Goal: Task Accomplishment & Management: Manage account settings

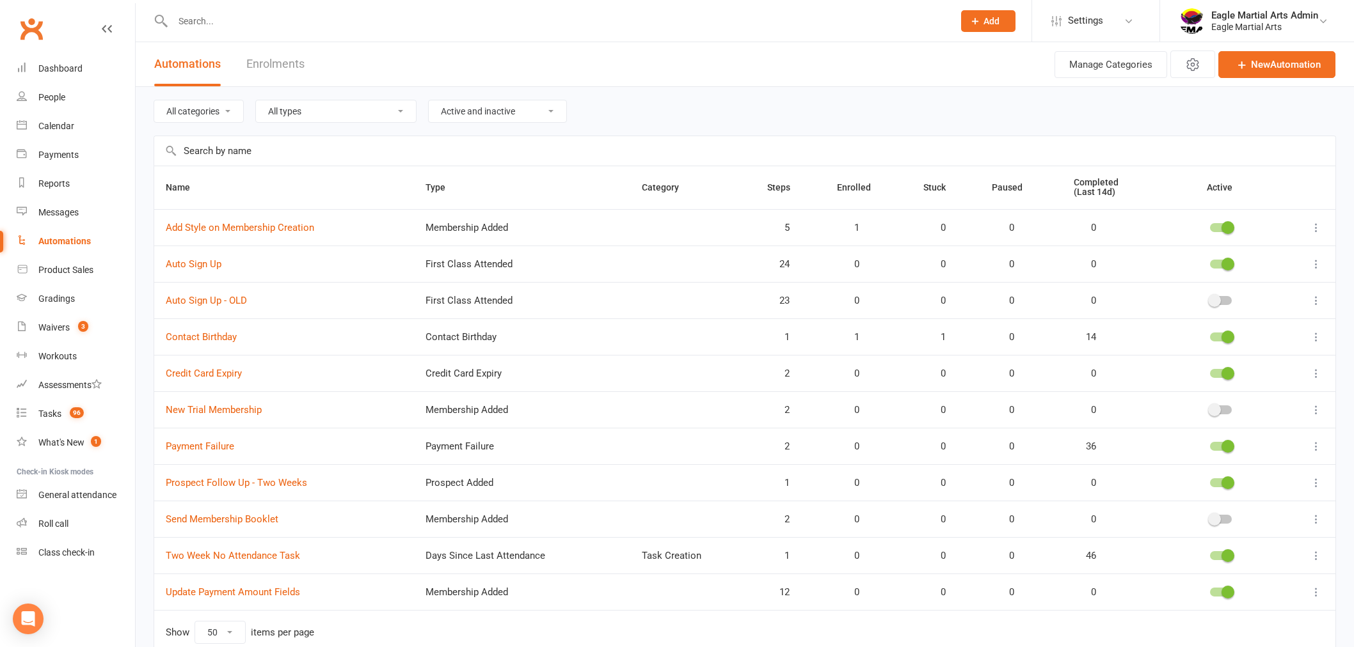
select select "50"
click at [74, 65] on div "Dashboard" at bounding box center [60, 68] width 44 height 10
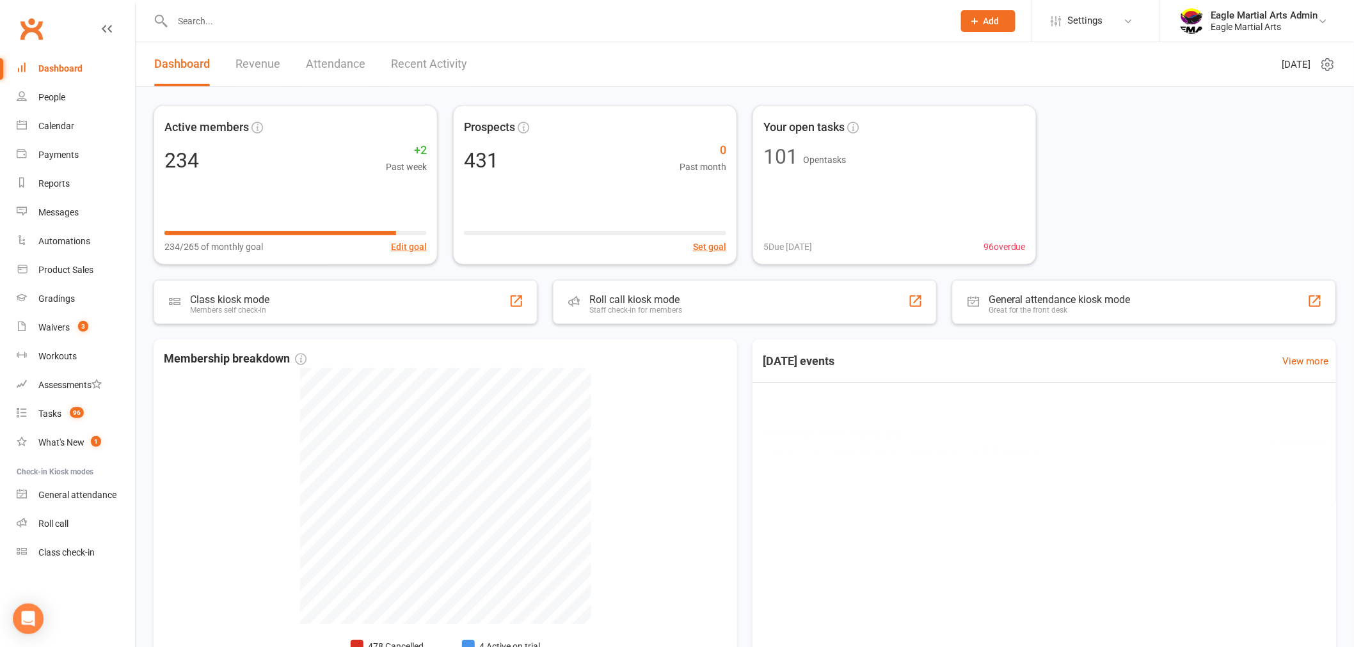
click at [272, 26] on input "text" at bounding box center [556, 21] width 775 height 18
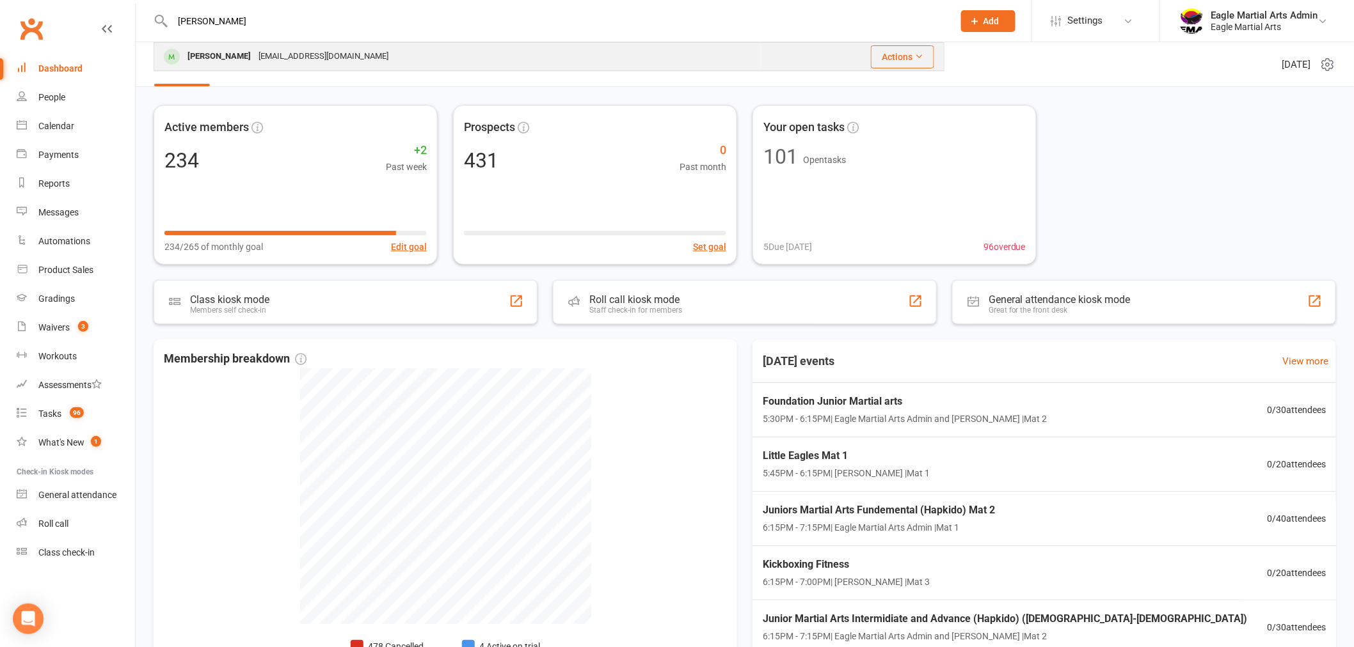
type input "moir"
click at [194, 54] on div "[PERSON_NAME]" at bounding box center [219, 56] width 71 height 19
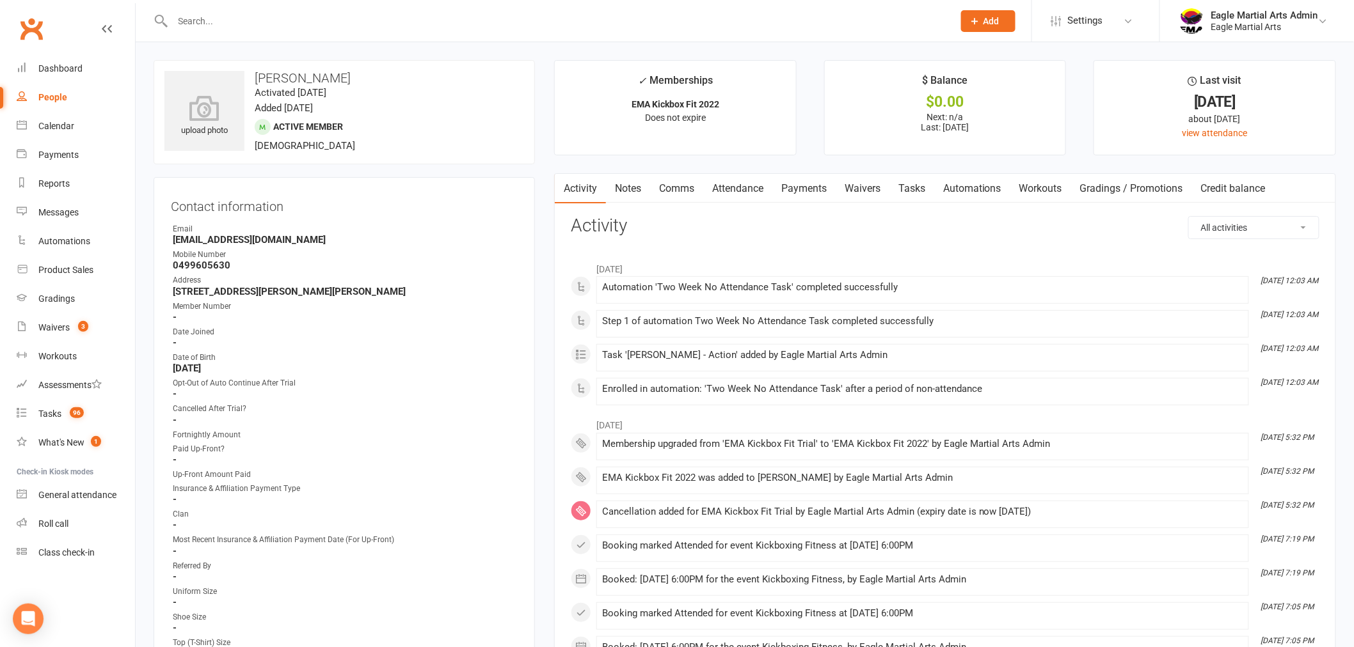
click at [805, 190] on link "Payments" at bounding box center [803, 188] width 63 height 29
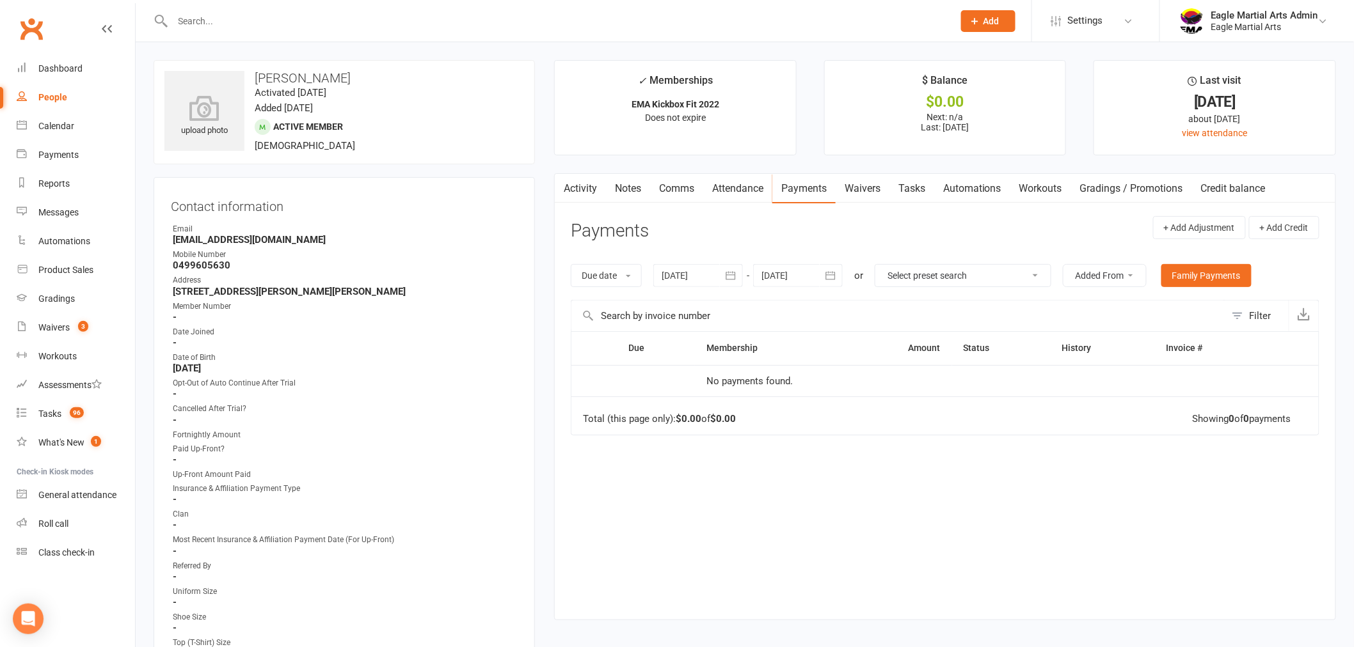
click at [860, 514] on div "Due Contact Membership Amount Status History Invoice # No payments found. Total…" at bounding box center [945, 465] width 748 height 269
click at [823, 185] on link "Payments" at bounding box center [803, 188] width 63 height 29
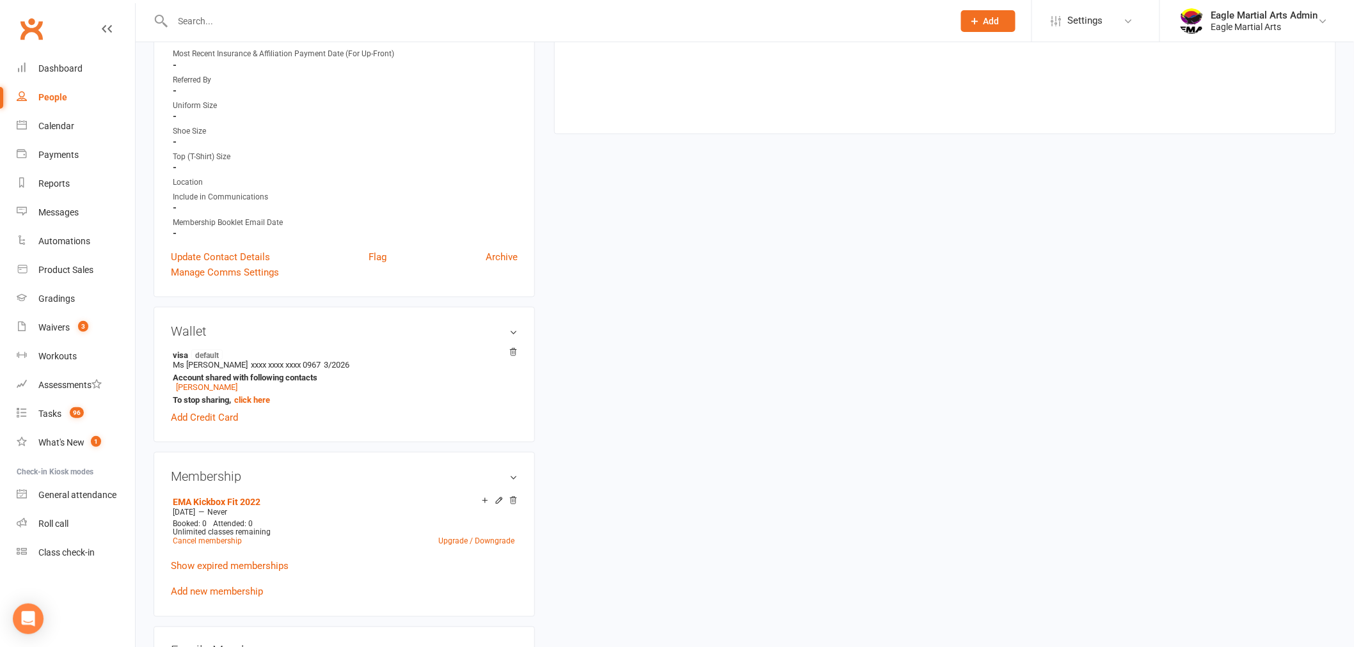
scroll to position [568, 0]
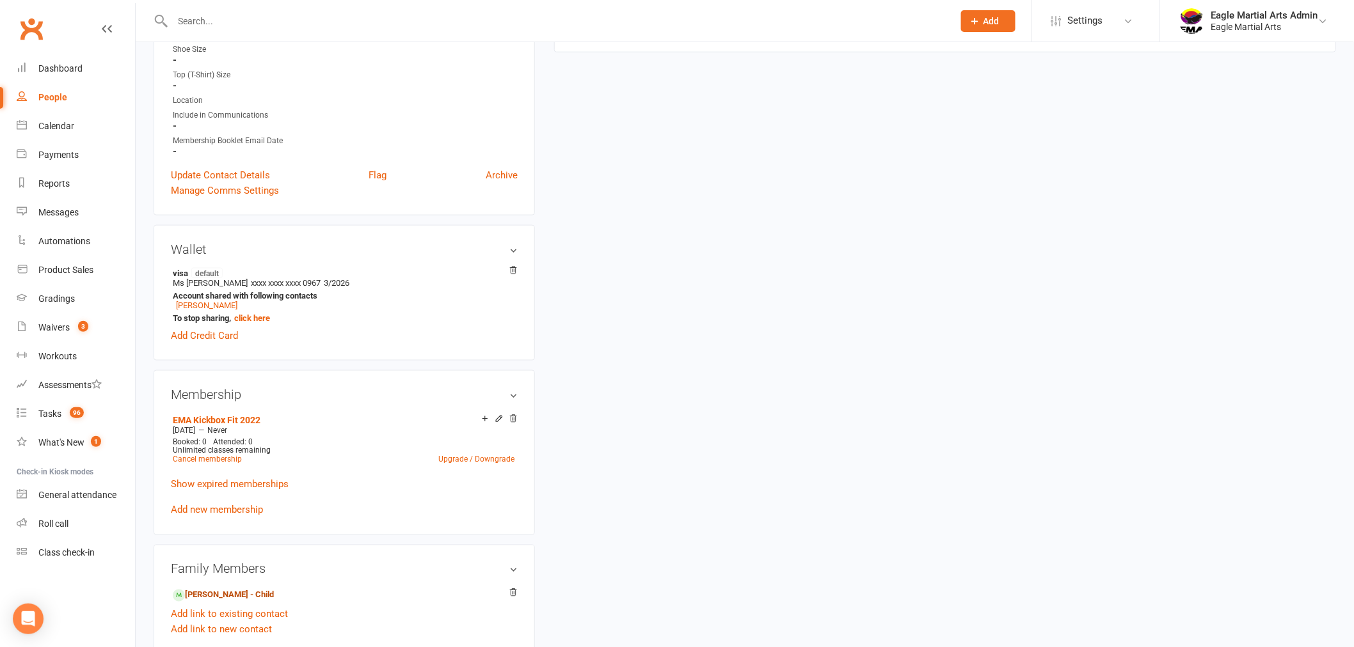
click at [254, 593] on link "[PERSON_NAME] - Child" at bounding box center [223, 595] width 101 height 13
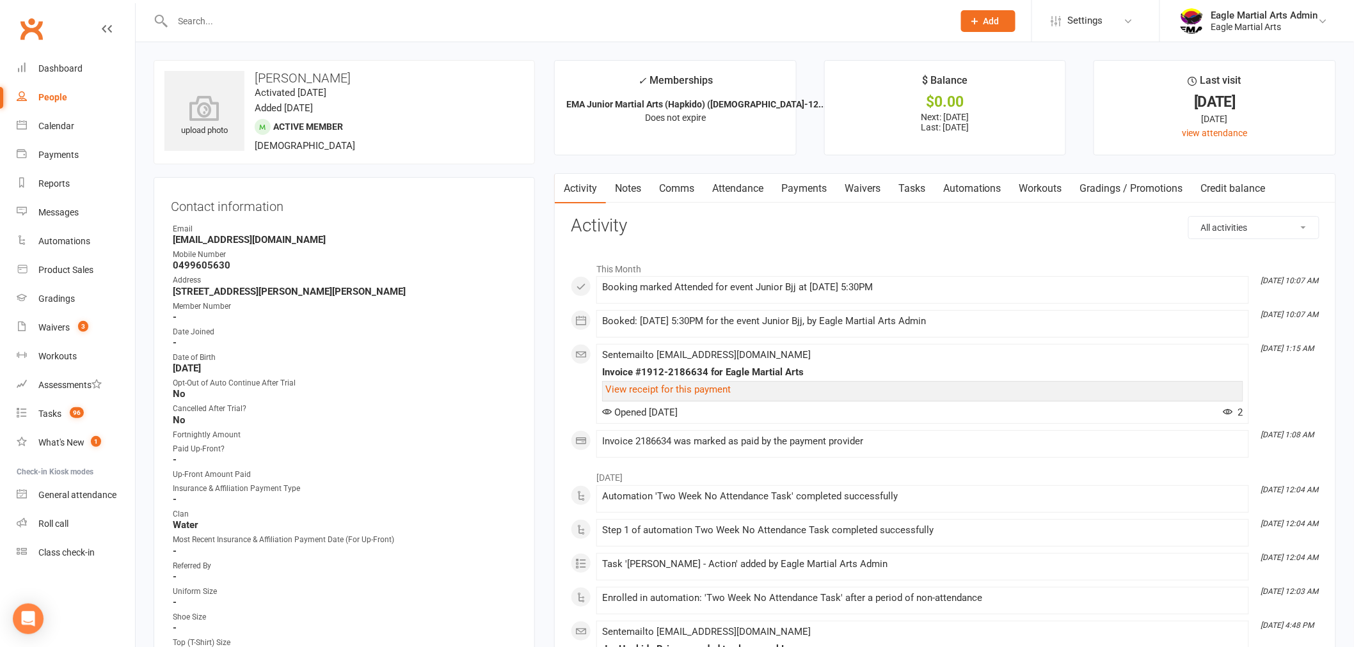
click at [800, 193] on link "Payments" at bounding box center [803, 188] width 63 height 29
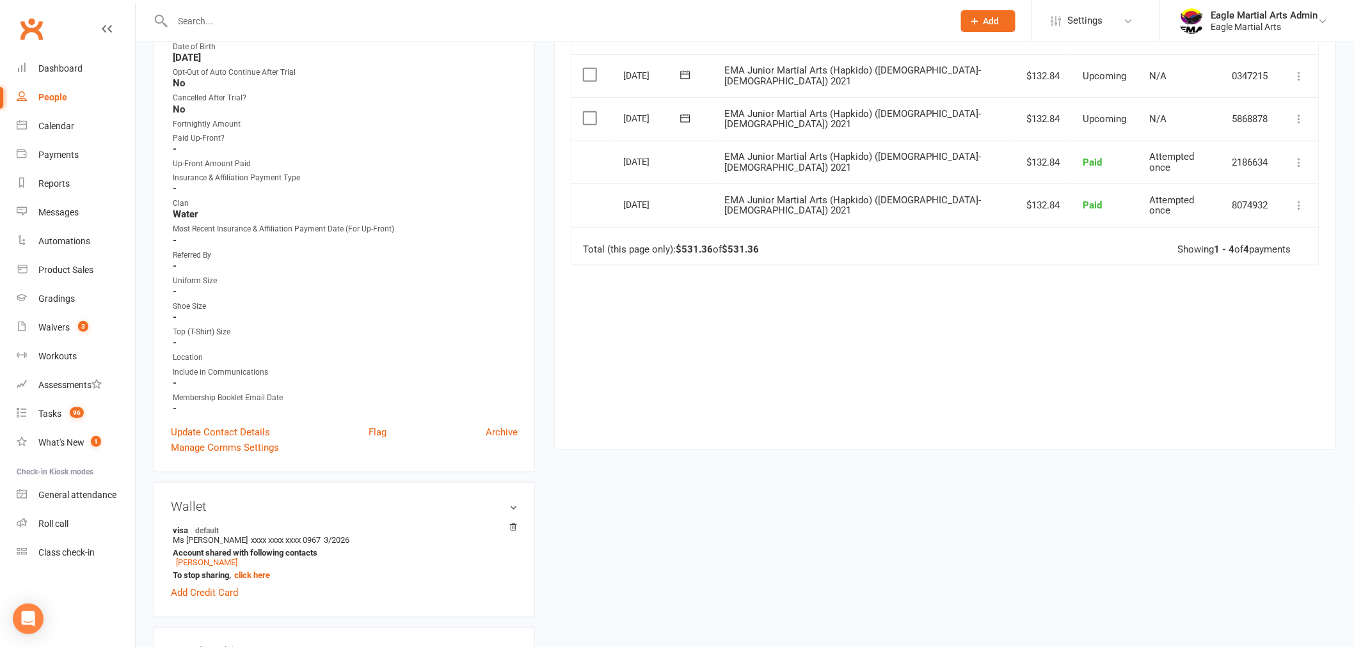
scroll to position [284, 0]
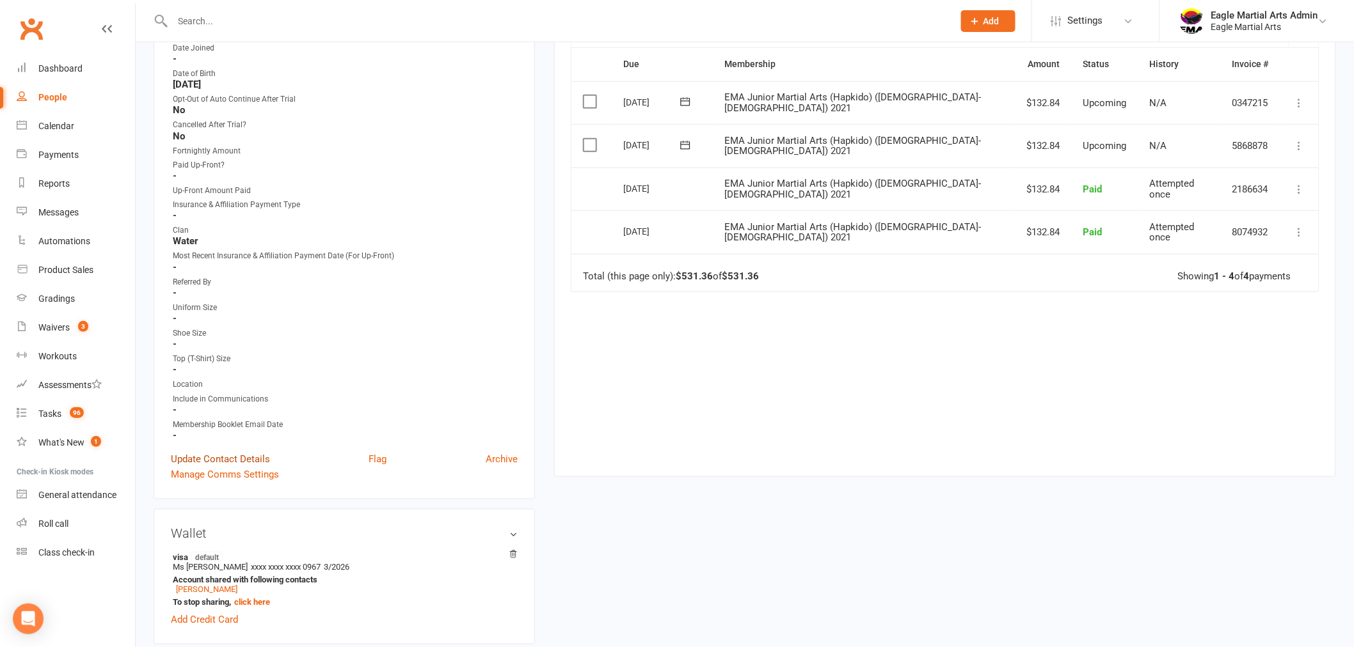
click at [197, 457] on link "Update Contact Details" at bounding box center [220, 459] width 99 height 15
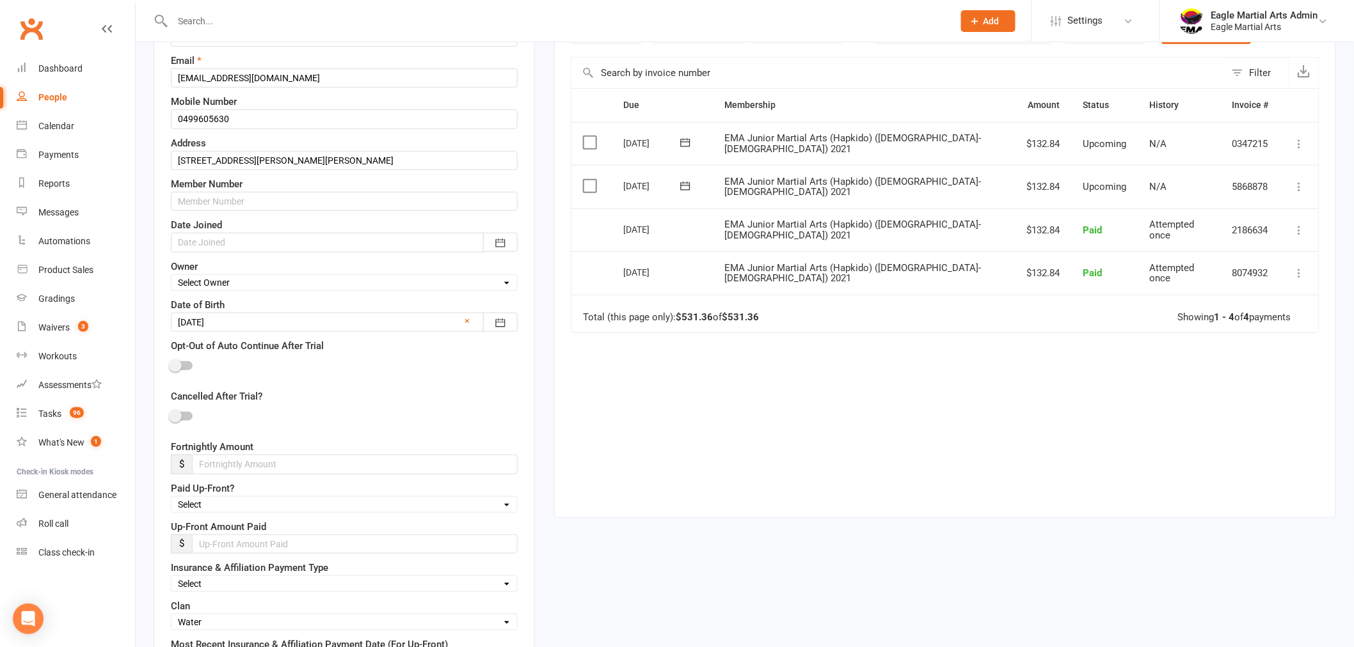
scroll to position [273, 0]
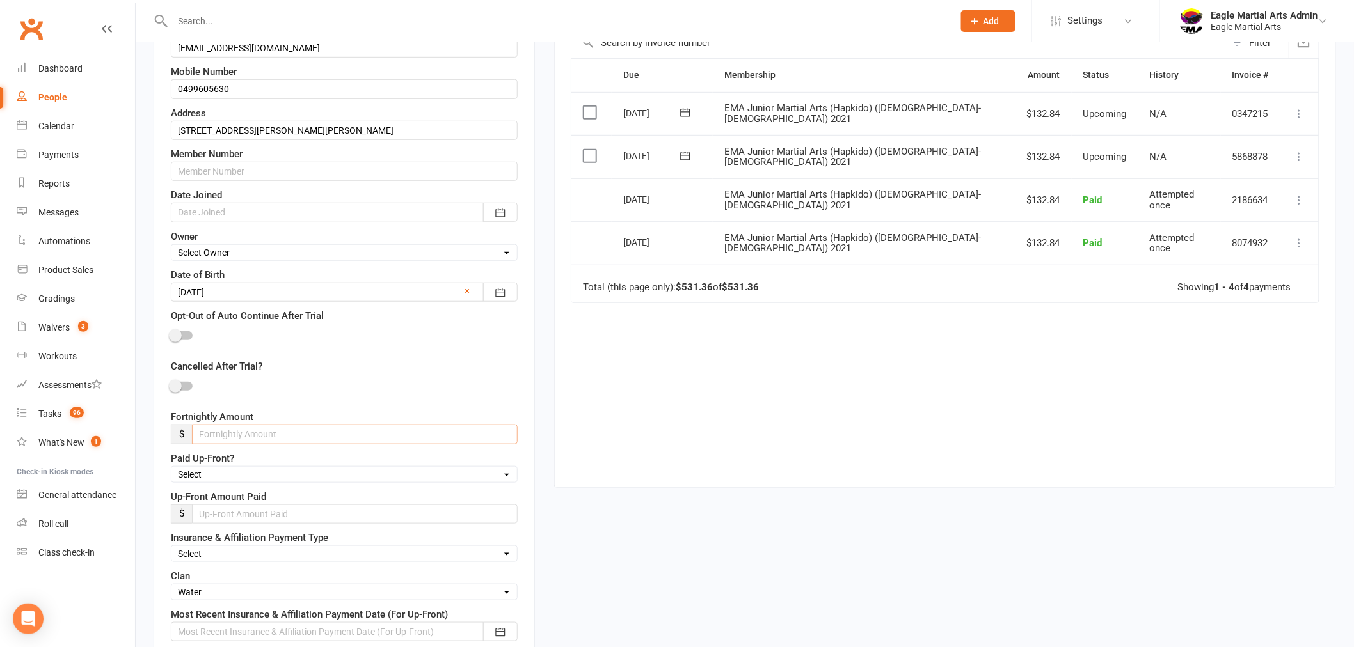
click at [250, 437] on input "number" at bounding box center [355, 434] width 326 height 19
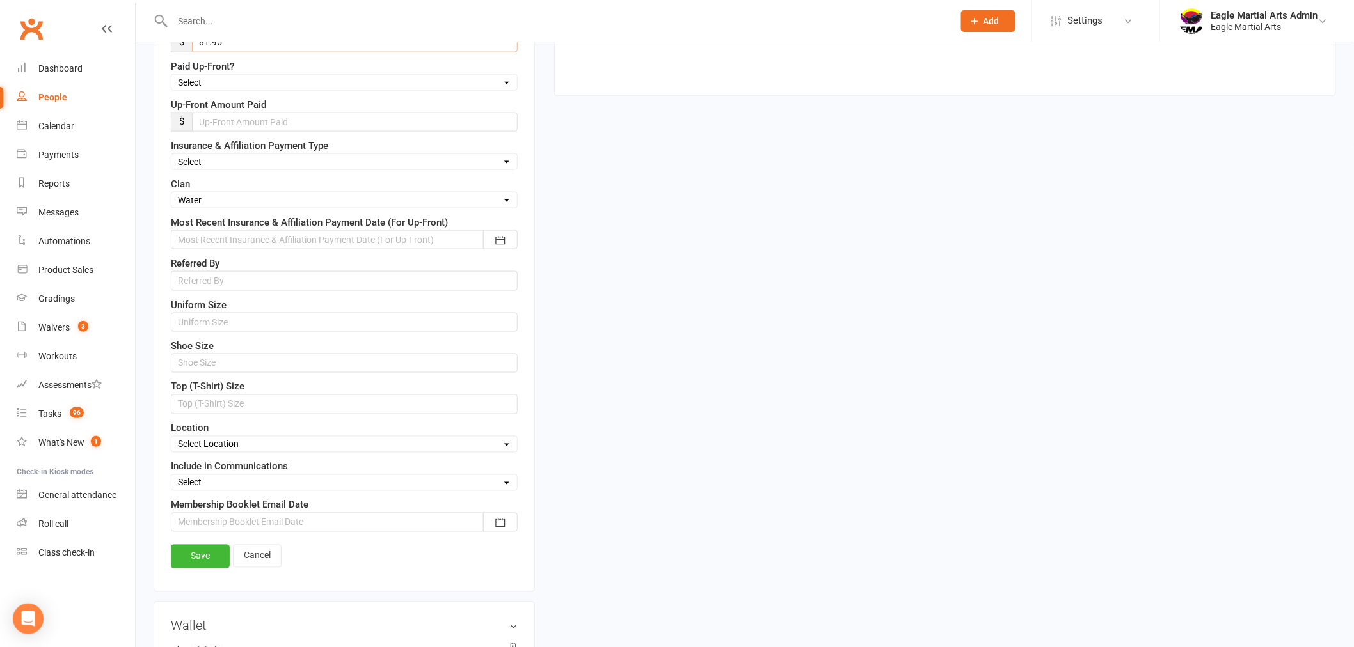
scroll to position [771, 0]
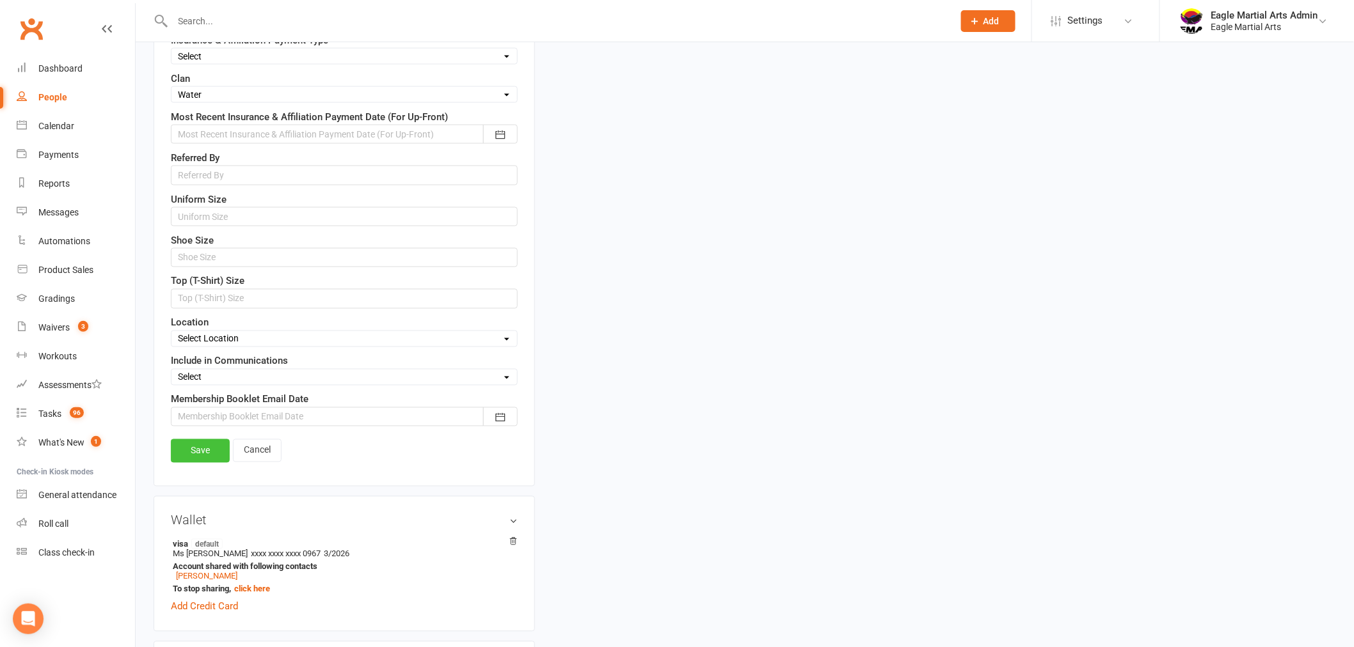
type input "81.95"
click at [194, 453] on link "Save" at bounding box center [200, 450] width 59 height 23
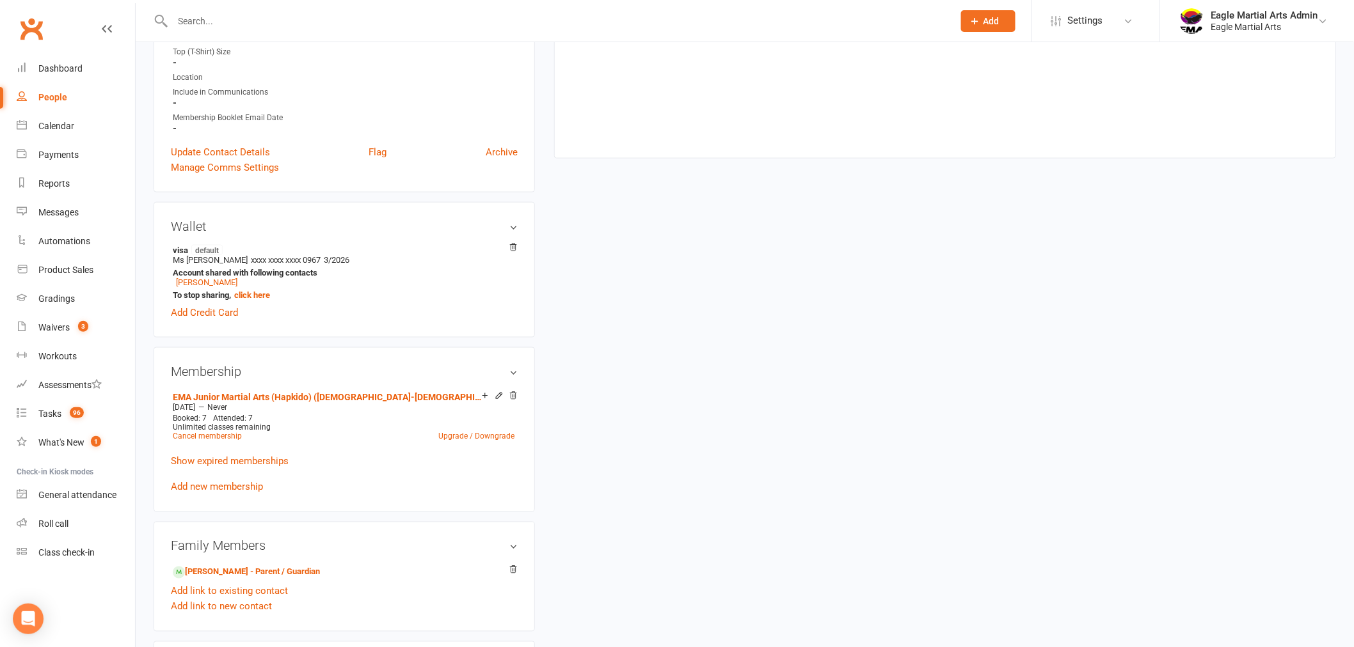
scroll to position [629, 0]
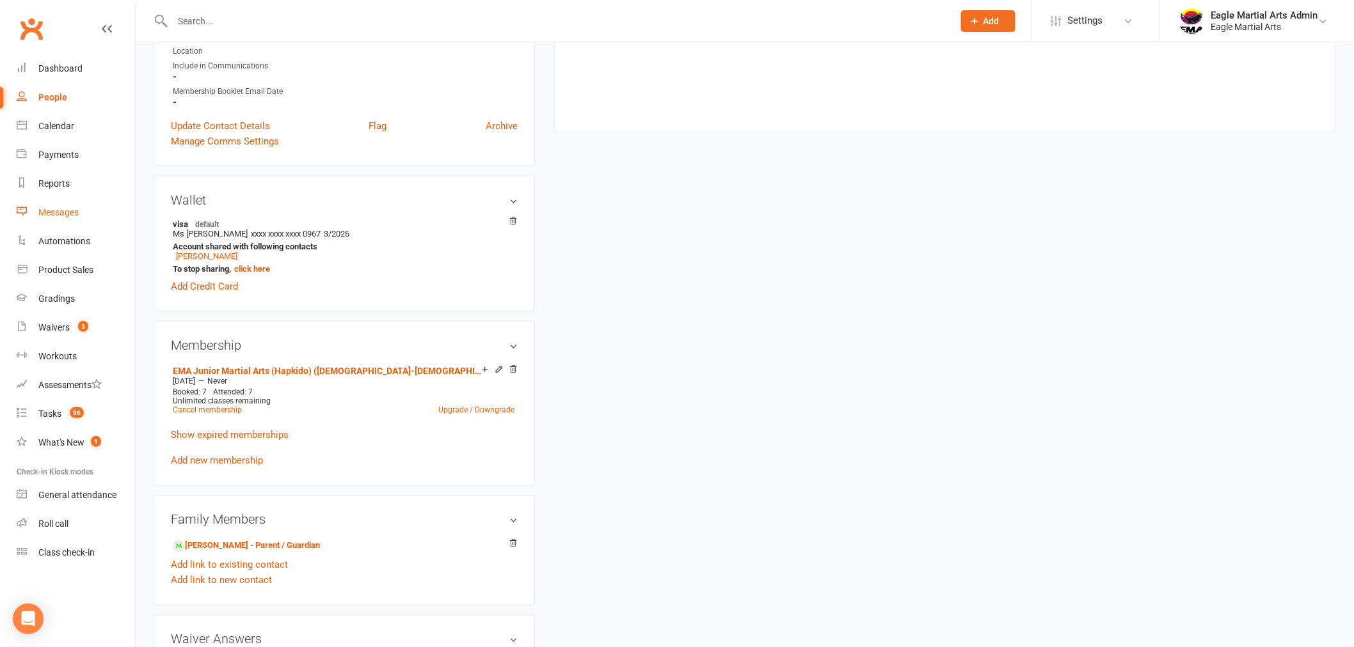
click at [69, 211] on div "Messages" at bounding box center [58, 212] width 40 height 10
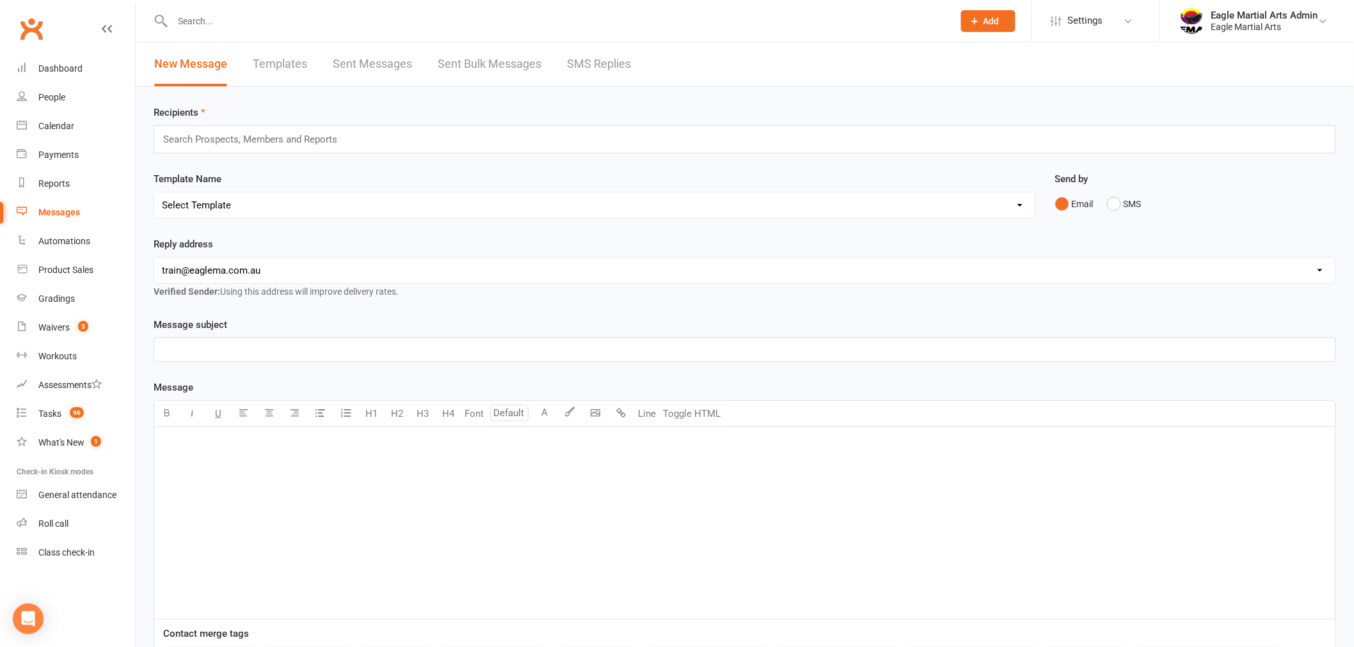
click at [276, 68] on link "Templates" at bounding box center [280, 64] width 54 height 44
select select "grid"
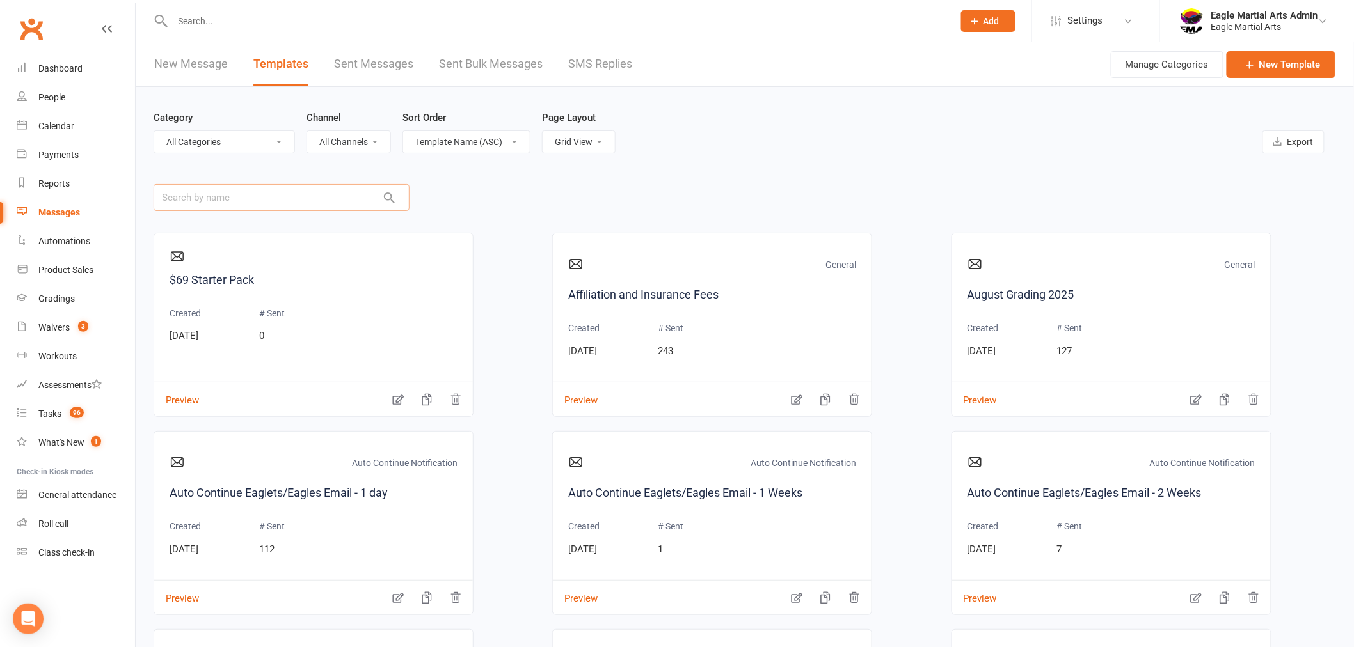
click at [221, 194] on input "text" at bounding box center [282, 197] width 256 height 27
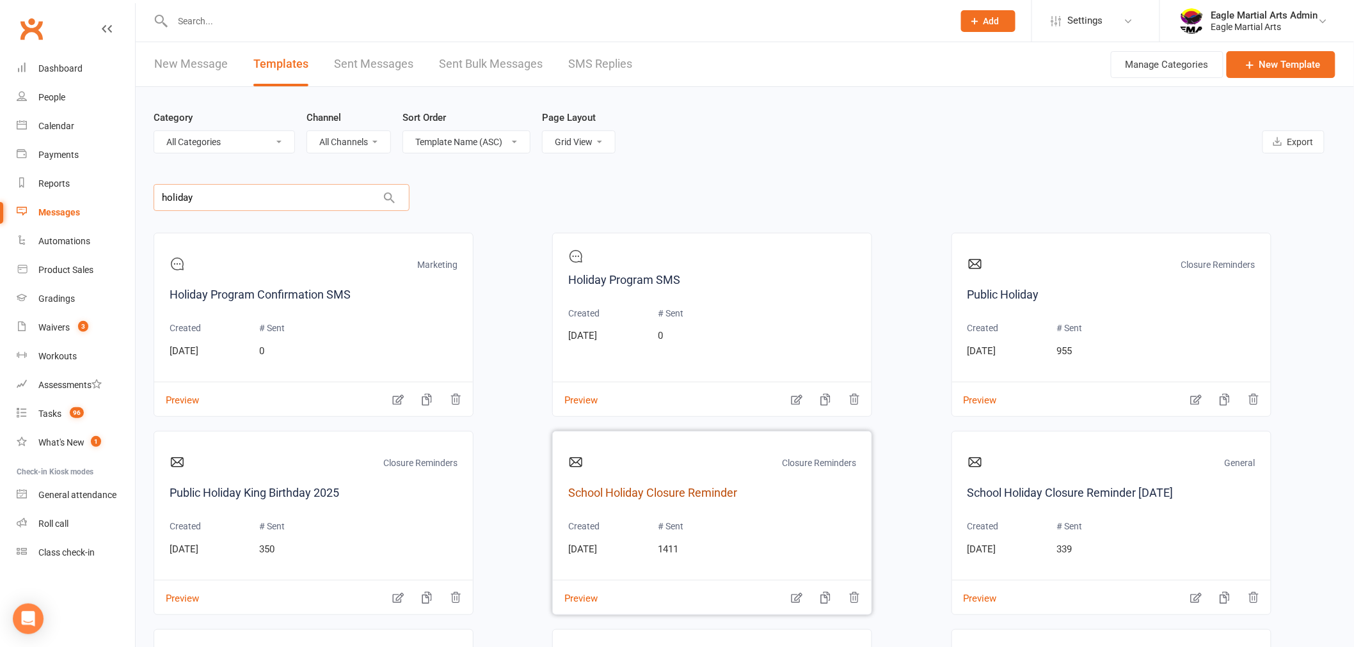
type input "holiday"
click at [719, 489] on link "School Holiday Closure Reminder" at bounding box center [712, 493] width 288 height 19
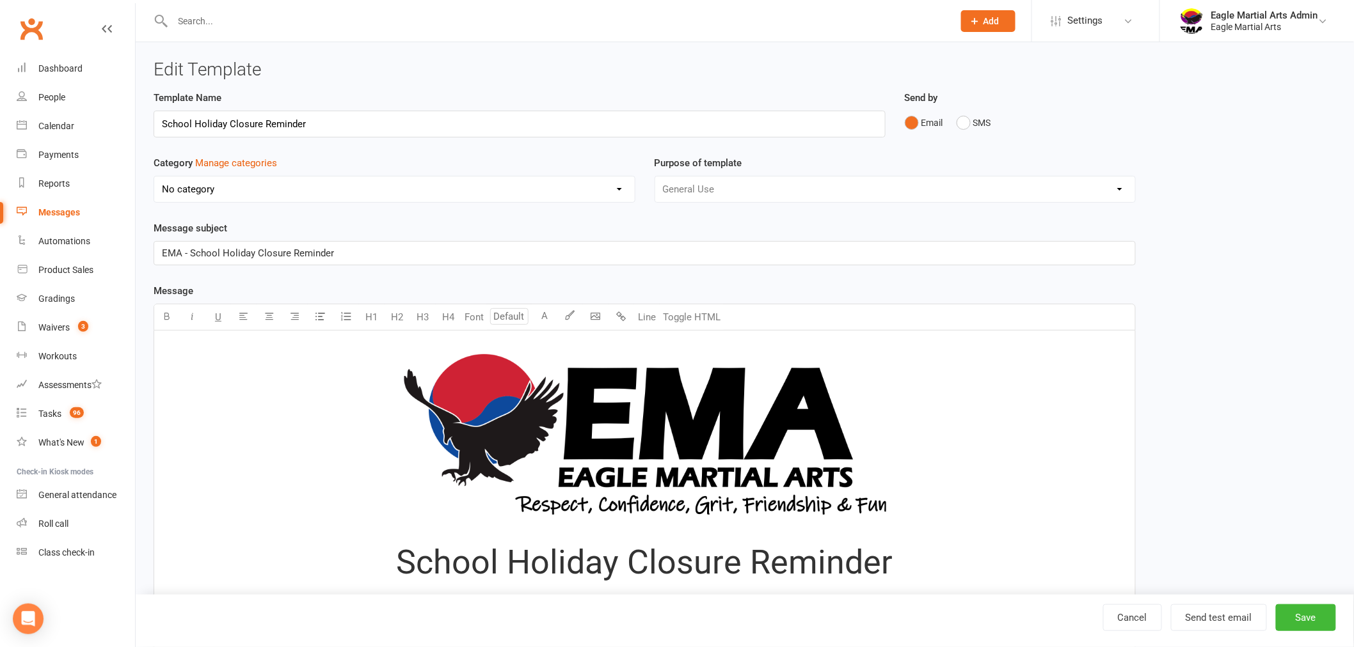
select select "6530"
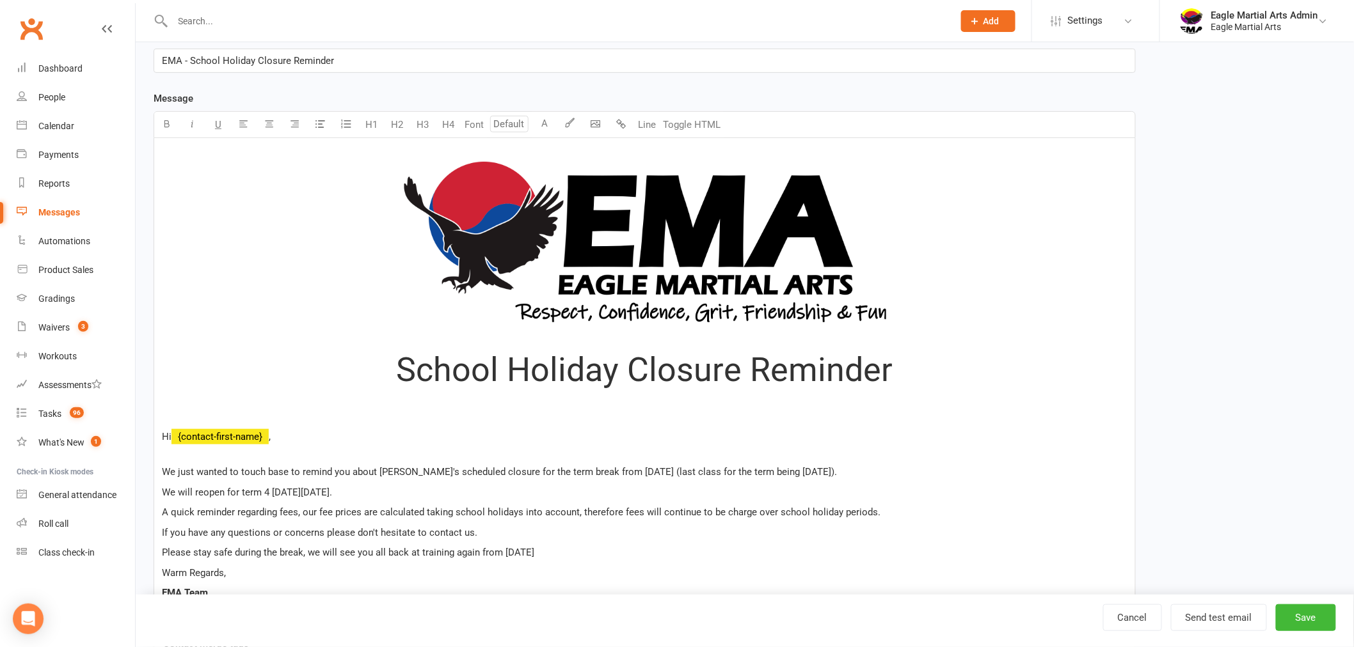
scroll to position [213, 0]
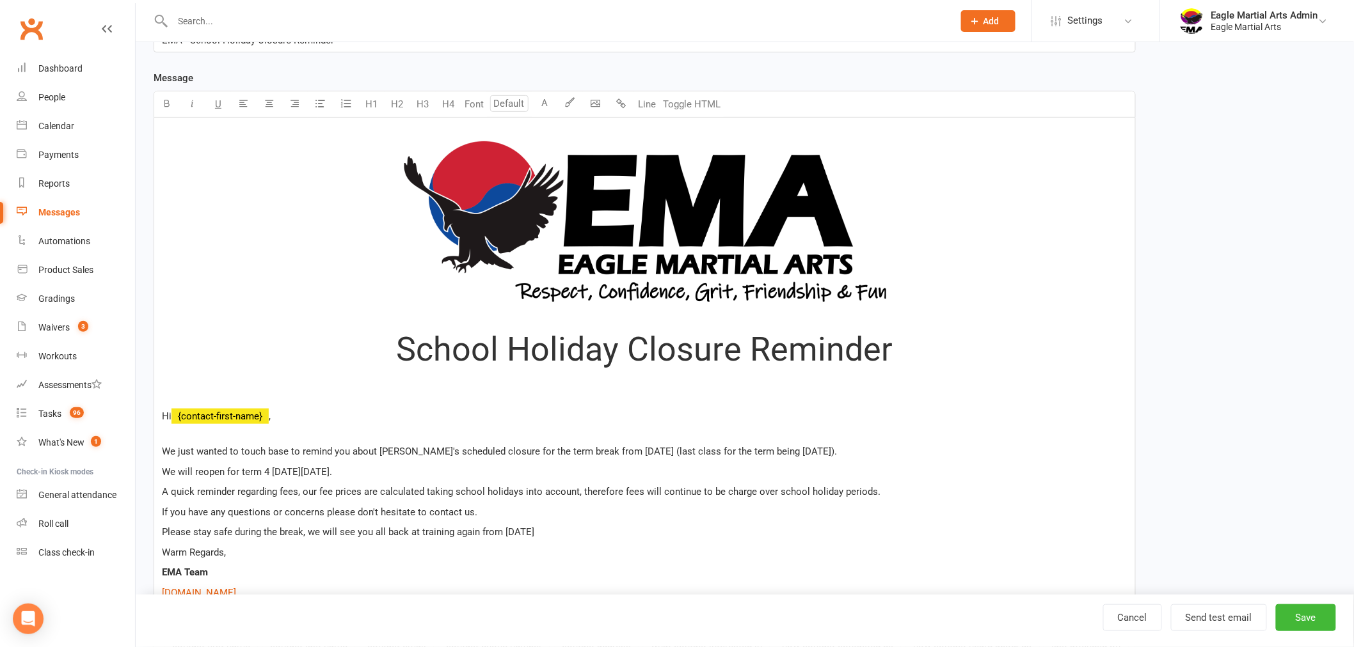
type input "School Holiday Closure Reminder"
click at [617, 448] on span "We just wanted to touch base to remind you about EMA's scheduled closure for th…" at bounding box center [499, 452] width 675 height 12
click at [626, 449] on span "We just wanted to touch base to remind you about EMA's scheduled closure for th…" at bounding box center [499, 452] width 675 height 12
click at [837, 449] on span "We just wanted to touch base to remind you about EMA's scheduled closure for th…" at bounding box center [499, 452] width 675 height 12
click at [826, 451] on span "We just wanted to touch base to remind you about EMA's scheduled closure for th…" at bounding box center [523, 452] width 722 height 12
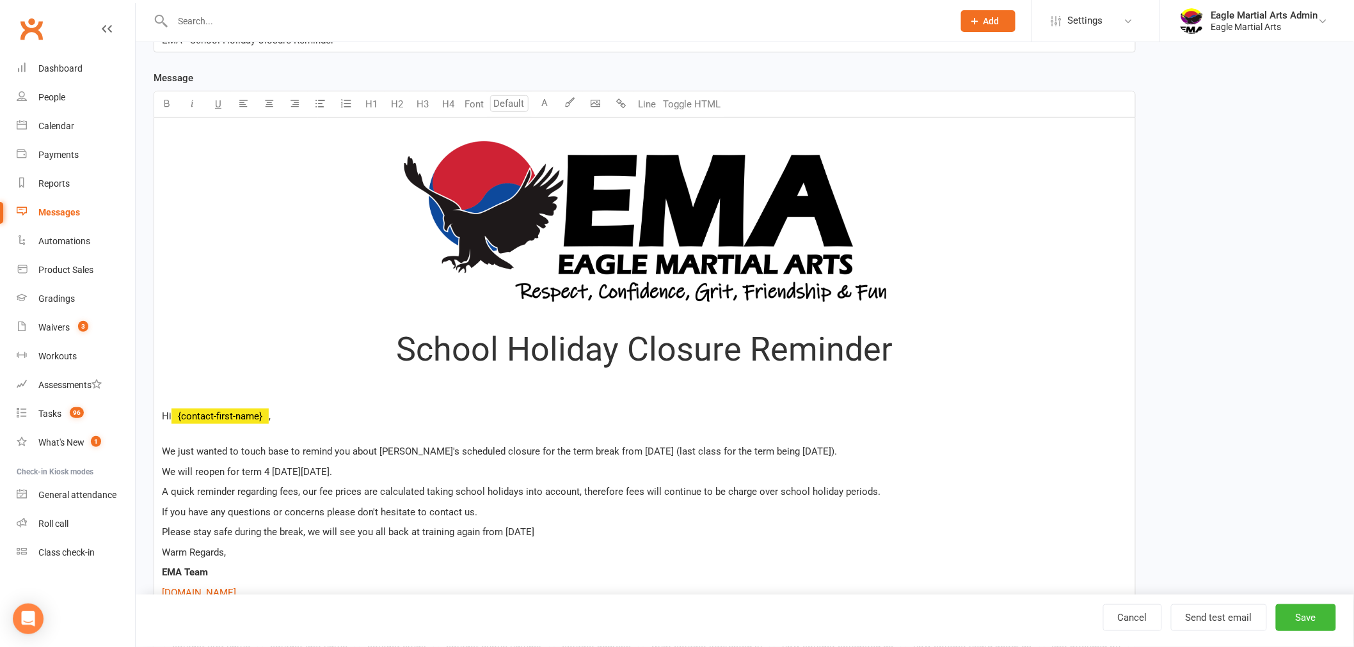
drag, startPoint x: 325, startPoint y: 470, endPoint x: 334, endPoint y: 495, distance: 27.1
click at [325, 470] on span "We will reopen for term 4 on Monday 7th October 2023." at bounding box center [247, 472] width 170 height 12
click at [332, 470] on span "We will reopen for term 4 on Monday 6th October 2023." at bounding box center [247, 472] width 170 height 12
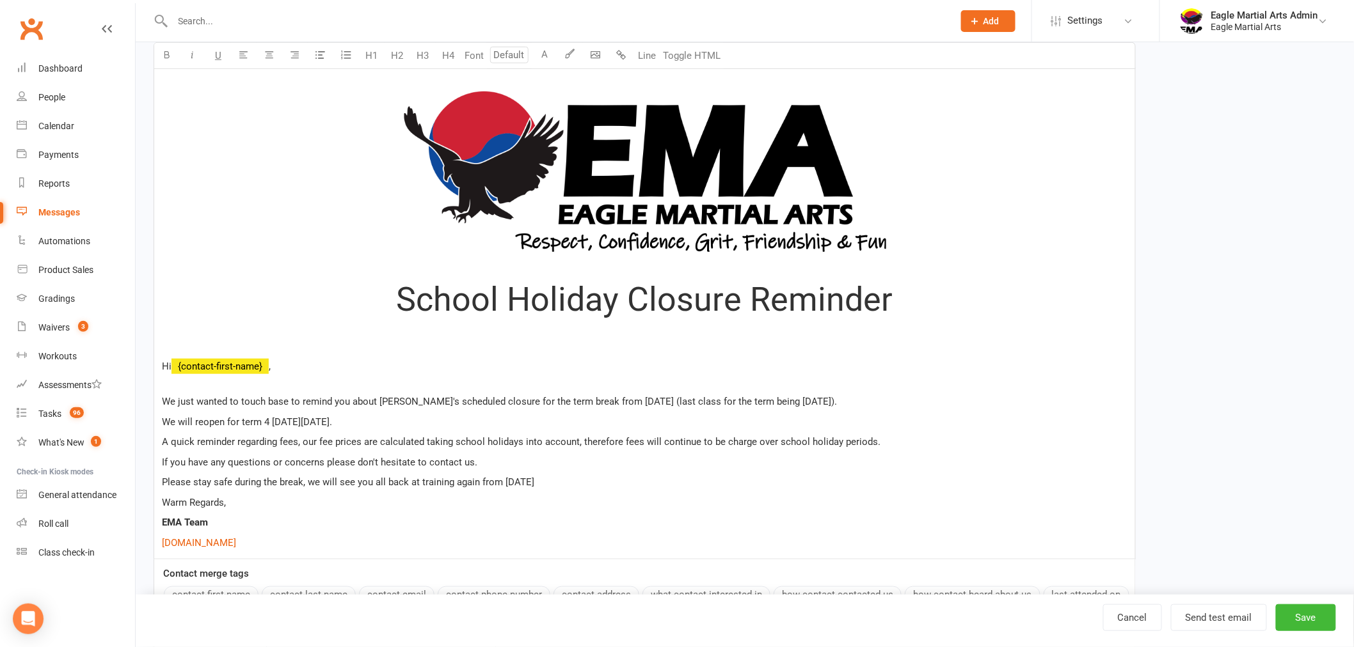
scroll to position [284, 0]
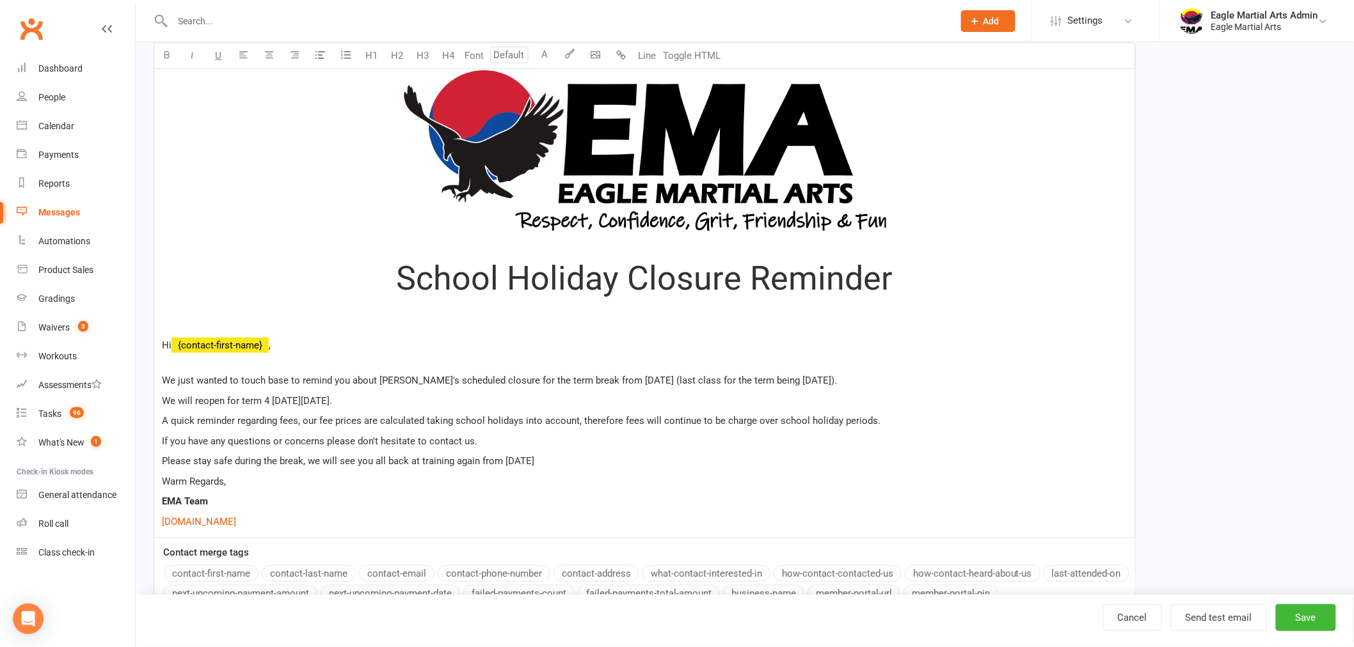
click at [803, 523] on p "$ www.eaglema.com.au $" at bounding box center [644, 521] width 965 height 15
click at [508, 459] on span "Please stay safe during the break, we will see you all back at training again f…" at bounding box center [348, 461] width 372 height 12
click at [581, 461] on p "Please stay safe during the break, we will see you all back at training again f…" at bounding box center [644, 461] width 965 height 15
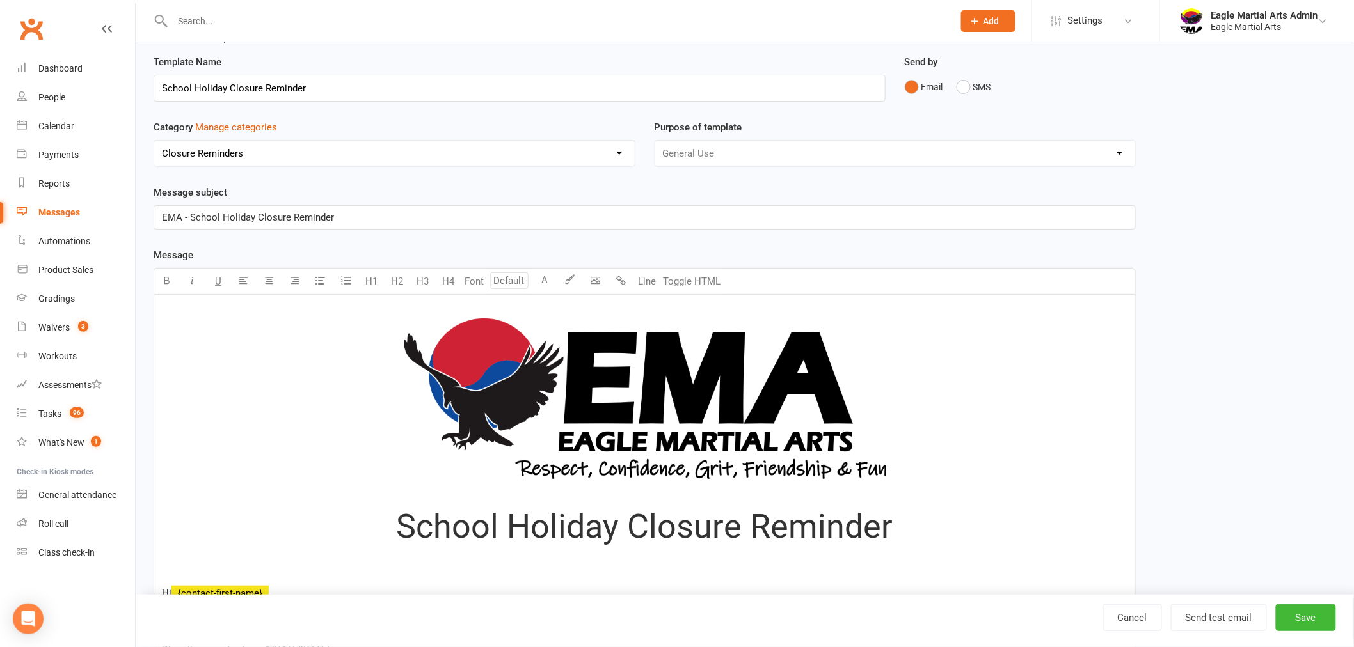
scroll to position [0, 0]
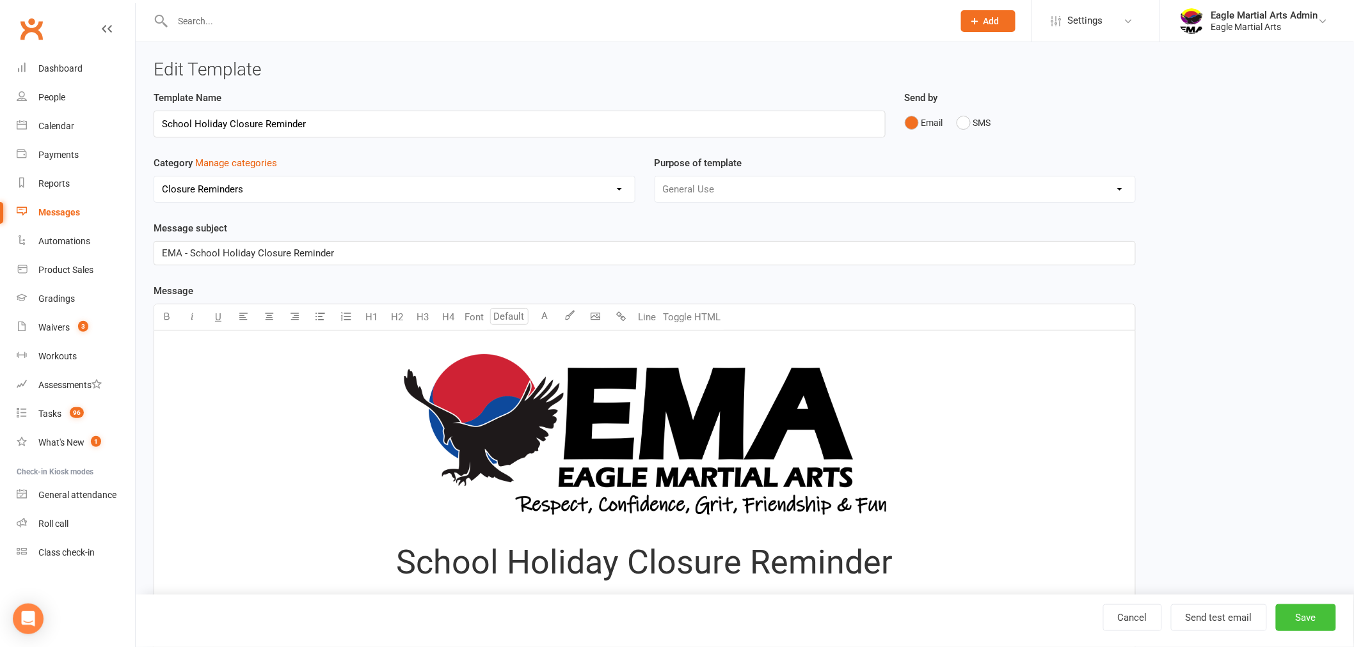
click at [1309, 615] on button "Save" at bounding box center [1305, 617] width 60 height 27
select select "grid"
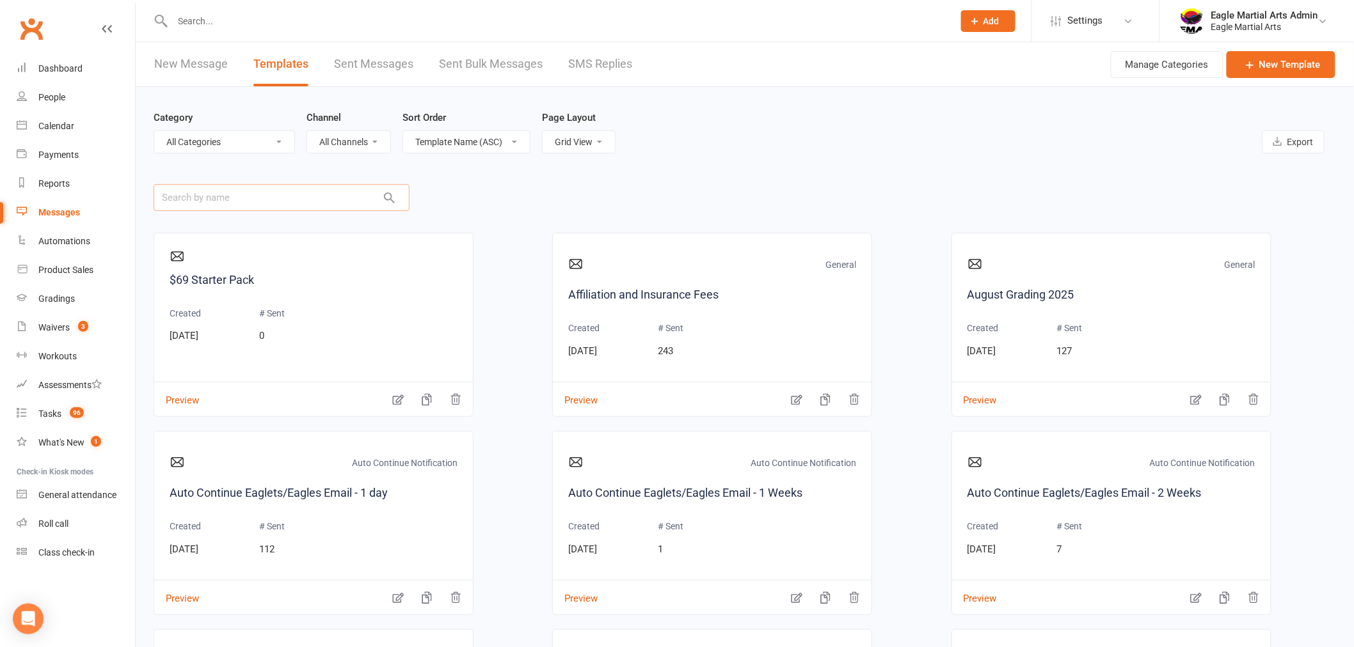
click at [256, 196] on input "text" at bounding box center [282, 197] width 256 height 27
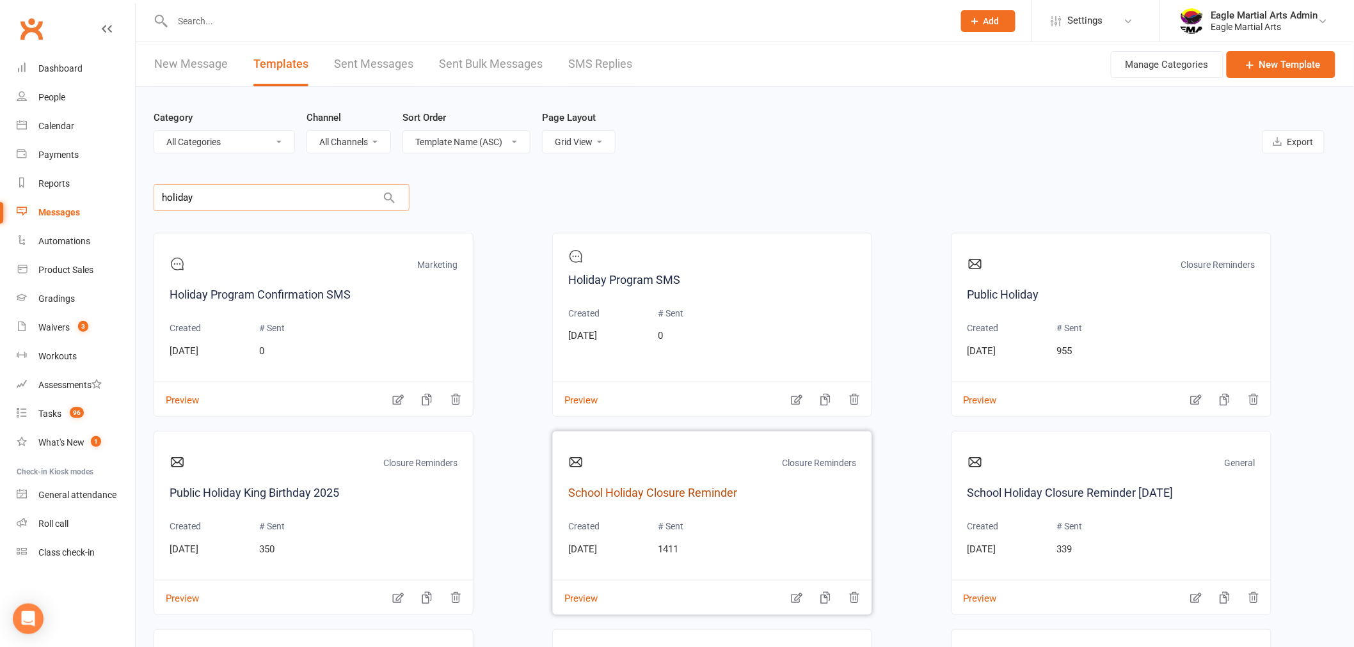
type input "holiday"
click at [663, 493] on link "School Holiday Closure Reminder" at bounding box center [712, 493] width 288 height 19
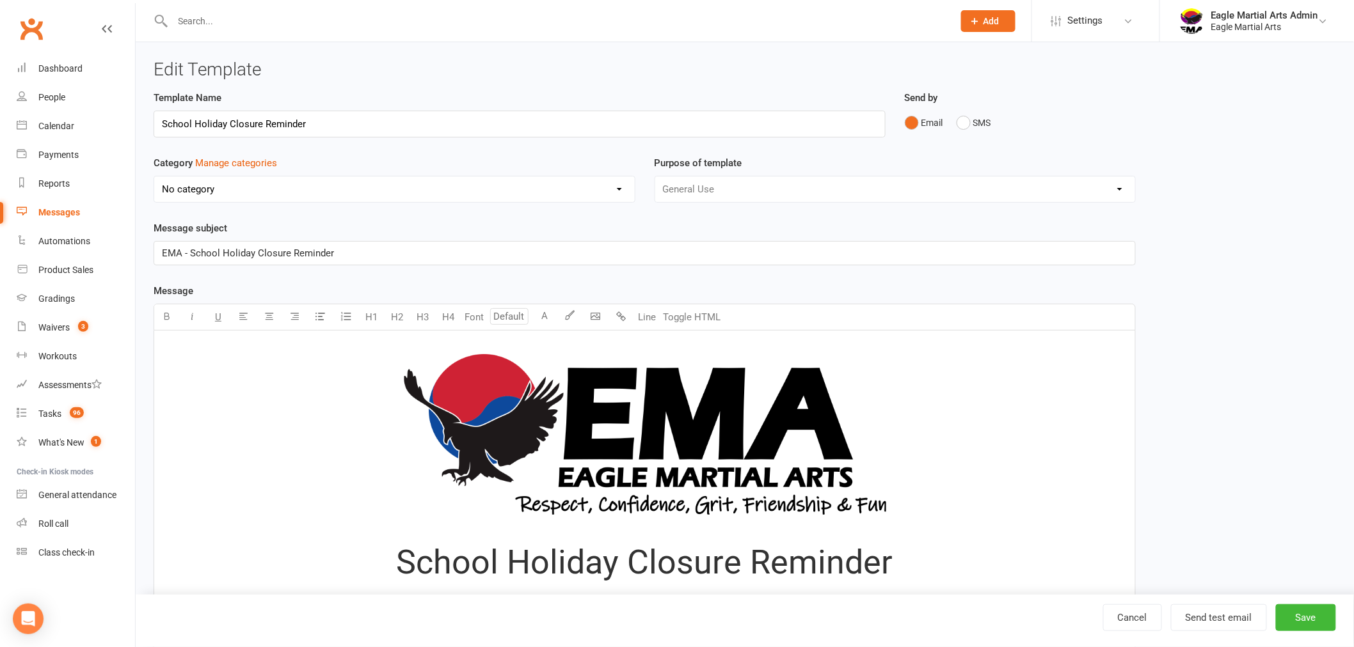
select select "6530"
type input "School Holiday Closure Reminder September"
click at [1309, 613] on button "Save" at bounding box center [1305, 617] width 60 height 27
select select "grid"
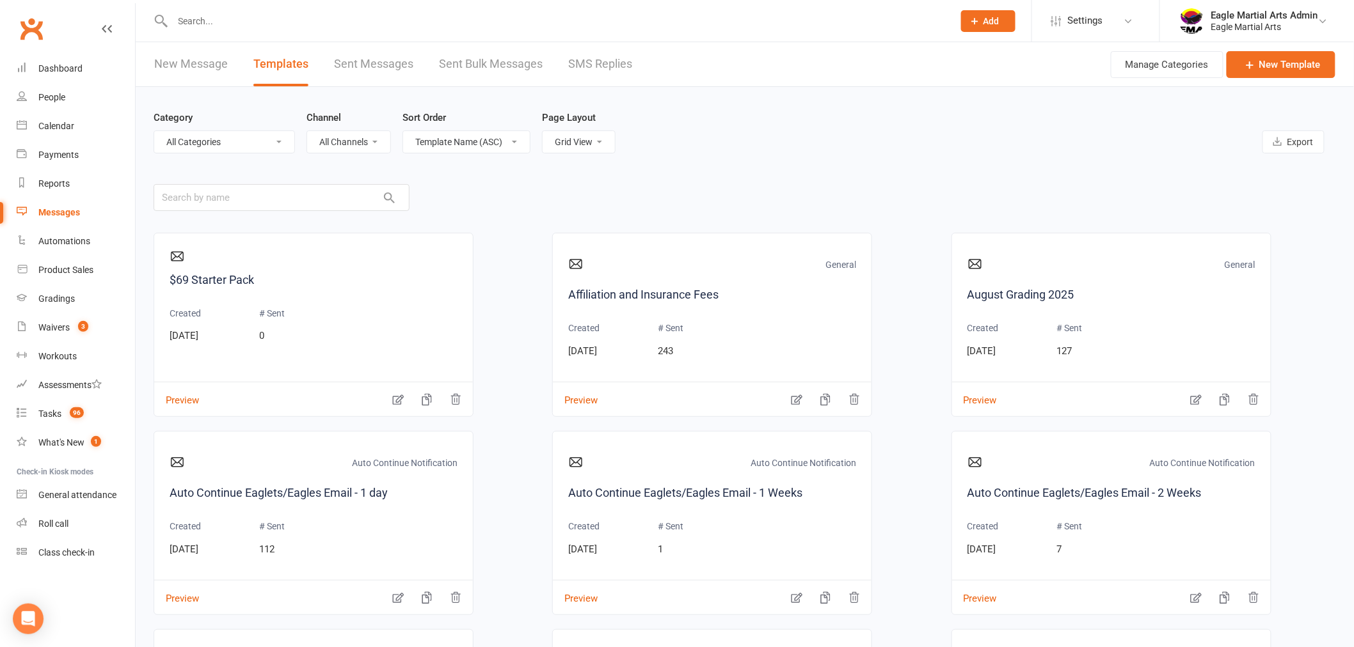
click at [482, 67] on link "Sent Bulk Messages" at bounding box center [491, 64] width 104 height 44
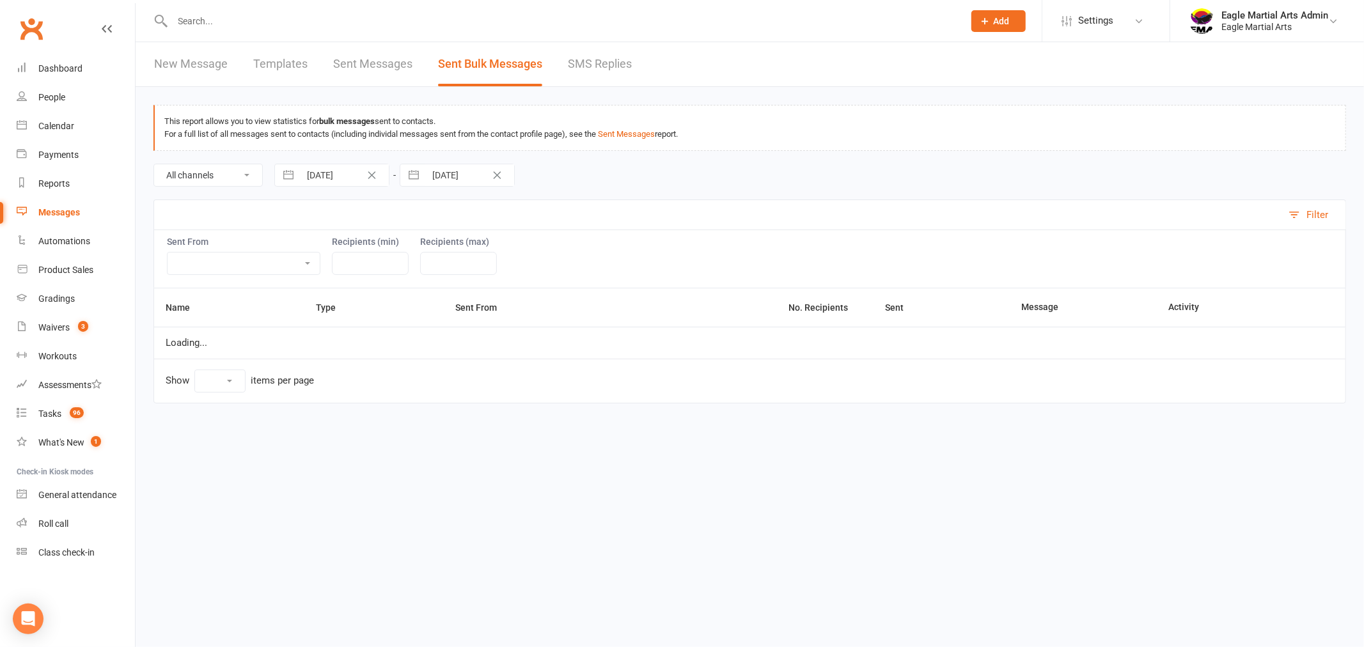
select select "10"
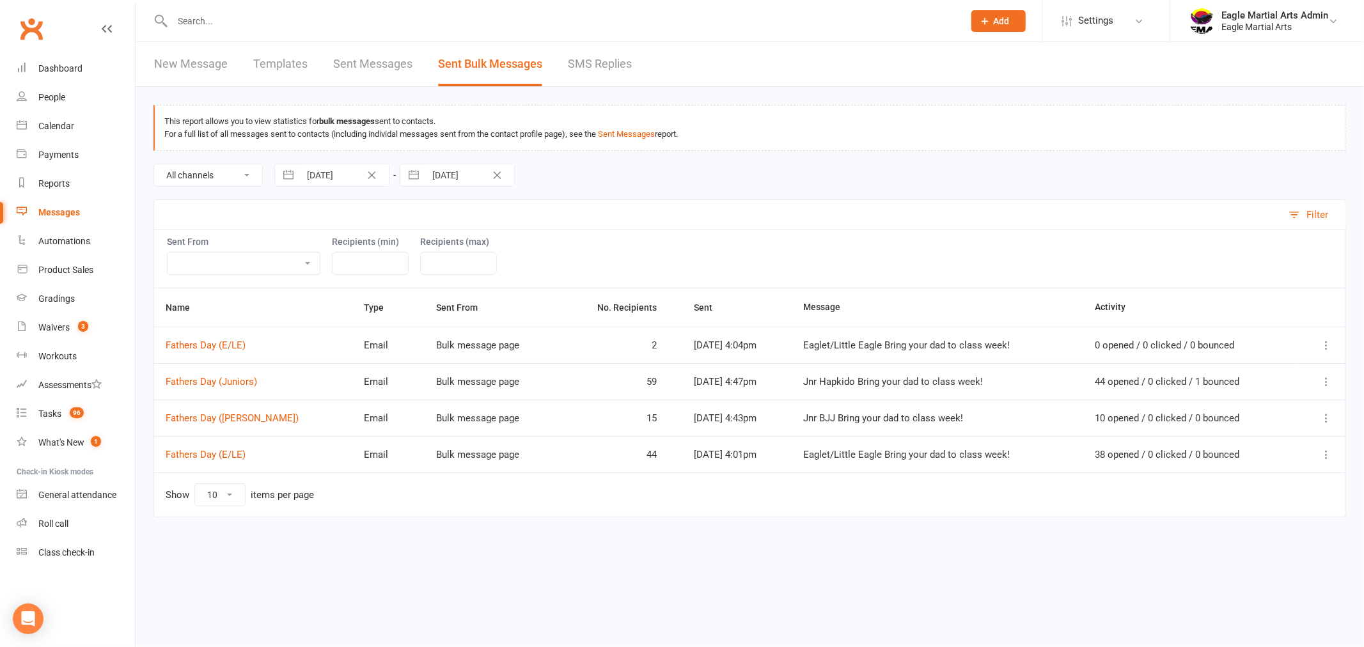
click at [177, 59] on link "New Message" at bounding box center [191, 64] width 74 height 44
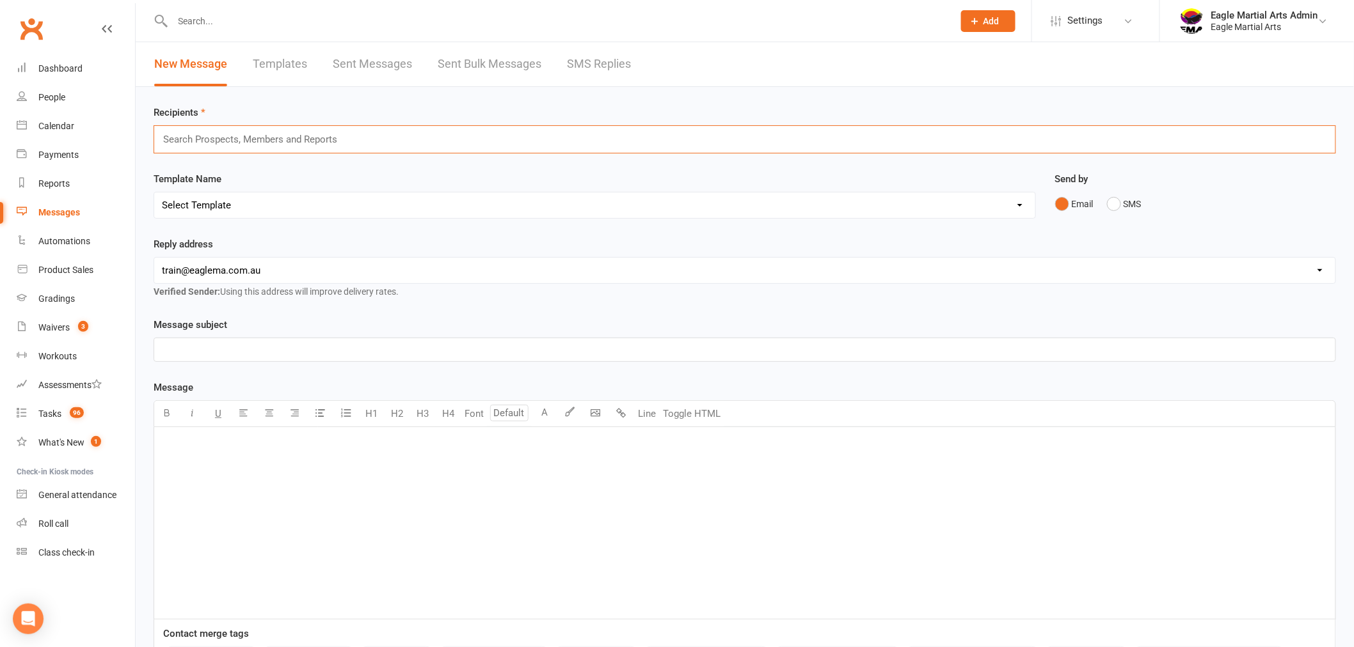
click at [290, 136] on input "text" at bounding box center [255, 139] width 187 height 17
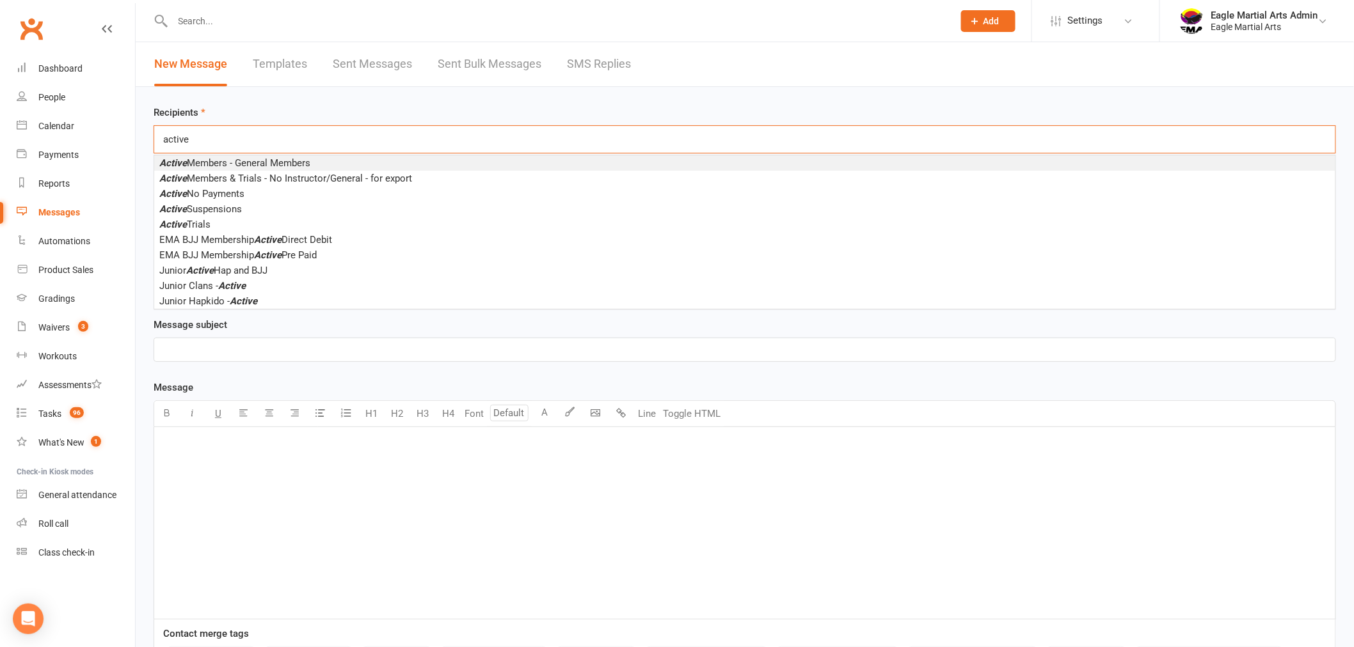
type input "active"
click at [299, 162] on span "Active Members - General Members" at bounding box center [234, 163] width 151 height 12
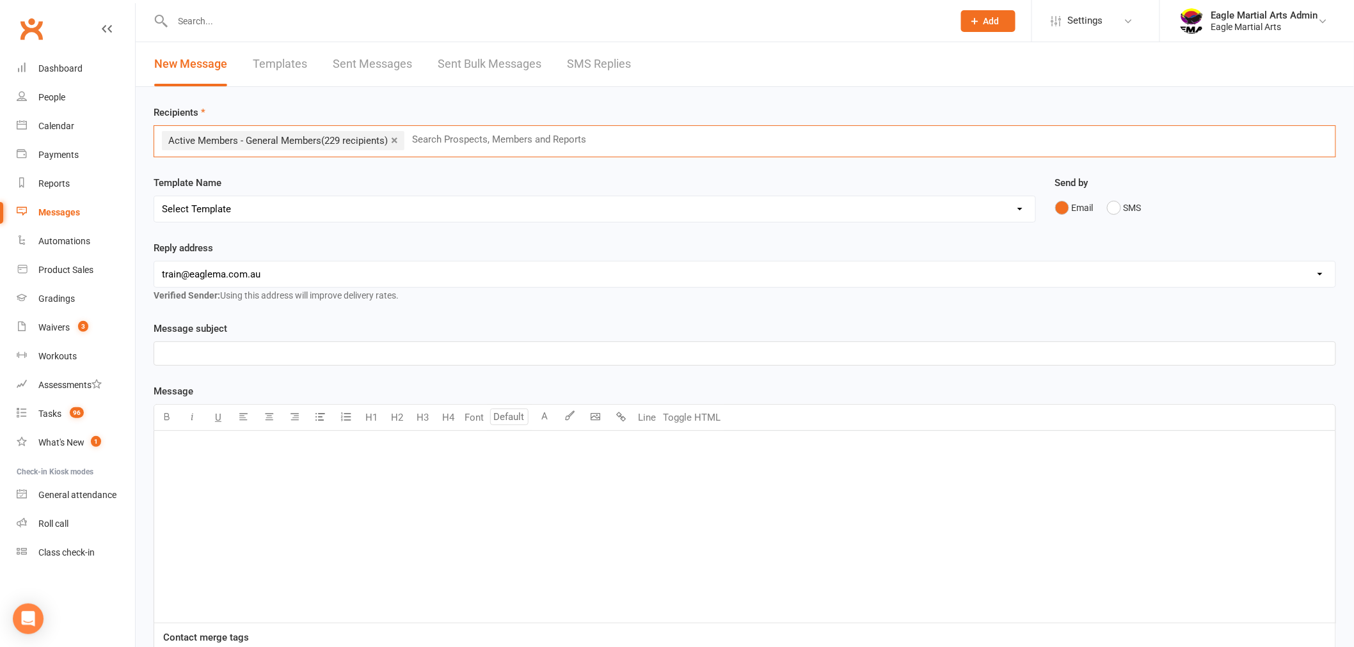
click at [241, 208] on select "Select Template [Email] Auto Continue Eaglets/Eagles Email - 1 day [Email] Auto…" at bounding box center [594, 209] width 881 height 26
click at [290, 219] on select "Select Template [Email] Auto Continue Eaglets/Eagles Email - 1 day [Email] Auto…" at bounding box center [594, 209] width 881 height 26
select select "22"
click at [154, 196] on select "Select Template [Email] Auto Continue Eaglets/Eagles Email - 1 day [Email] Auto…" at bounding box center [594, 209] width 881 height 26
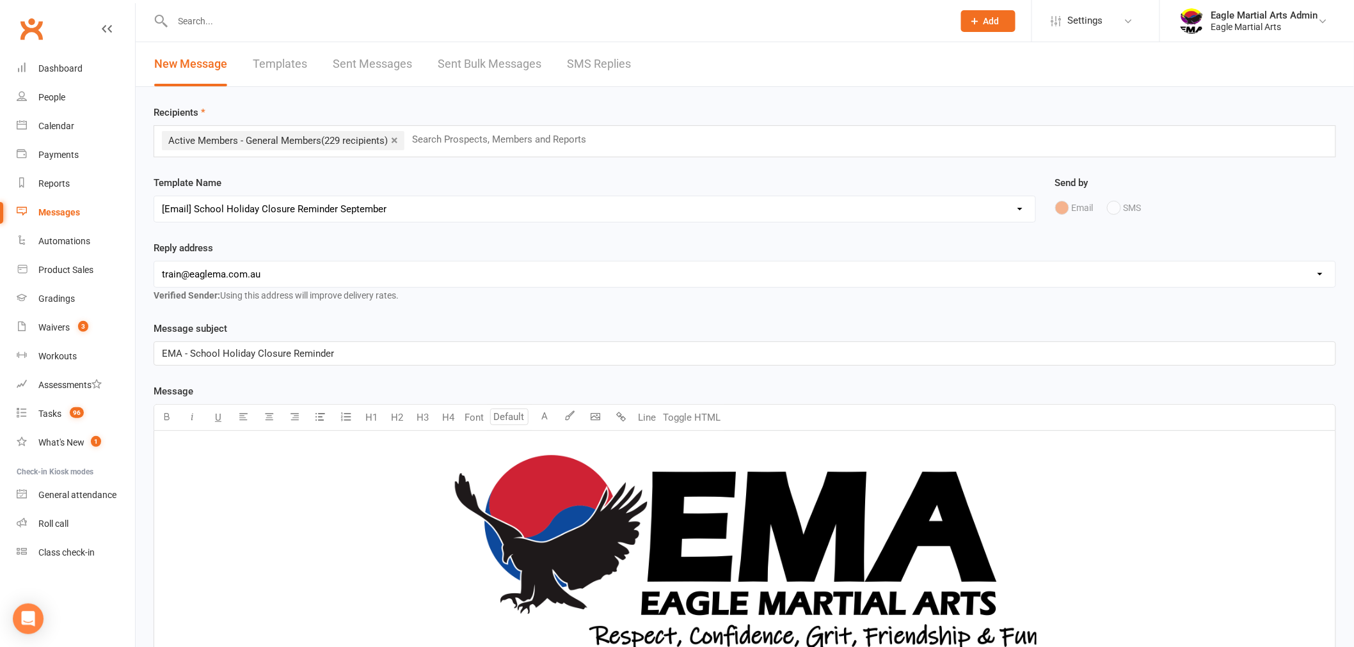
click at [409, 276] on select "hello@clubworx.com train@eaglema.com.au admin@eaglema.com.au alex@eaglema.com.a…" at bounding box center [744, 275] width 1181 height 26
select select "2"
click at [154, 262] on select "hello@clubworx.com train@eaglema.com.au admin@eaglema.com.au alex@eaglema.com.a…" at bounding box center [744, 275] width 1181 height 26
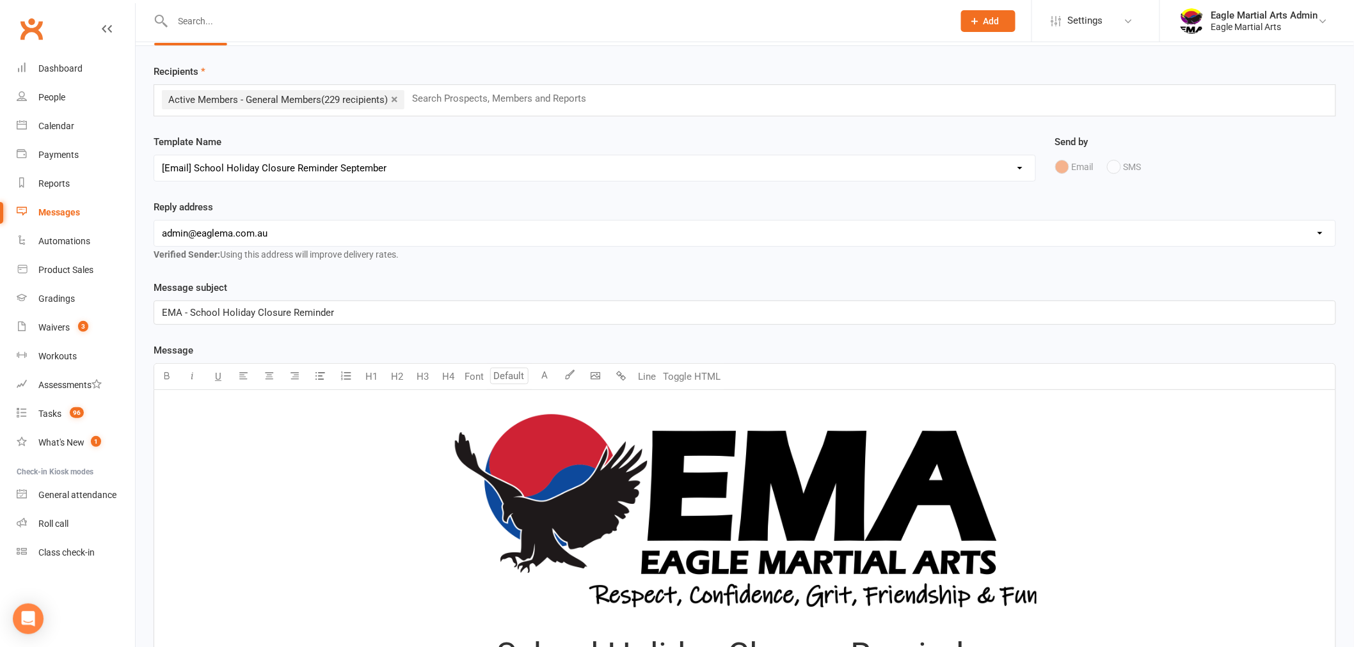
scroll to position [71, 0]
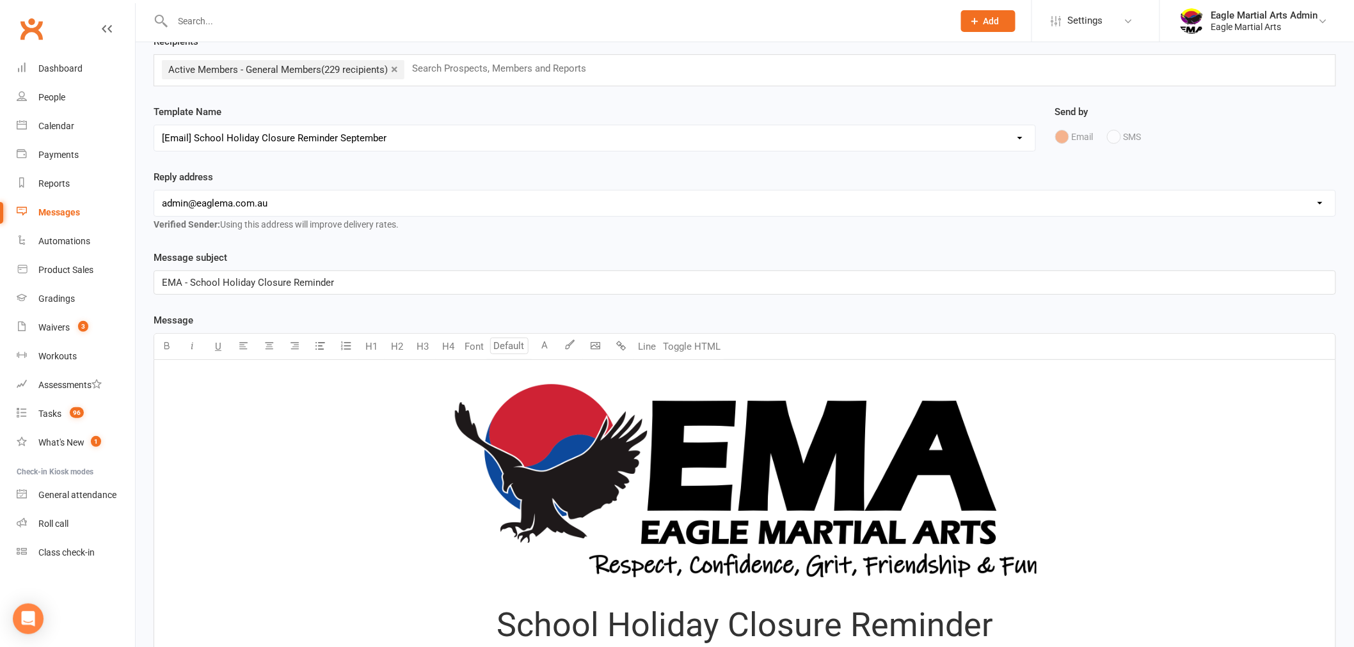
click at [393, 280] on p "EMA - School Holiday Closure Reminder" at bounding box center [744, 282] width 1165 height 15
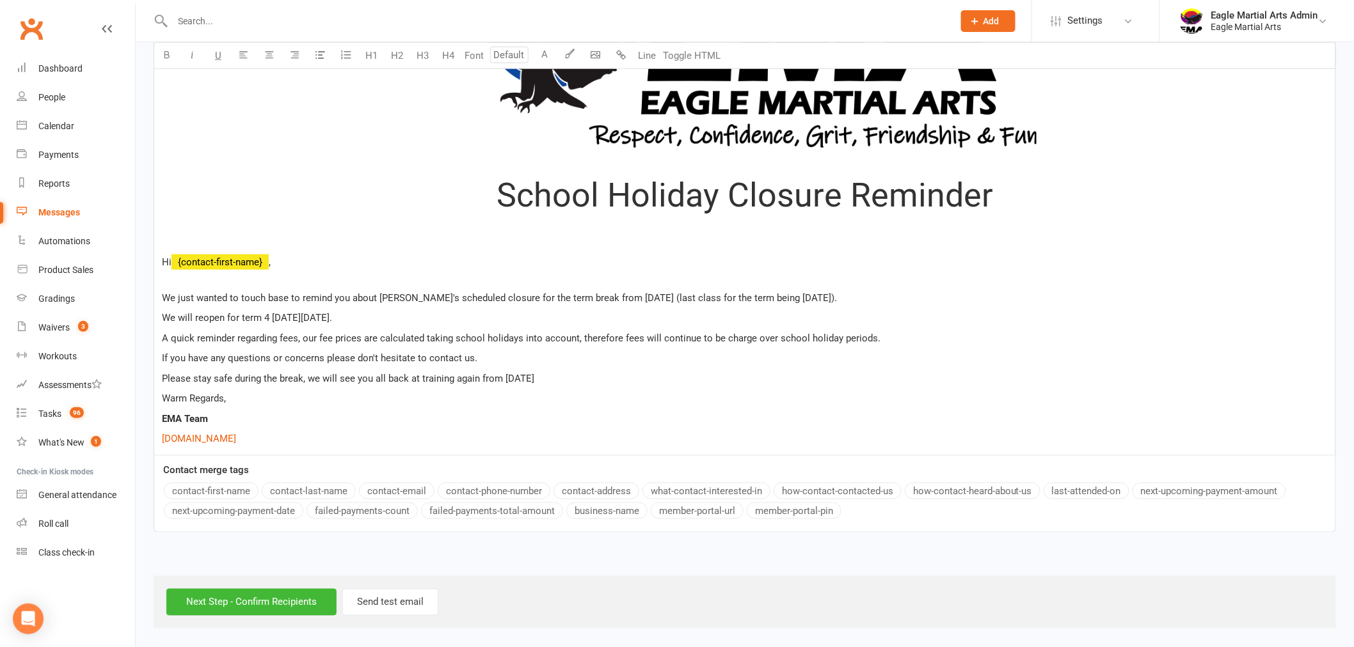
scroll to position [501, 0]
click at [293, 605] on input "Next Step - Confirm Recipients" at bounding box center [251, 602] width 170 height 27
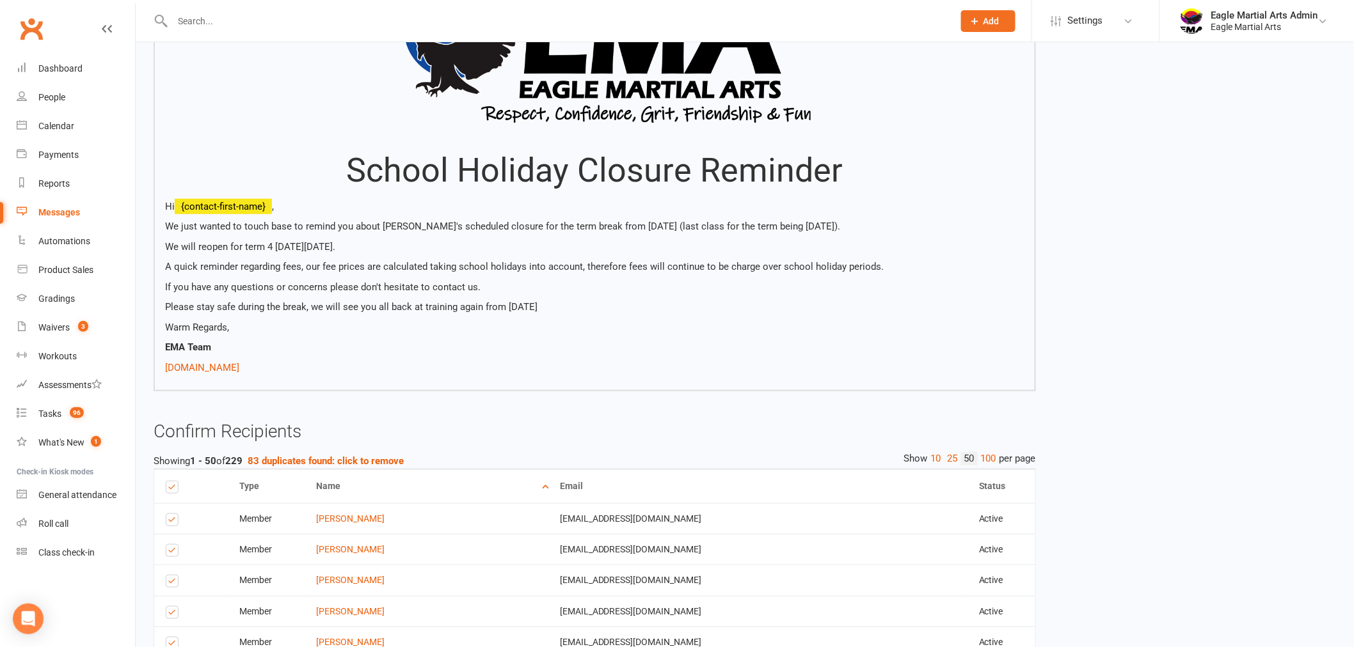
scroll to position [355, 0]
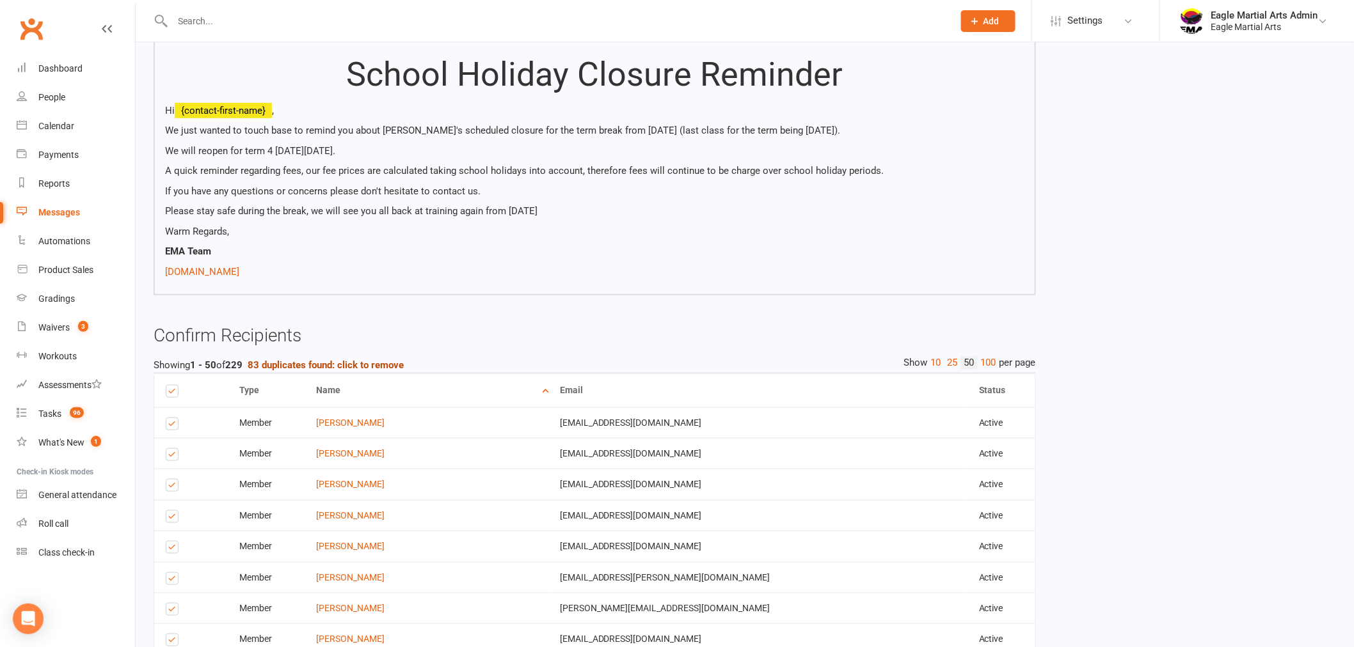
click at [301, 363] on strong "83 duplicates found: click to remove" at bounding box center [326, 365] width 156 height 12
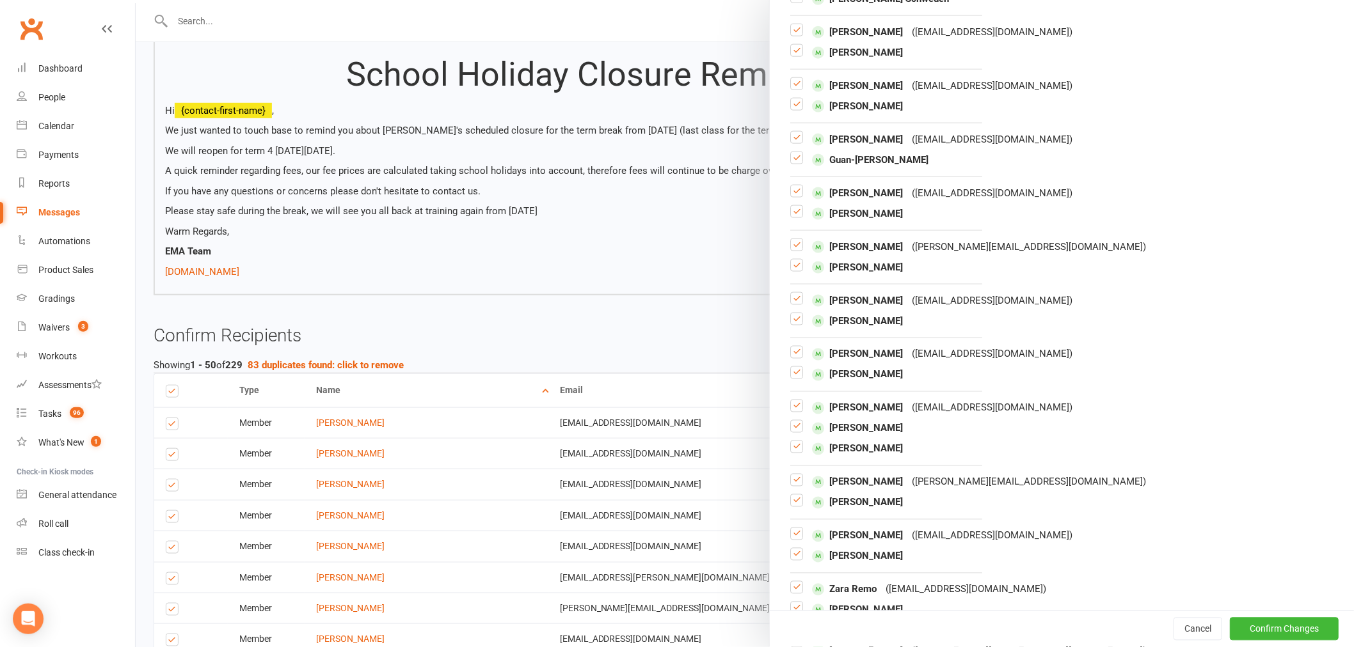
scroll to position [711, 0]
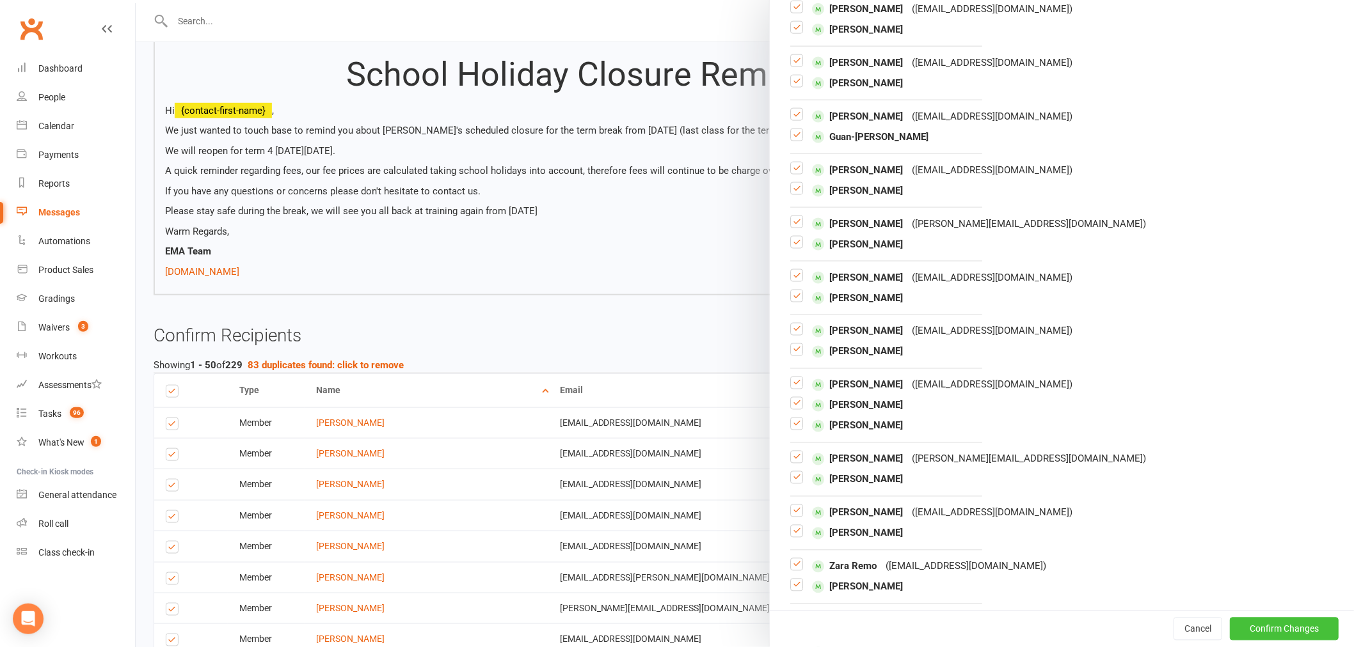
click at [1299, 627] on button "Confirm Changes" at bounding box center [1283, 629] width 109 height 23
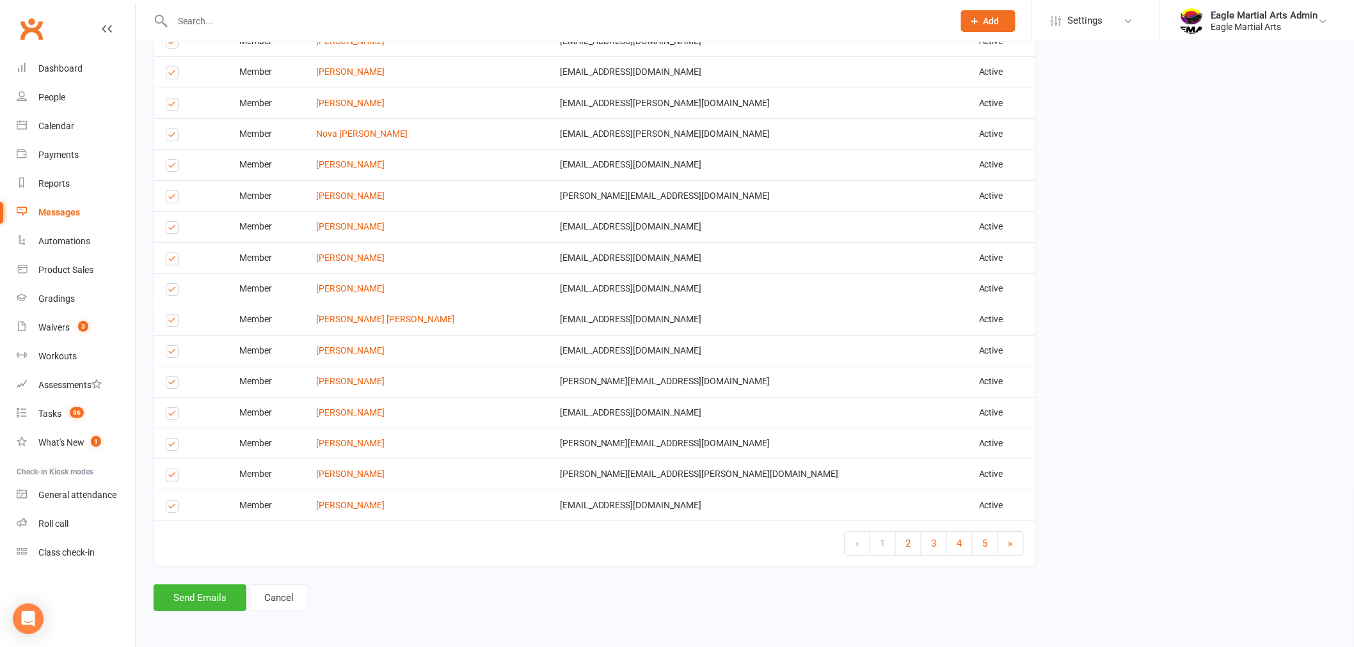
scroll to position [1803, 0]
click at [980, 535] on link "5" at bounding box center [985, 543] width 26 height 23
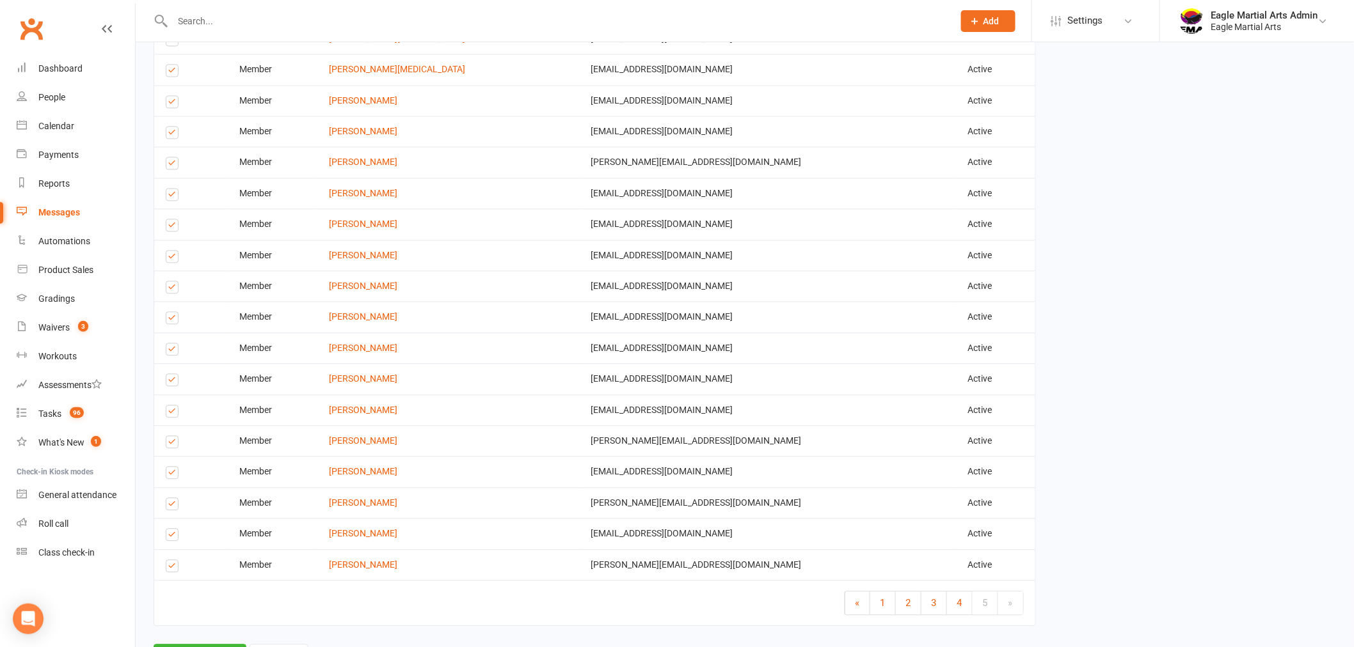
scroll to position [1151, 0]
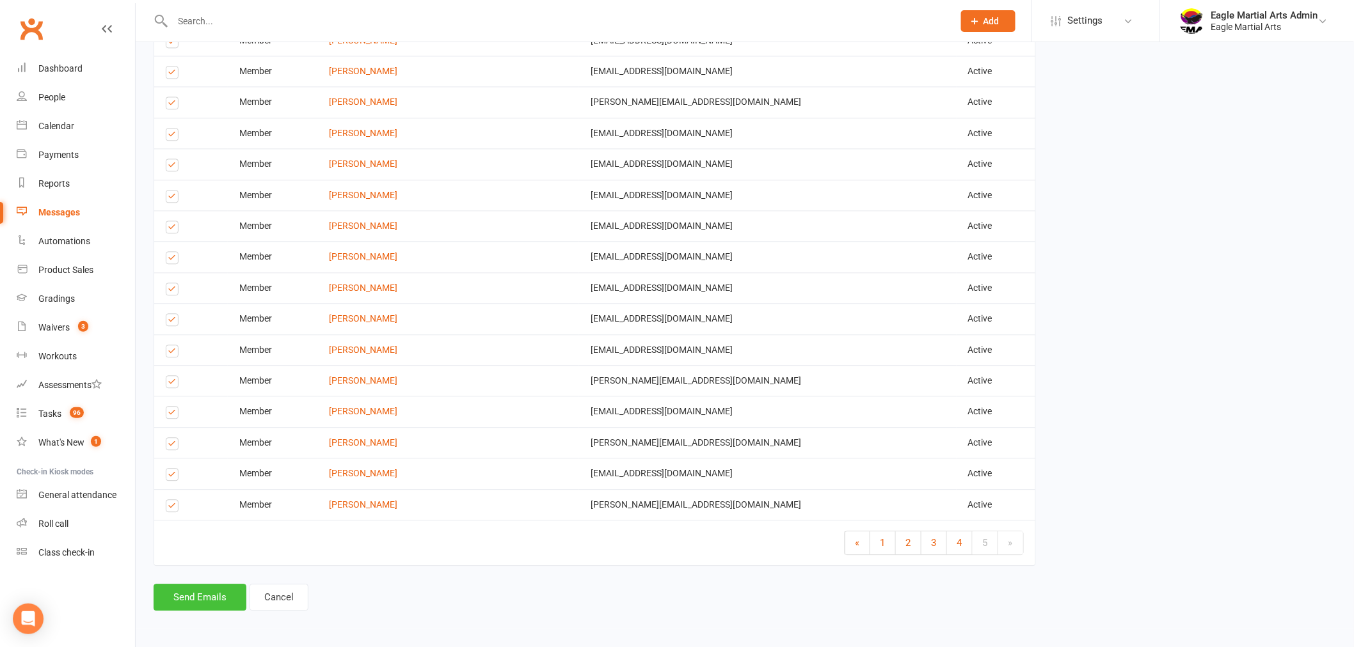
click at [189, 600] on button "Send Emails" at bounding box center [200, 597] width 93 height 27
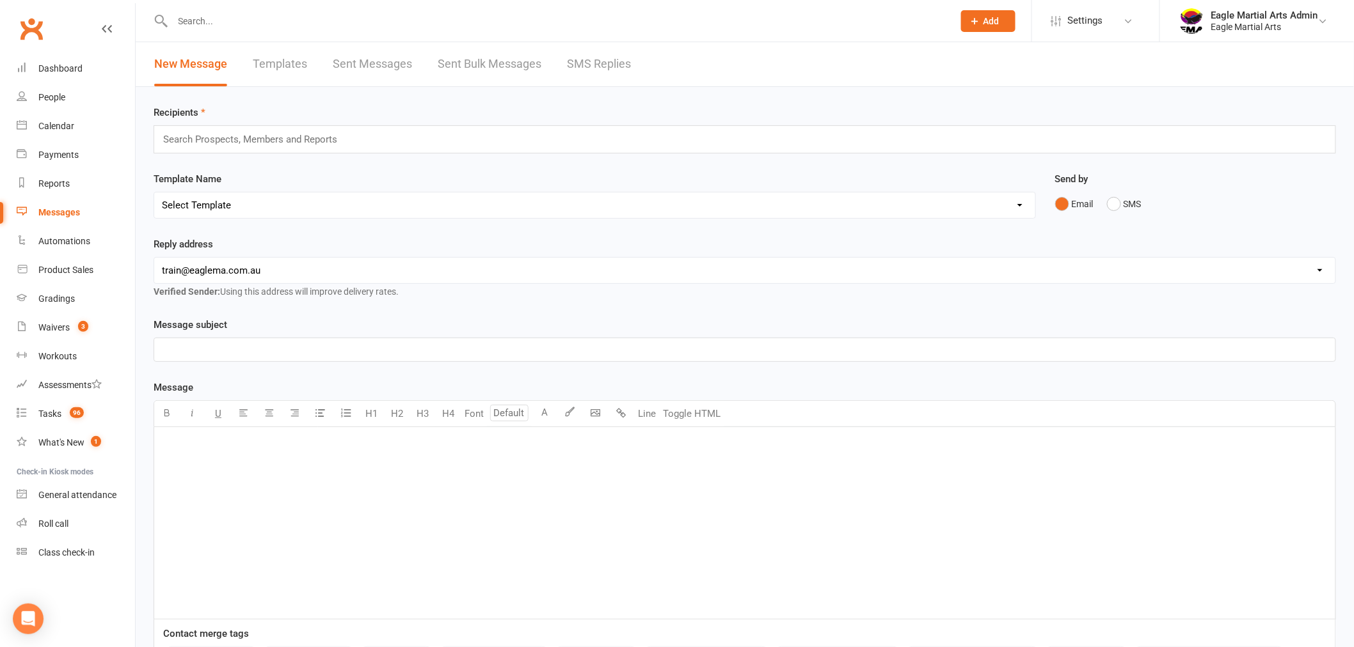
click at [294, 139] on input "text" at bounding box center [255, 139] width 187 height 17
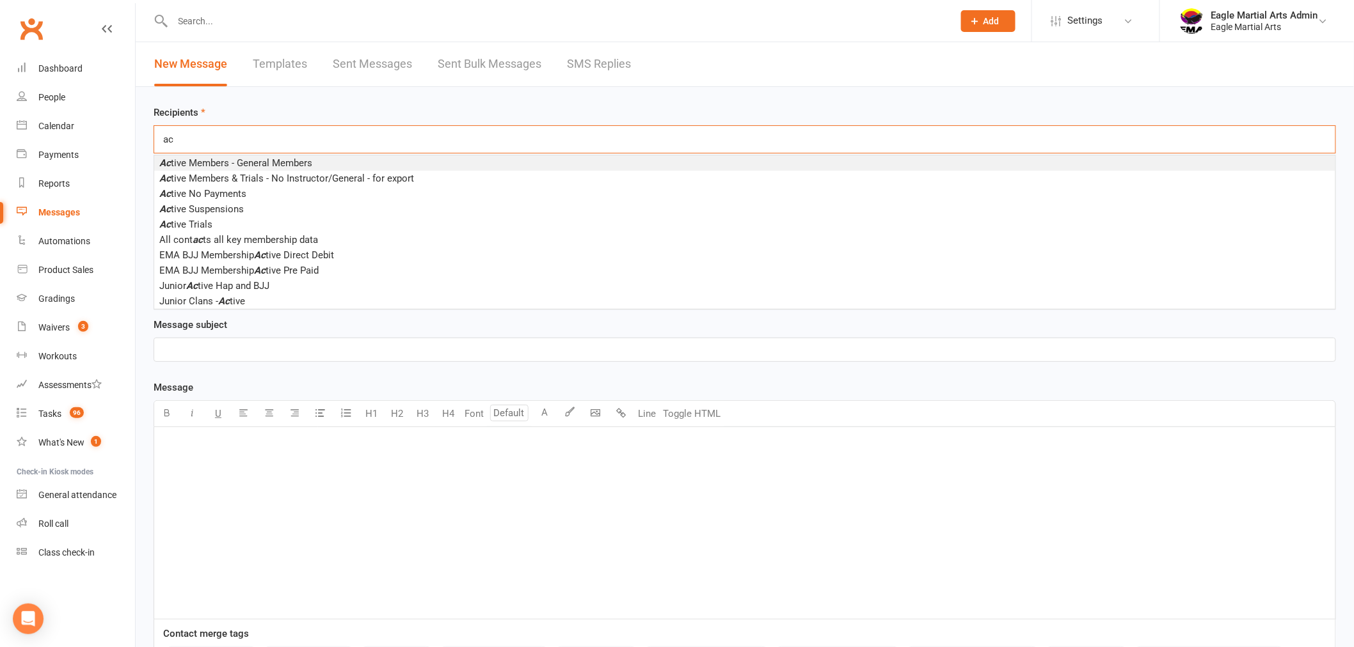
type input "ac"
click at [257, 161] on span "Ac tive Members - General Members" at bounding box center [235, 163] width 153 height 12
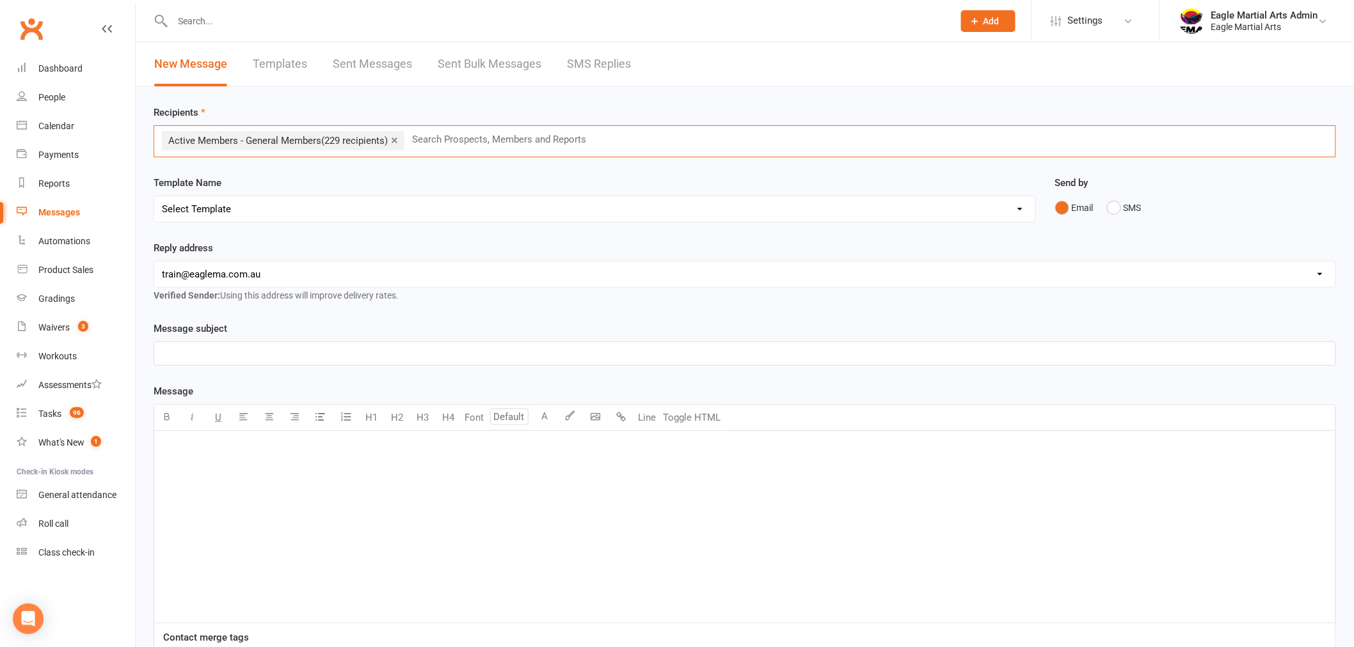
click at [398, 139] on link "×" at bounding box center [394, 140] width 7 height 20
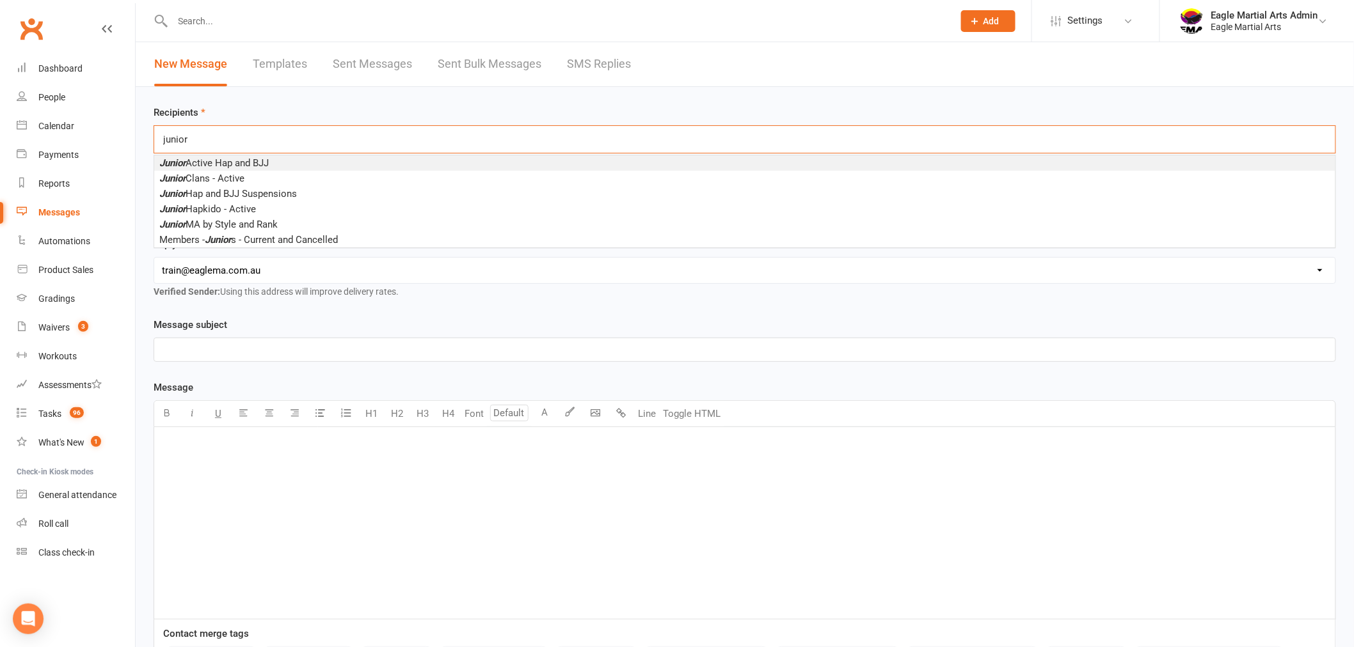
type input "junior"
click at [261, 166] on span "Junior Active Hap and BJJ" at bounding box center [213, 163] width 109 height 12
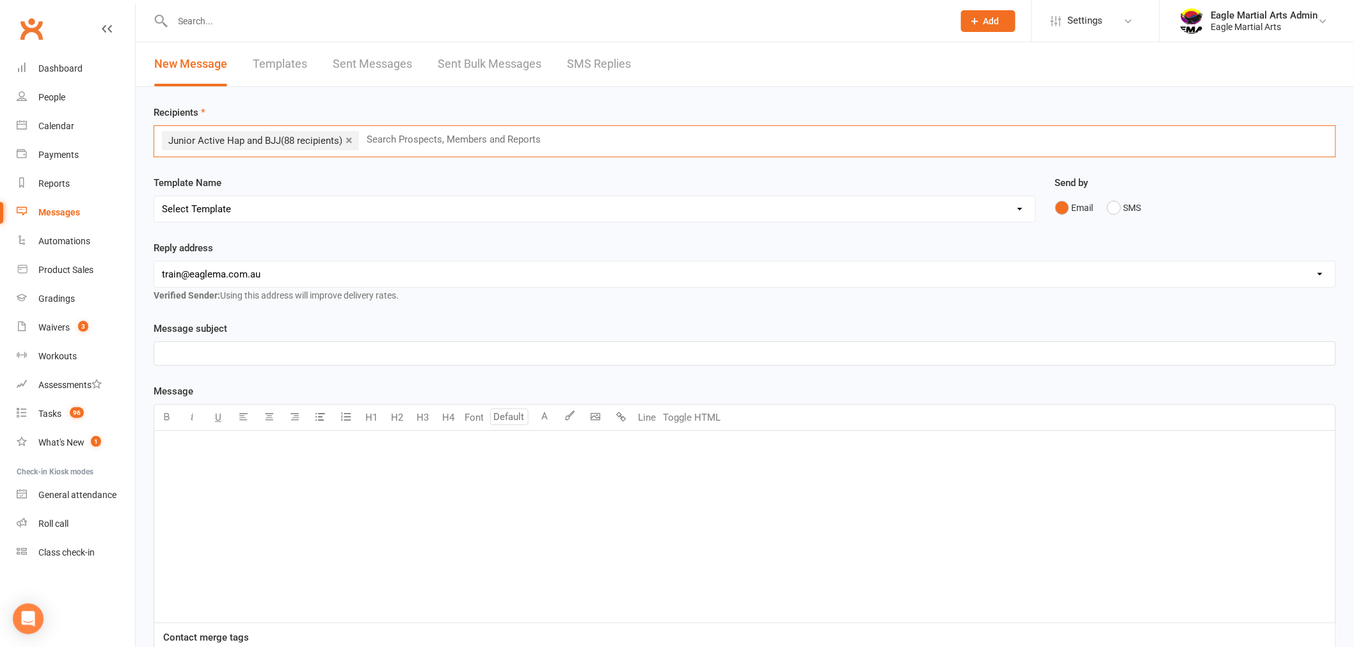
click at [386, 210] on select "Select Template [Email] Auto Continue Eaglets/Eagles Email - 1 day [Email] Auto…" at bounding box center [594, 209] width 881 height 26
select select "52"
click at [154, 196] on select "Select Template [Email] Auto Continue Eaglets/Eagles Email - 1 day [Email] Auto…" at bounding box center [594, 209] width 881 height 26
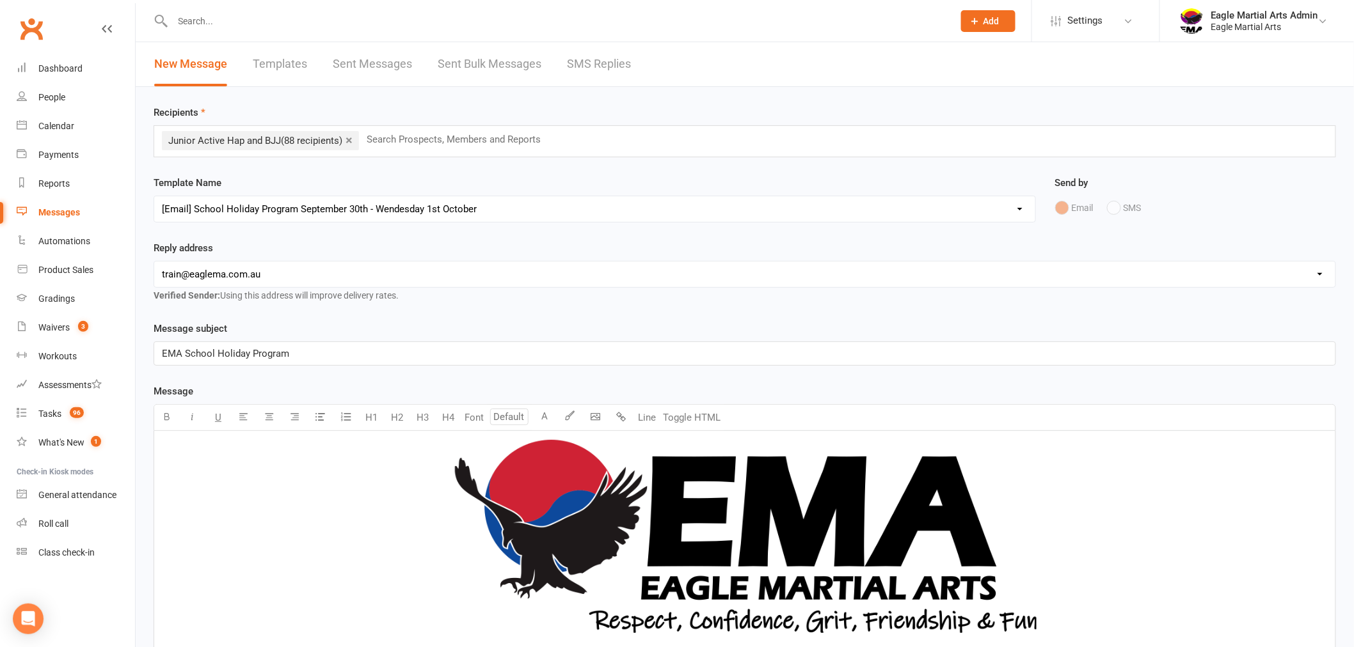
click at [436, 139] on input "text" at bounding box center [458, 139] width 187 height 17
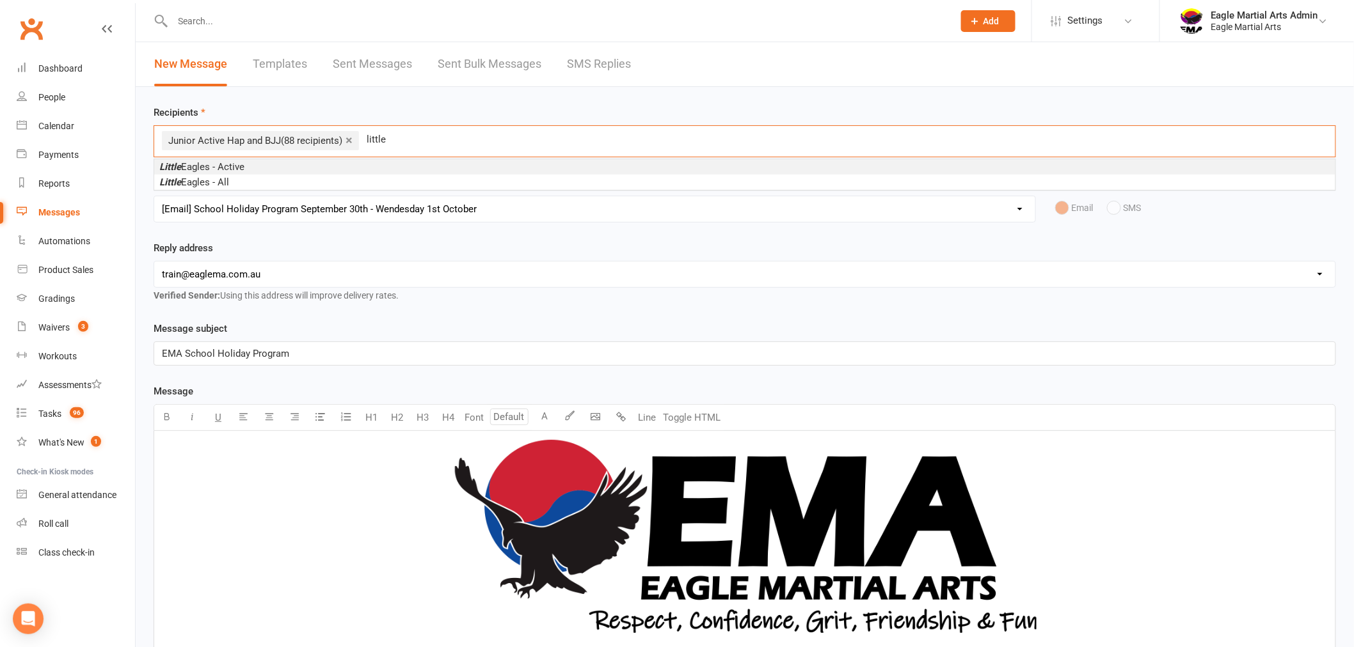
type input "little"
click at [237, 165] on span "Little Eagles - Active" at bounding box center [201, 167] width 85 height 12
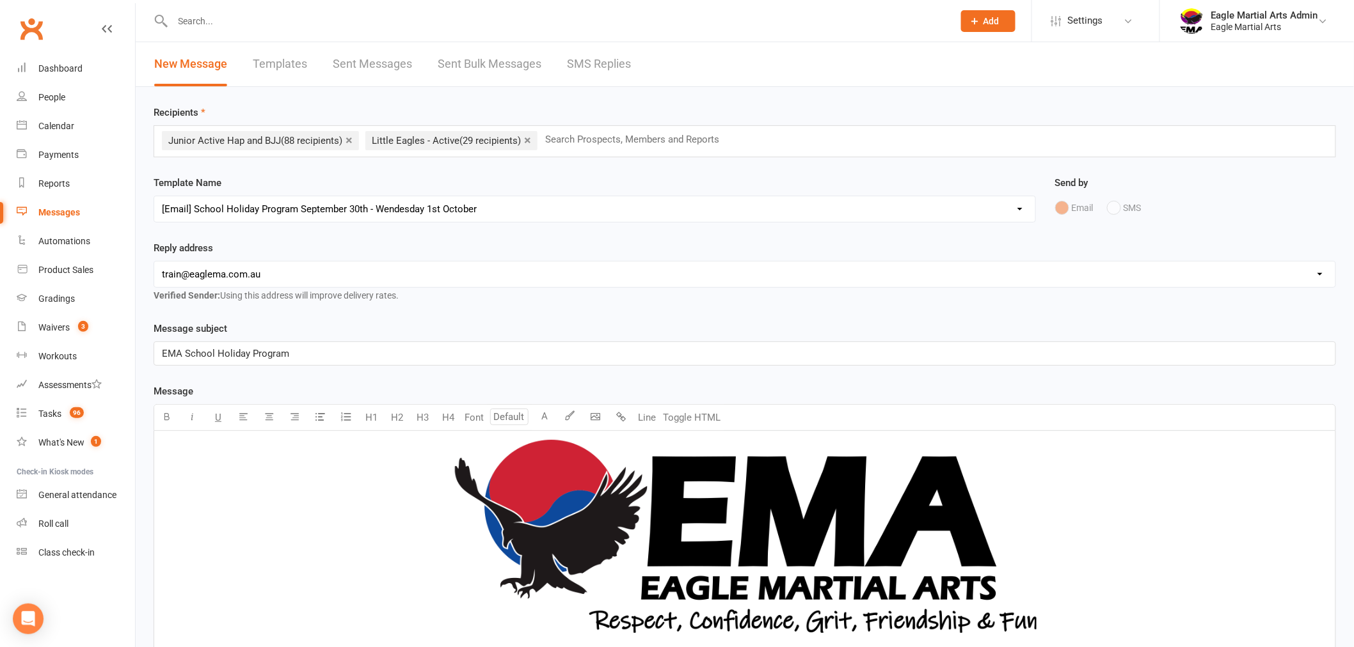
click at [346, 277] on select "hello@clubworx.com train@eaglema.com.au admin@eaglema.com.au alex@eaglema.com.a…" at bounding box center [744, 275] width 1181 height 26
select select "2"
click at [154, 262] on select "hello@clubworx.com train@eaglema.com.au admin@eaglema.com.au alex@eaglema.com.a…" at bounding box center [744, 275] width 1181 height 26
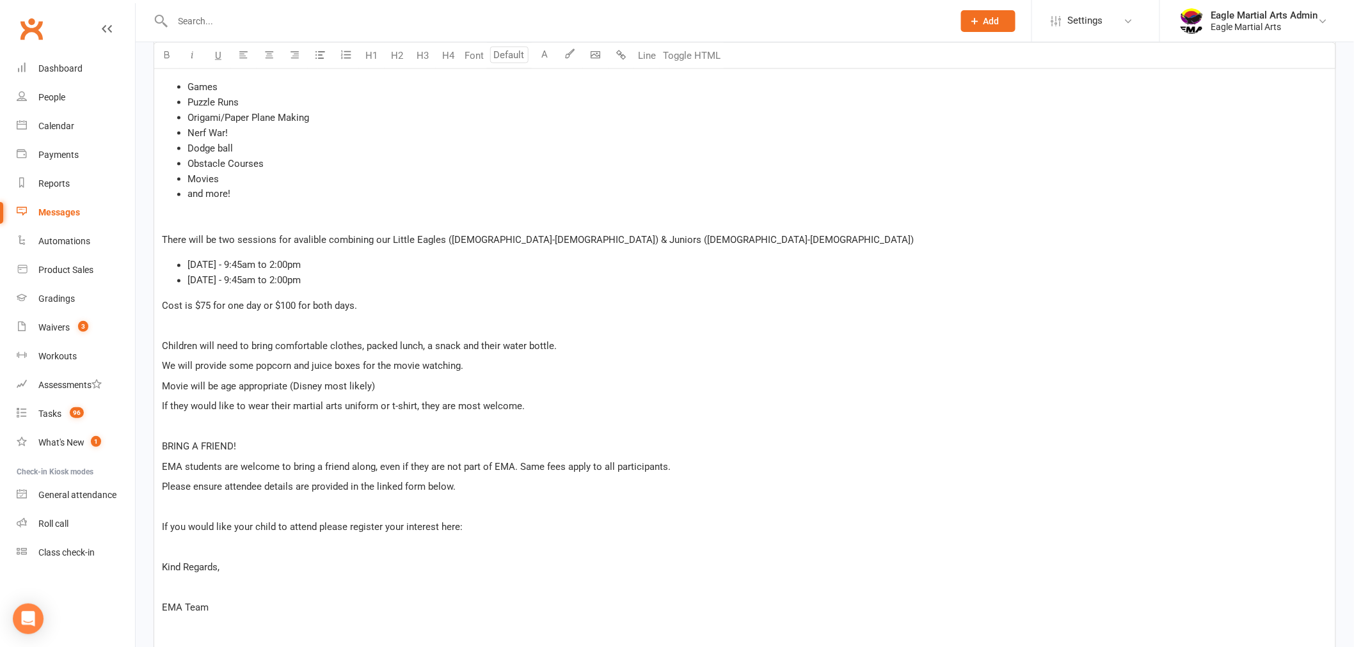
scroll to position [821, 0]
click at [477, 528] on p "If you would like your child to attend please register your interest here:" at bounding box center [744, 530] width 1165 height 15
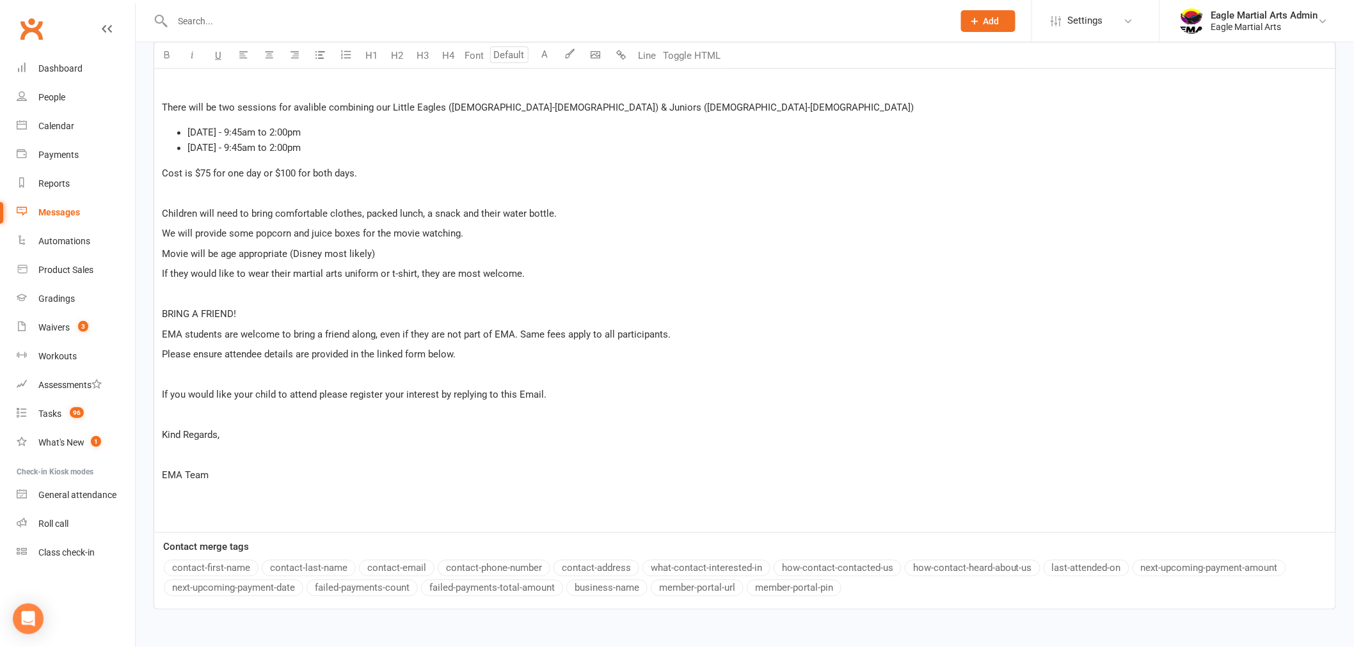
scroll to position [1034, 0]
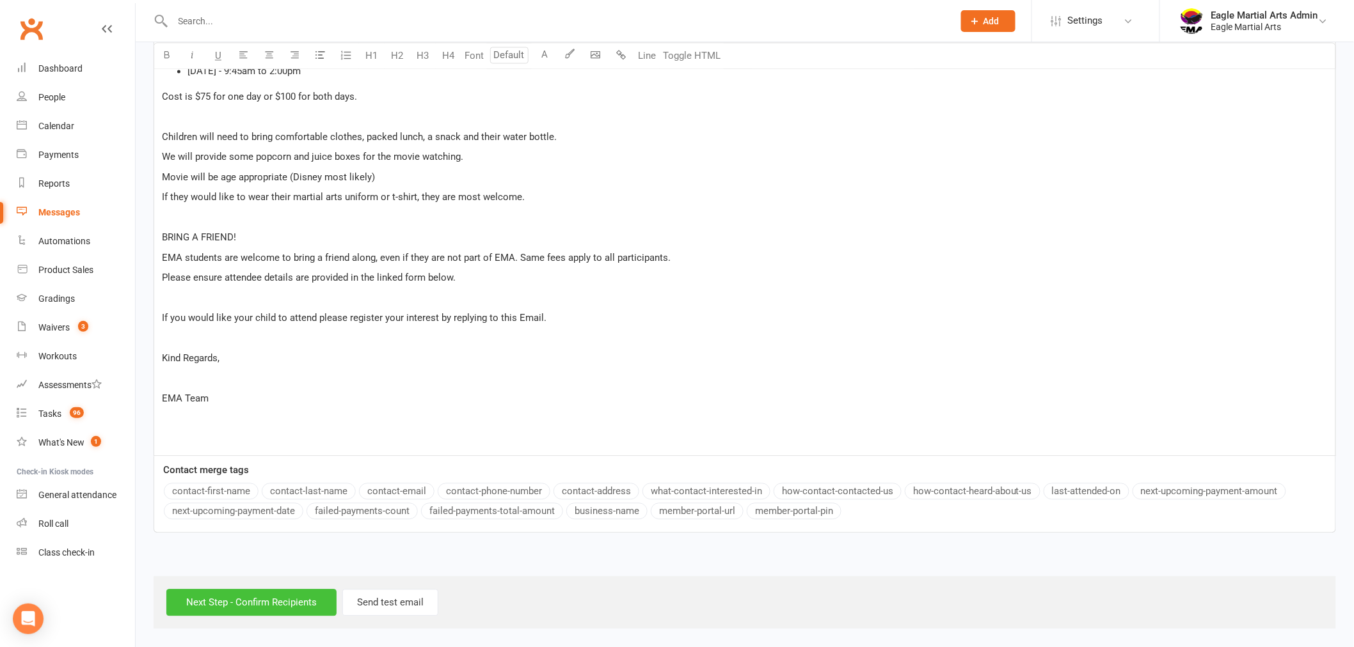
click at [285, 600] on input "Next Step - Confirm Recipients" at bounding box center [251, 602] width 170 height 27
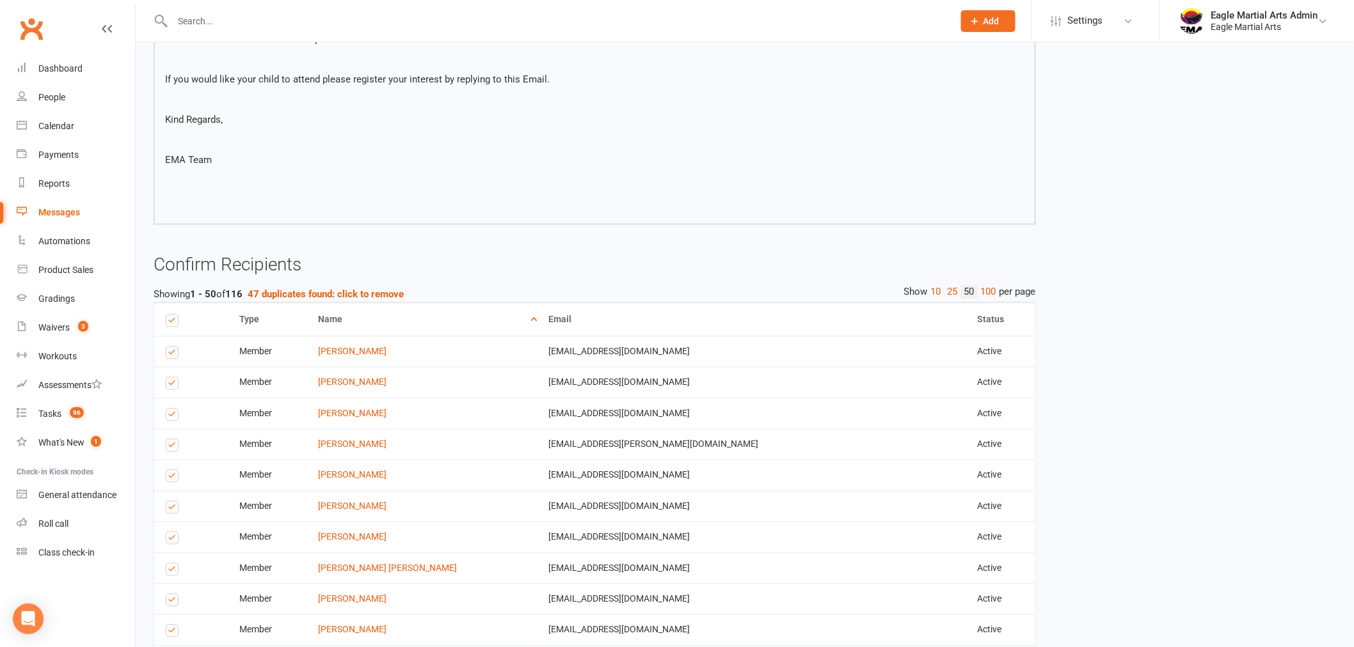
scroll to position [853, 0]
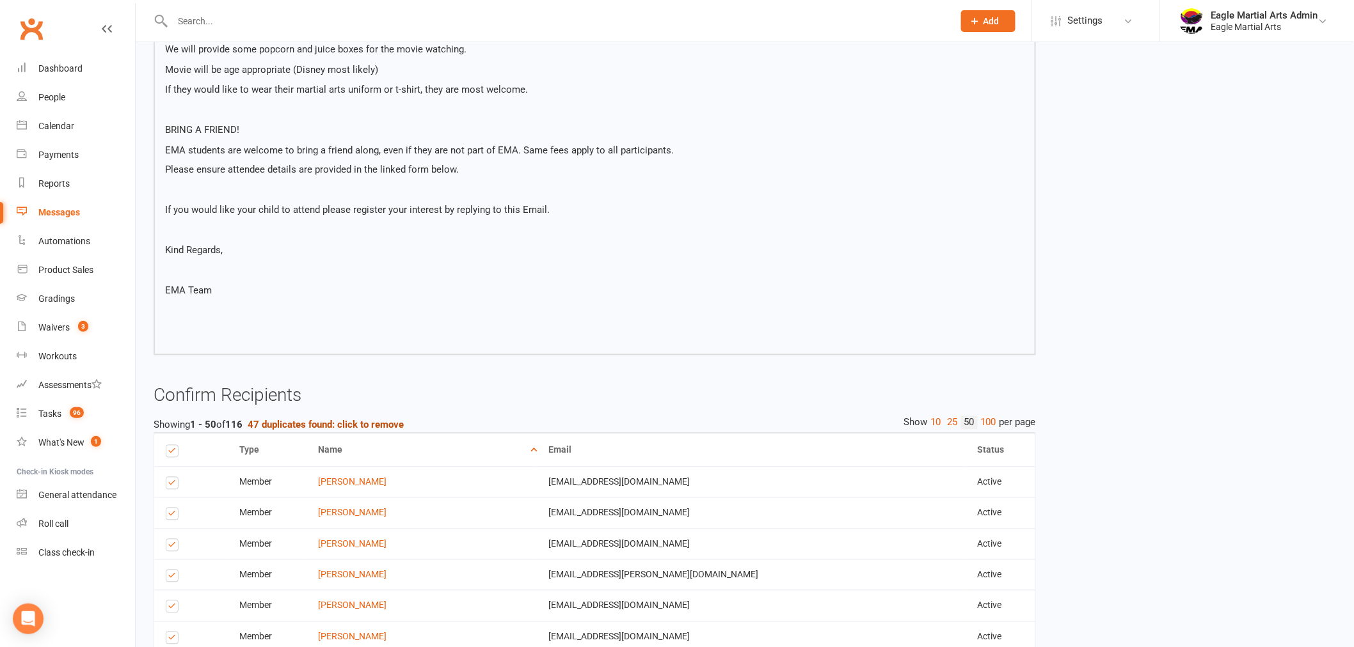
click at [307, 420] on strong "47 duplicates found: click to remove" at bounding box center [326, 426] width 156 height 12
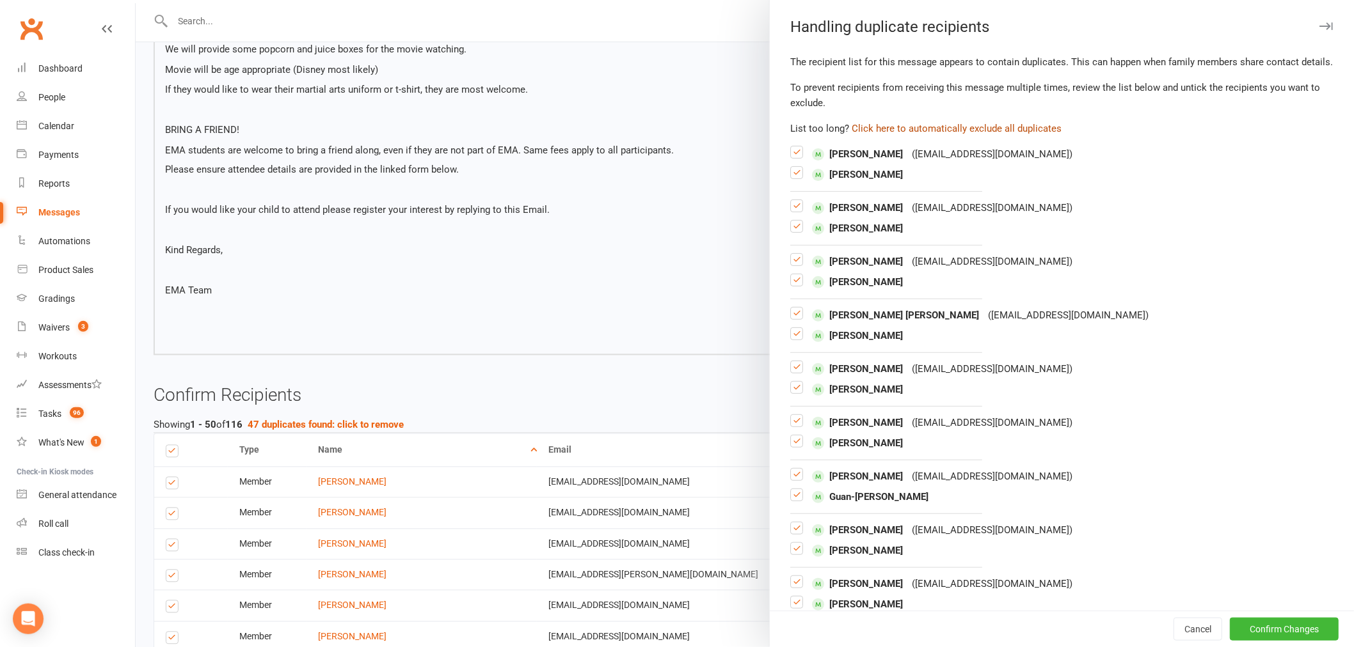
click at [960, 136] on button "Click here to automatically exclude all duplicates" at bounding box center [956, 128] width 210 height 15
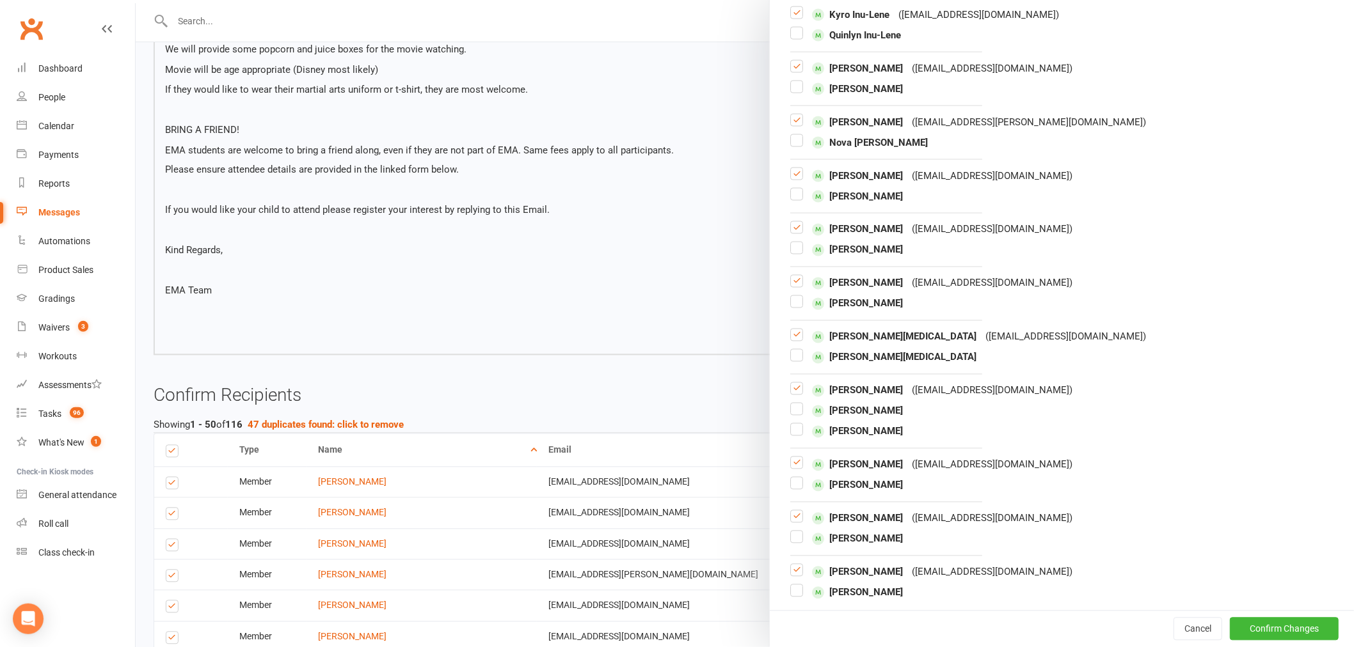
scroll to position [798, 0]
click at [1270, 626] on button "Confirm Changes" at bounding box center [1283, 629] width 109 height 23
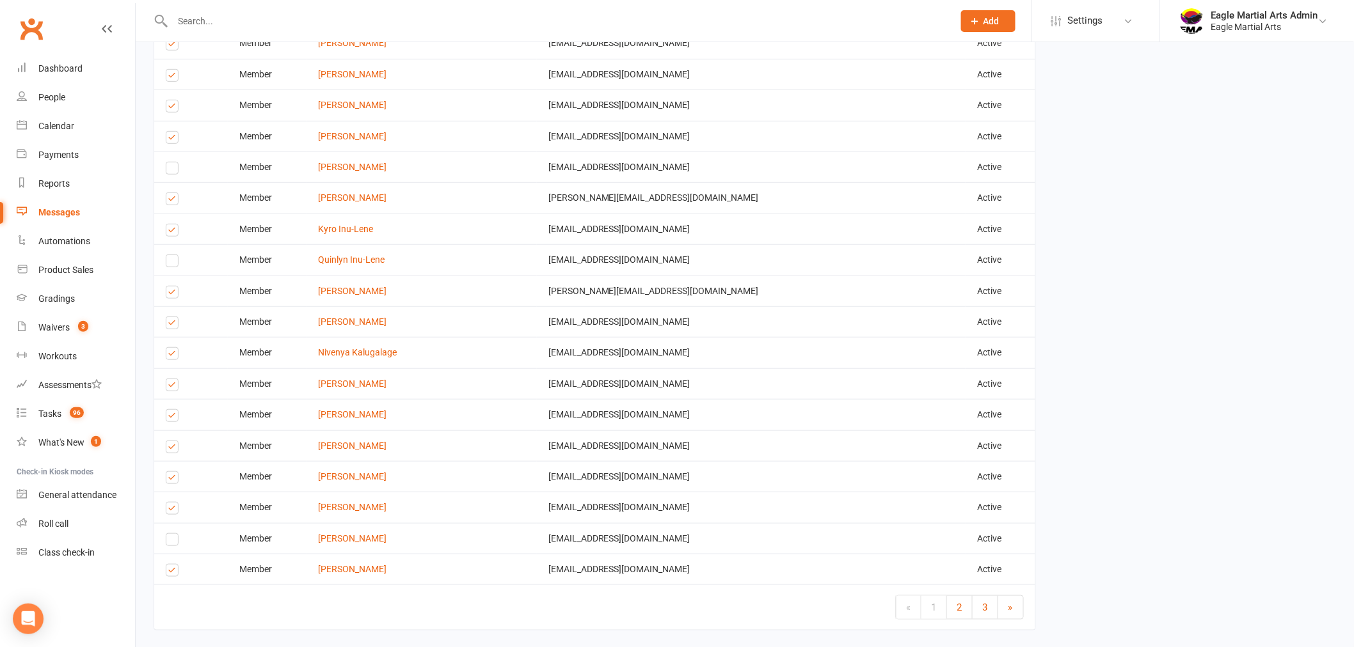
scroll to position [2360, 0]
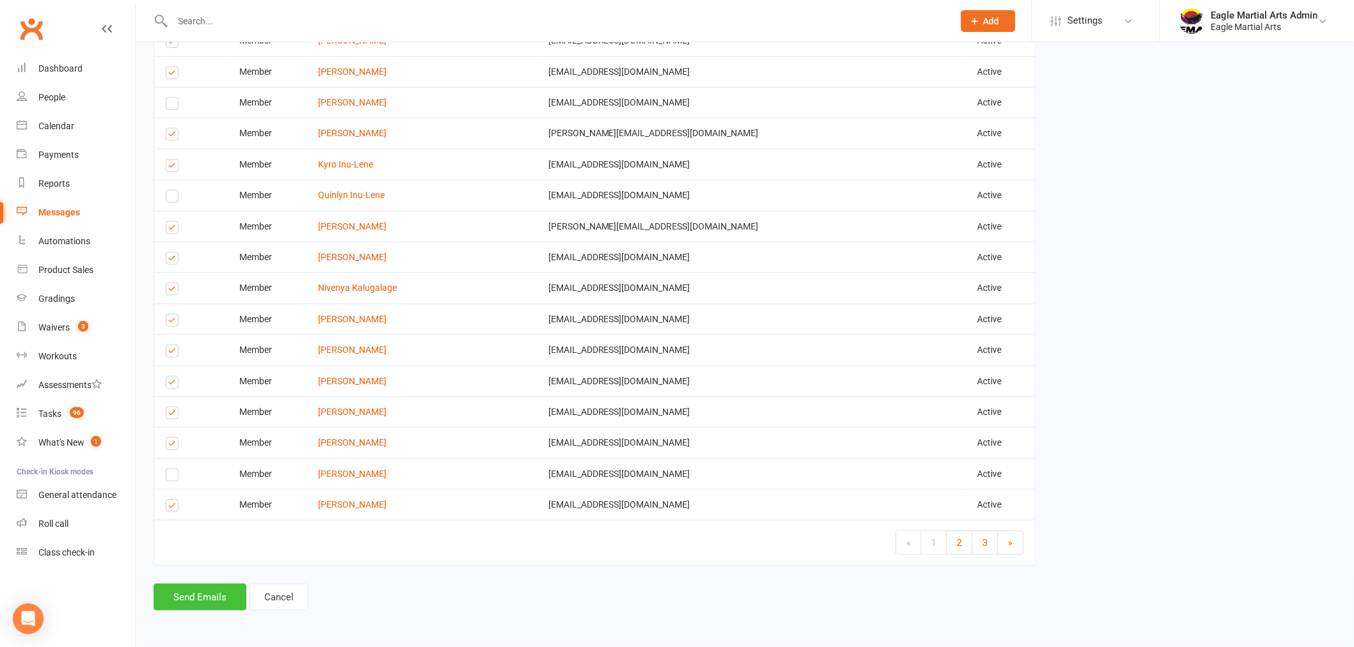
click at [207, 592] on button "Send Emails" at bounding box center [200, 597] width 93 height 27
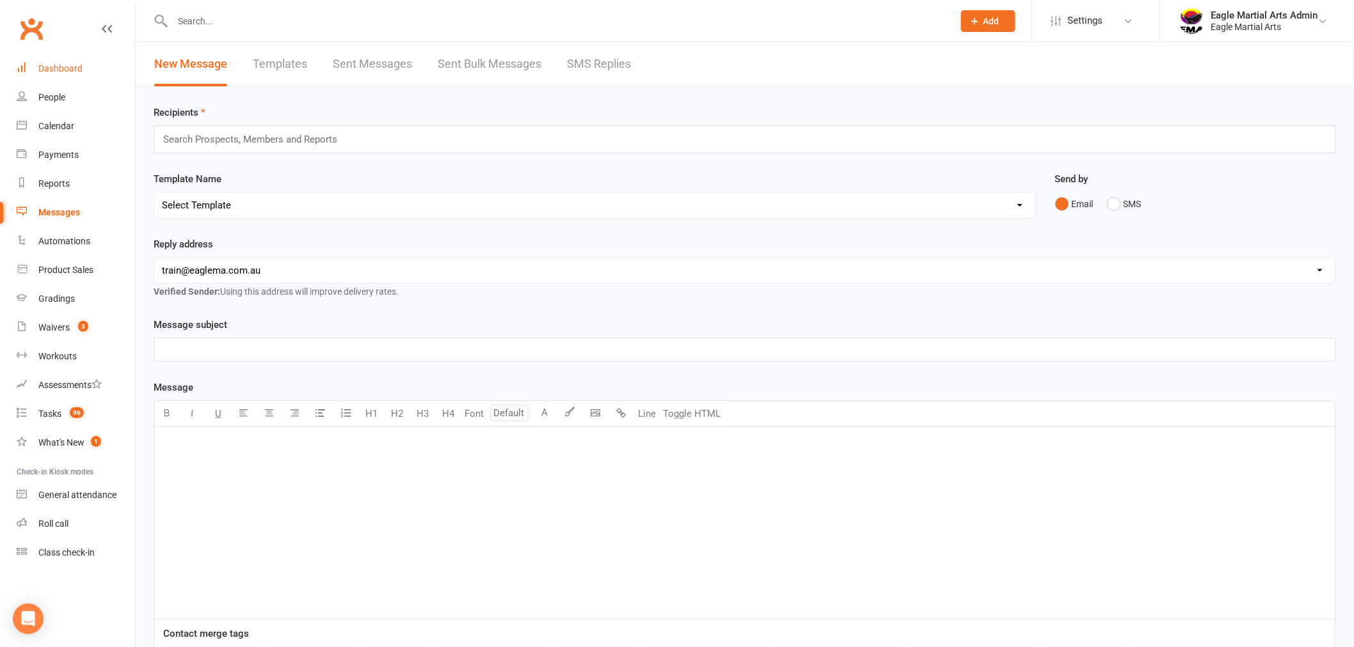
click at [73, 63] on div "Dashboard" at bounding box center [60, 68] width 44 height 10
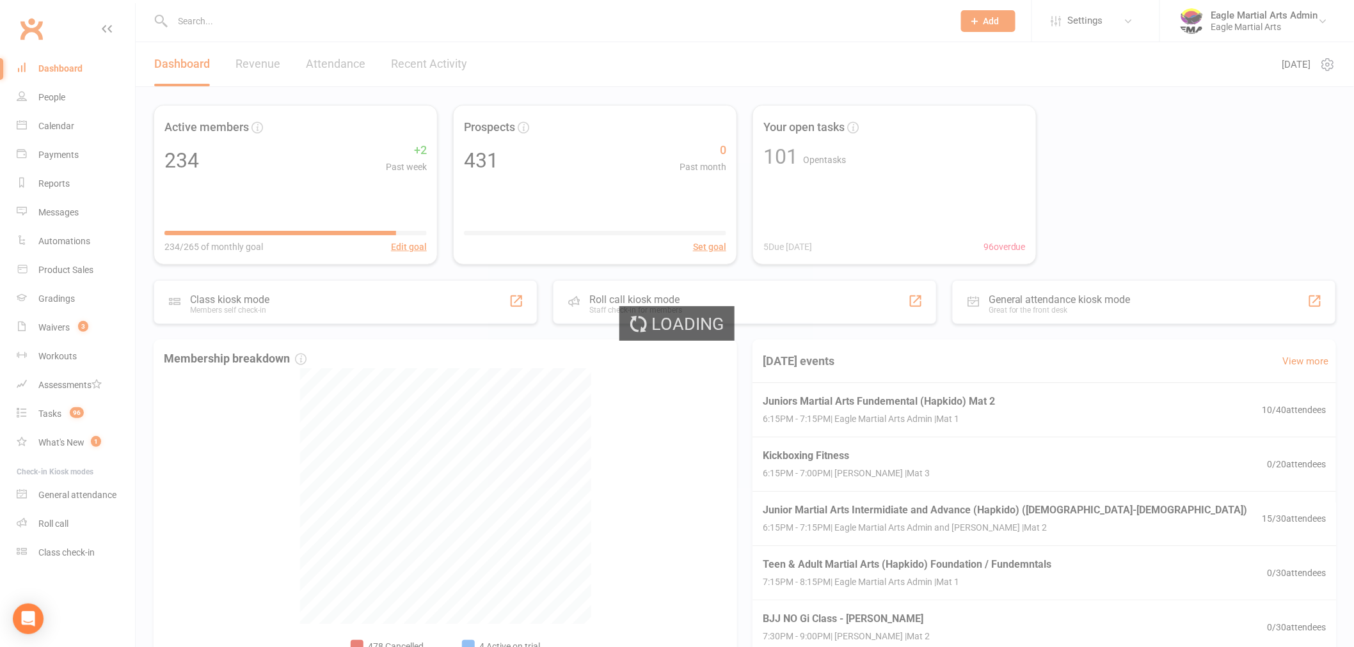
select select "100"
select select "active_trial"
select select "100"
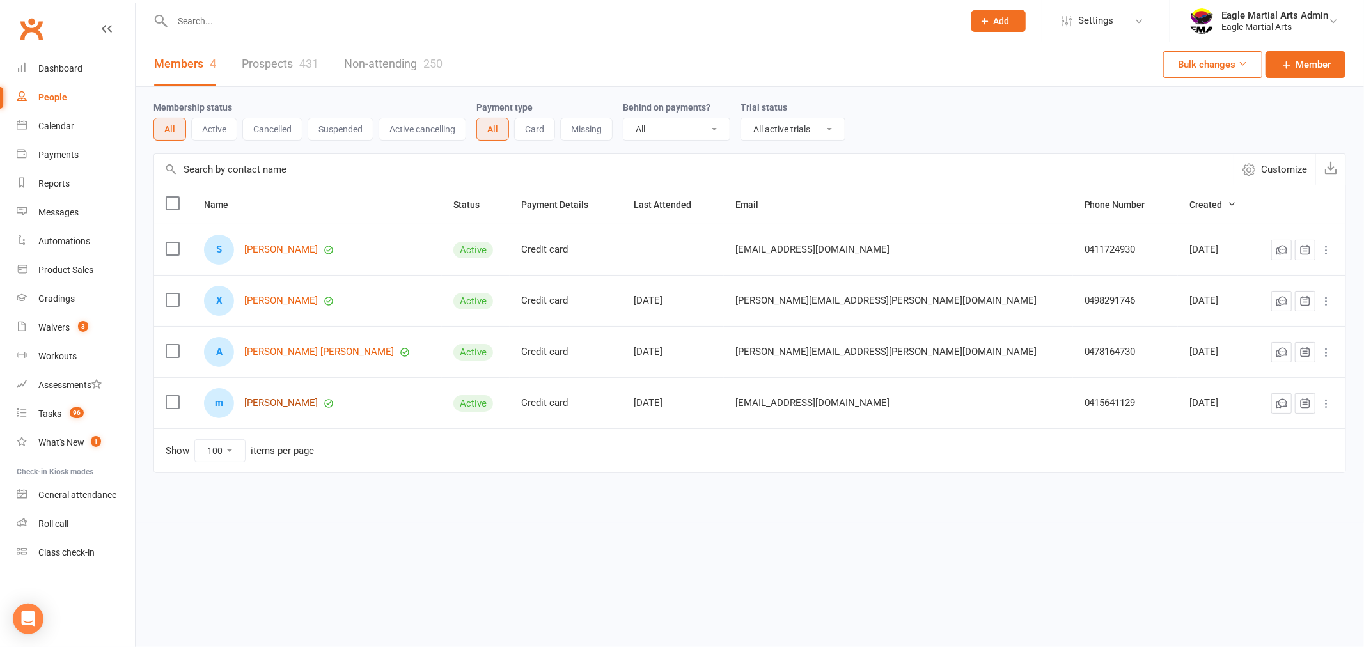
click at [317, 406] on link "mariana jimenez alfaro" at bounding box center [281, 403] width 74 height 11
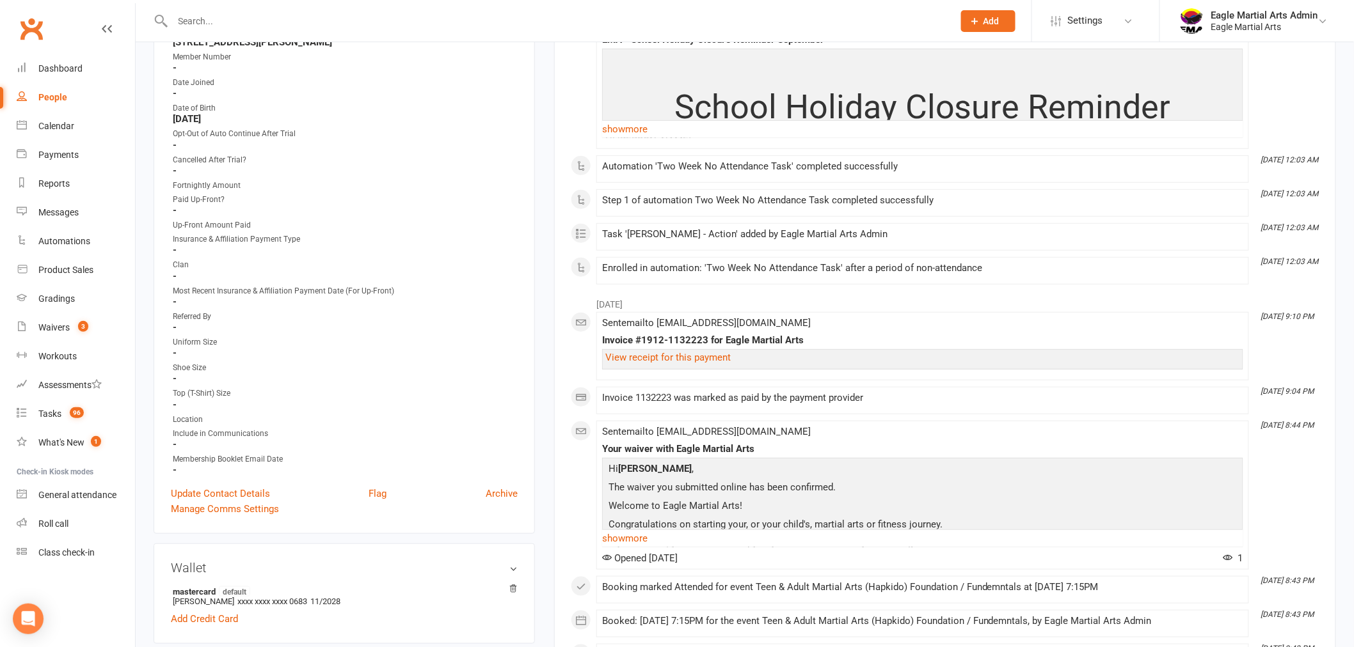
scroll to position [71, 0]
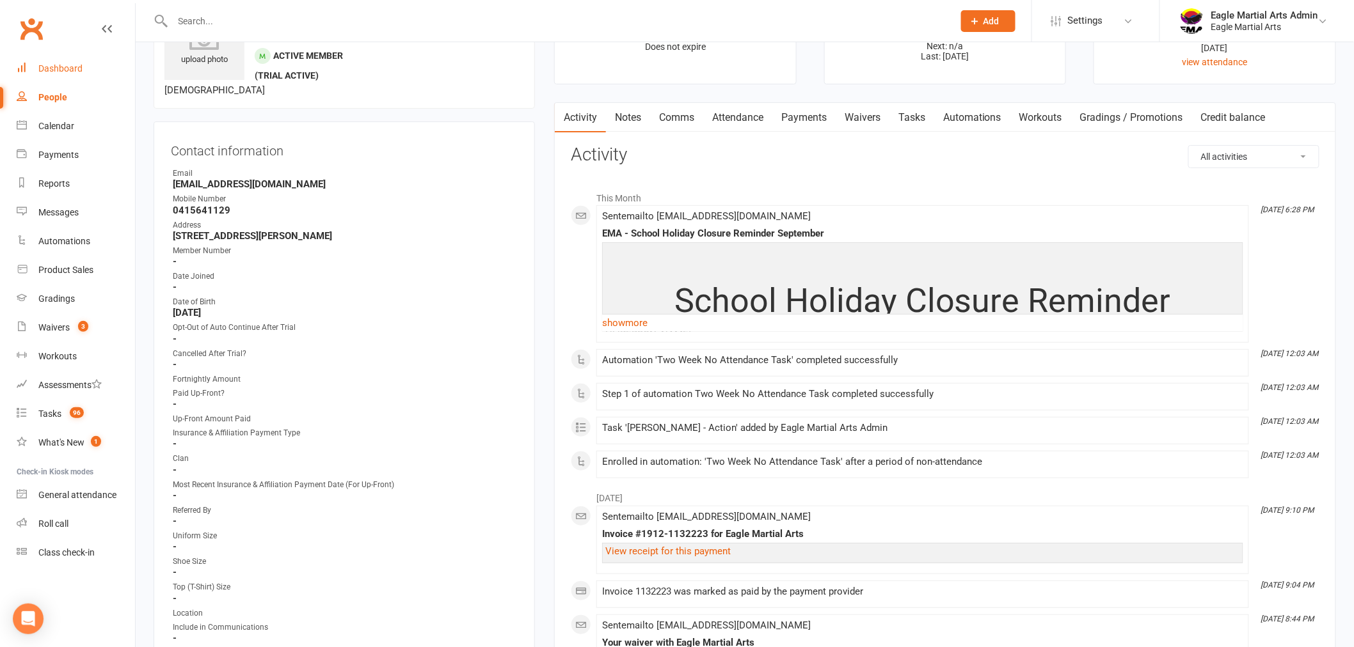
click at [58, 68] on div "Dashboard" at bounding box center [60, 68] width 44 height 10
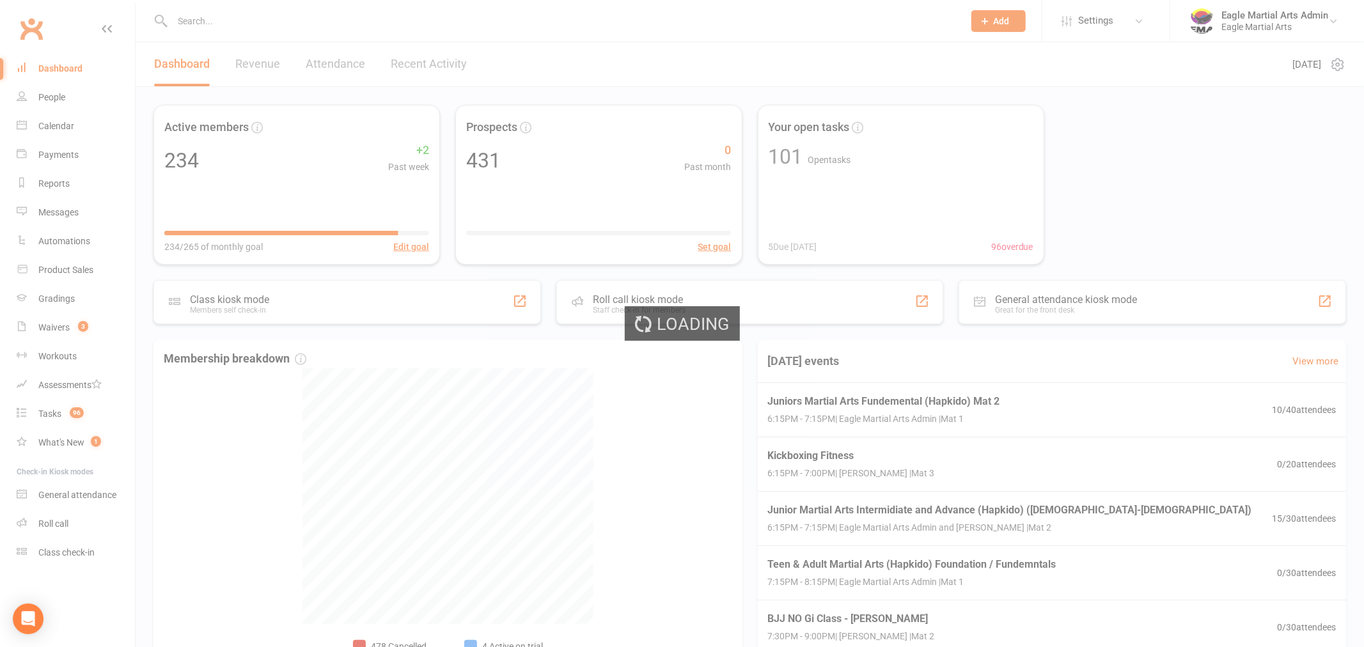
select select "active_trial"
select select "100"
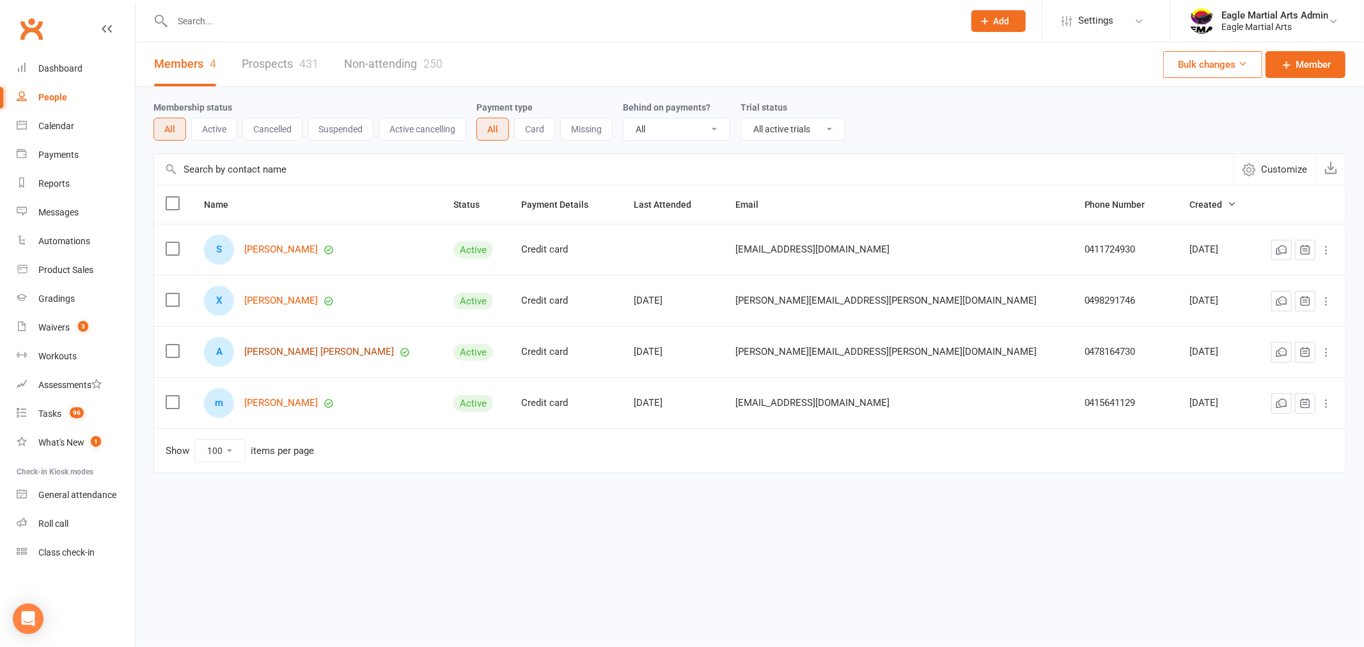
click at [285, 356] on link "Anmol avinash Vaidya" at bounding box center [319, 352] width 150 height 11
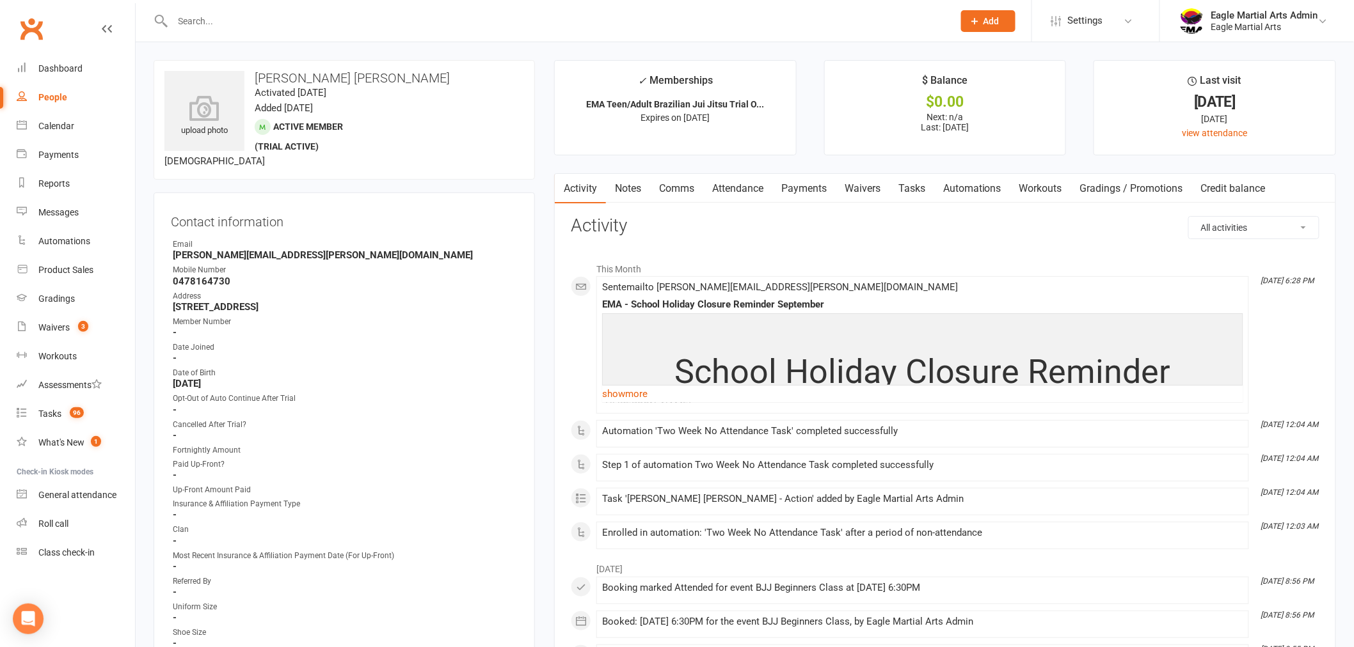
click at [244, 26] on input "text" at bounding box center [556, 21] width 775 height 18
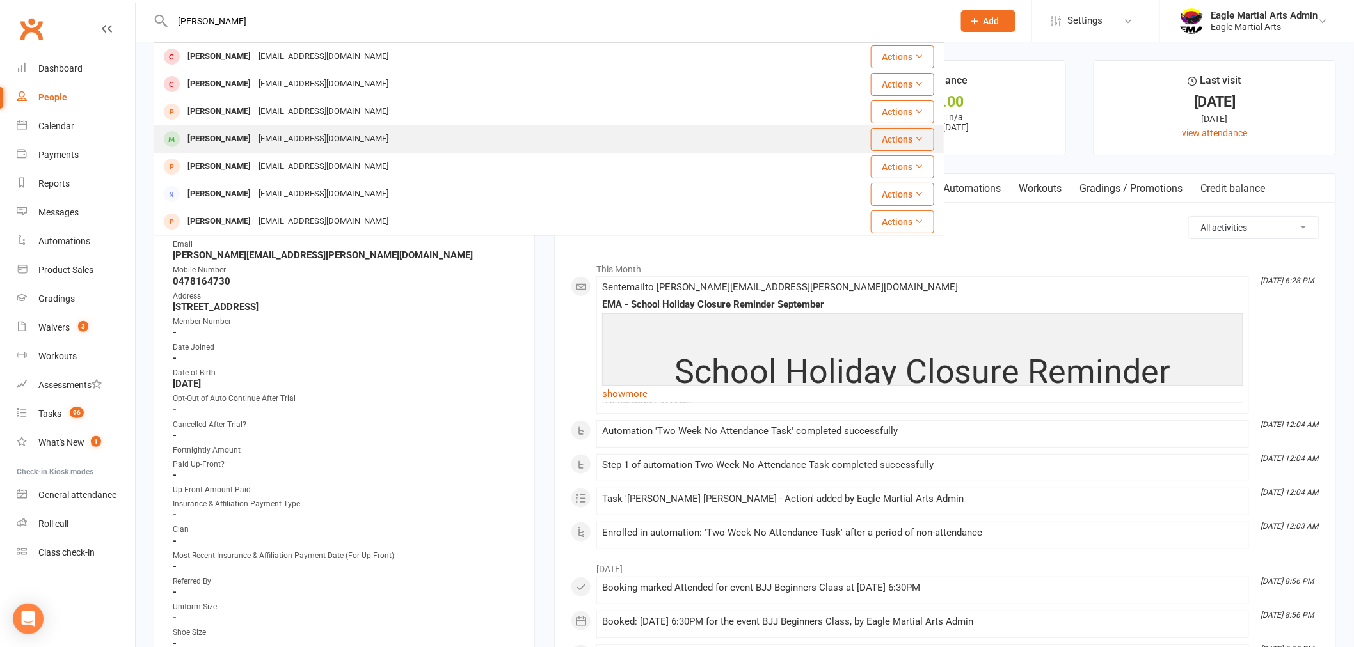
type input "julian"
click at [245, 133] on div "Julian Medhekar" at bounding box center [219, 139] width 71 height 19
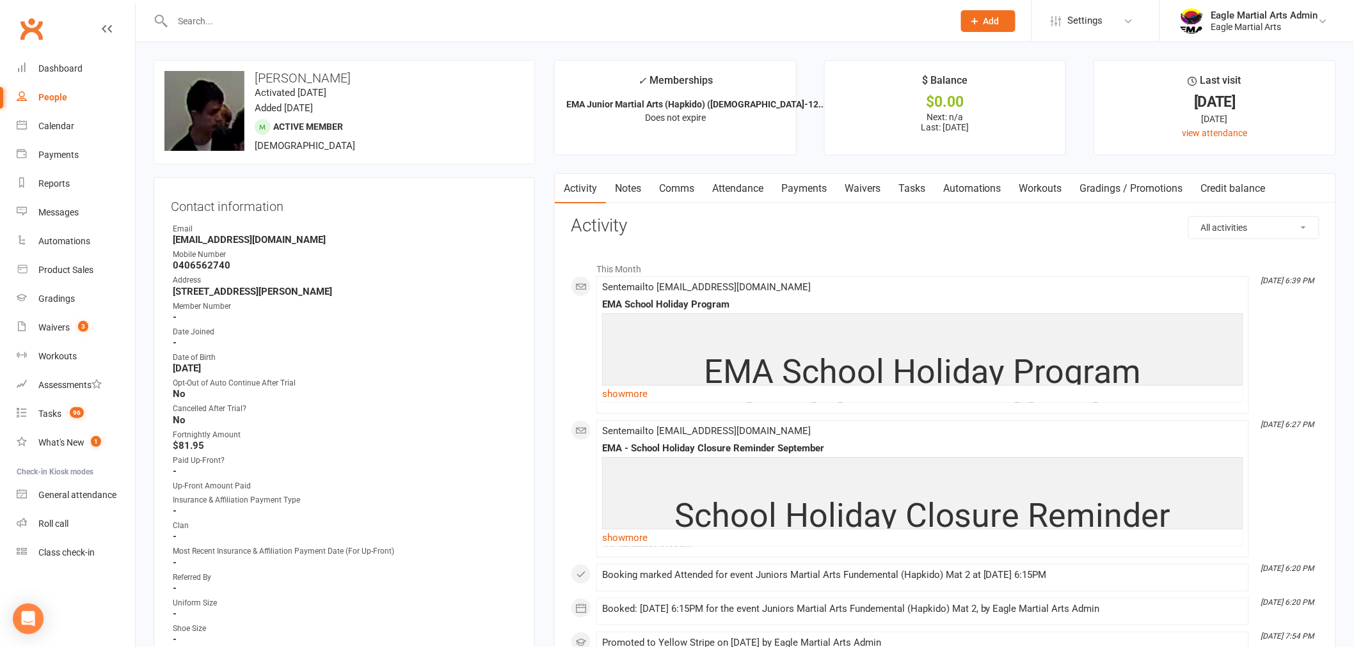
click at [826, 187] on link "Payments" at bounding box center [803, 188] width 63 height 29
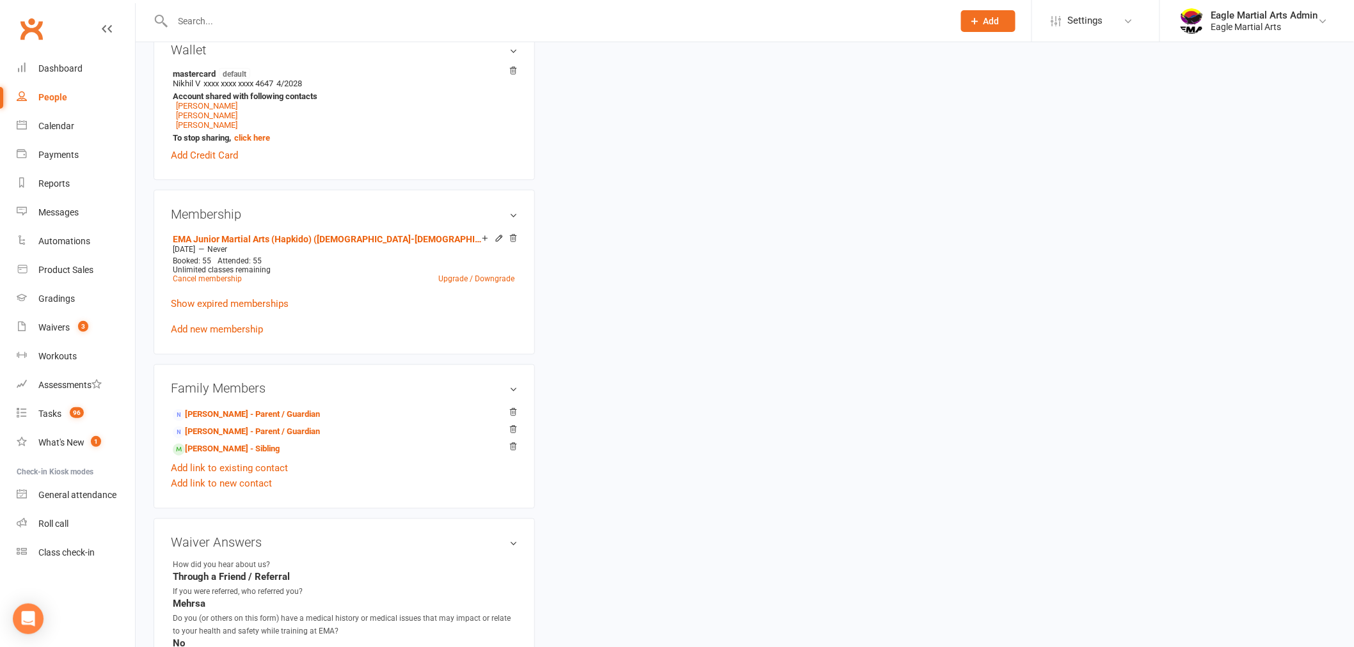
scroll to position [782, 0]
click at [214, 433] on link "Arianna Olga Koshevaya - Parent / Guardian" at bounding box center [246, 429] width 147 height 13
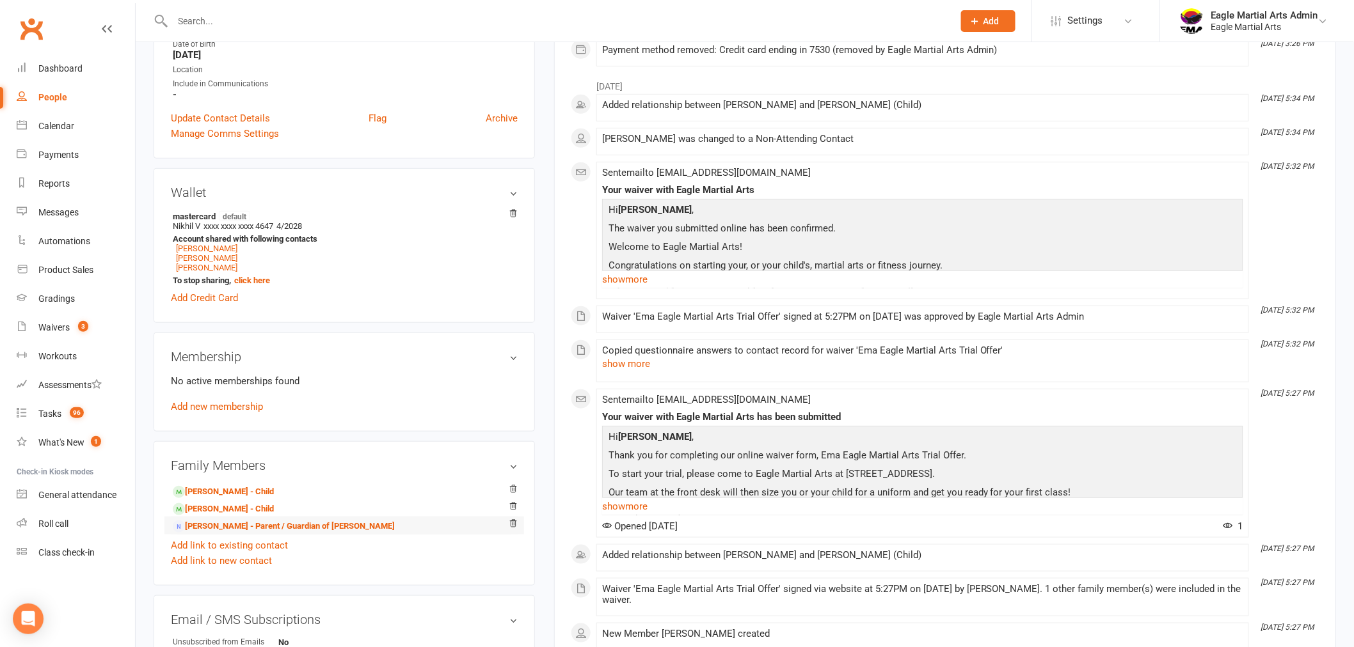
scroll to position [497, 0]
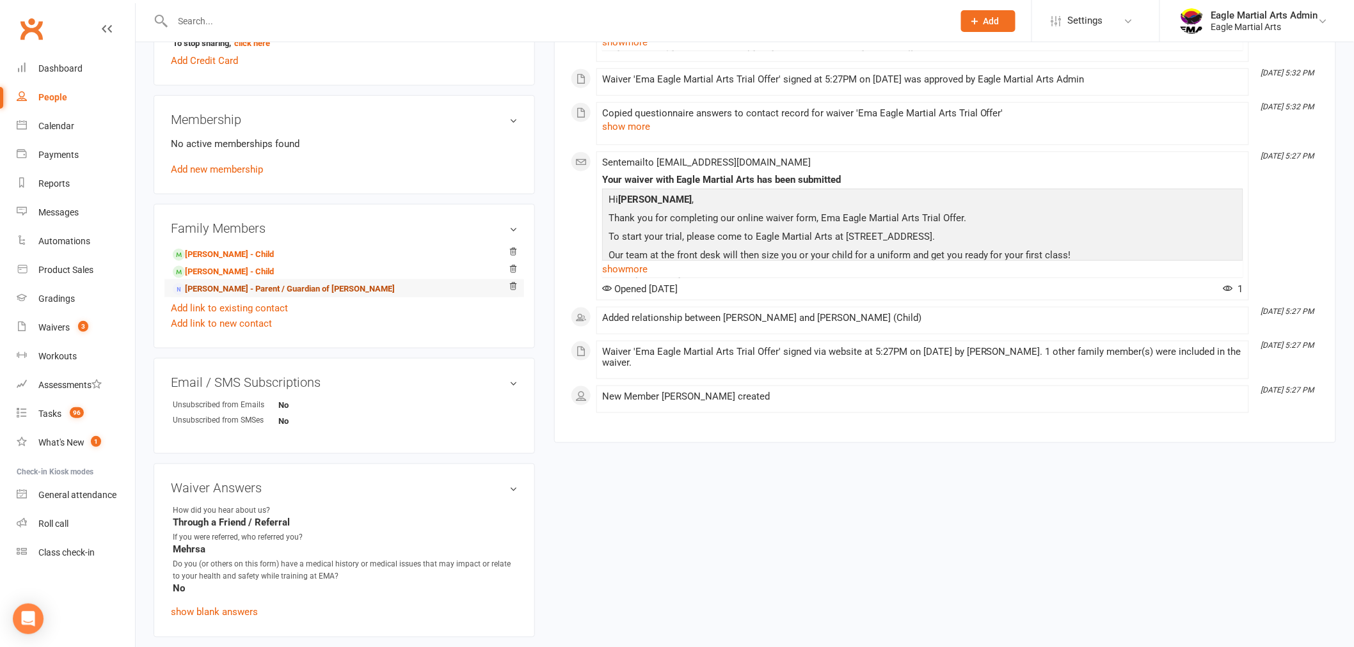
click at [207, 292] on link "Nikhil Medhekar - Parent / Guardian of Olivia Medhekar" at bounding box center [284, 289] width 222 height 13
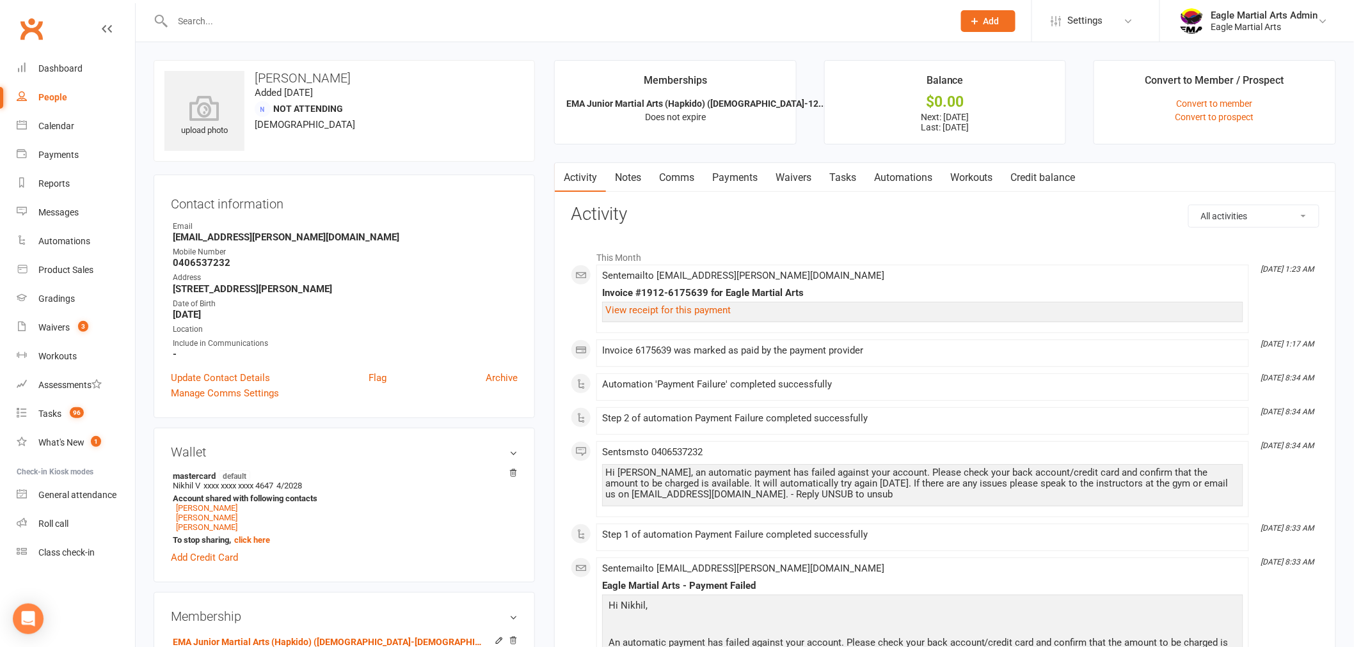
click at [750, 175] on link "Payments" at bounding box center [734, 177] width 63 height 29
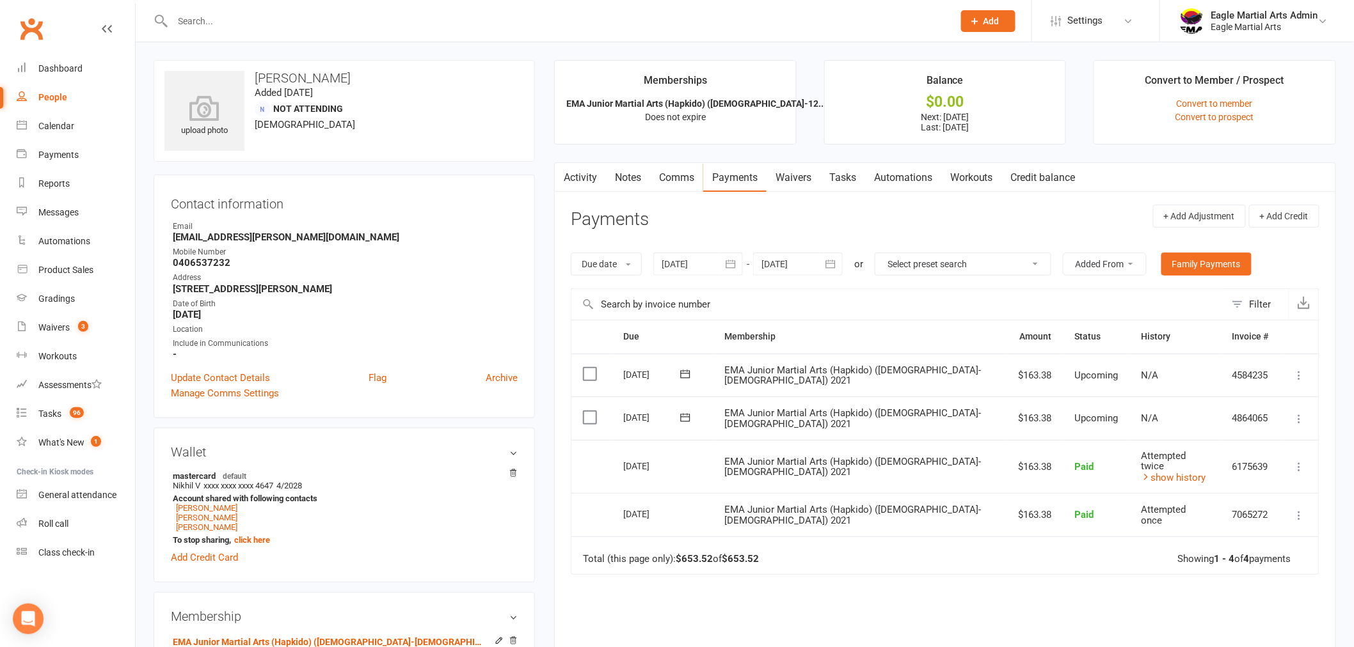
click at [837, 260] on icon "button" at bounding box center [830, 264] width 13 height 13
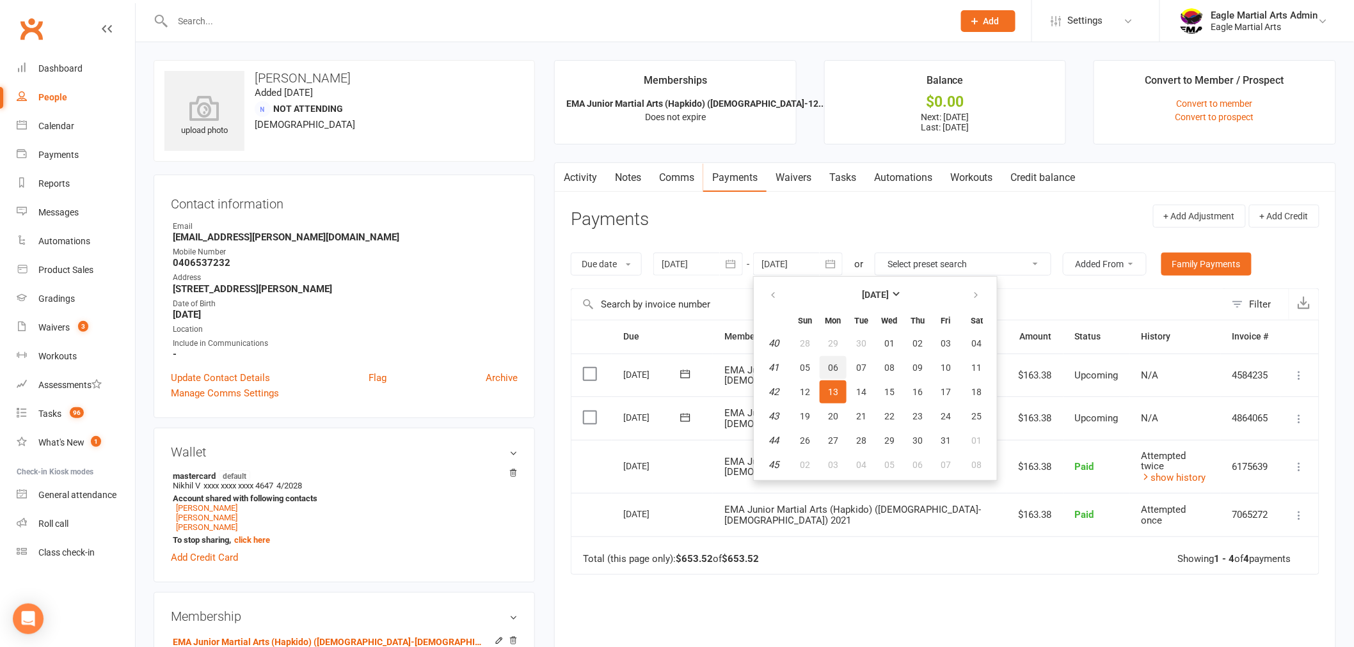
click at [839, 367] on button "06" at bounding box center [832, 367] width 27 height 23
type input "06 Oct 2025"
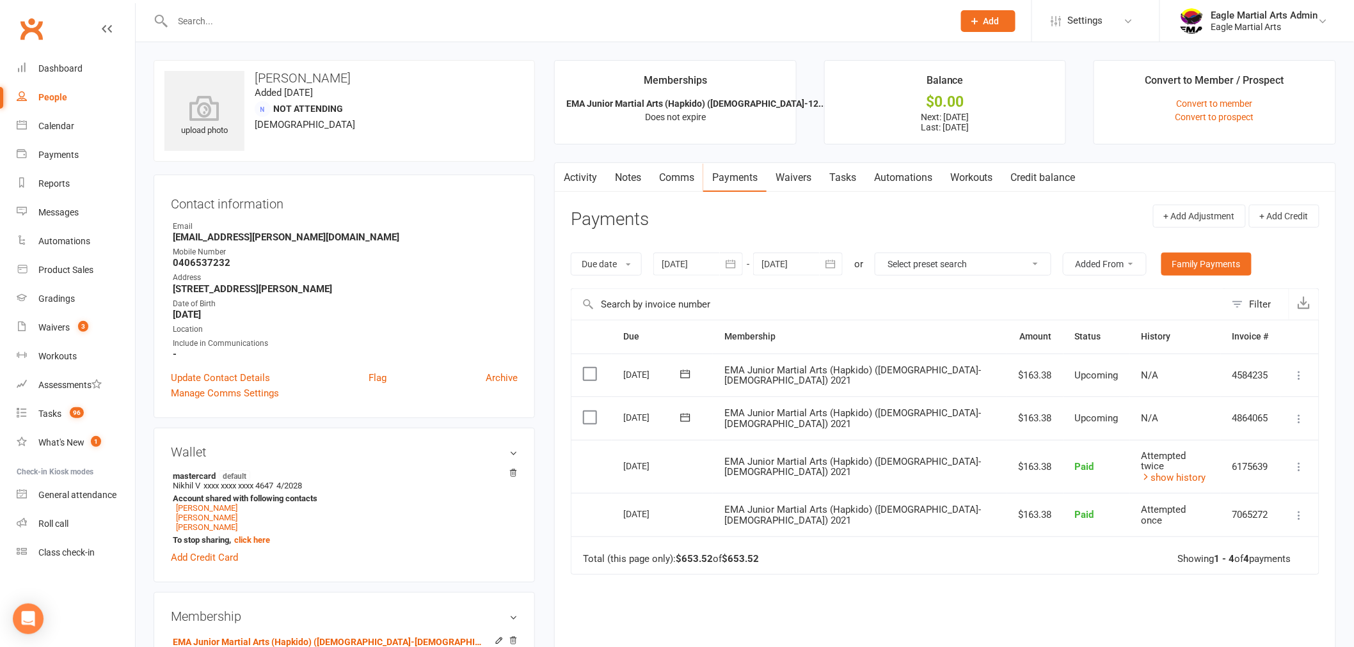
click at [1297, 377] on icon at bounding box center [1299, 375] width 13 height 13
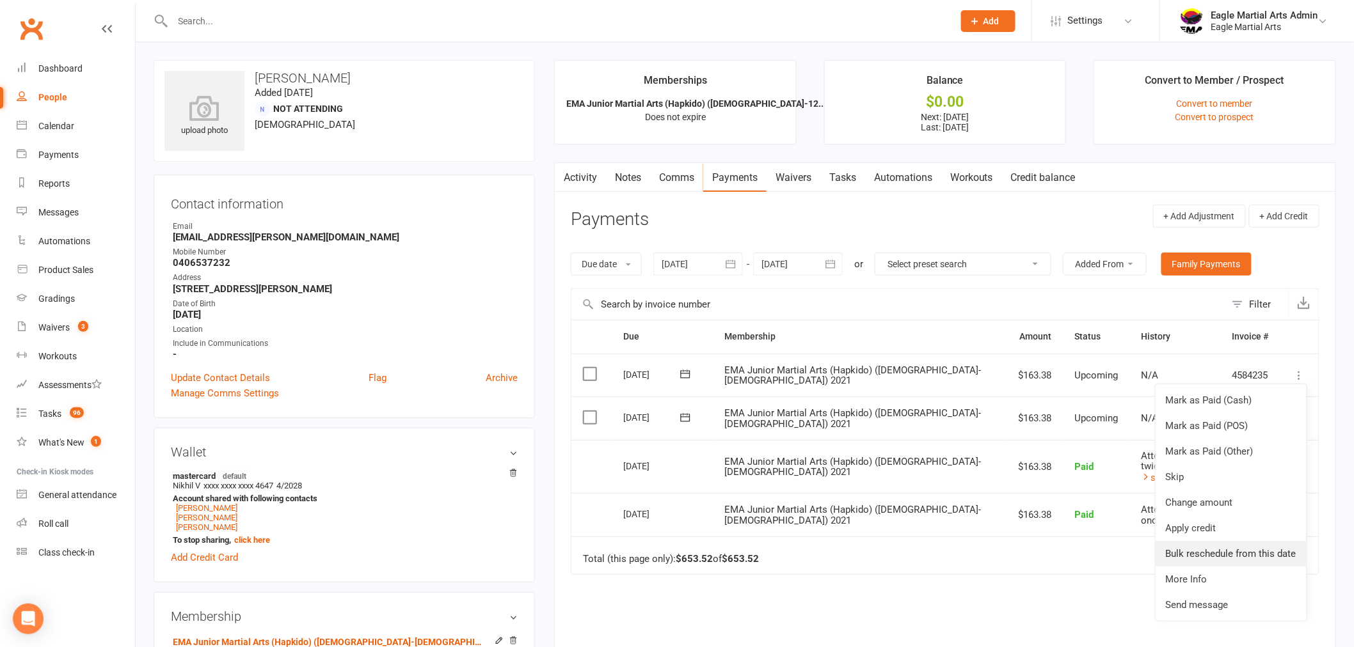
click at [1231, 558] on link "Bulk reschedule from this date" at bounding box center [1230, 554] width 151 height 26
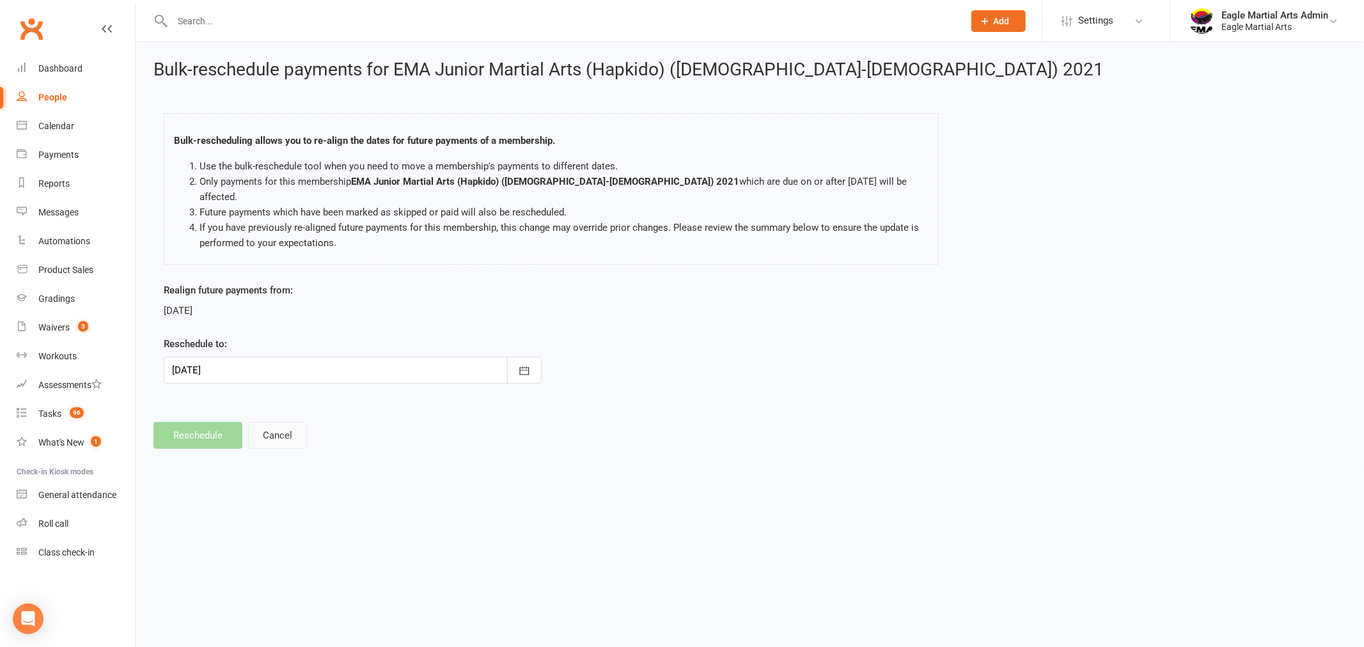
click at [292, 422] on button "Cancel" at bounding box center [277, 435] width 59 height 27
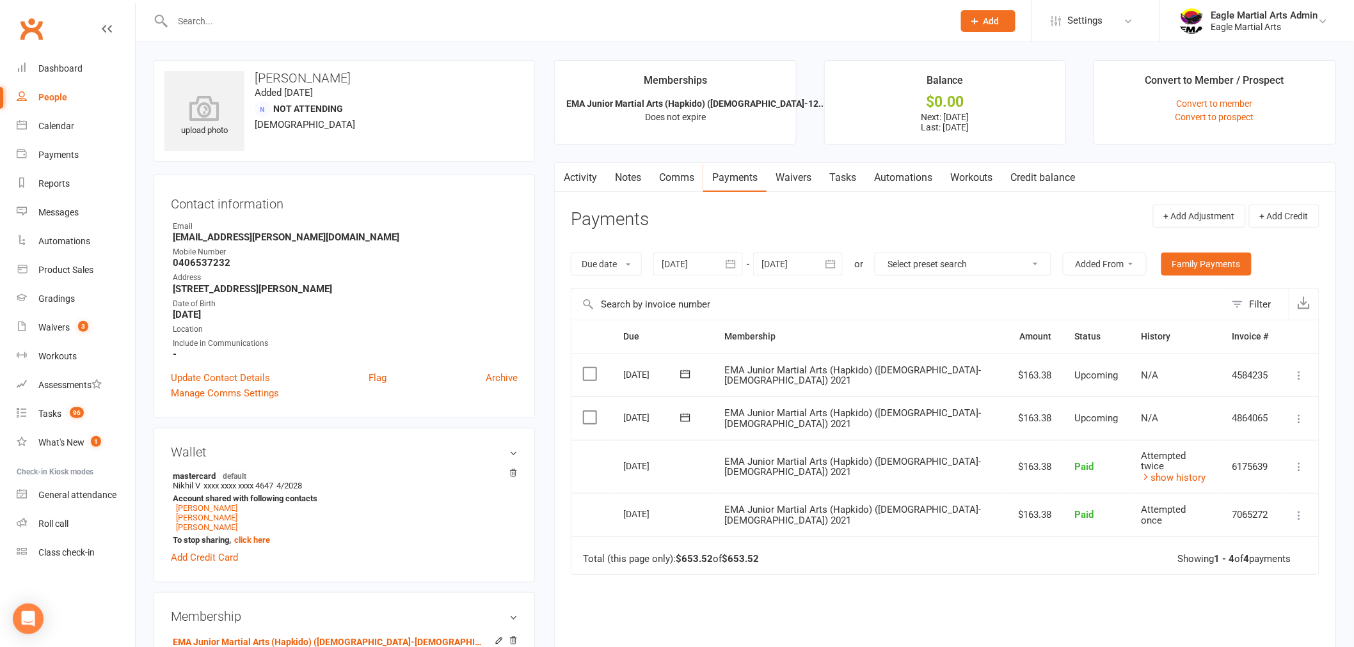
click at [1298, 379] on icon at bounding box center [1299, 375] width 13 height 13
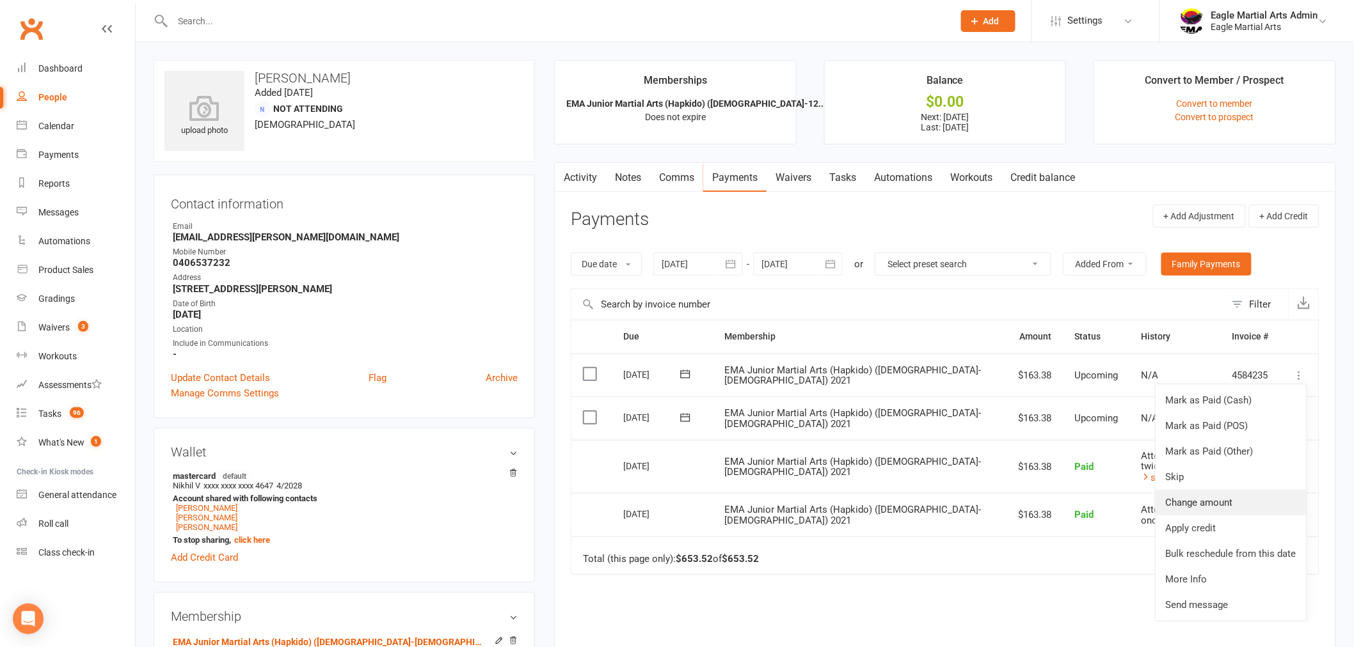
click at [1226, 501] on link "Change amount" at bounding box center [1230, 503] width 151 height 26
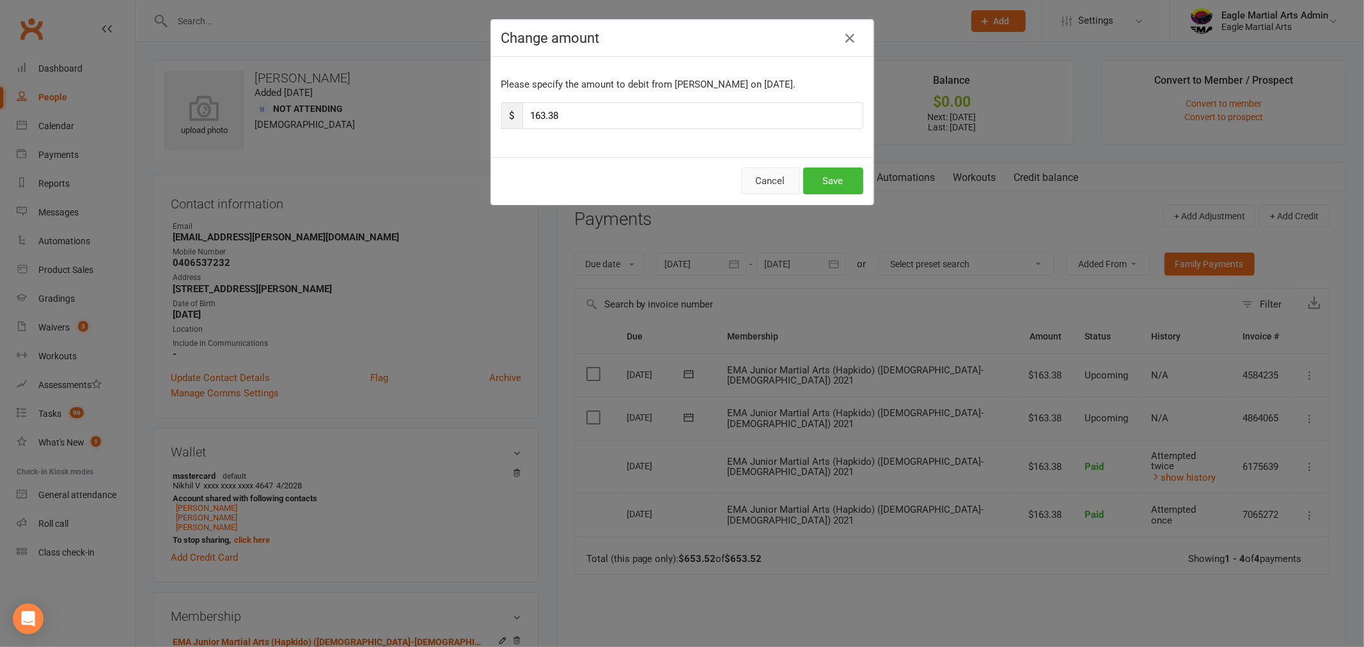
click at [750, 177] on button "Cancel" at bounding box center [770, 181] width 59 height 27
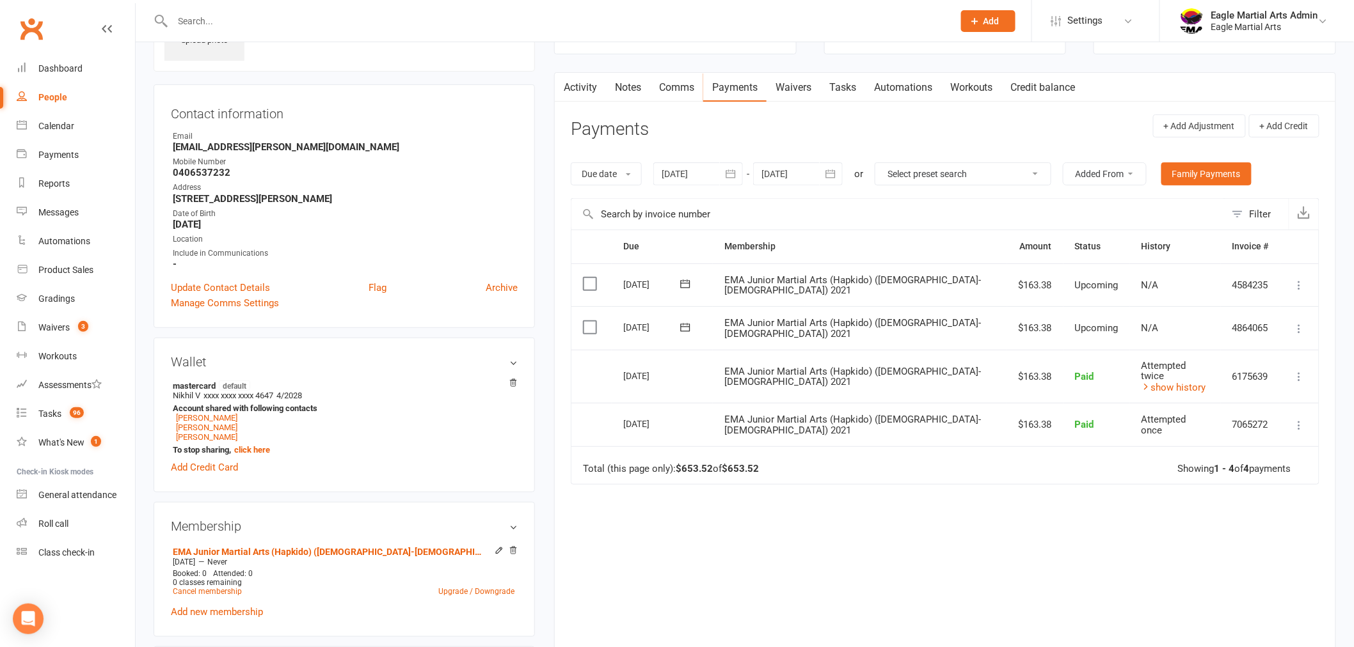
scroll to position [142, 0]
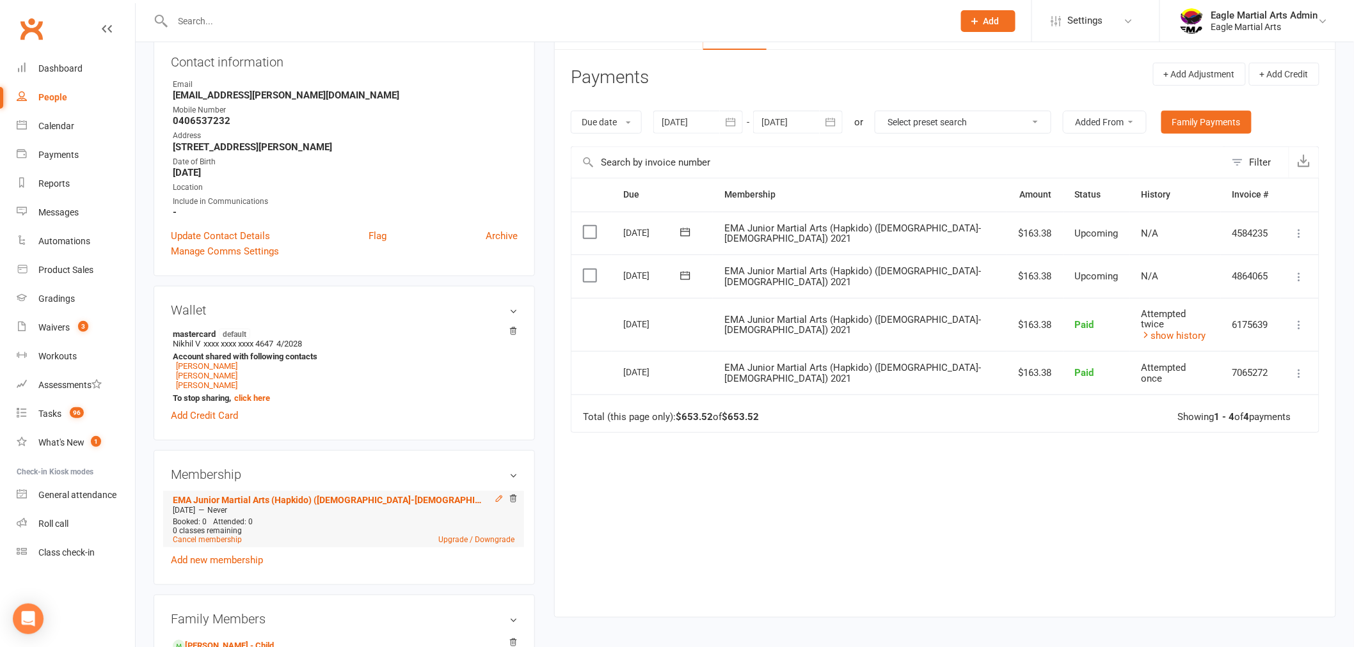
click at [496, 501] on icon at bounding box center [499, 499] width 6 height 6
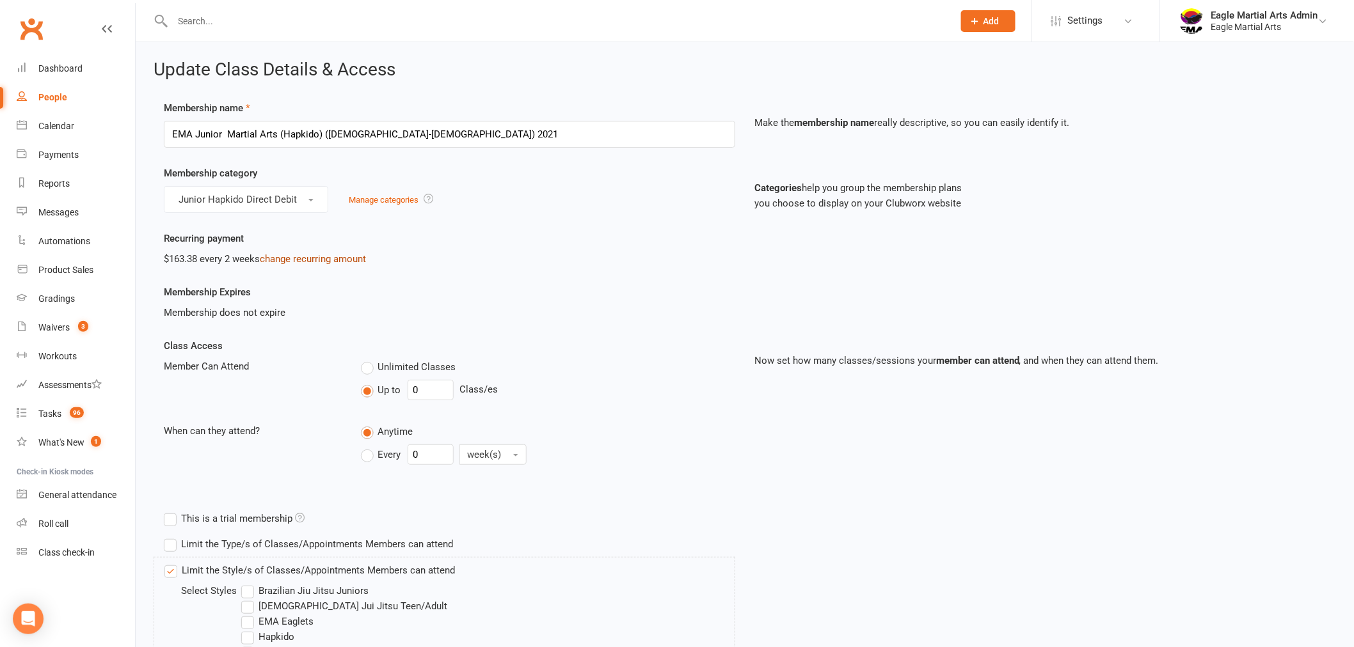
click at [297, 255] on link "change recurring amount" at bounding box center [313, 259] width 106 height 12
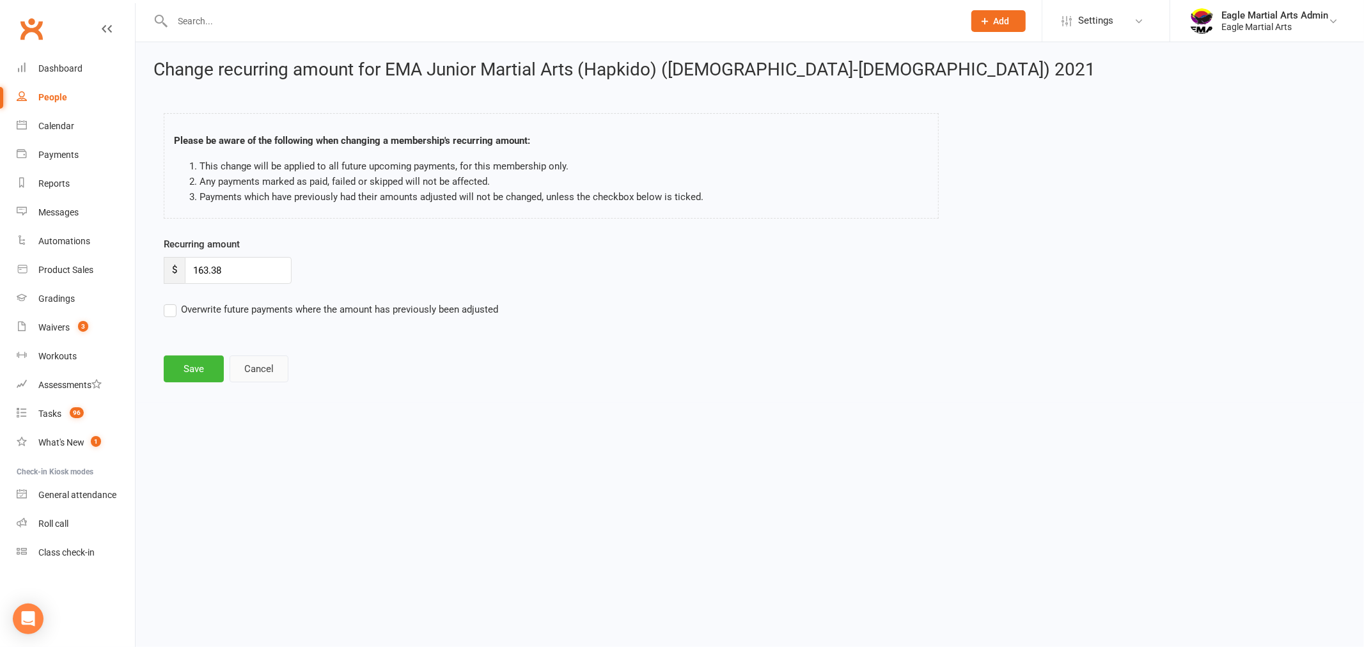
click at [253, 372] on button "Cancel" at bounding box center [259, 369] width 59 height 27
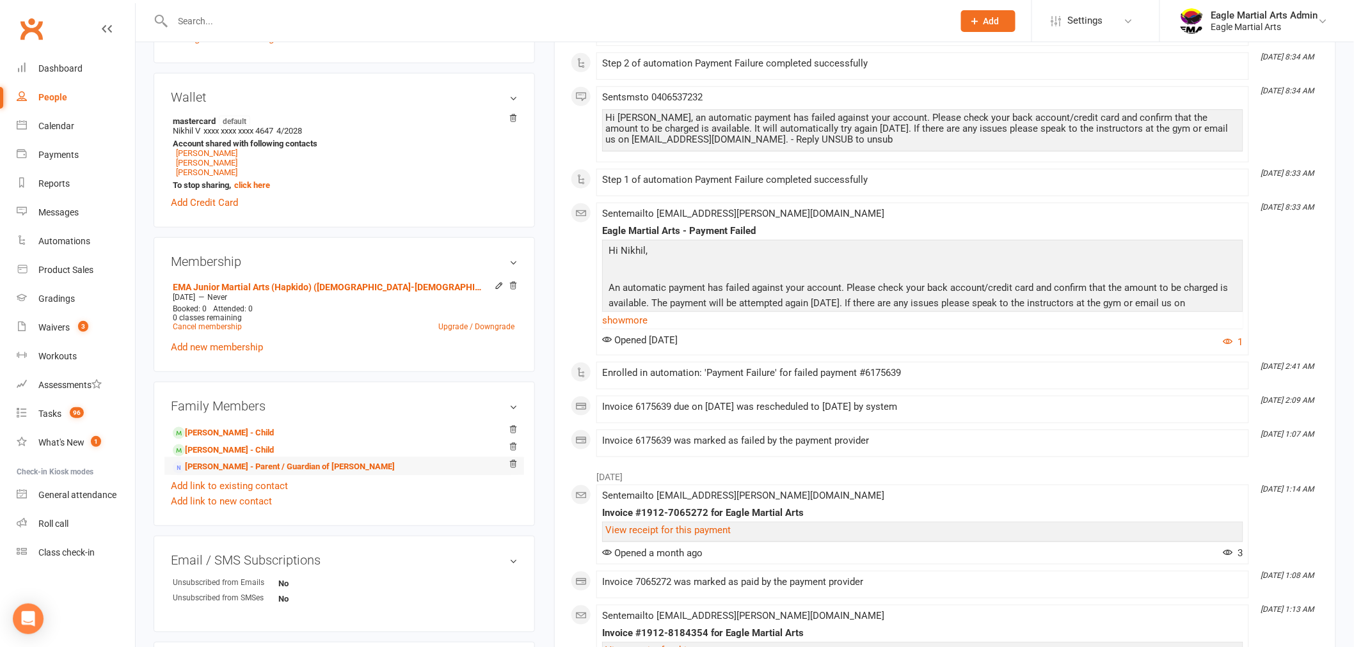
scroll to position [284, 0]
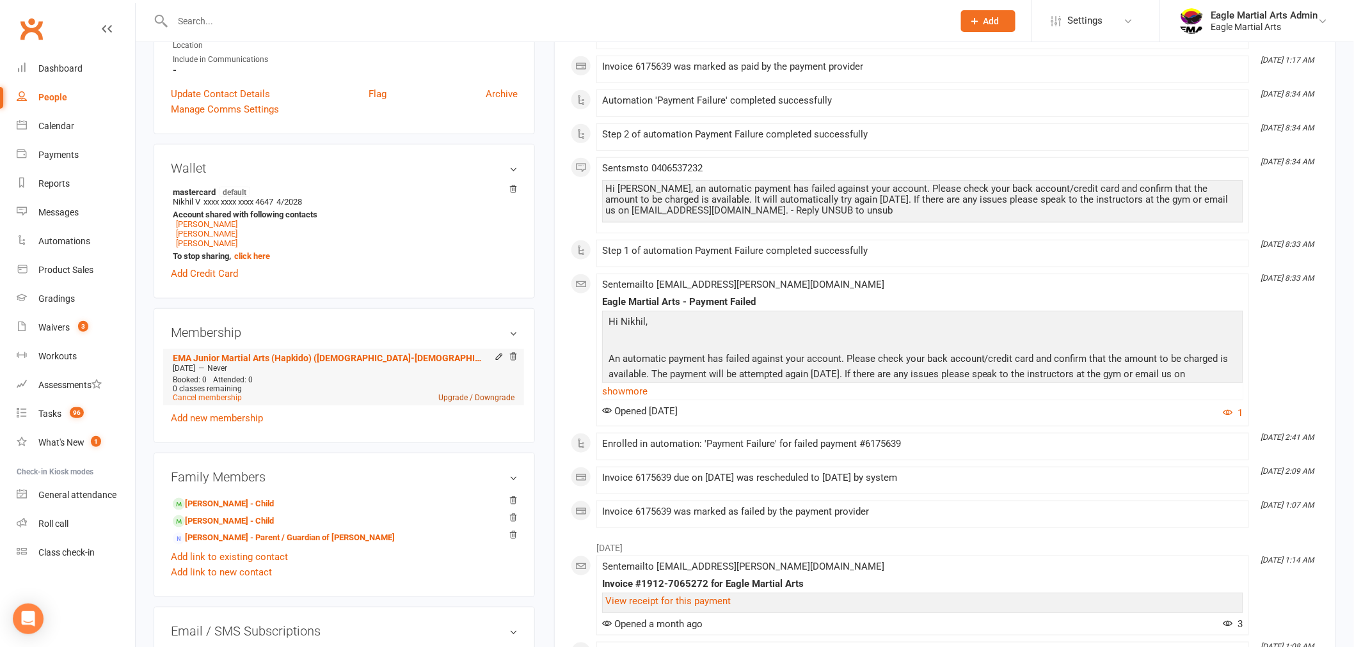
click at [487, 397] on link "Upgrade / Downgrade" at bounding box center [476, 397] width 76 height 9
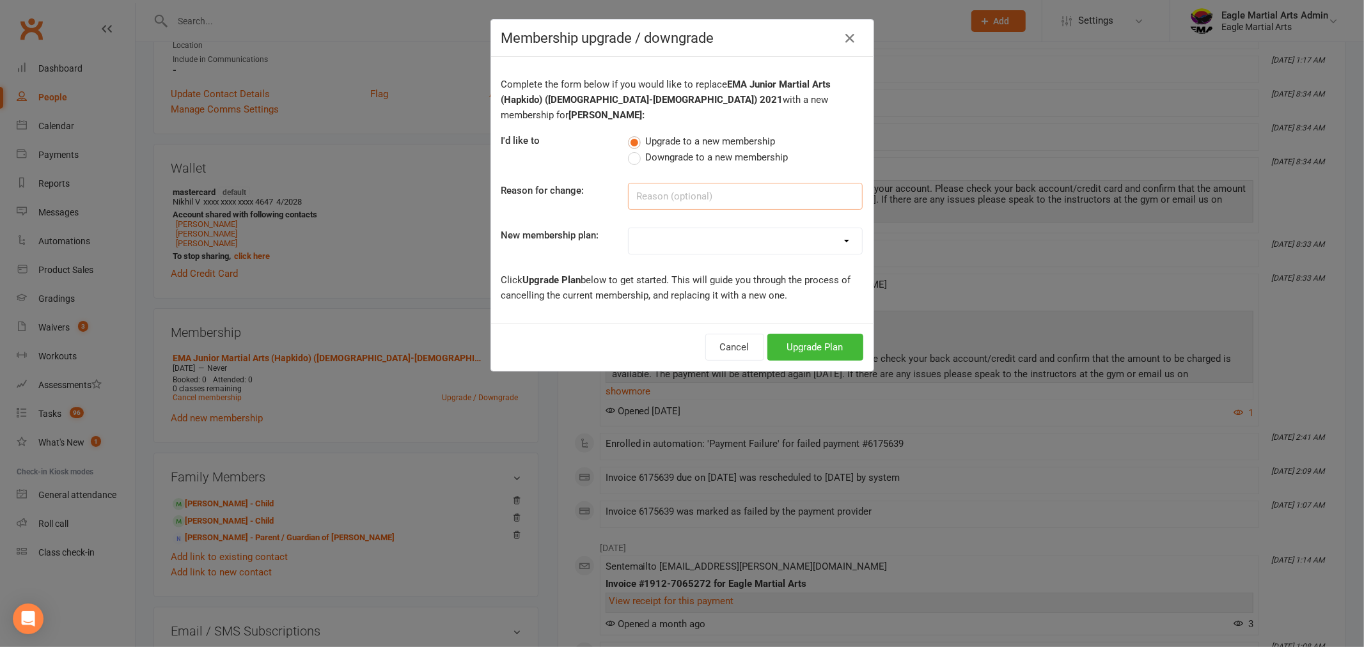
click at [721, 183] on input at bounding box center [745, 196] width 235 height 27
click at [631, 150] on label "Downgrade to a new membership" at bounding box center [708, 157] width 160 height 15
click at [631, 150] on input "Downgrade to a new membership" at bounding box center [632, 150] width 8 height 0
click at [702, 202] on div "Complete the form below if you would like to replace EMA Junior Martial Arts (H…" at bounding box center [682, 190] width 383 height 267
click at [711, 189] on input at bounding box center [745, 196] width 235 height 27
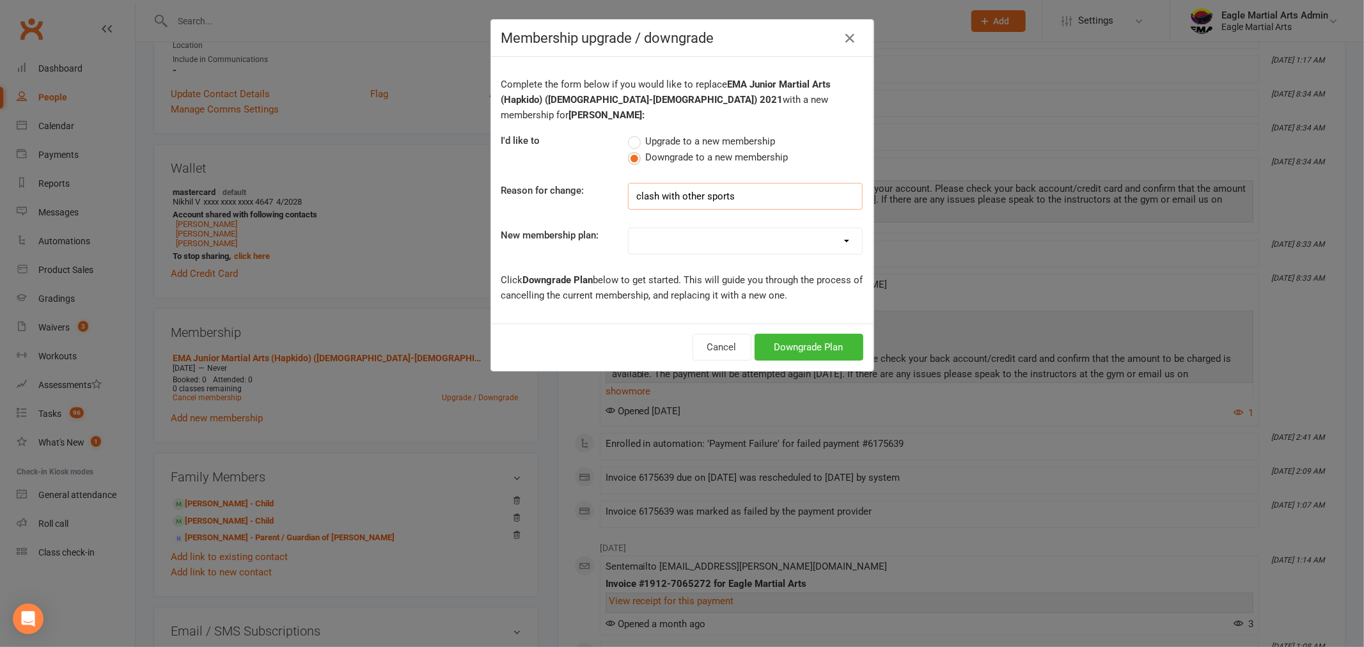
type input "clash with other sports"
click at [839, 228] on select "EMA Eaglets (3yo - 4yo) Trial Offer EMA Little Eagles (5yo - 6yo) Trial Offer E…" at bounding box center [745, 241] width 233 height 26
select select "46"
click at [629, 228] on select "EMA Eaglets (3yo - 4yo) Trial Offer EMA Little Eagles (5yo - 6yo) Trial Offer E…" at bounding box center [745, 241] width 233 height 26
click at [807, 340] on button "Downgrade Plan" at bounding box center [809, 347] width 109 height 27
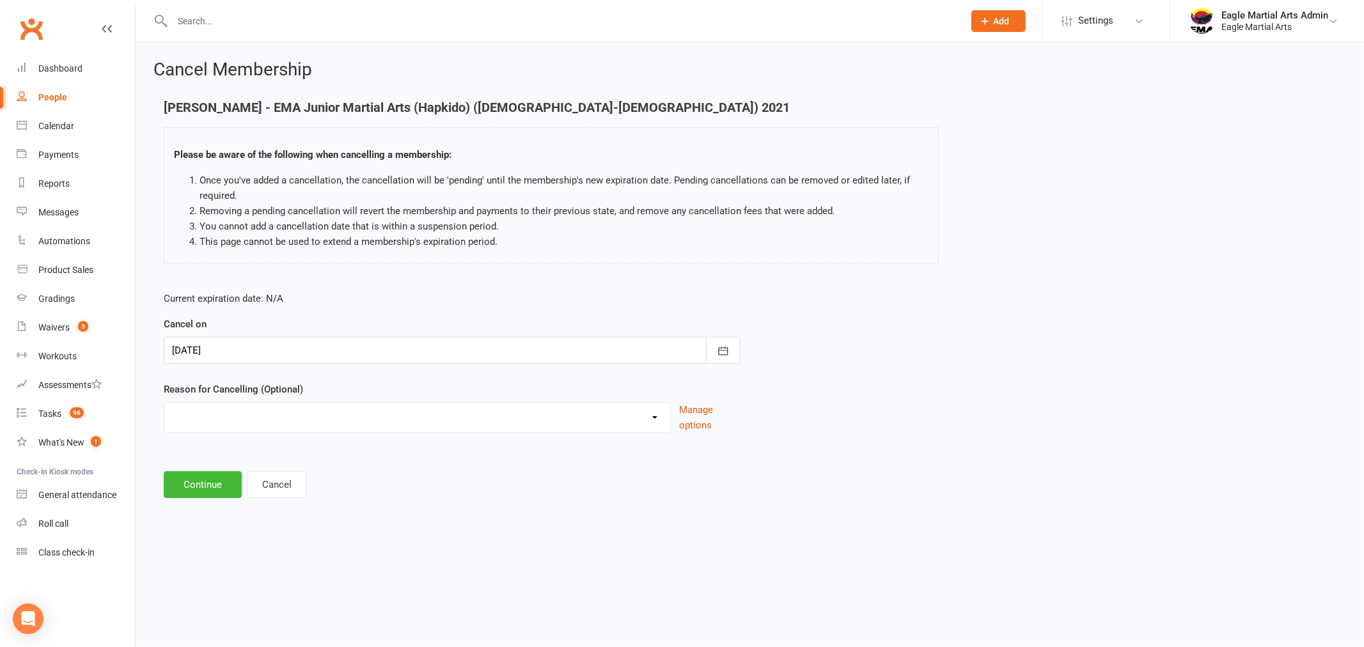
click at [260, 352] on div at bounding box center [452, 350] width 577 height 27
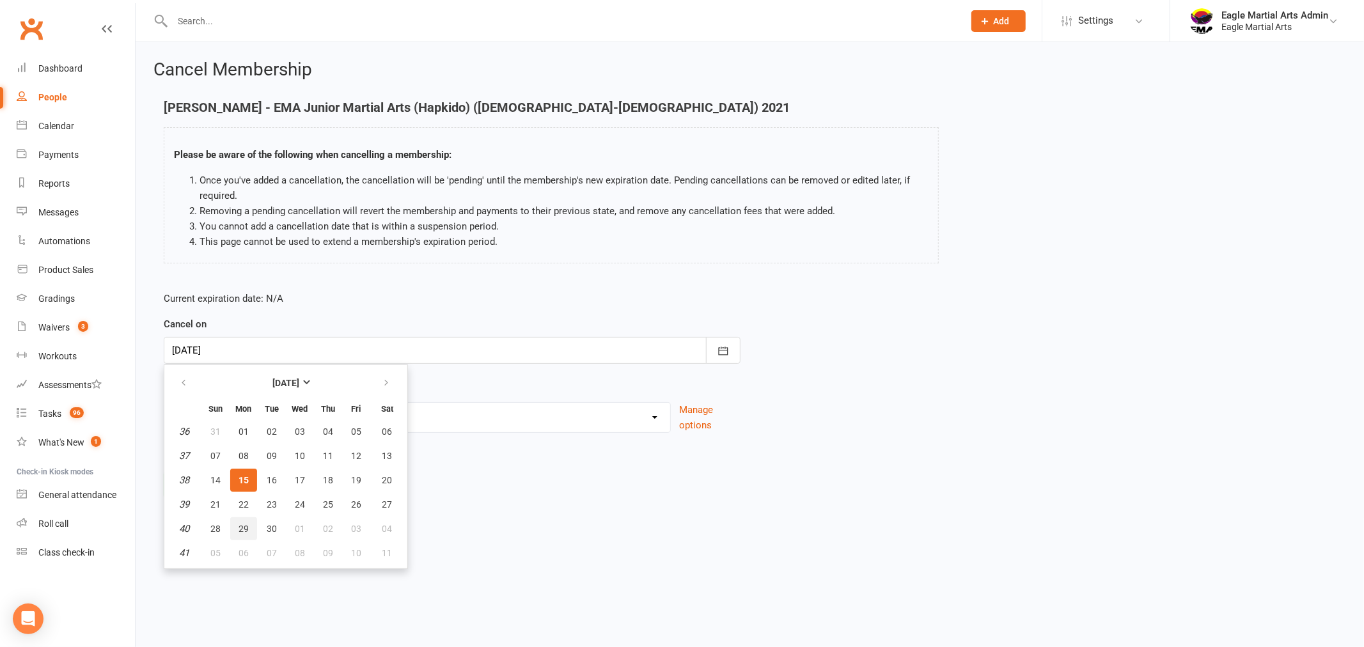
click at [243, 524] on span "29" at bounding box center [244, 529] width 10 height 10
type input "29 Sep 2025"
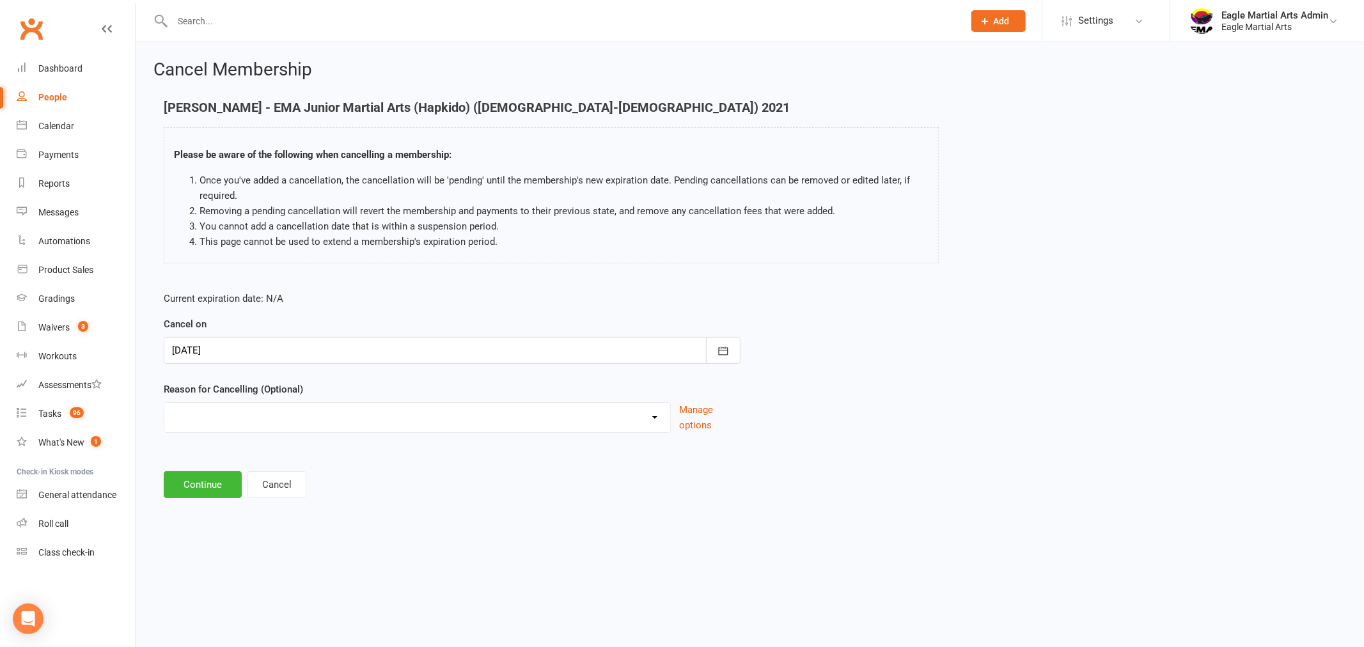
click at [276, 418] on select "10 class pass Full member Guest Only Holiday Injury Lost interest moved House /…" at bounding box center [417, 416] width 506 height 26
select select "7"
click at [164, 403] on select "10 class pass Full member Guest Only Holiday Injury Lost interest moved House /…" at bounding box center [417, 416] width 506 height 26
click at [212, 489] on button "Continue" at bounding box center [203, 484] width 78 height 27
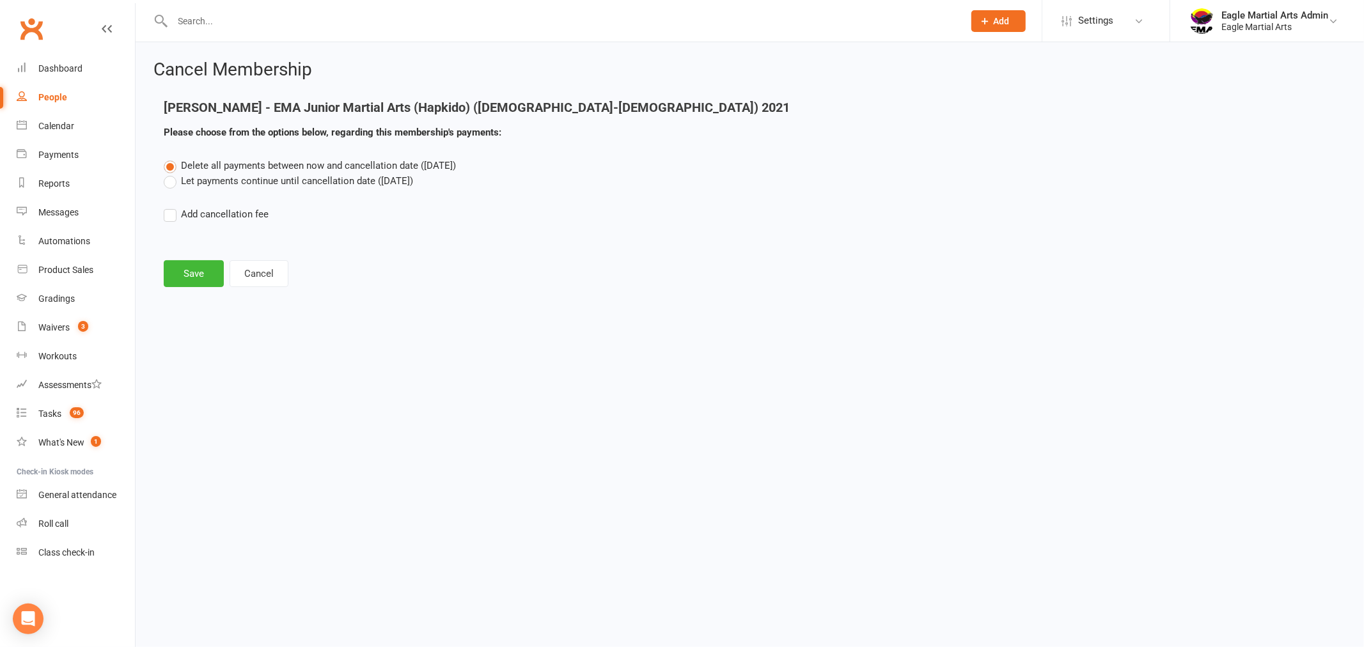
click at [176, 182] on label "Let payments continue until cancellation date (Sep 29, 2025)" at bounding box center [288, 180] width 249 height 15
click at [172, 173] on input "Let payments continue until cancellation date (Sep 29, 2025)" at bounding box center [168, 173] width 8 height 0
click at [200, 278] on button "Save" at bounding box center [194, 273] width 60 height 27
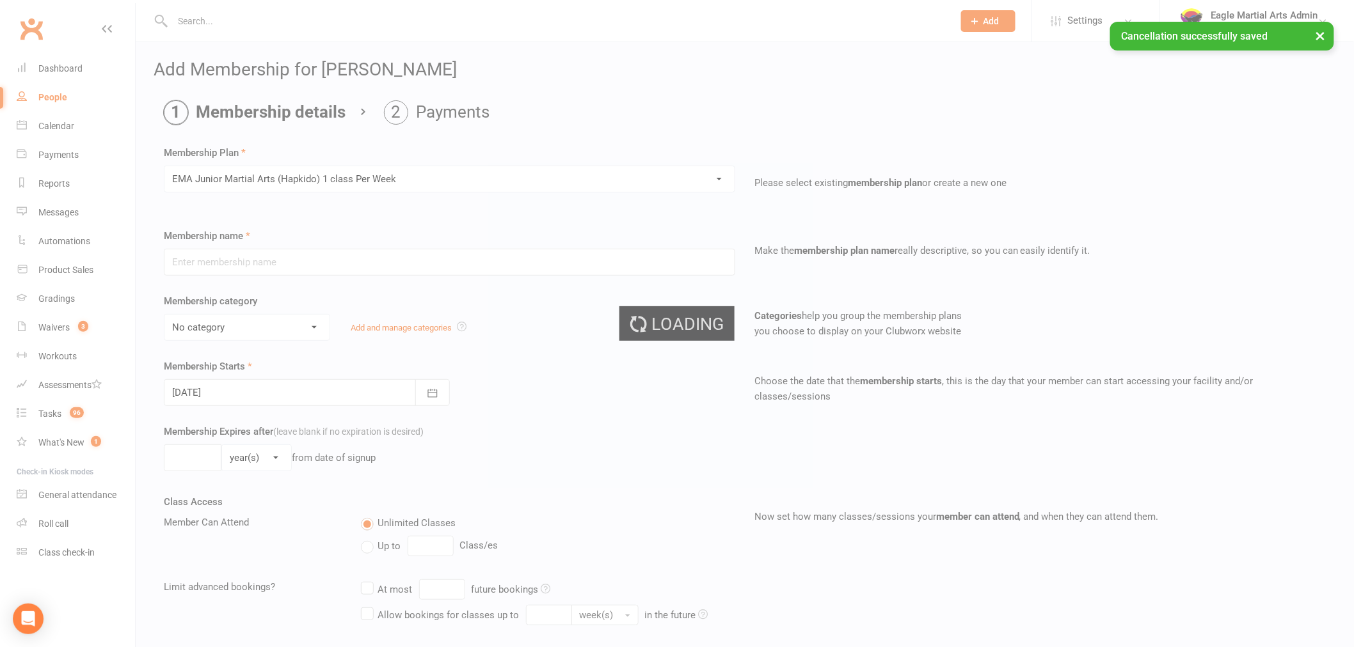
type input "EMA Junior Martial Arts (Hapkido) 1 class Per Week"
select select "10"
type input "0"
type input "2"
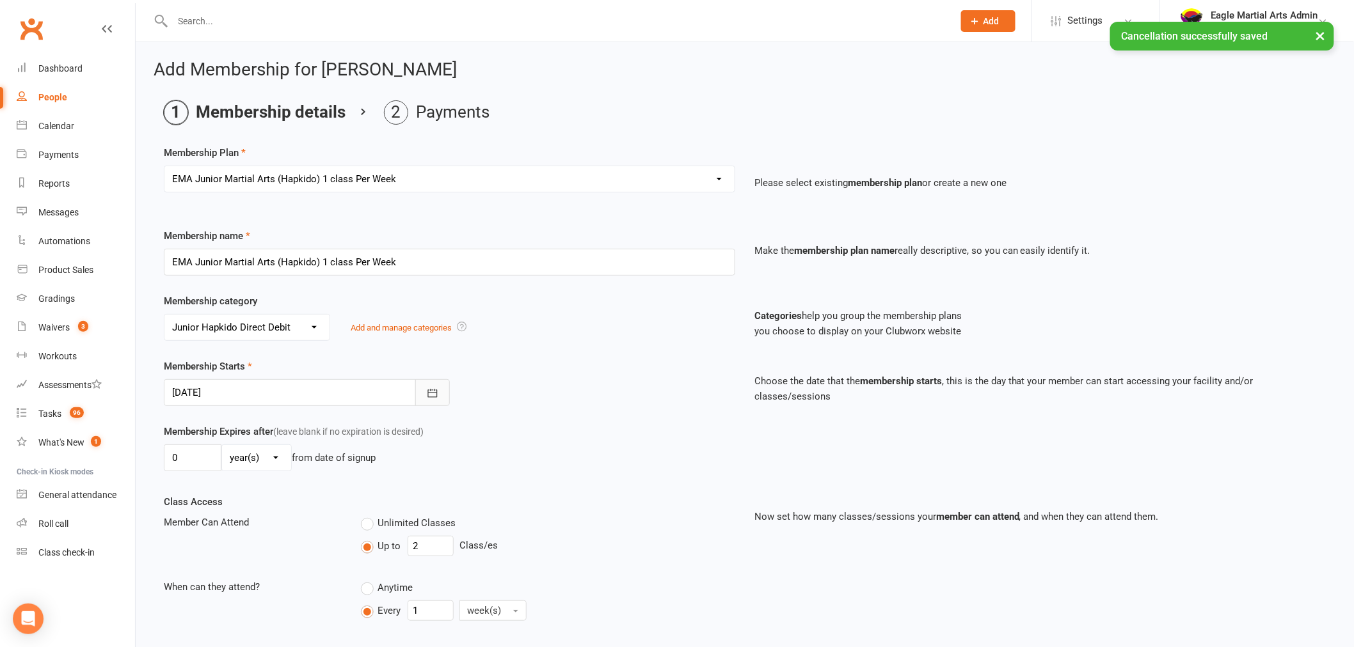
click at [438, 395] on icon "button" at bounding box center [432, 393] width 13 height 13
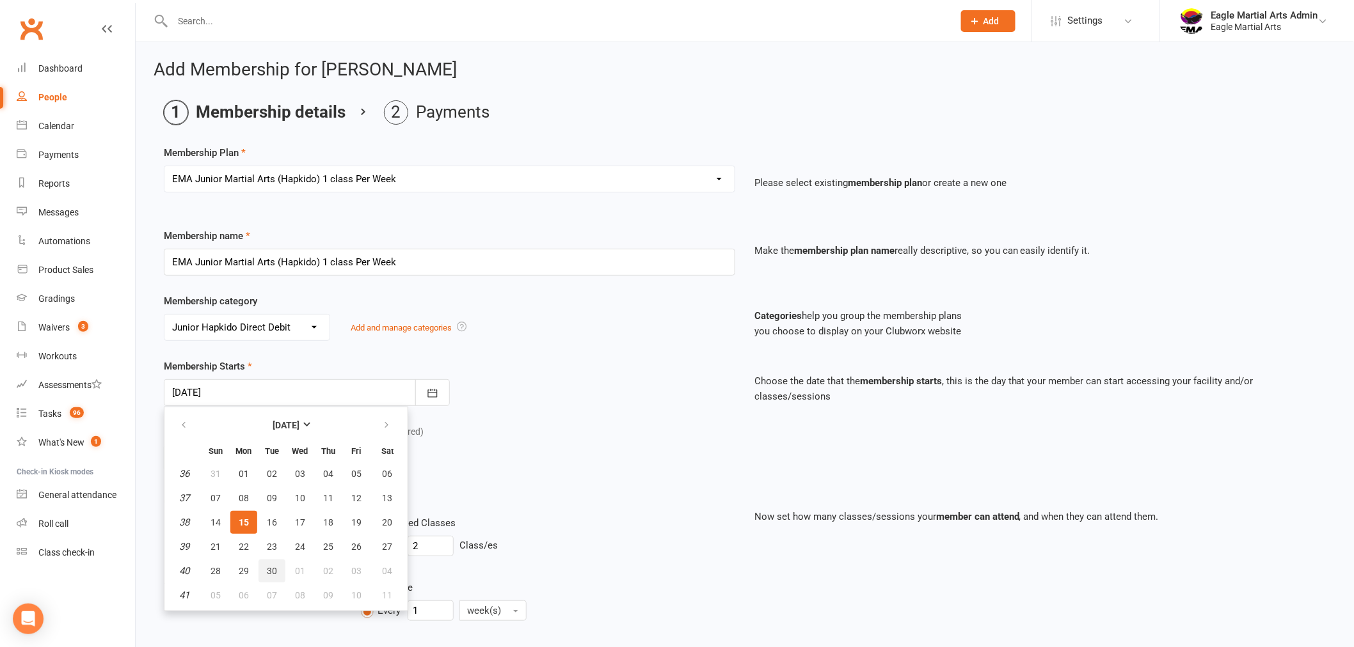
click at [272, 566] on span "30" at bounding box center [272, 571] width 10 height 10
type input "30 Sep 2025"
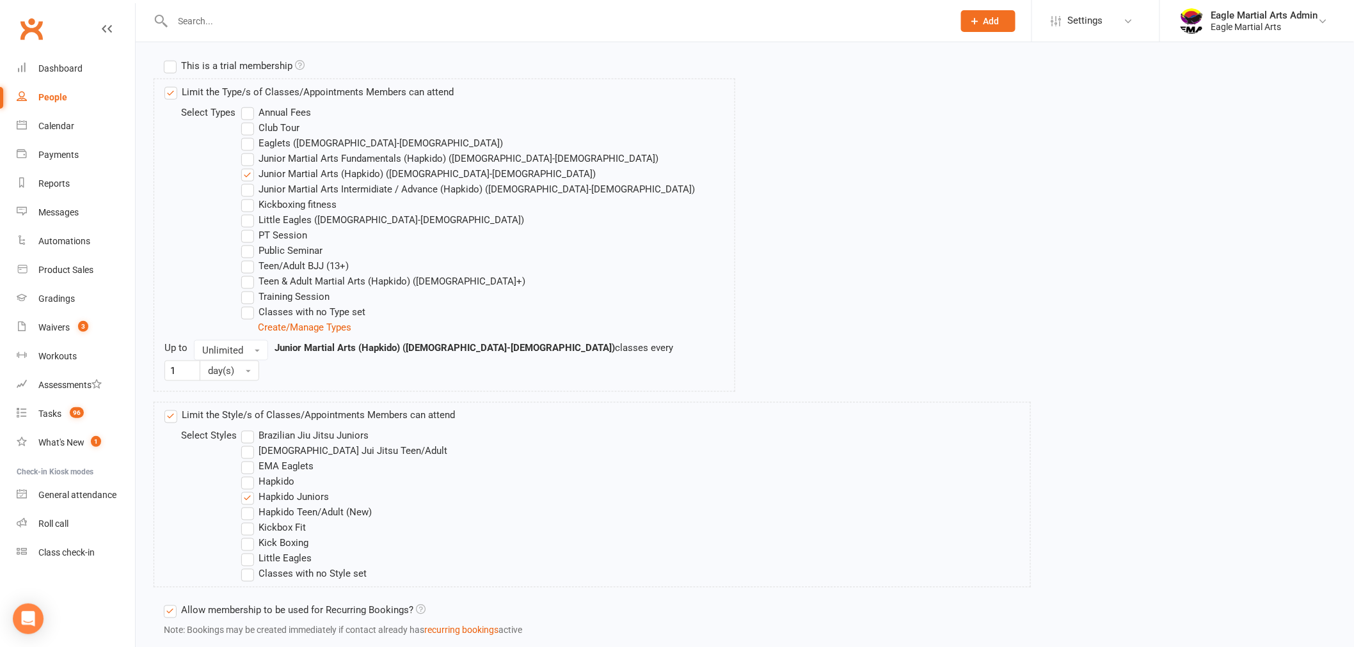
scroll to position [673, 0]
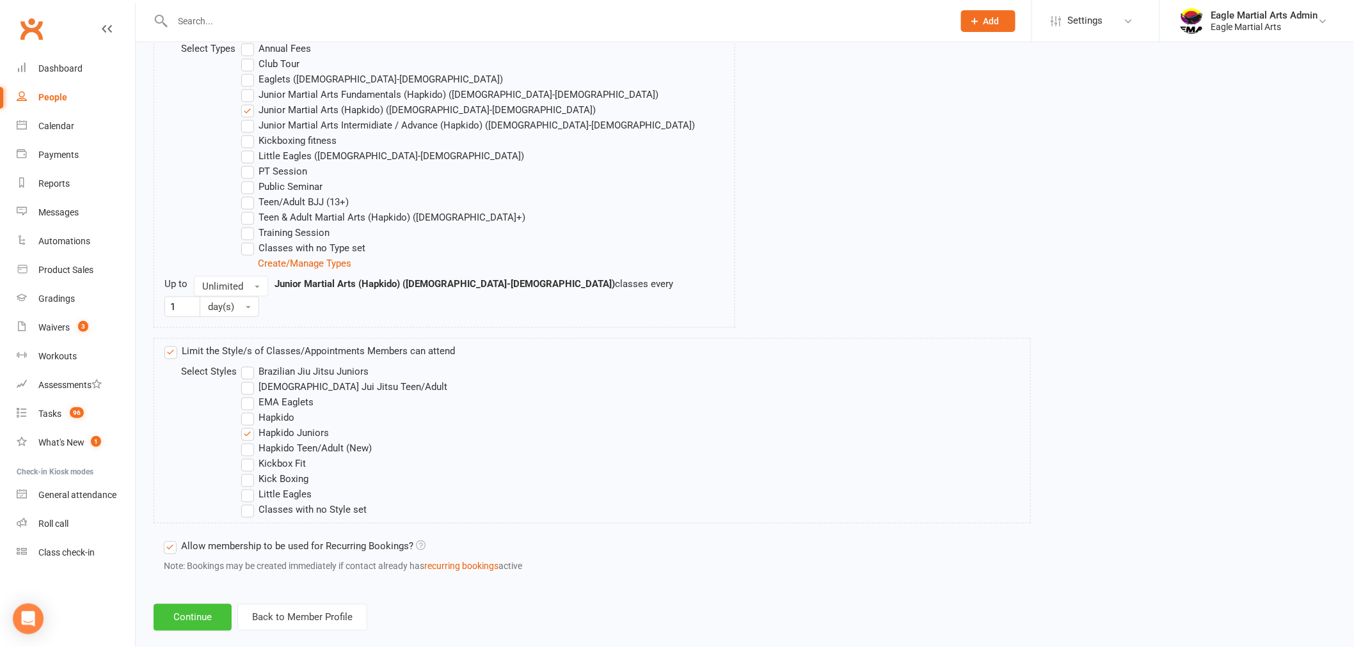
click at [196, 604] on button "Continue" at bounding box center [193, 617] width 78 height 27
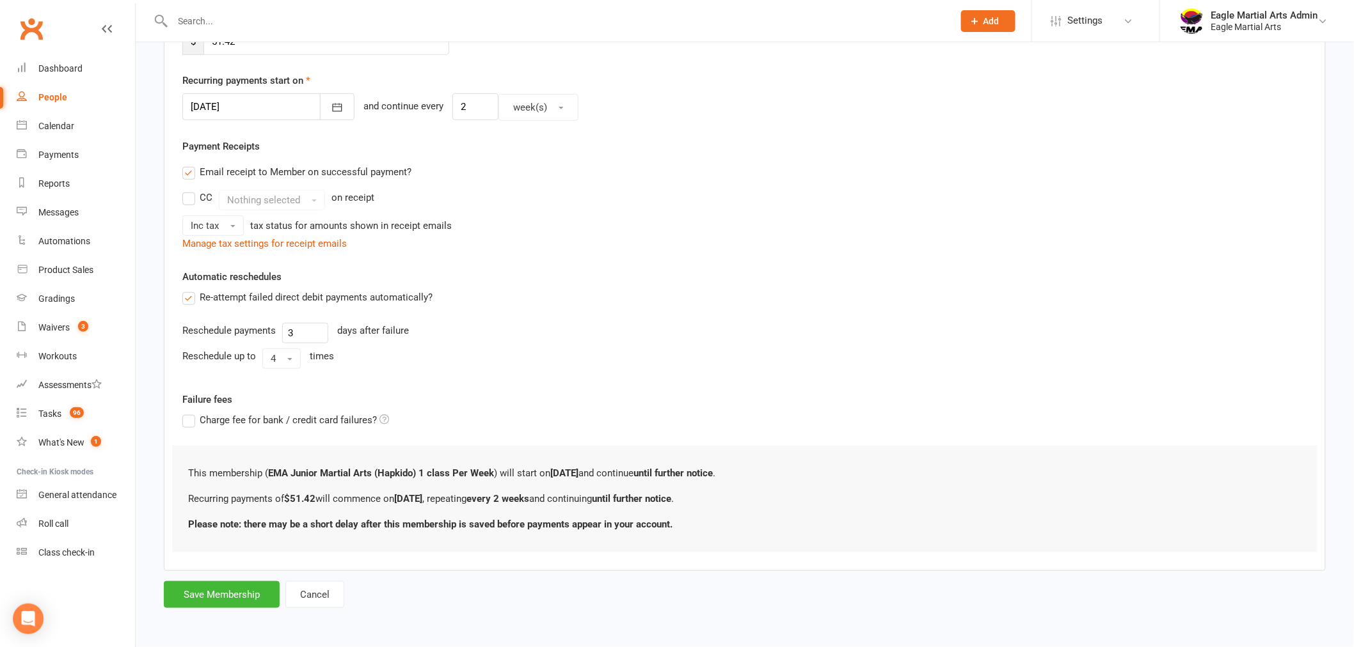
scroll to position [0, 0]
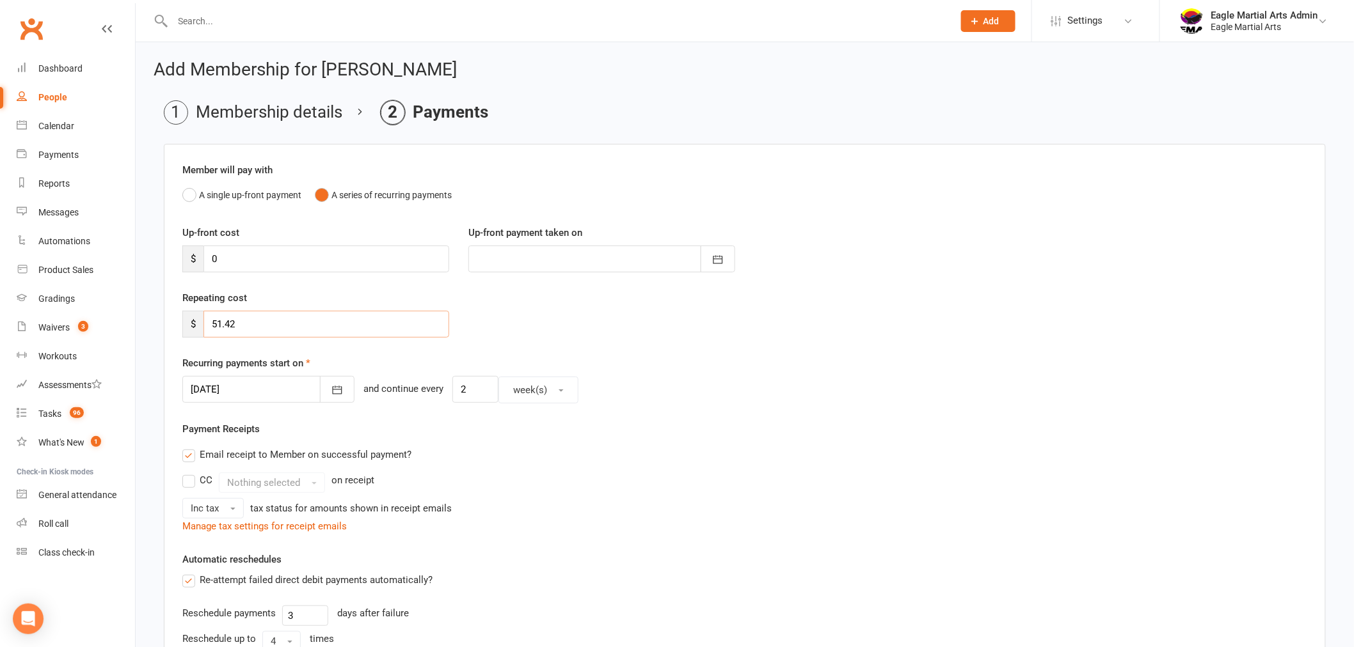
drag, startPoint x: 255, startPoint y: 320, endPoint x: 144, endPoint y: 326, distance: 110.8
click at [150, 324] on div "Add Membership for Nikhil Medhekar Membership details Payments Member will pay …" at bounding box center [745, 476] width 1218 height 869
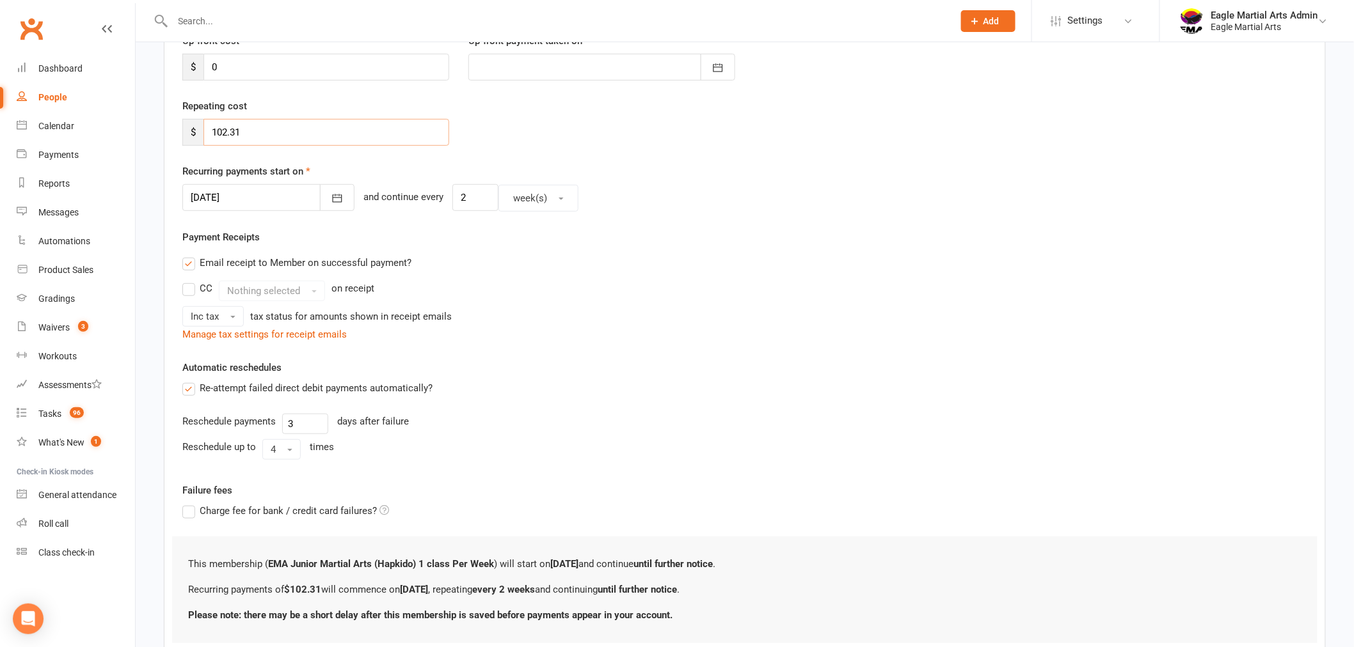
scroll to position [213, 0]
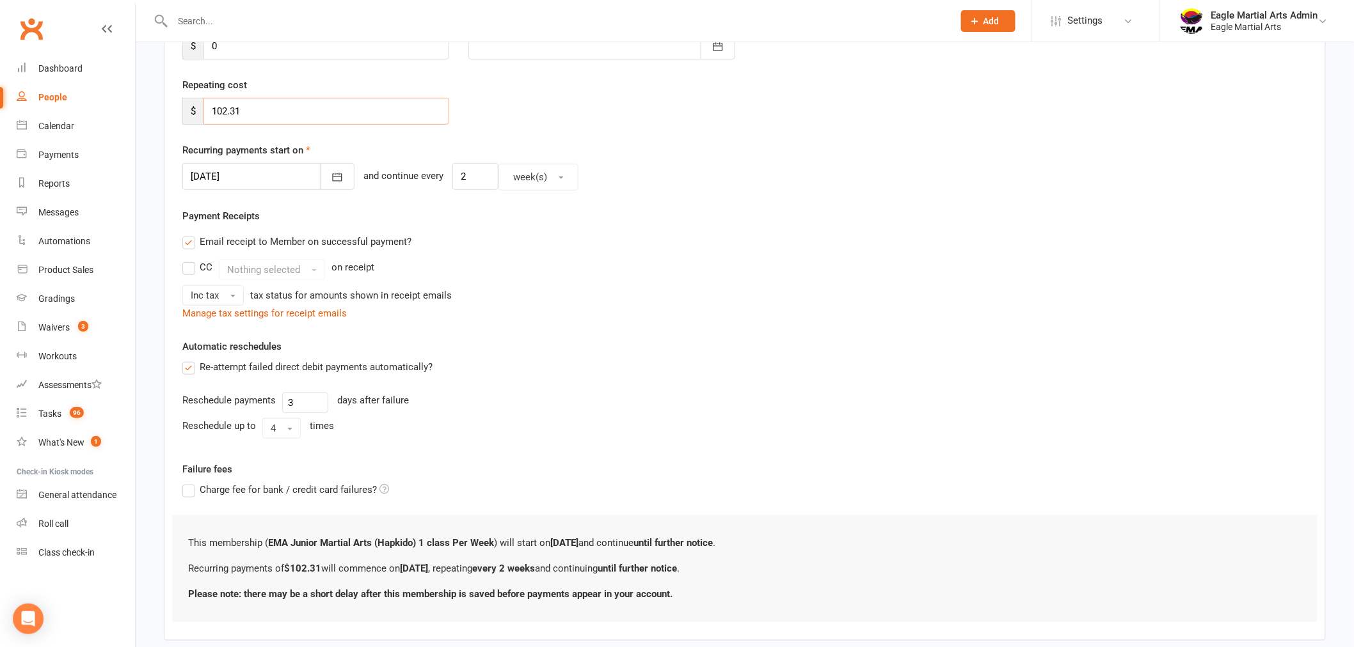
type input "102.31"
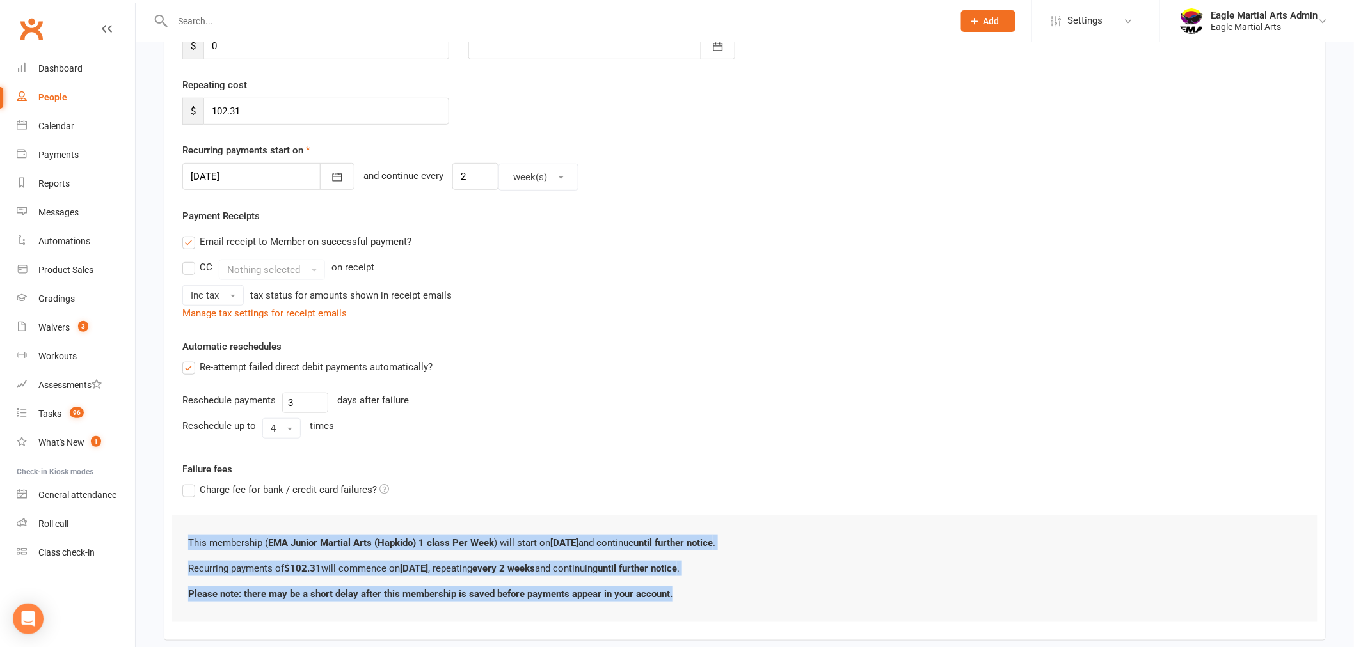
drag, startPoint x: 190, startPoint y: 546, endPoint x: 803, endPoint y: 584, distance: 614.0
click at [803, 584] on div "This membership ( EMA Junior Martial Arts (Hapkido) 1 class Per Week ) will sta…" at bounding box center [744, 569] width 1145 height 107
click at [817, 597] on p "Please note: there may be a short delay after this membership is saved before p…" at bounding box center [744, 594] width 1113 height 15
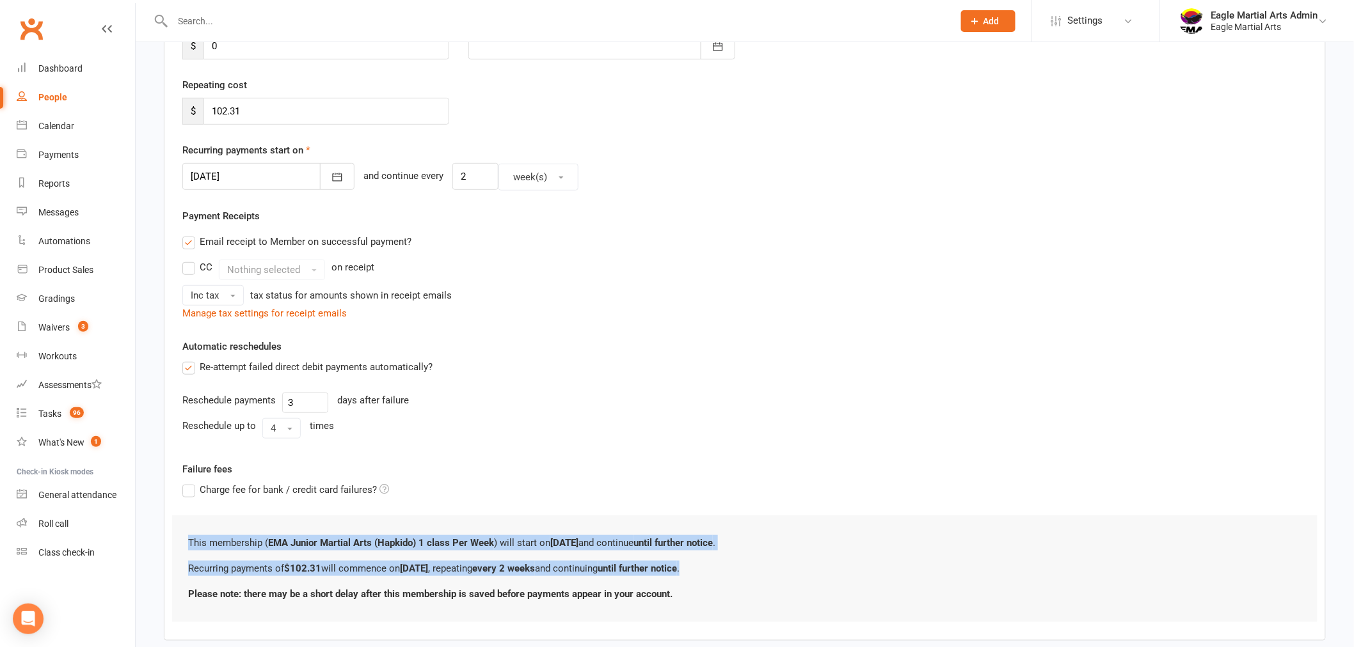
drag, startPoint x: 757, startPoint y: 573, endPoint x: 185, endPoint y: 535, distance: 572.5
click at [185, 535] on div "This membership ( EMA Junior Martial Arts (Hapkido) 1 class Per Week ) will sta…" at bounding box center [744, 569] width 1145 height 107
copy div "This membership ( EMA Junior Martial Arts (Hapkido) 1 class Per Week ) will sta…"
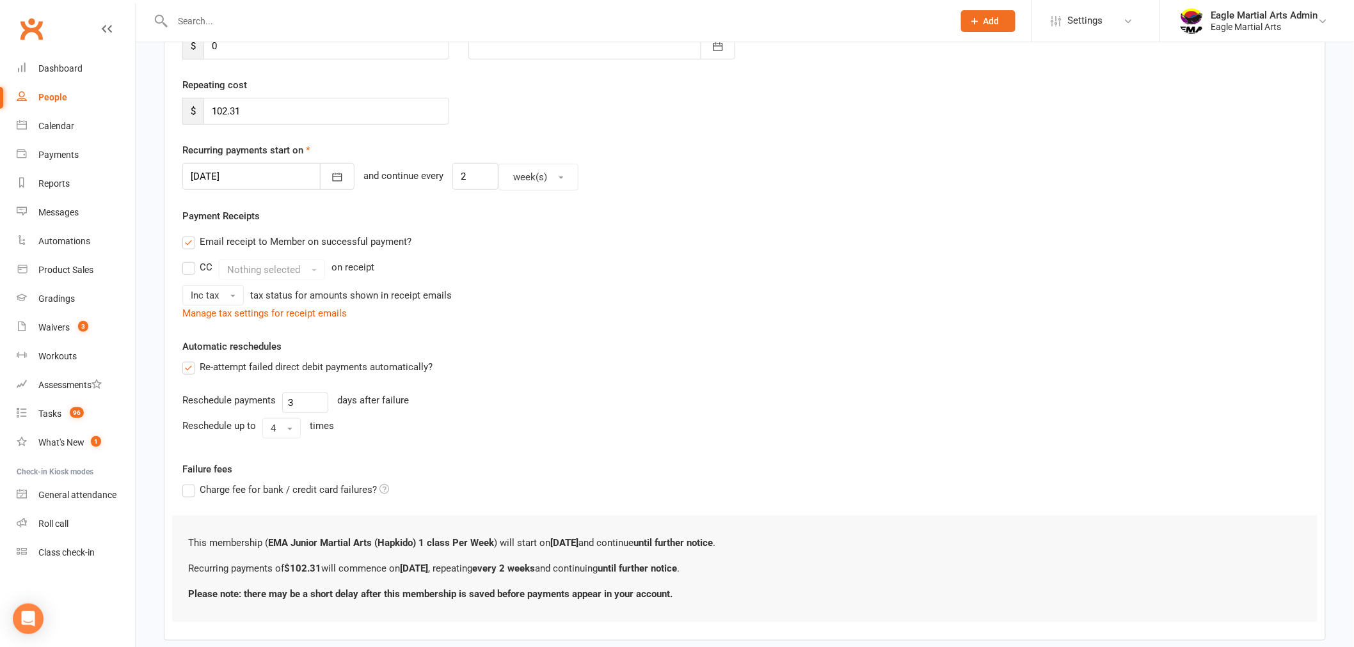
click at [793, 329] on div "Member will pay with A single up-front payment A series of recurring payments U…" at bounding box center [745, 286] width 1162 height 710
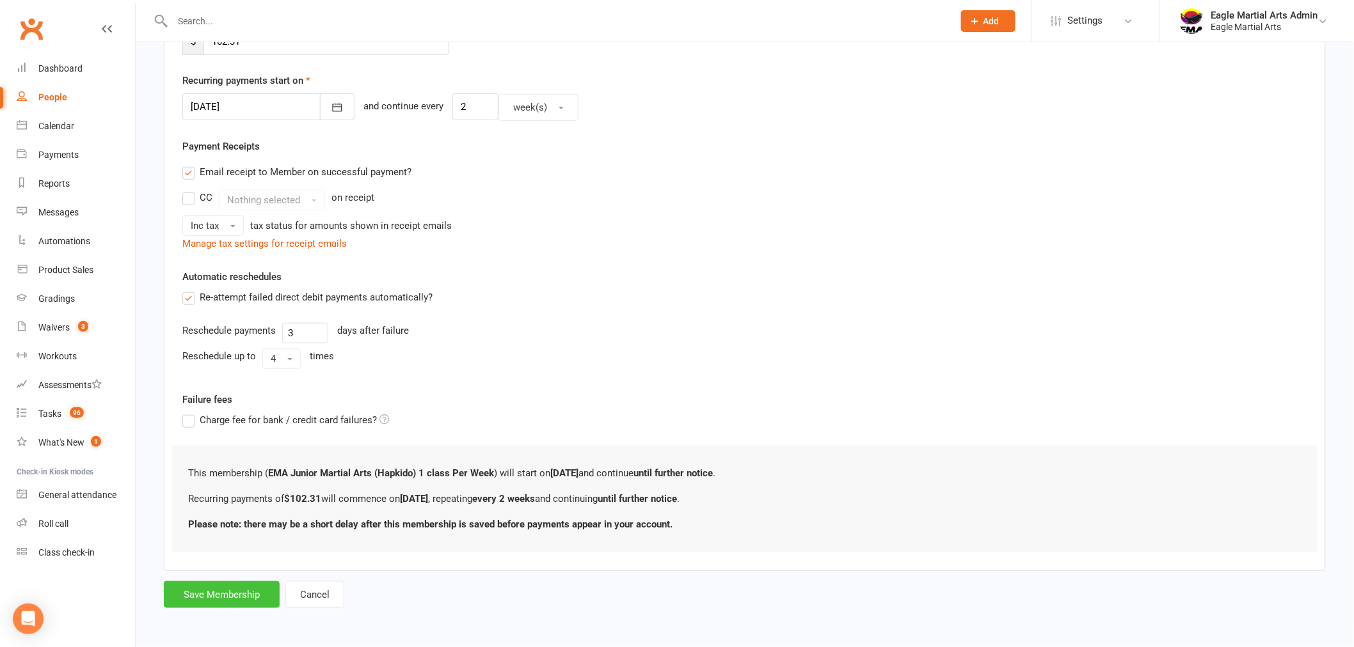
click at [243, 595] on button "Save Membership" at bounding box center [222, 594] width 116 height 27
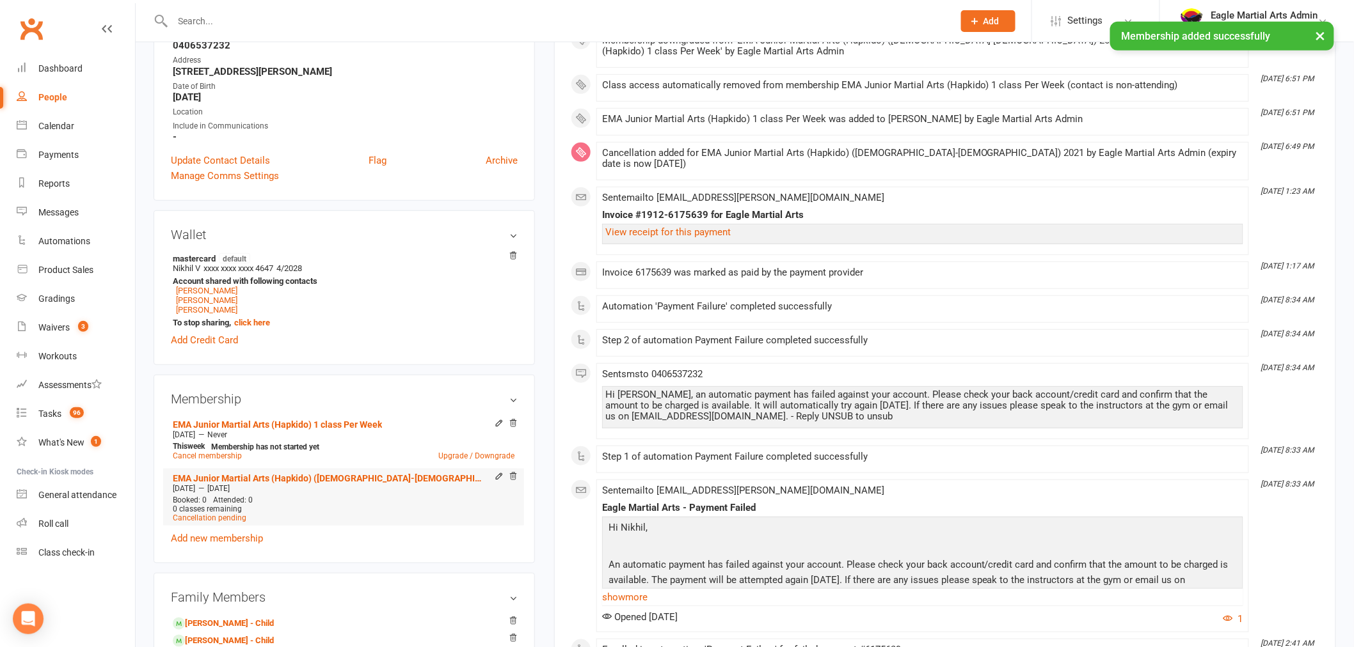
scroll to position [284, 0]
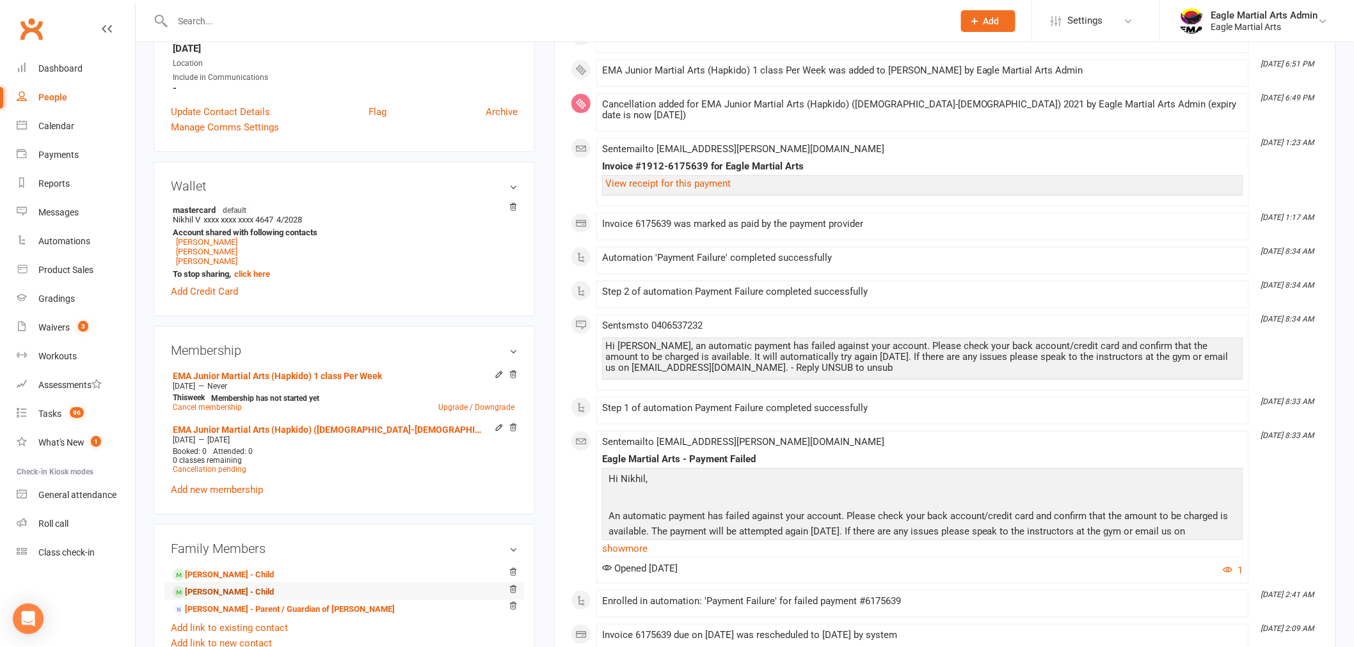
click at [223, 590] on link "Julian Medhekar - Child" at bounding box center [223, 592] width 101 height 13
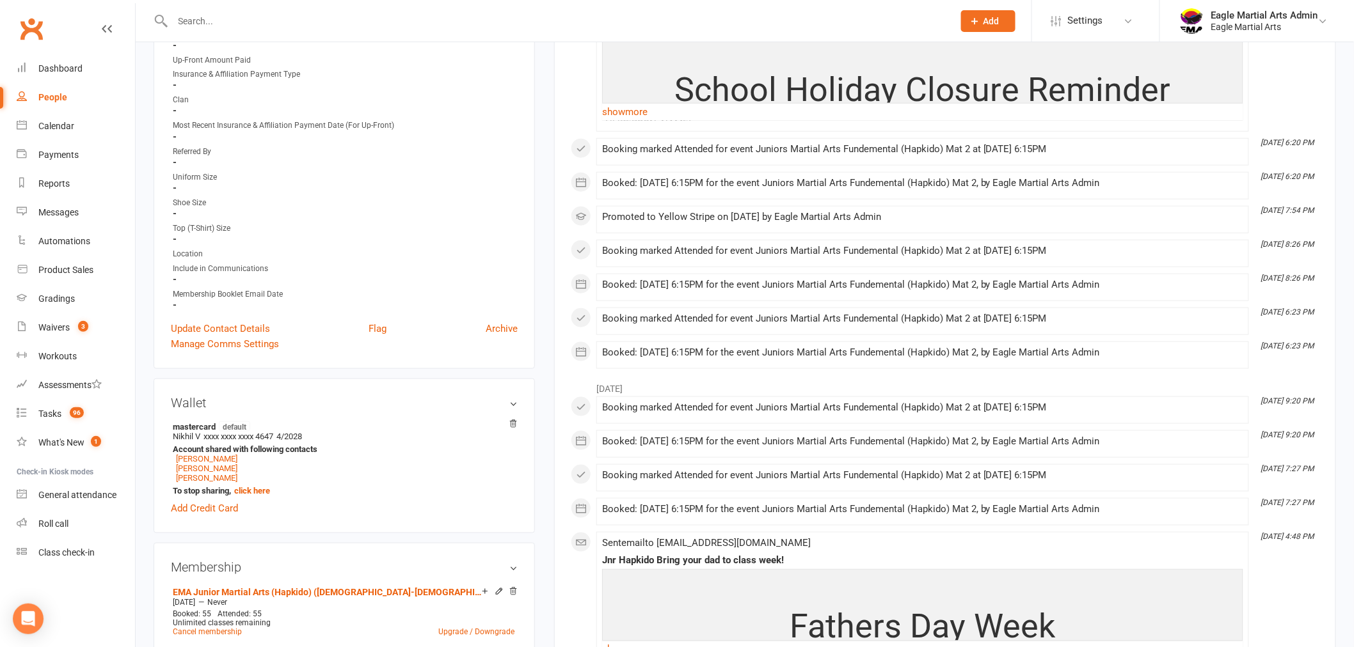
scroll to position [497, 0]
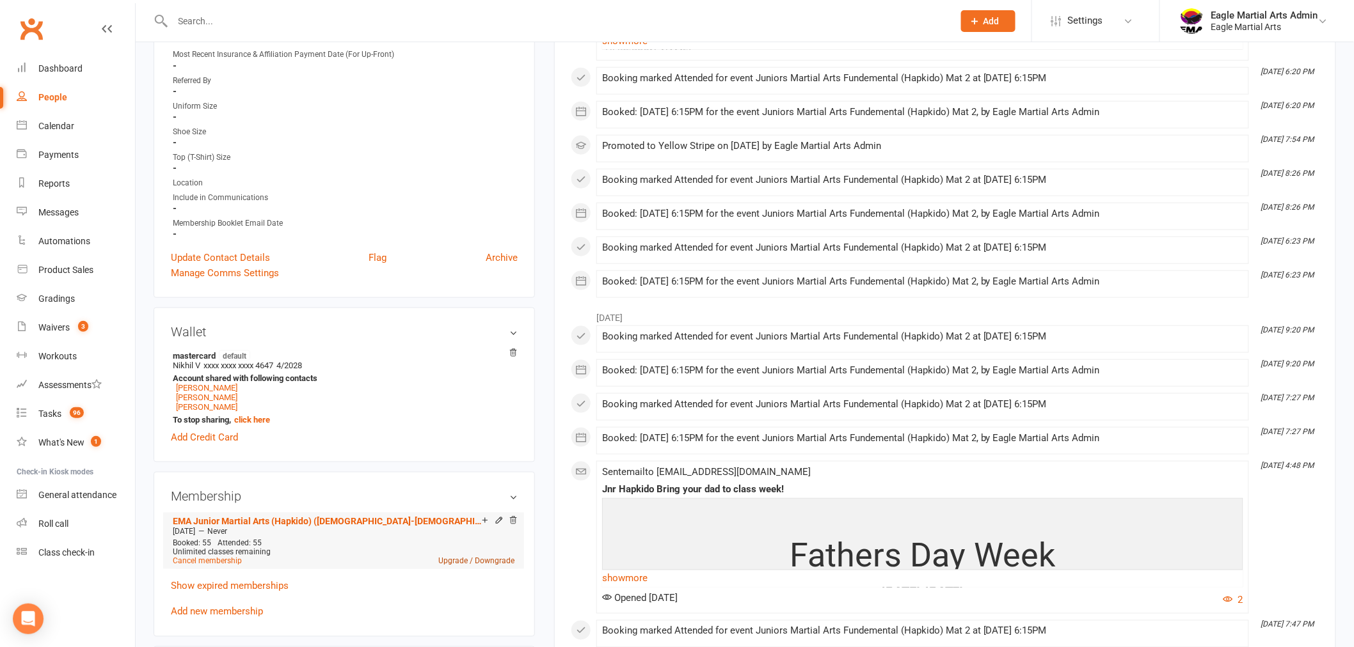
click at [464, 557] on link "Upgrade / Downgrade" at bounding box center [476, 561] width 76 height 9
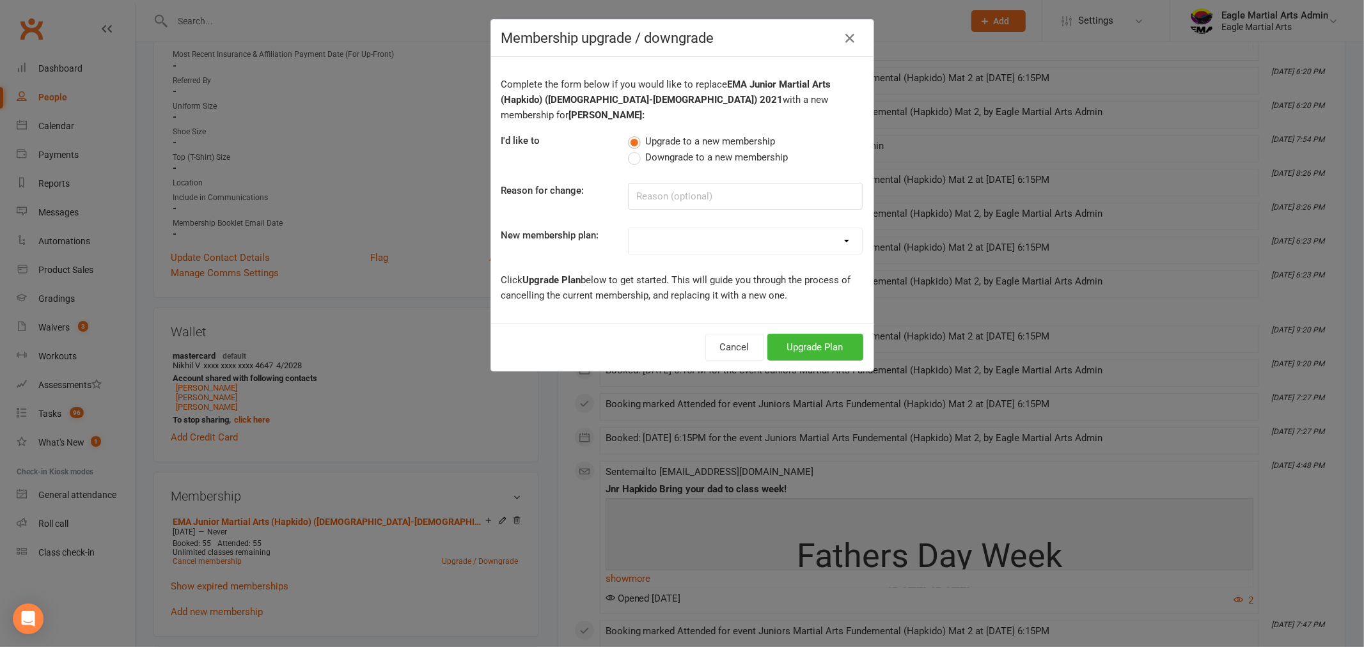
click at [631, 150] on label "Downgrade to a new membership" at bounding box center [708, 157] width 160 height 15
click at [631, 150] on input "Downgrade to a new membership" at bounding box center [632, 150] width 8 height 0
click at [687, 183] on input at bounding box center [745, 196] width 235 height 27
type input "clash with other sports"
click at [846, 228] on select "EMA Eaglets (3yo - 4yo) Trial Offer EMA Little Eagles (5yo - 6yo) Trial Offer E…" at bounding box center [745, 241] width 233 height 26
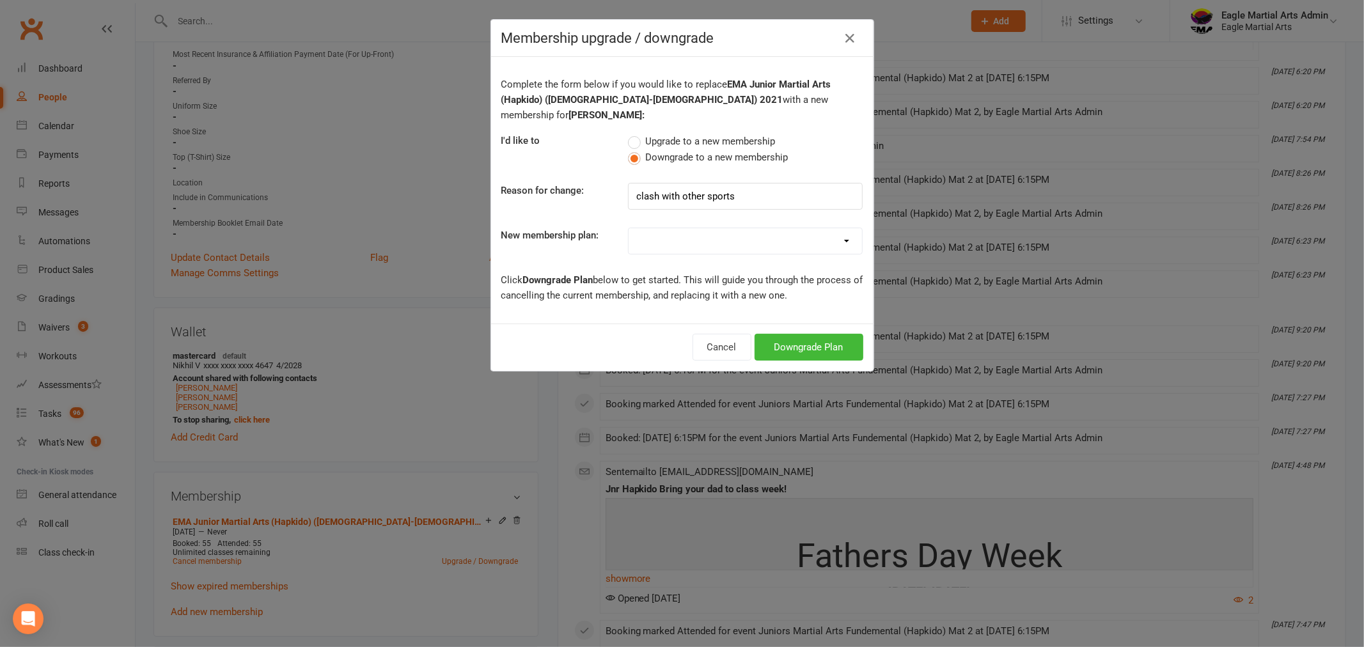
select select "46"
click at [629, 228] on select "EMA Eaglets (3yo - 4yo) Trial Offer EMA Little Eagles (5yo - 6yo) Trial Offer E…" at bounding box center [745, 241] width 233 height 26
click at [809, 334] on button "Downgrade Plan" at bounding box center [809, 347] width 109 height 27
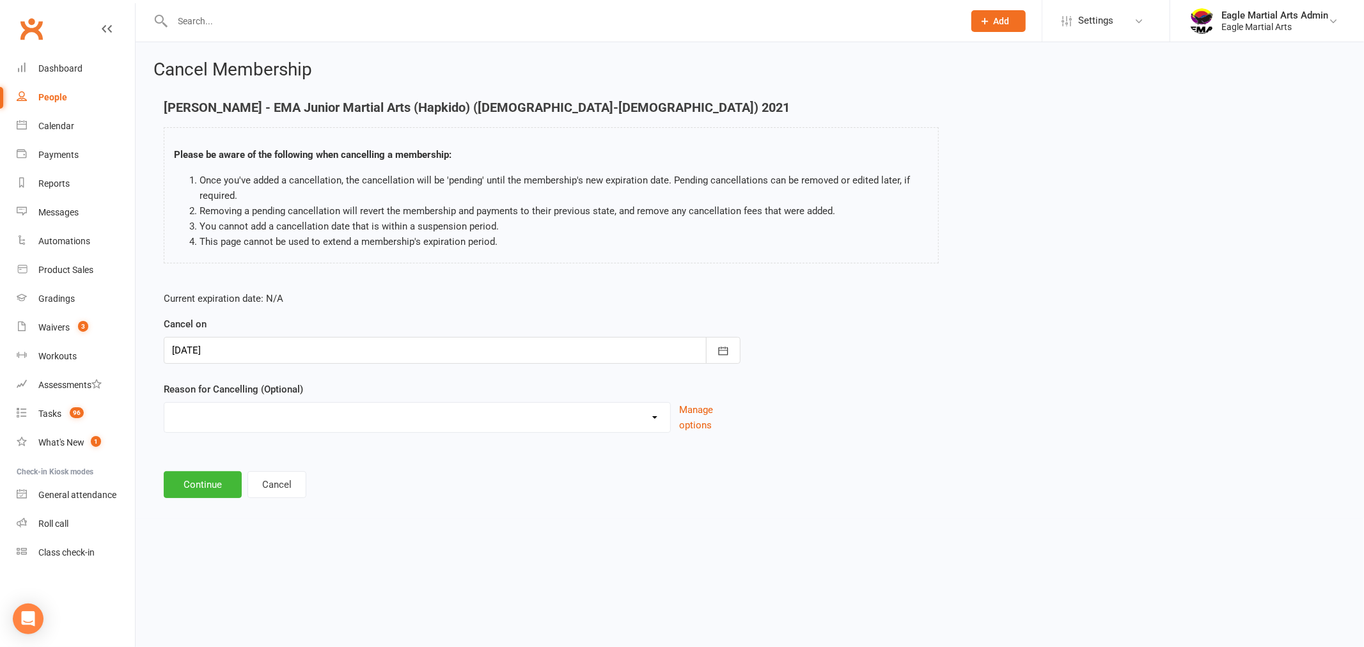
click at [659, 418] on select "10 class pass Full member Guest Only Holiday Injury Lost interest moved House /…" at bounding box center [417, 416] width 506 height 26
select select "7"
click at [164, 403] on select "10 class pass Full member Guest Only Holiday Injury Lost interest moved House /…" at bounding box center [417, 416] width 506 height 26
click at [215, 489] on button "Continue" at bounding box center [203, 484] width 78 height 27
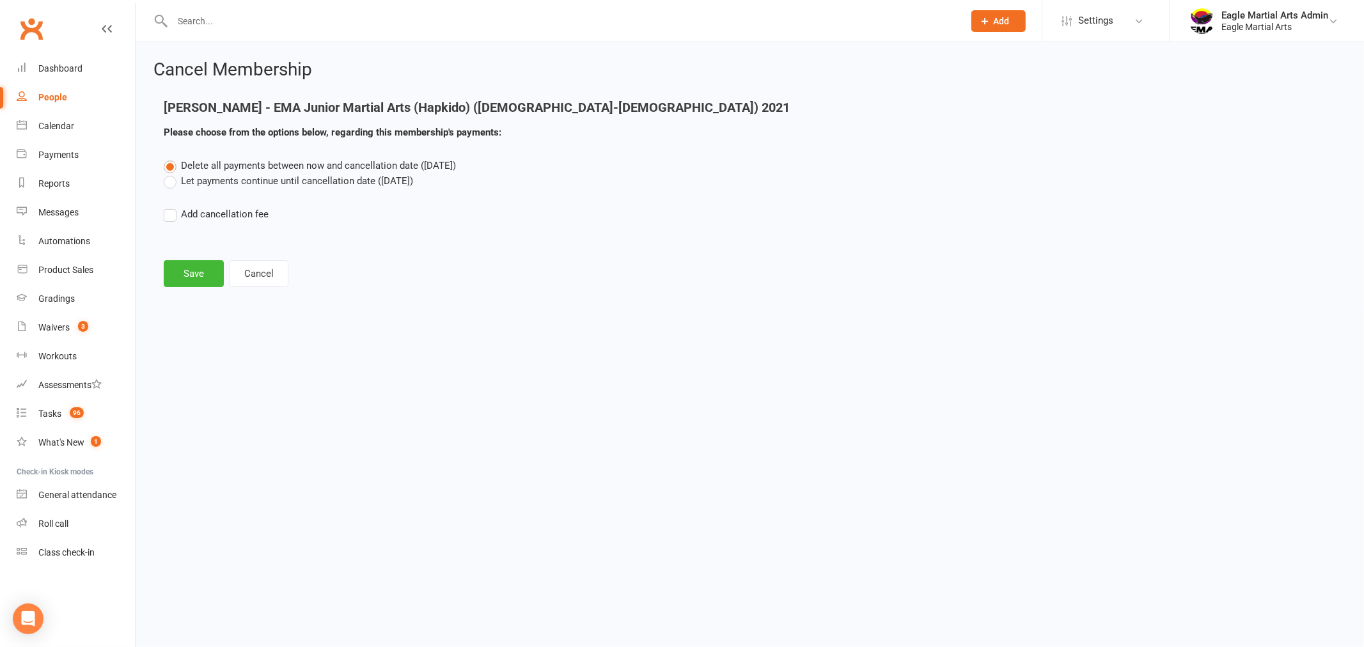
click at [171, 176] on label "Let payments continue until cancellation date (Sep 15, 2025)" at bounding box center [288, 180] width 249 height 15
click at [171, 173] on input "Let payments continue until cancellation date (Sep 15, 2025)" at bounding box center [168, 173] width 8 height 0
click at [257, 269] on button "Cancel" at bounding box center [259, 273] width 59 height 27
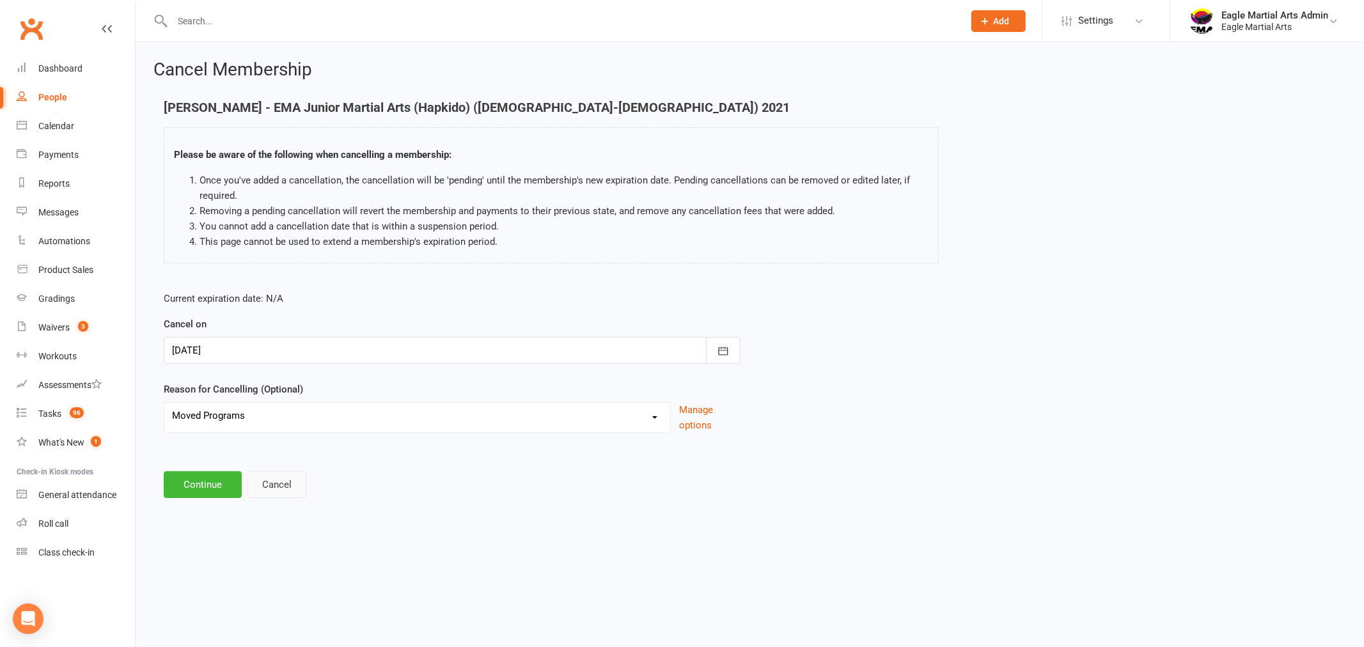
click at [276, 484] on button "Cancel" at bounding box center [277, 484] width 59 height 27
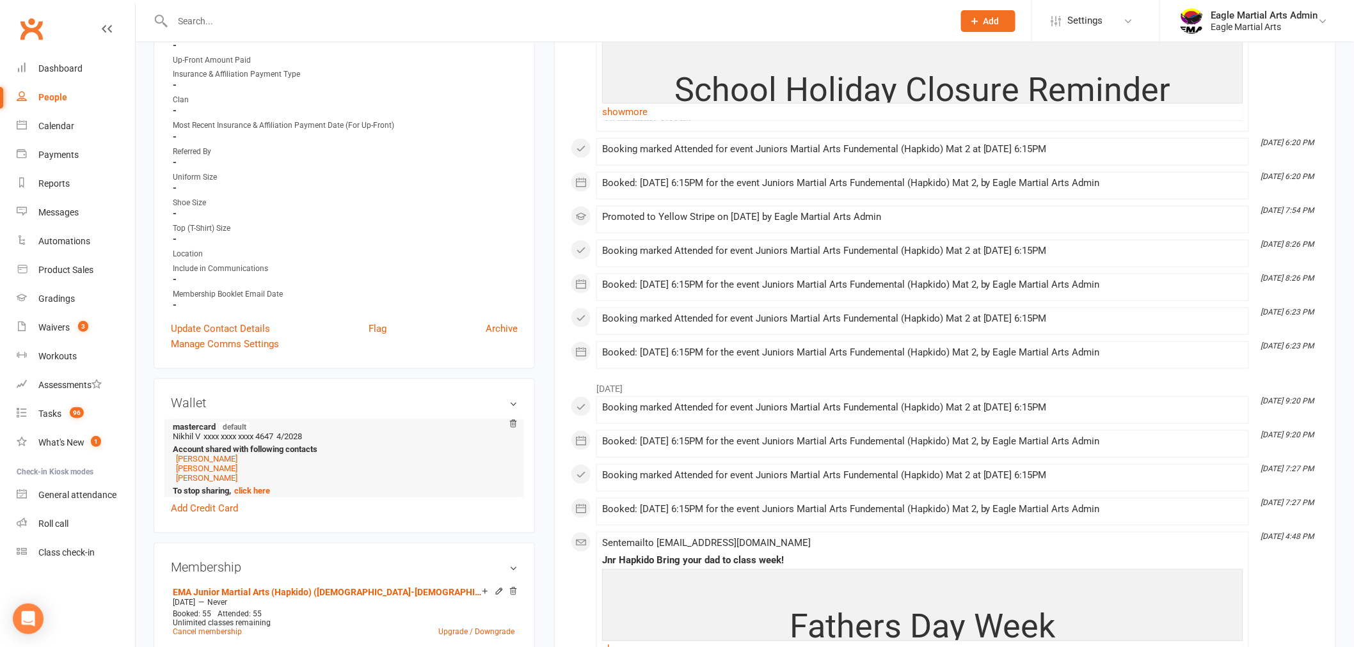
scroll to position [497, 0]
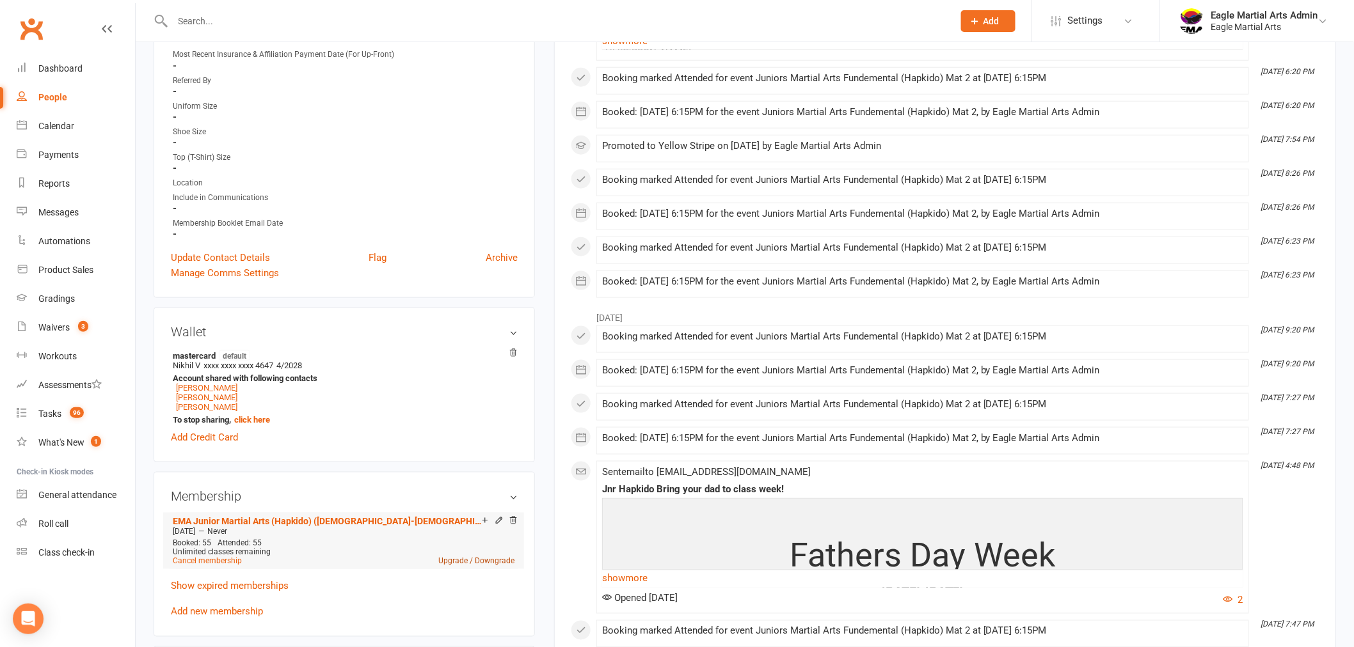
click at [482, 559] on link "Upgrade / Downgrade" at bounding box center [476, 561] width 76 height 9
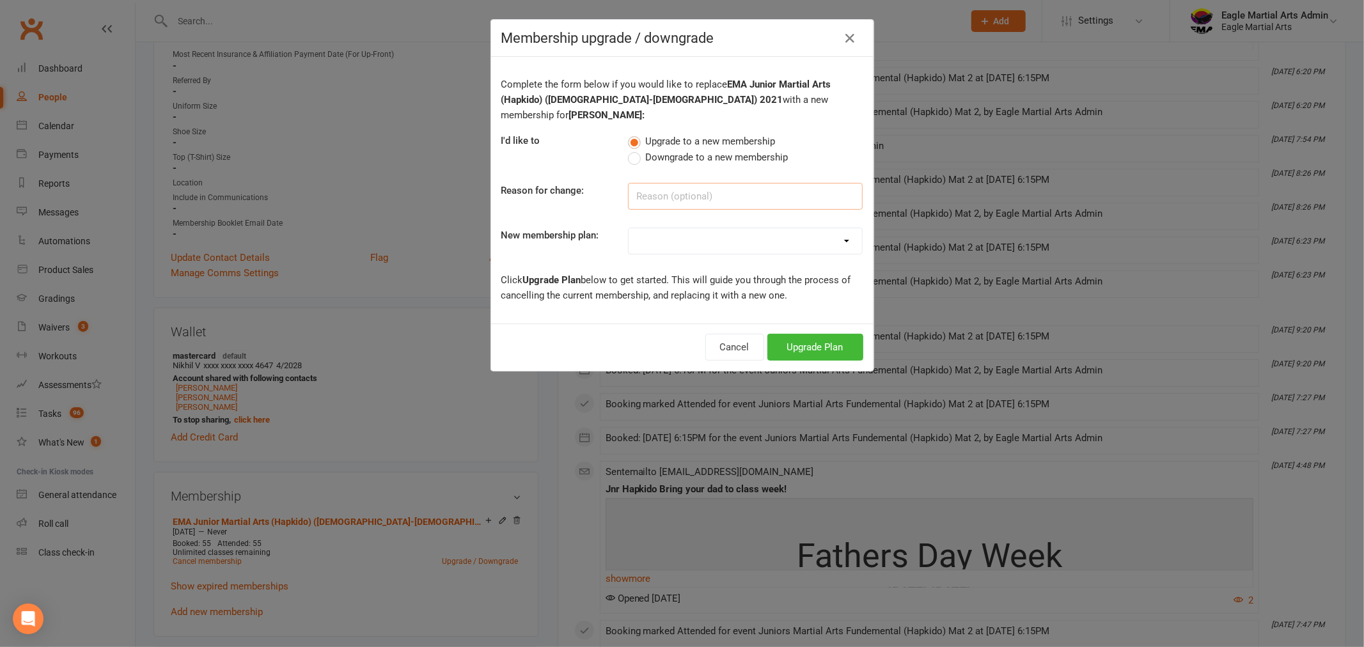
click at [680, 183] on input at bounding box center [745, 196] width 235 height 27
click at [633, 150] on label "Downgrade to a new membership" at bounding box center [708, 157] width 160 height 15
click at [633, 150] on input "Downgrade to a new membership" at bounding box center [632, 150] width 8 height 0
click at [673, 183] on input at bounding box center [745, 196] width 235 height 27
type input "Clash with other sports"
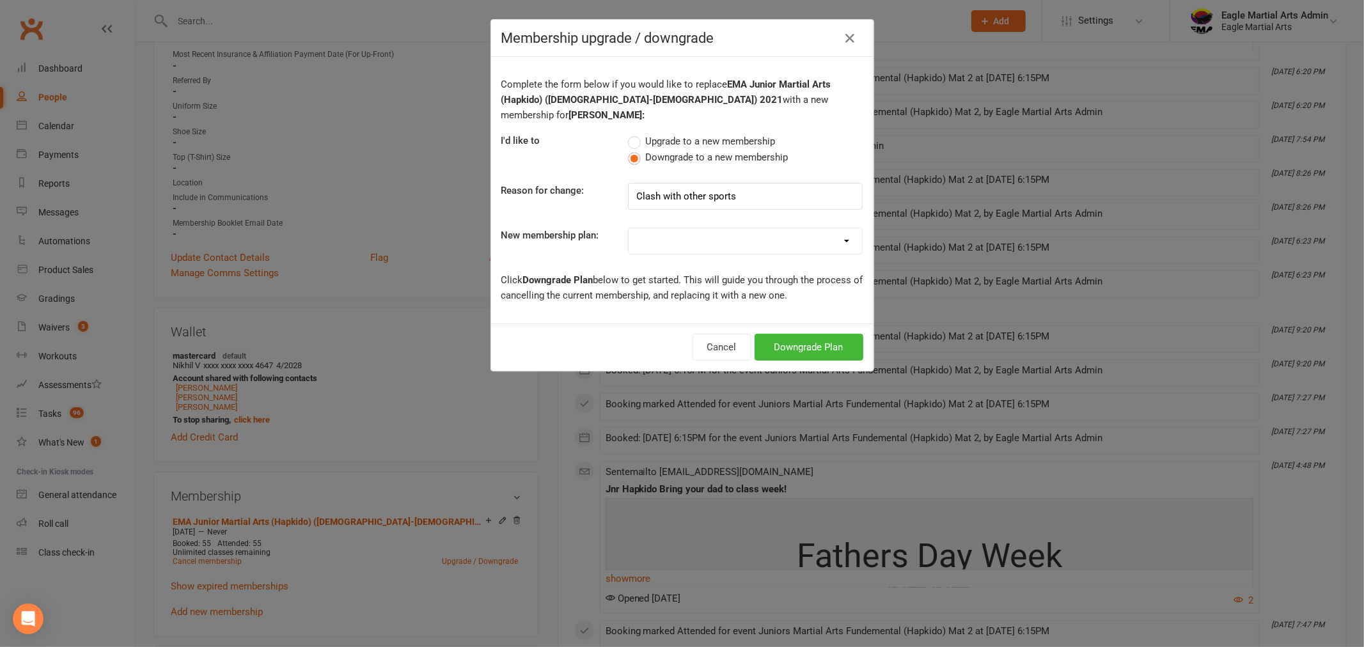
click at [836, 228] on select "EMA Eaglets (3yo - 4yo) Trial Offer EMA Little Eagles (5yo - 6yo) Trial Offer E…" at bounding box center [745, 241] width 233 height 26
select select "46"
click at [629, 228] on select "EMA Eaglets (3yo - 4yo) Trial Offer EMA Little Eagles (5yo - 6yo) Trial Offer E…" at bounding box center [745, 241] width 233 height 26
click at [826, 334] on button "Downgrade Plan" at bounding box center [809, 347] width 109 height 27
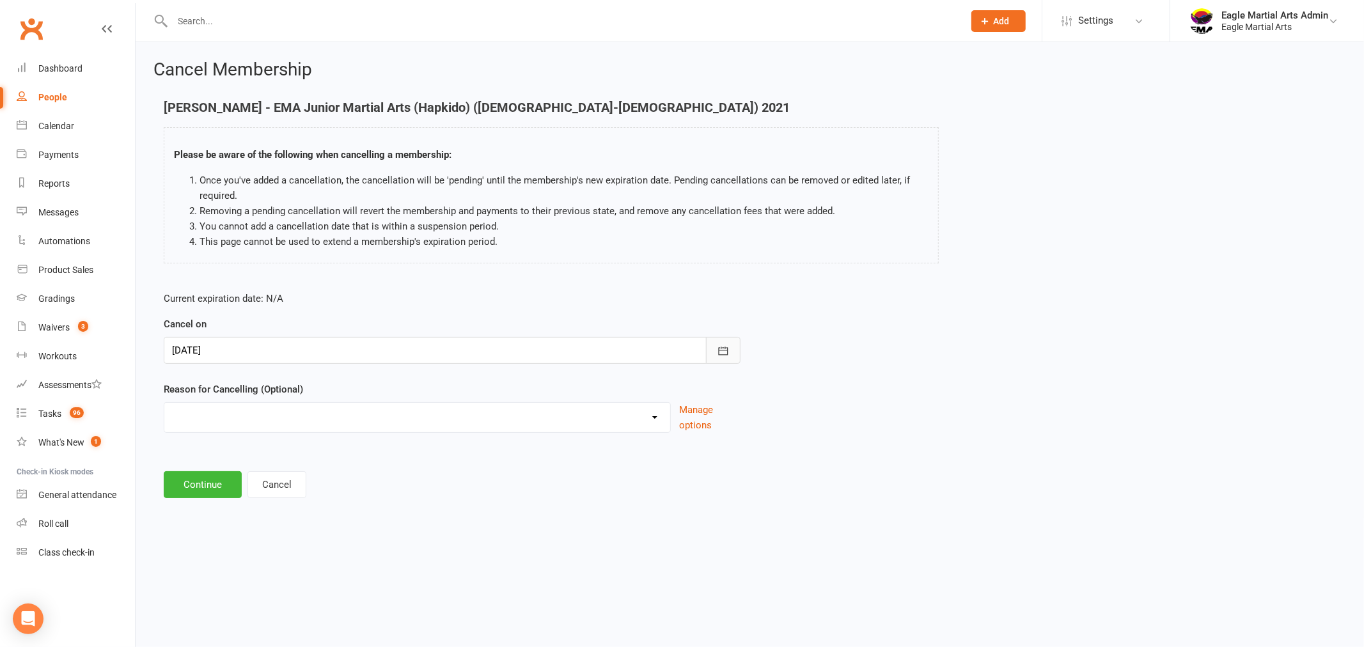
click at [726, 352] on icon "button" at bounding box center [723, 351] width 13 height 13
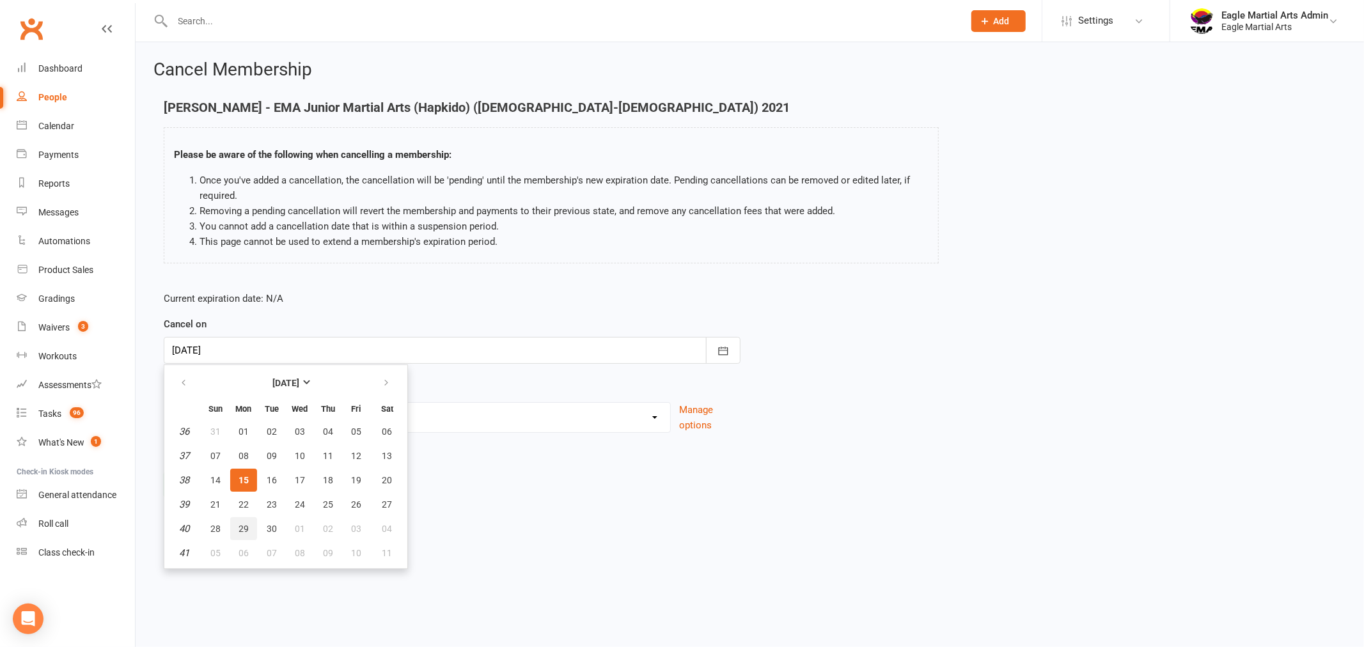
click at [241, 525] on span "29" at bounding box center [244, 529] width 10 height 10
type input "29 Sep 2025"
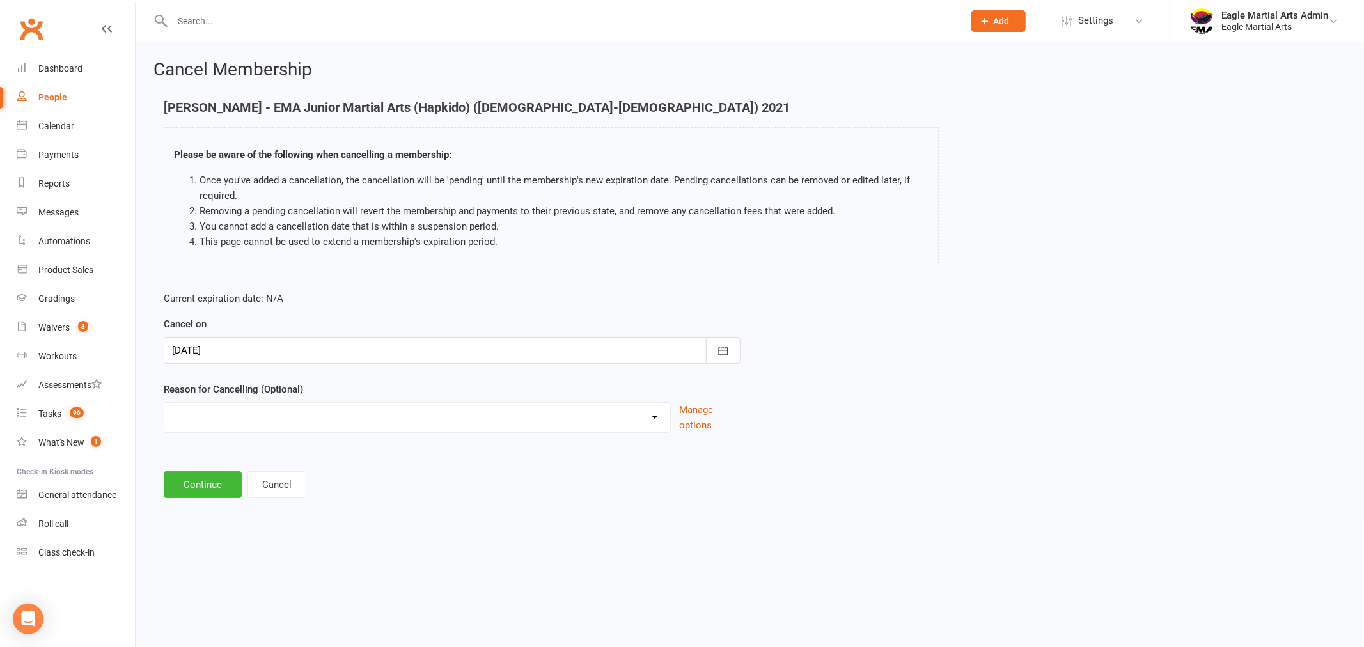
click at [588, 416] on select "10 class pass Full member Guest Only Holiday Injury Lost interest moved House /…" at bounding box center [417, 416] width 506 height 26
select select "7"
click at [164, 403] on select "10 class pass Full member Guest Only Holiday Injury Lost interest moved House /…" at bounding box center [417, 416] width 506 height 26
click at [211, 482] on button "Continue" at bounding box center [203, 484] width 78 height 27
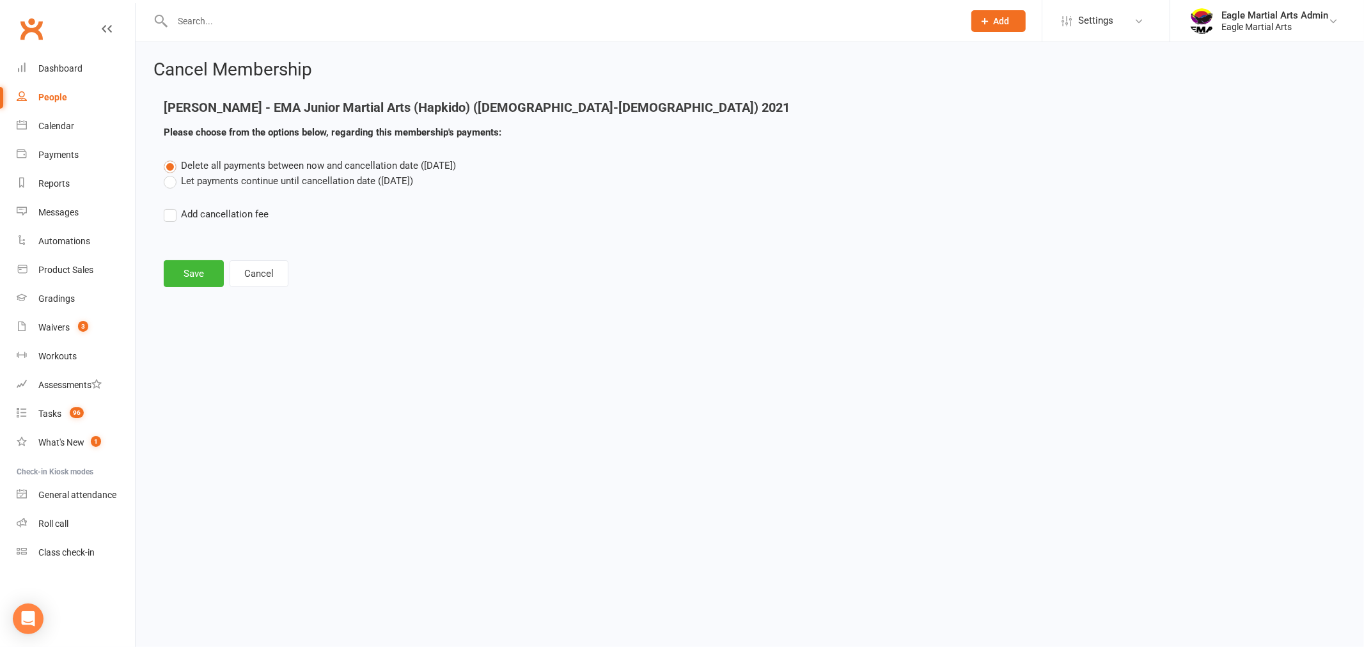
click at [166, 180] on label "Let payments continue until cancellation date (Sep 29, 2025)" at bounding box center [288, 180] width 249 height 15
click at [166, 173] on input "Let payments continue until cancellation date (Sep 29, 2025)" at bounding box center [168, 173] width 8 height 0
click at [189, 277] on button "Save" at bounding box center [194, 273] width 60 height 27
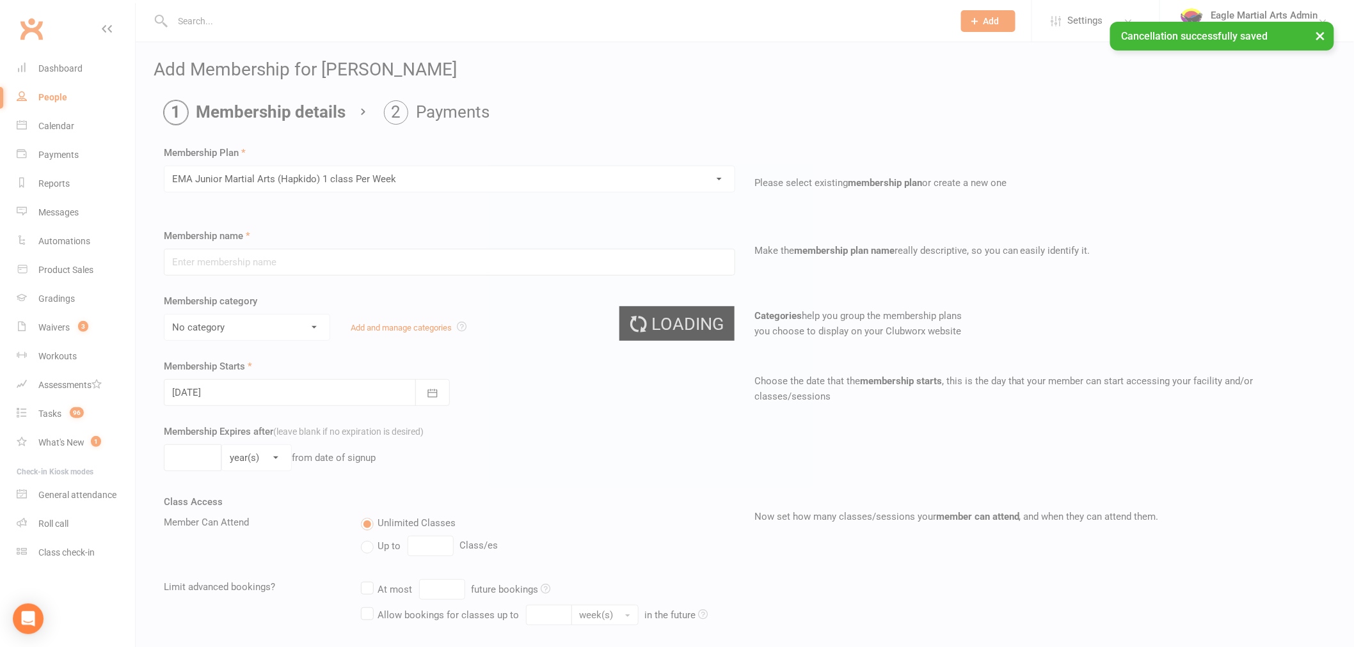
type input "EMA Junior Martial Arts (Hapkido) 1 class Per Week"
select select "10"
type input "0"
type input "2"
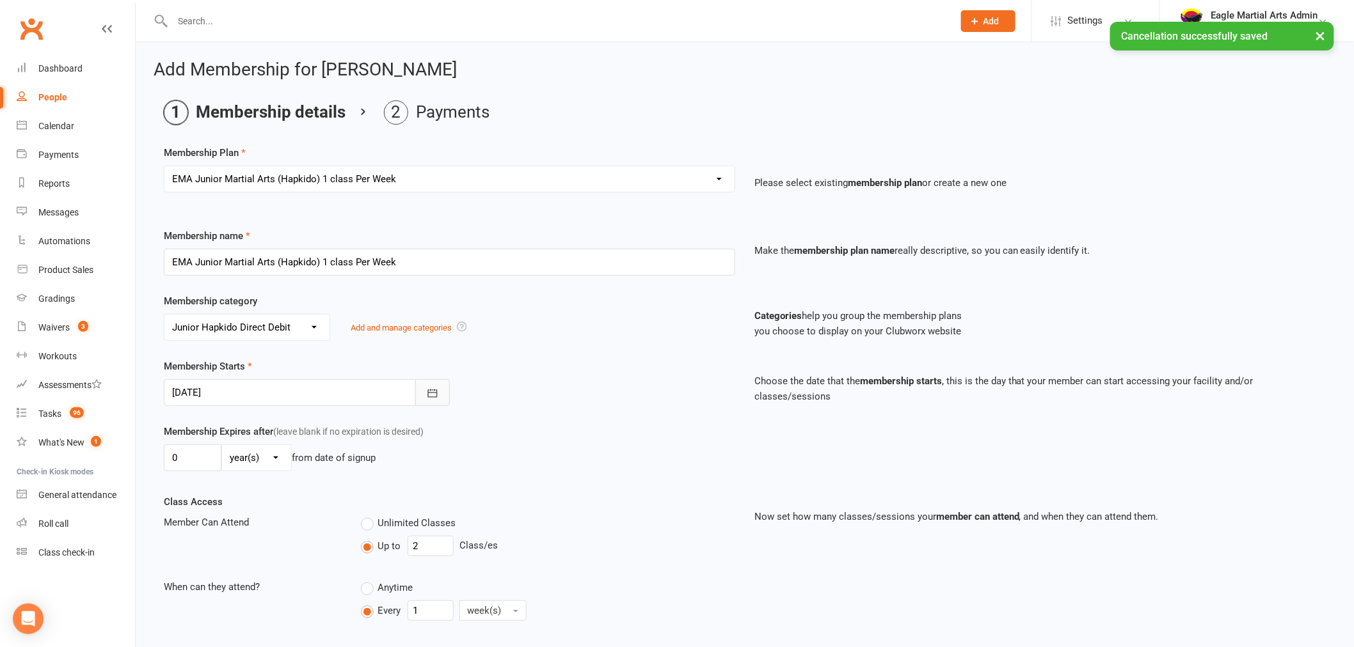
click at [429, 394] on icon "button" at bounding box center [432, 393] width 13 height 13
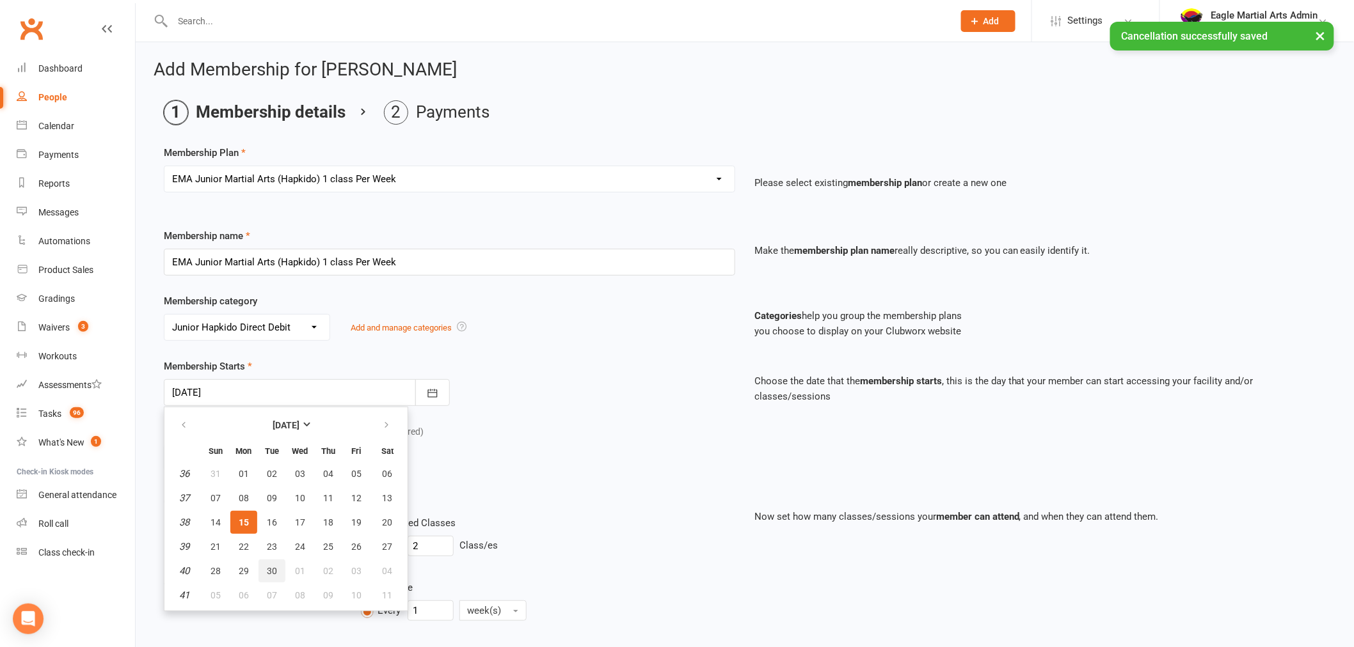
click at [267, 566] on span "30" at bounding box center [272, 571] width 10 height 10
type input "30 Sep 2025"
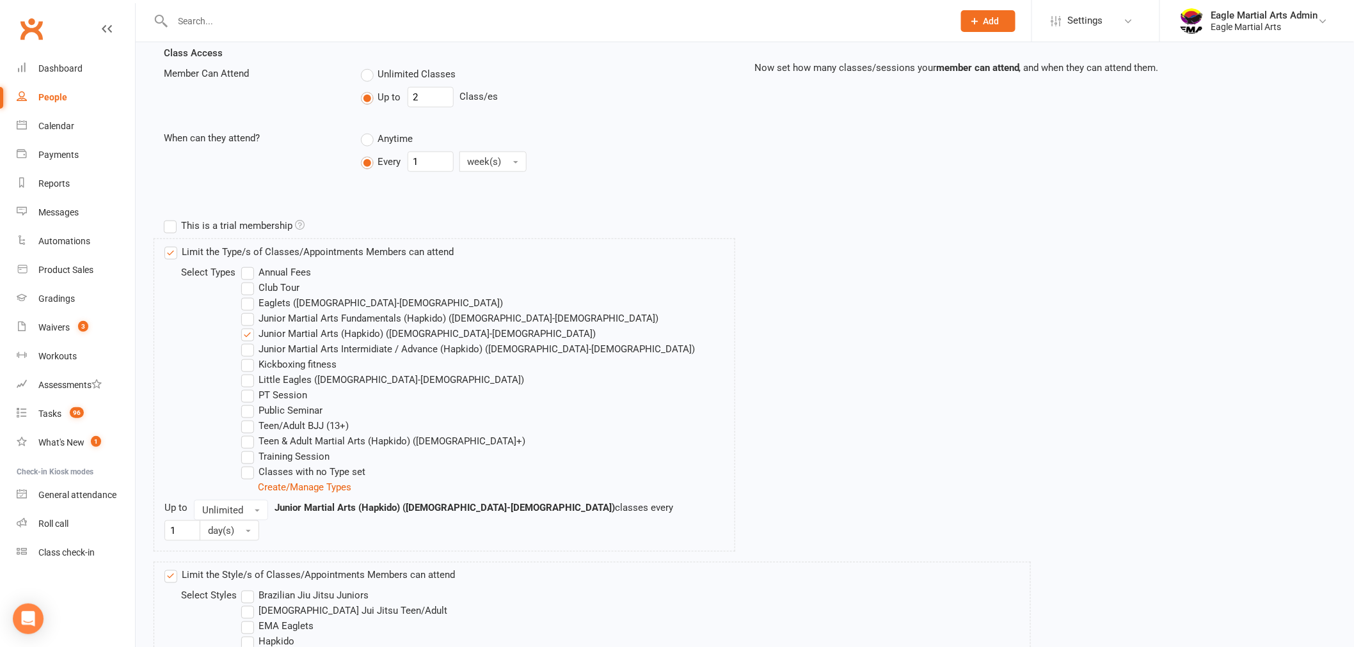
scroll to position [706, 0]
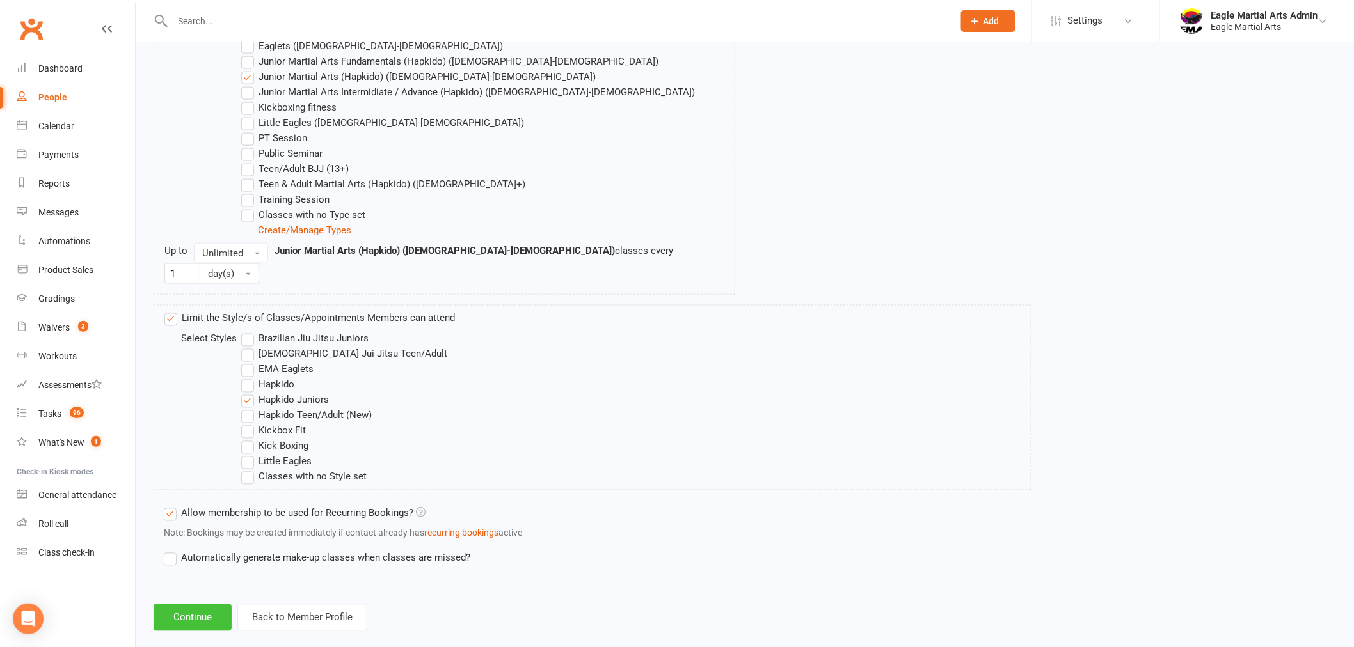
click at [205, 606] on button "Continue" at bounding box center [193, 617] width 78 height 27
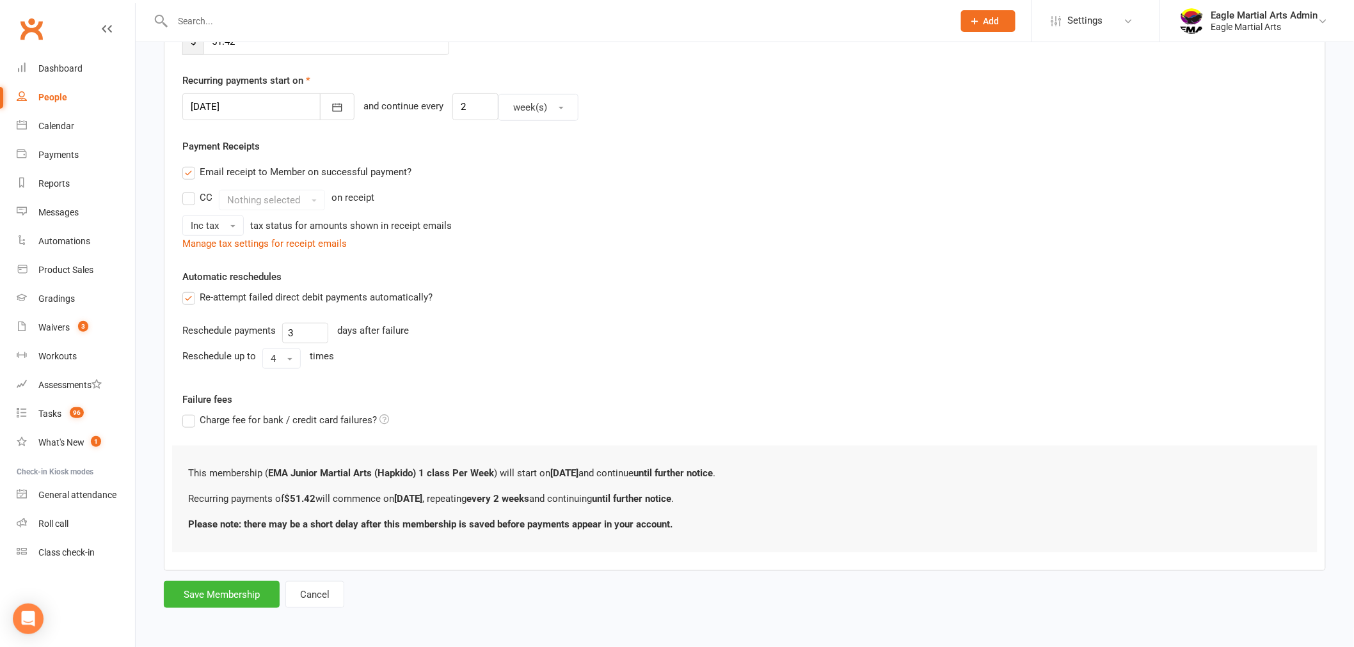
scroll to position [0, 0]
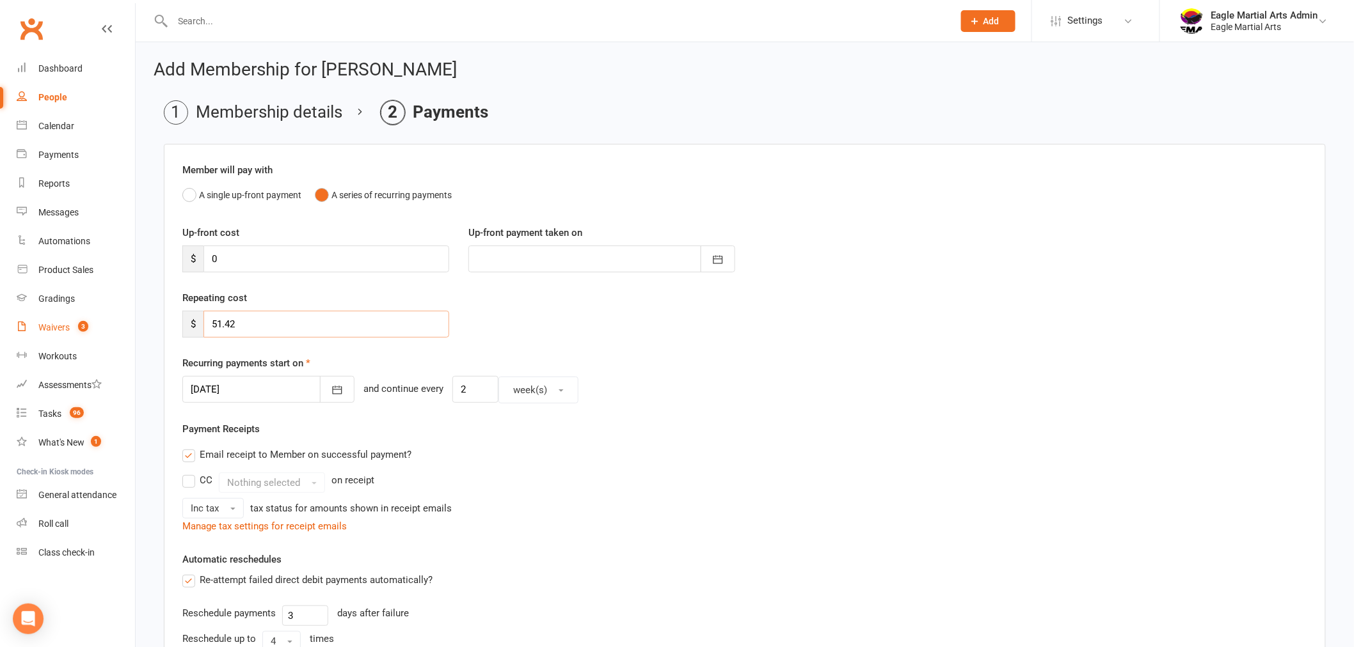
drag, startPoint x: 244, startPoint y: 324, endPoint x: 104, endPoint y: 337, distance: 141.3
click at [125, 337] on ui-view "Prospect Member Non-attending contact Class / event Appointment Grading event T…" at bounding box center [677, 457] width 1354 height 908
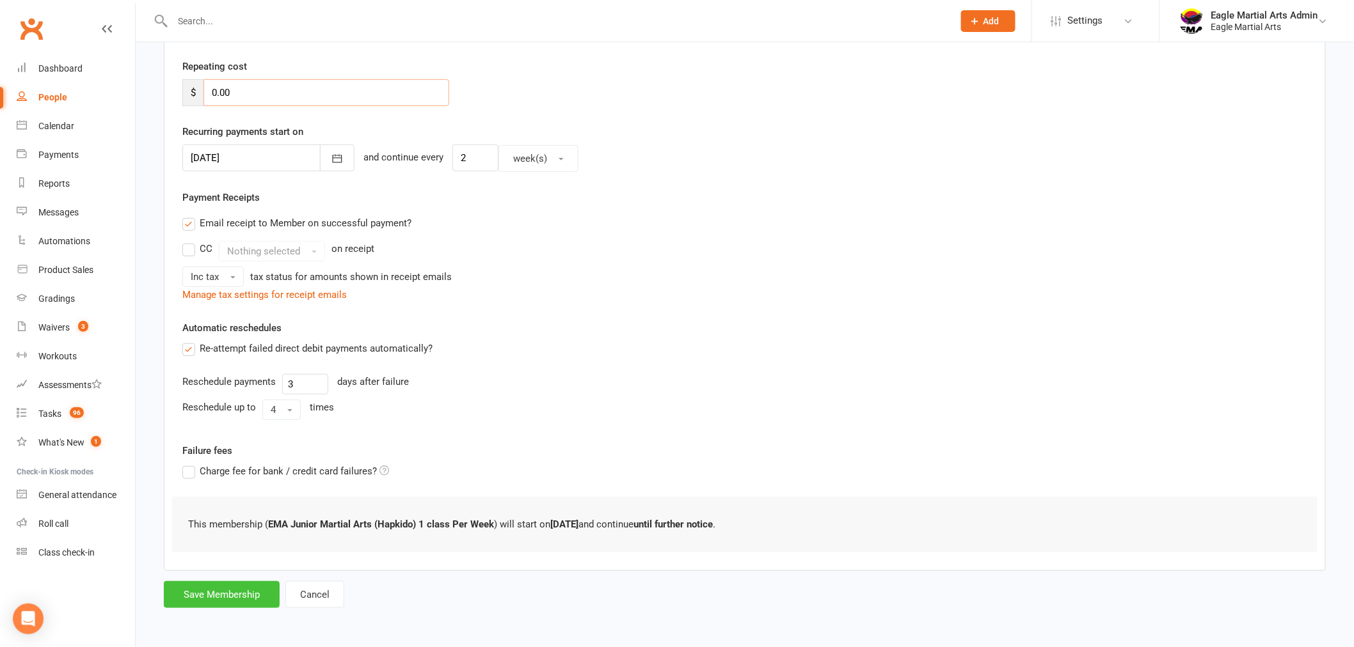
type input "0.00"
click at [211, 596] on button "Save Membership" at bounding box center [222, 594] width 116 height 27
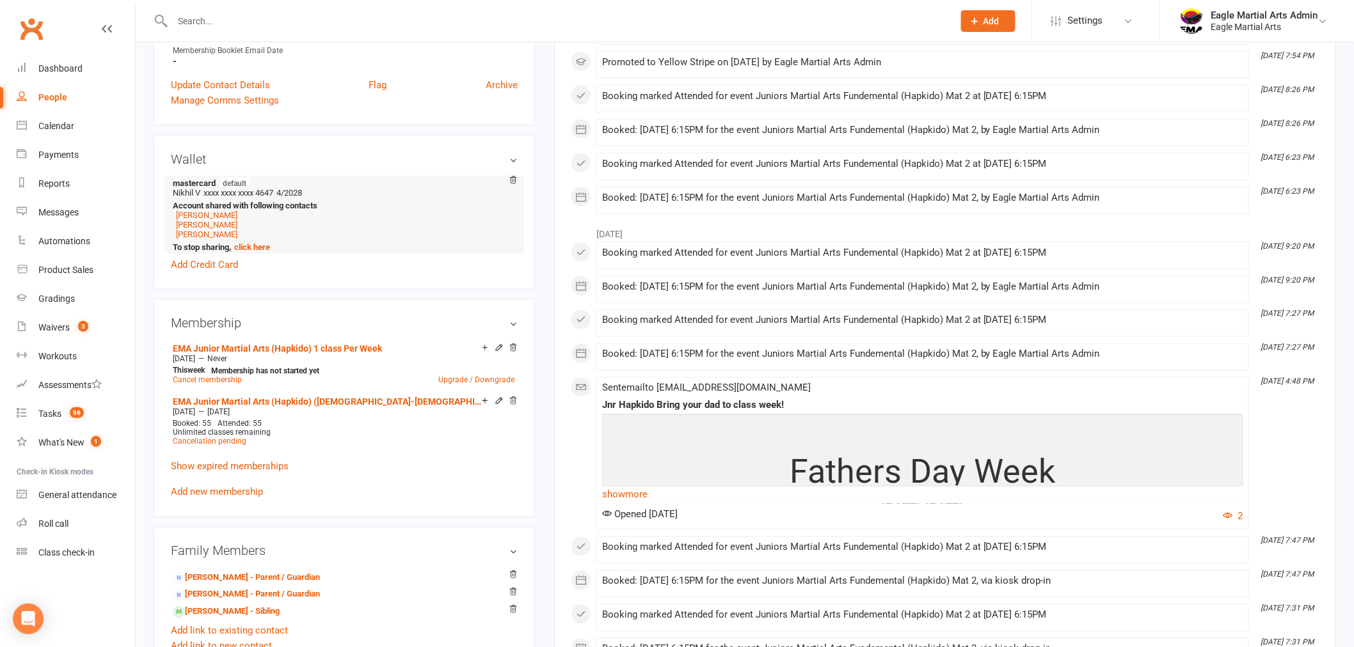
scroll to position [711, 0]
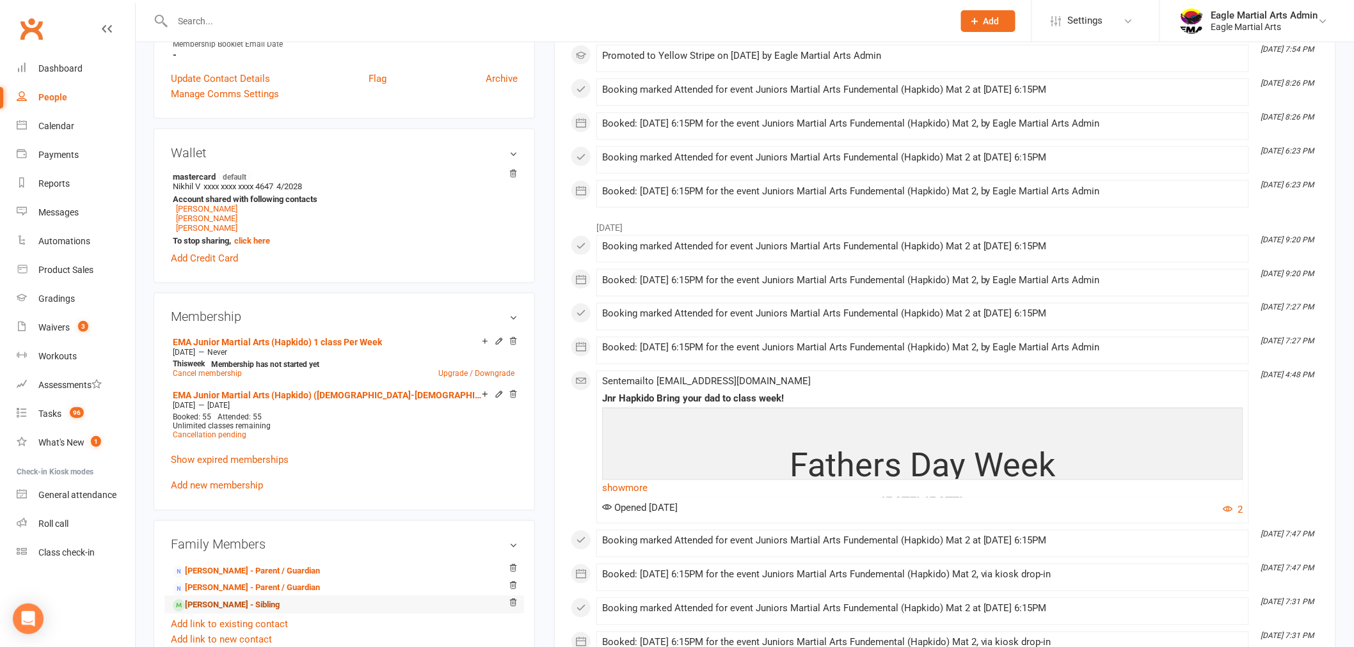
click at [206, 600] on link "Olivia Medhekar - Sibling" at bounding box center [226, 605] width 107 height 13
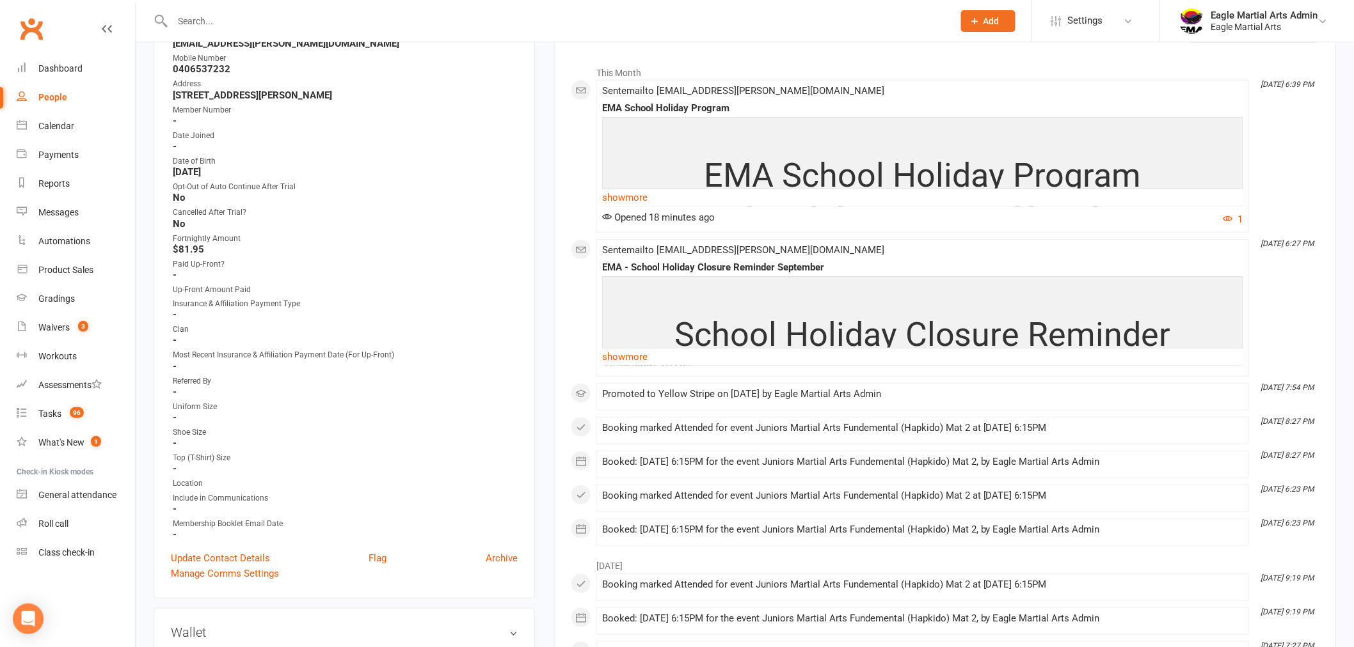
scroll to position [213, 0]
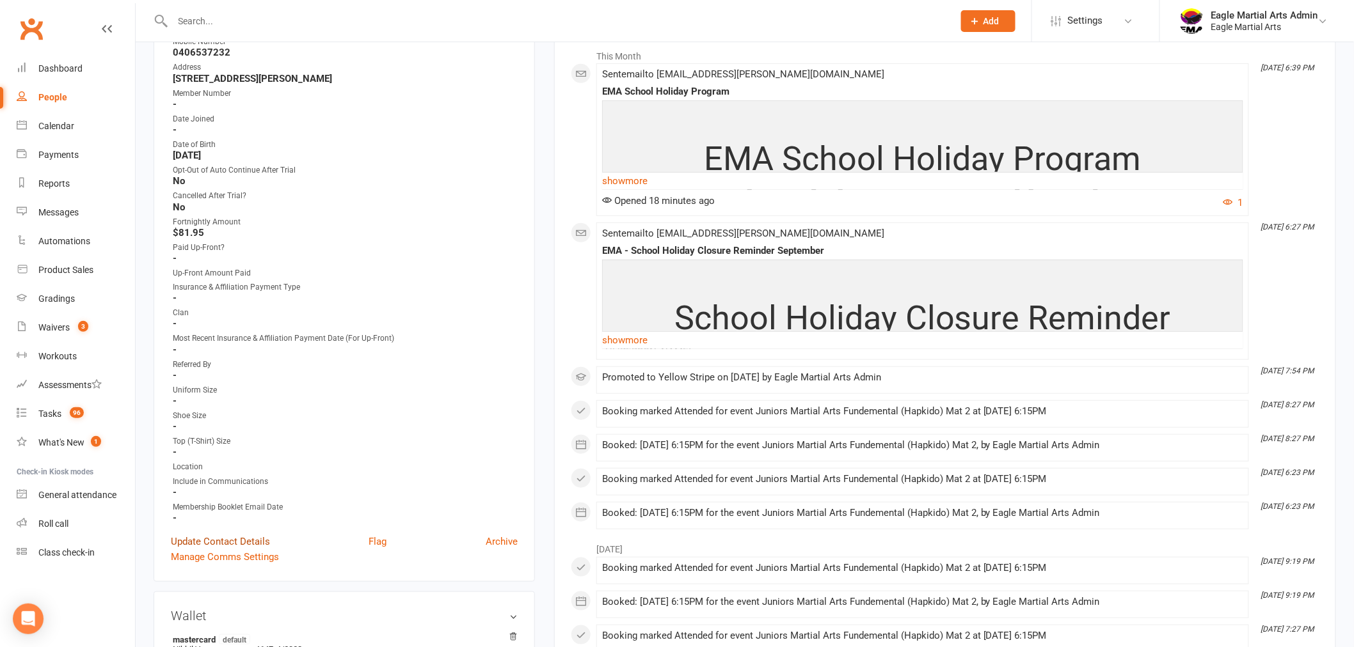
click at [244, 536] on link "Update Contact Details" at bounding box center [220, 541] width 99 height 15
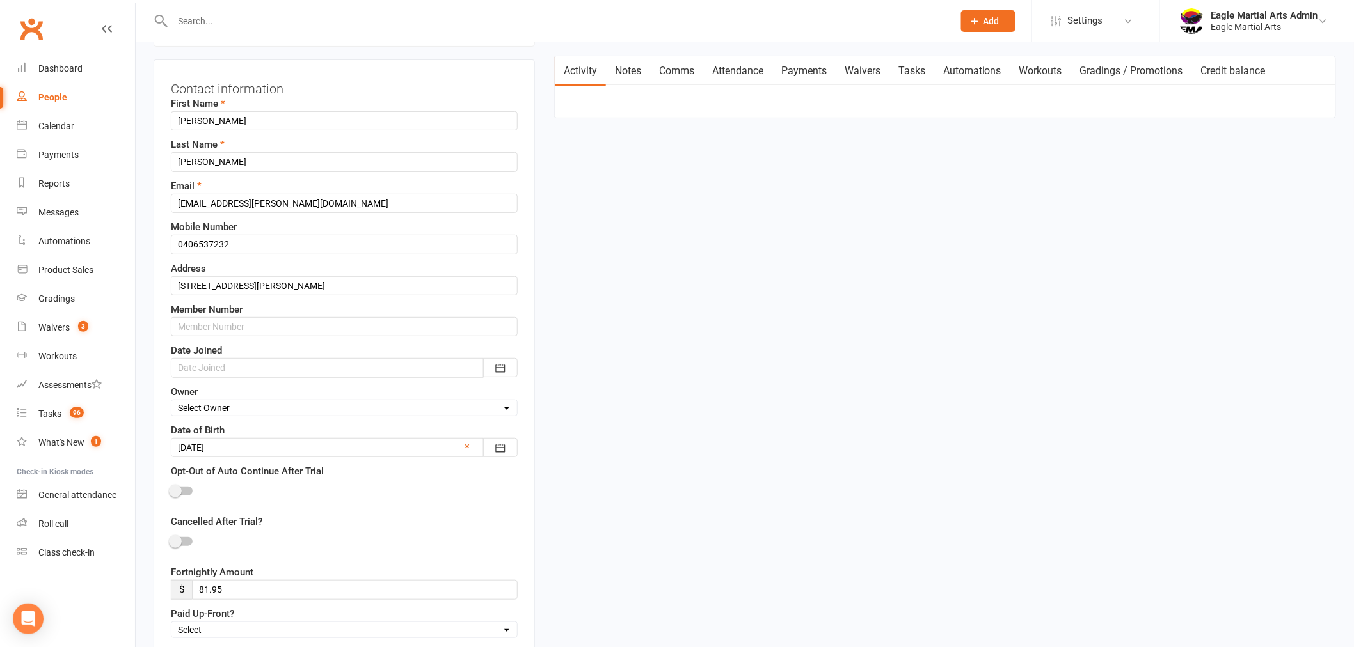
scroll to position [202, 0]
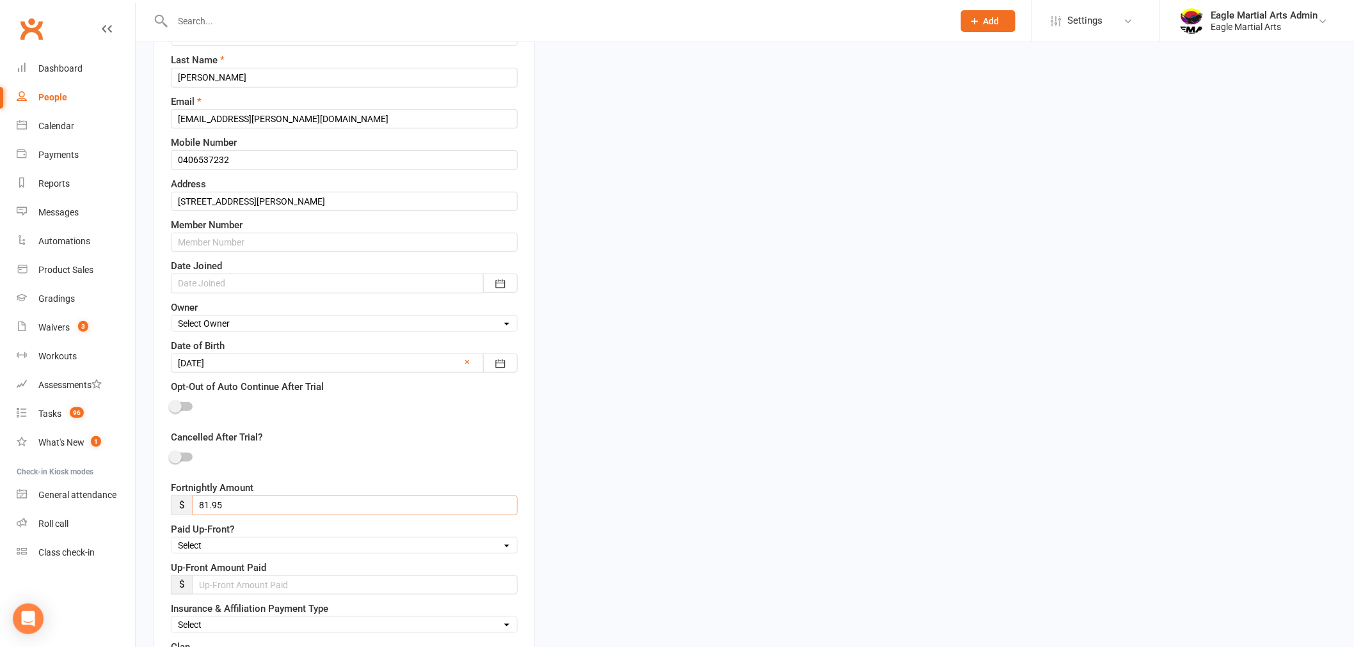
drag, startPoint x: 251, startPoint y: 504, endPoint x: 152, endPoint y: 516, distance: 100.4
click at [155, 516] on div "Contact information First Name Olivia Last Name Medhekar Email Nikhil.medhekar@…" at bounding box center [344, 515] width 381 height 1080
type input "51.42"
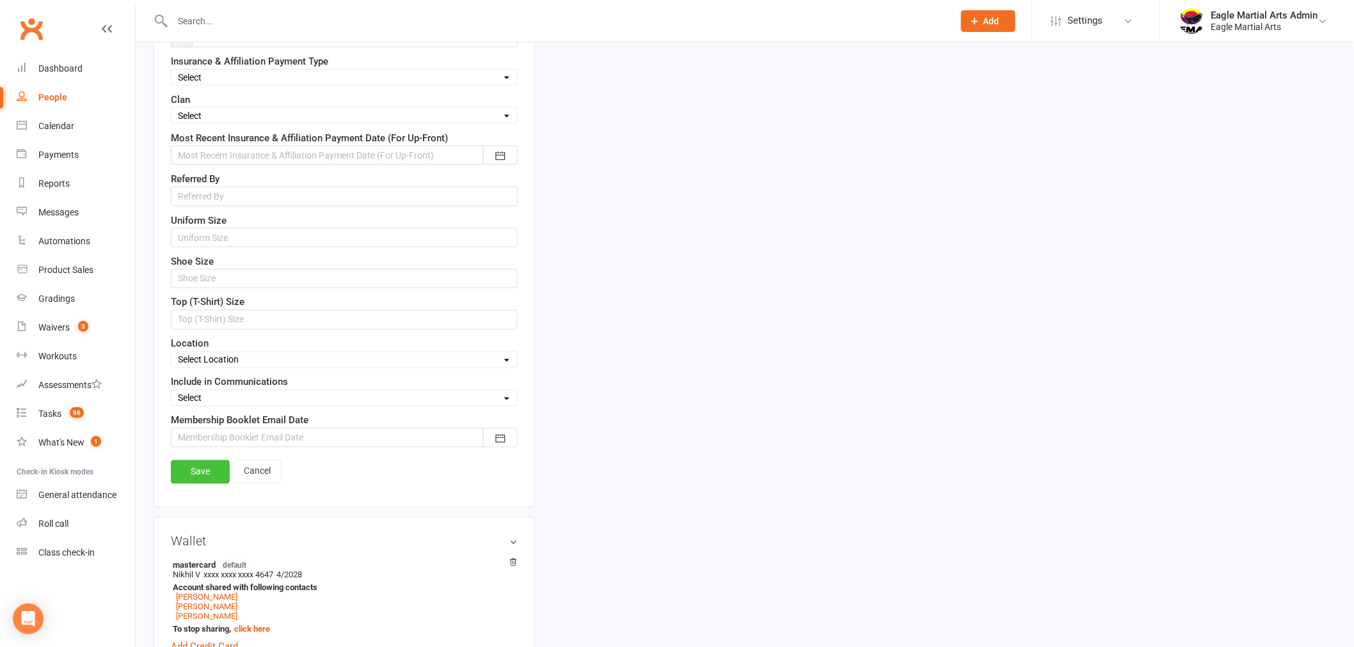
scroll to position [771, 0]
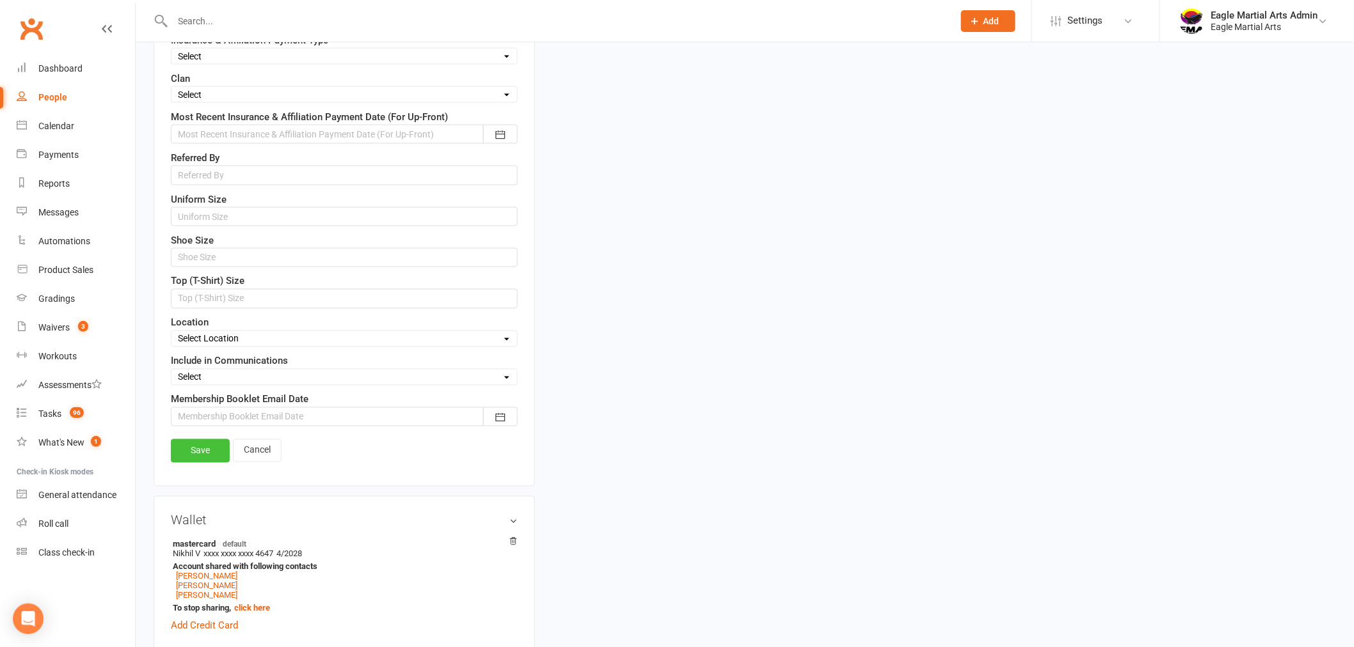
click at [209, 457] on link "Save" at bounding box center [200, 450] width 59 height 23
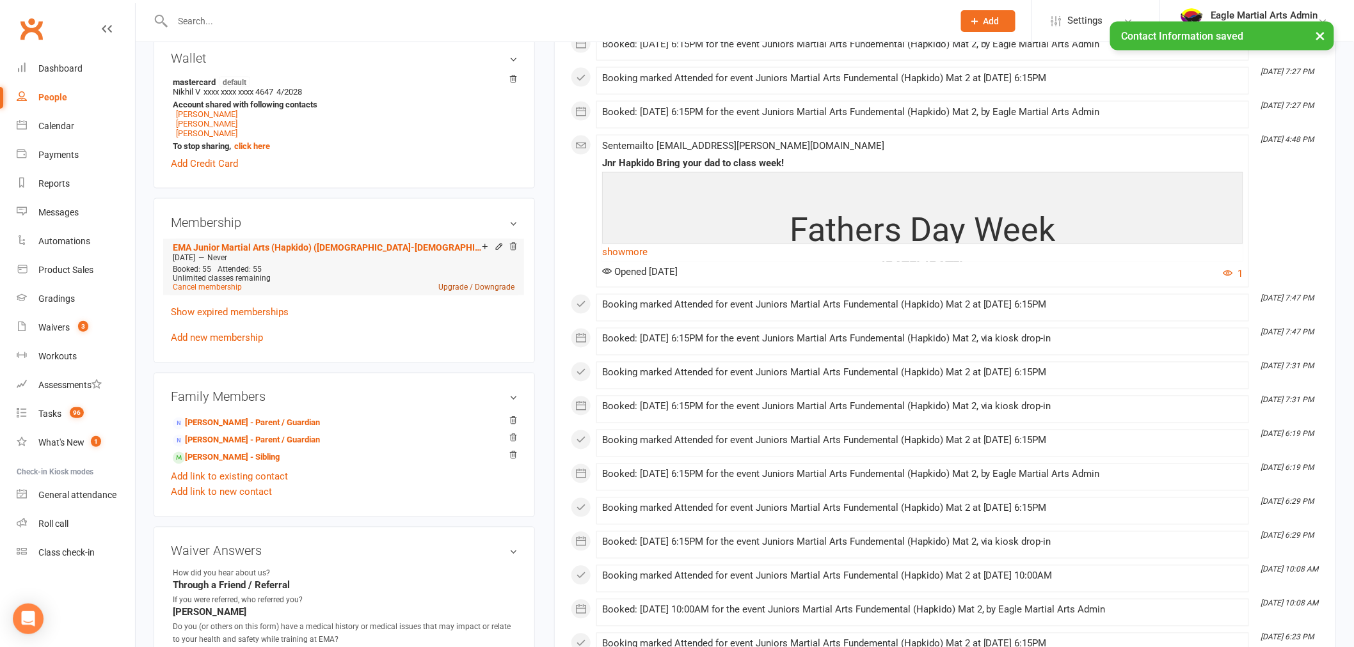
click at [452, 286] on link "Upgrade / Downgrade" at bounding box center [476, 287] width 76 height 9
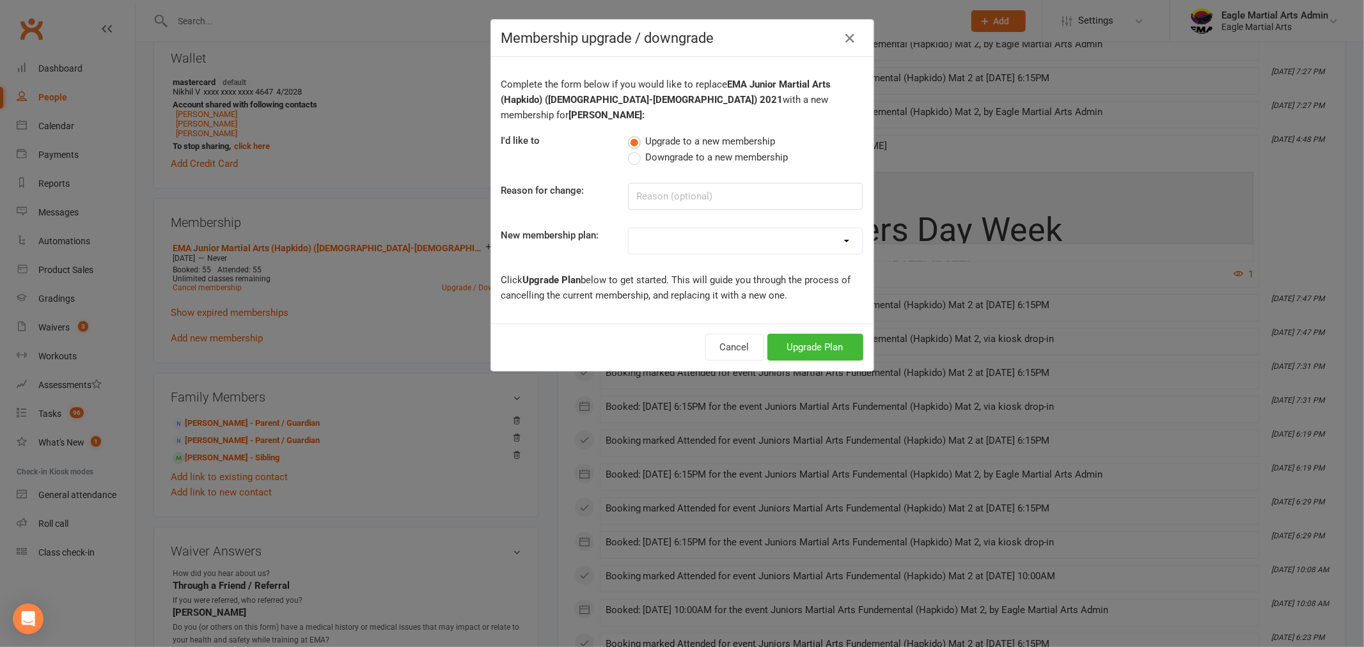
click at [628, 150] on label "Downgrade to a new membership" at bounding box center [708, 157] width 160 height 15
click at [628, 150] on input "Downgrade to a new membership" at bounding box center [632, 150] width 8 height 0
click at [661, 183] on input at bounding box center [745, 196] width 235 height 27
type input "Clash with other sports"
click at [847, 228] on select "EMA Eaglets (3yo - 4yo) Trial Offer EMA Little Eagles (5yo - 6yo) Trial Offer E…" at bounding box center [745, 241] width 233 height 26
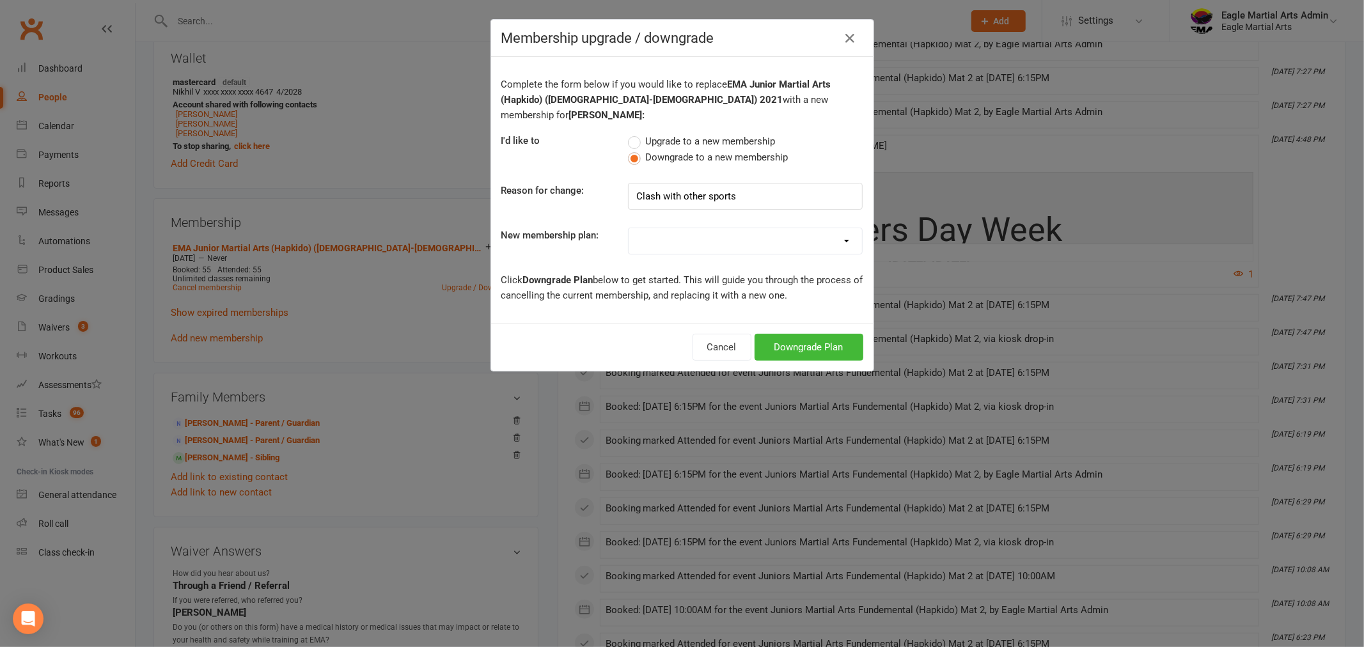
select select "46"
click at [629, 228] on select "EMA Eaglets (3yo - 4yo) Trial Offer EMA Little Eagles (5yo - 6yo) Trial Offer E…" at bounding box center [745, 241] width 233 height 26
click at [819, 335] on button "Downgrade Plan" at bounding box center [809, 347] width 109 height 27
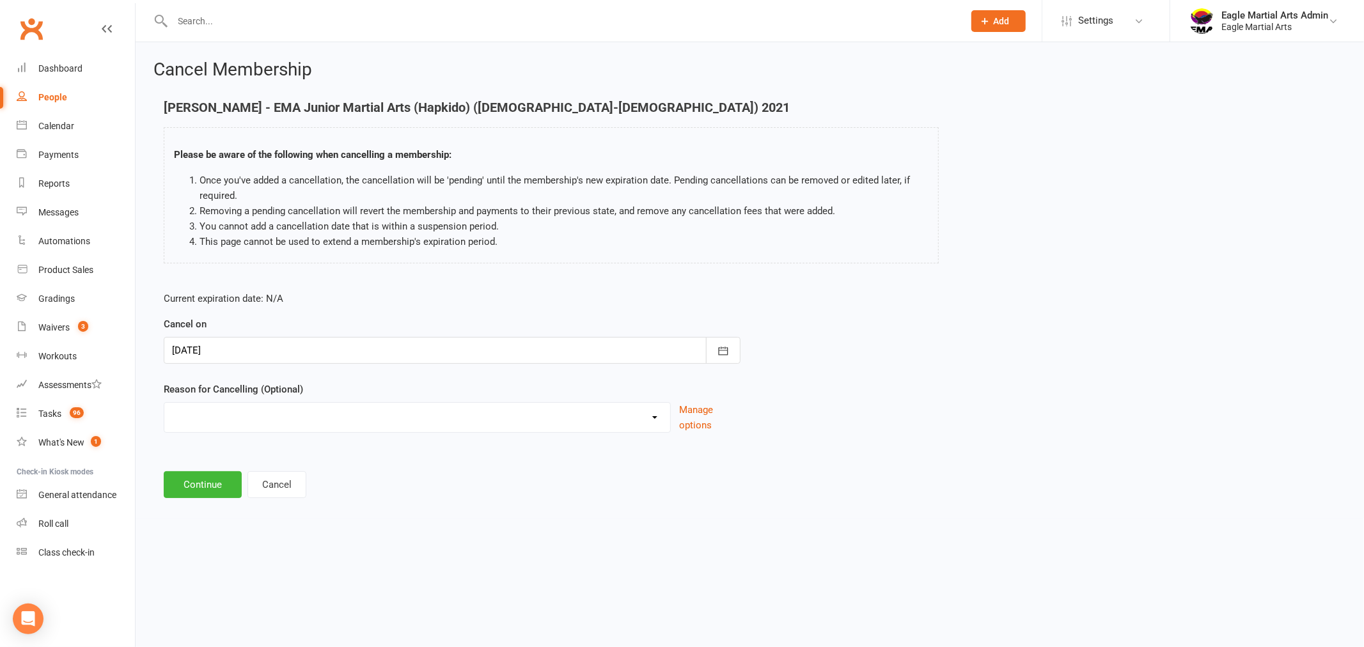
click at [275, 357] on div at bounding box center [452, 350] width 577 height 27
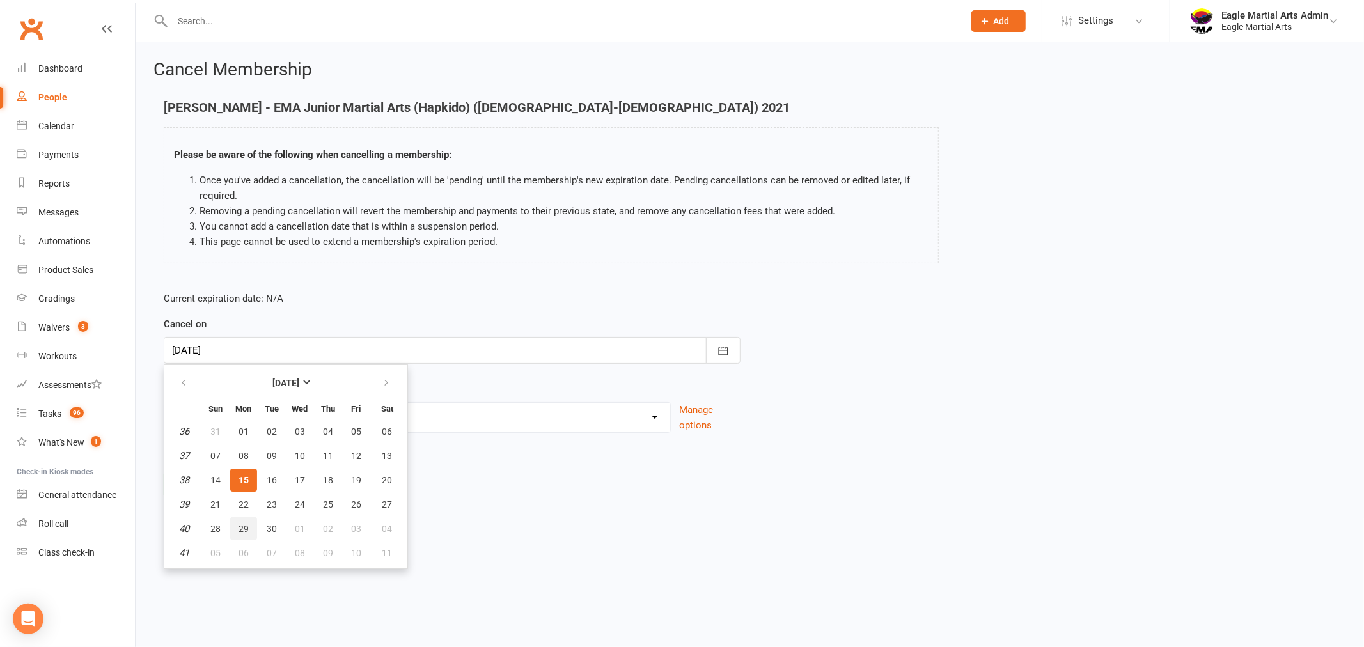
click at [244, 525] on span "29" at bounding box center [244, 529] width 10 height 10
type input "29 Sep 2025"
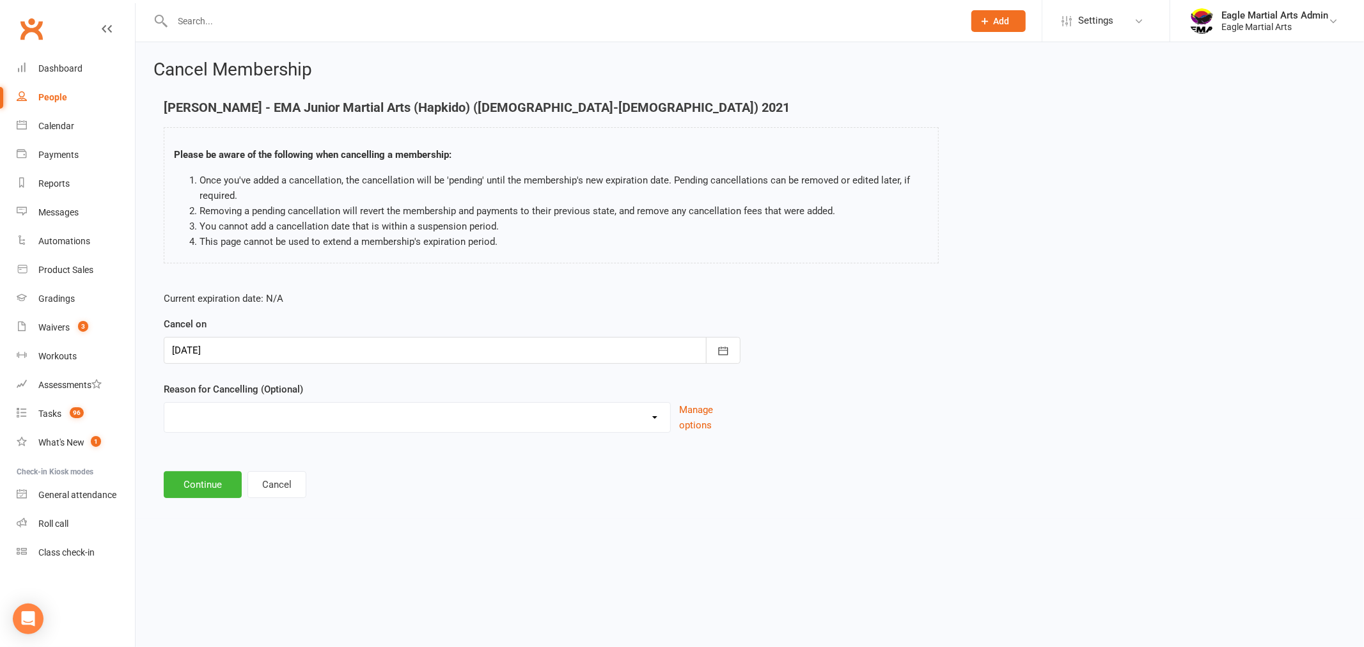
click at [256, 427] on select "10 class pass Full member Guest Only Holiday Injury Lost interest moved House /…" at bounding box center [417, 416] width 506 height 26
select select "7"
click at [164, 403] on select "10 class pass Full member Guest Only Holiday Injury Lost interest moved House /…" at bounding box center [417, 416] width 506 height 26
click at [202, 484] on button "Continue" at bounding box center [203, 484] width 78 height 27
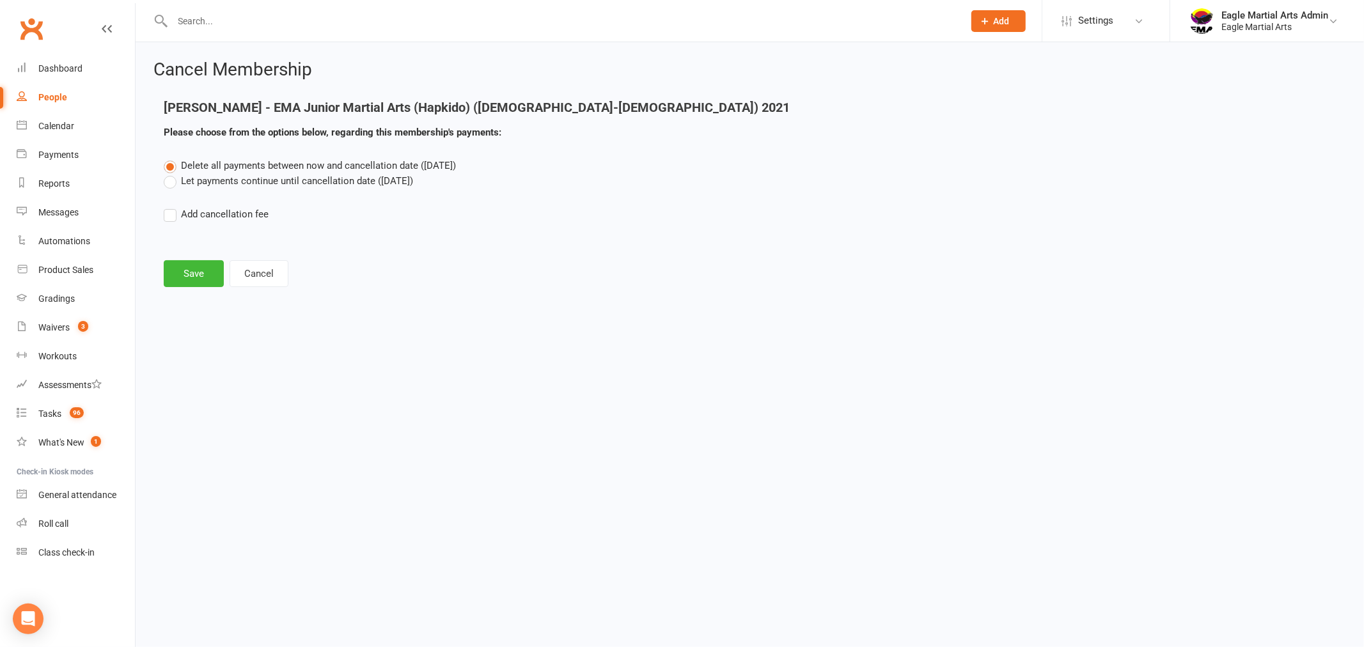
click at [175, 182] on label "Let payments continue until cancellation date (Sep 29, 2025)" at bounding box center [288, 180] width 249 height 15
click at [172, 173] on input "Let payments continue until cancellation date (Sep 29, 2025)" at bounding box center [168, 173] width 8 height 0
click at [189, 279] on button "Save" at bounding box center [194, 273] width 60 height 27
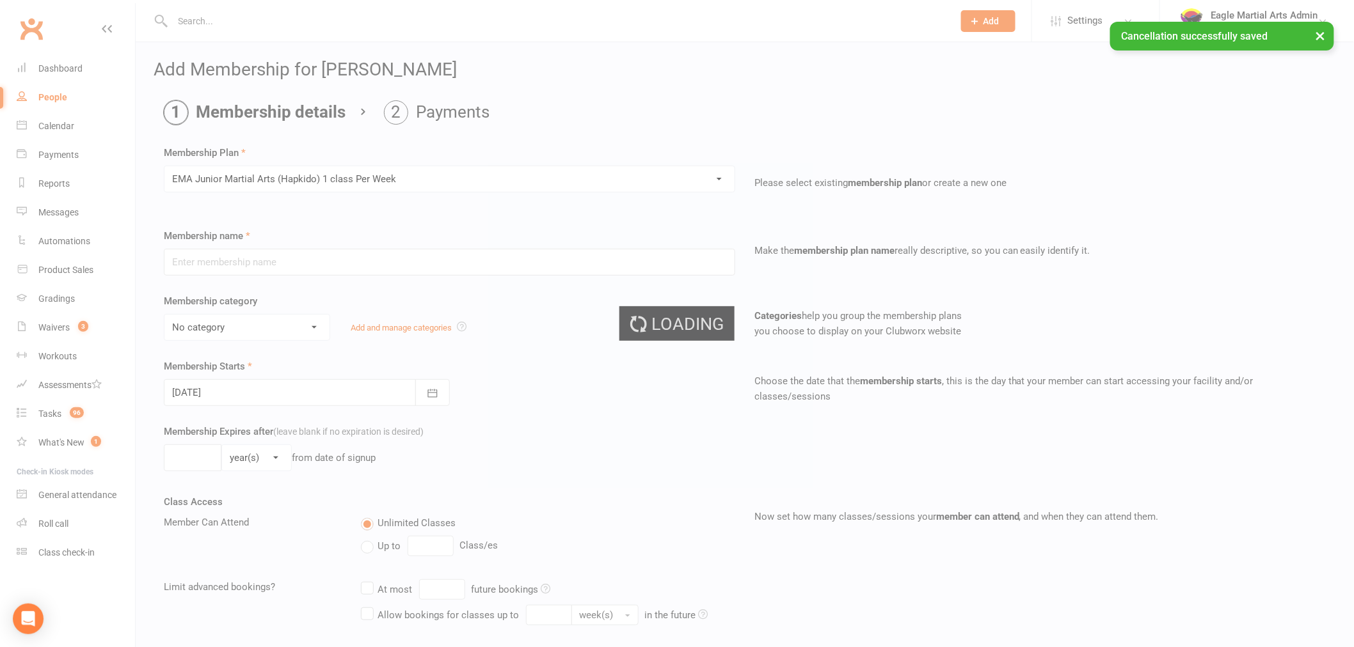
type input "EMA Junior Martial Arts (Hapkido) 1 class Per Week"
select select "10"
type input "0"
type input "2"
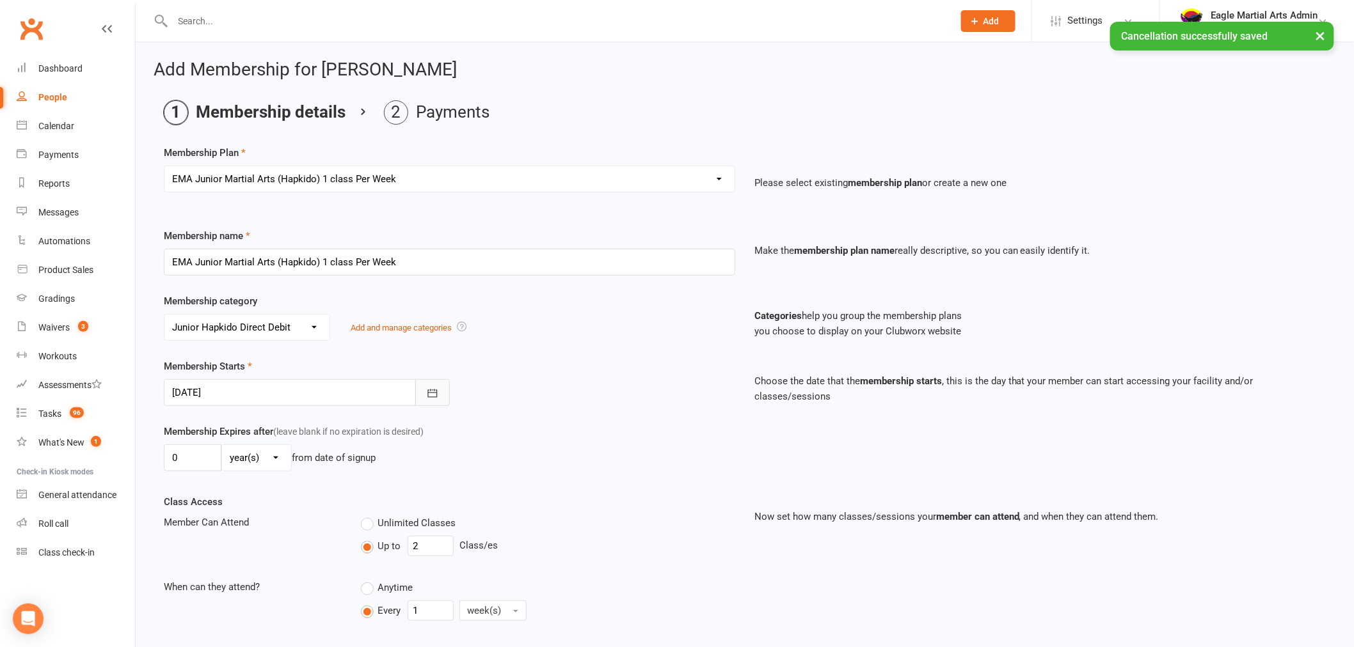
click at [426, 398] on icon "button" at bounding box center [432, 393] width 13 height 13
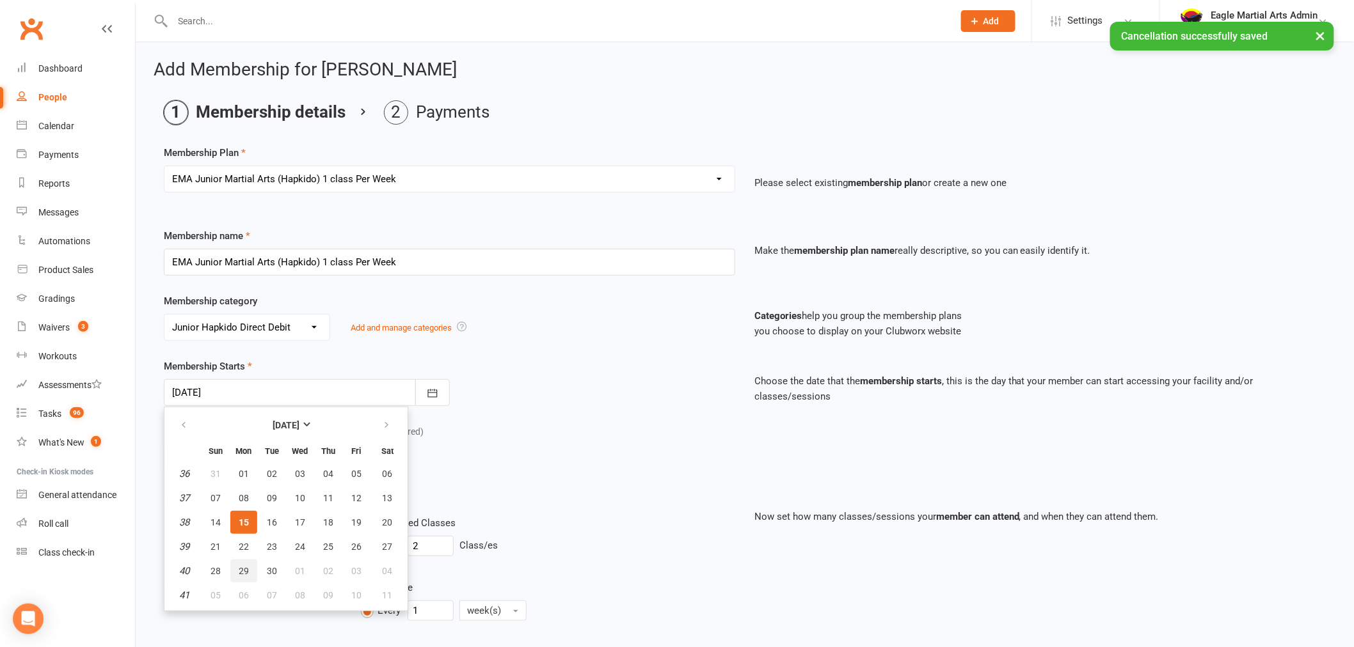
click at [241, 560] on button "29" at bounding box center [243, 571] width 27 height 23
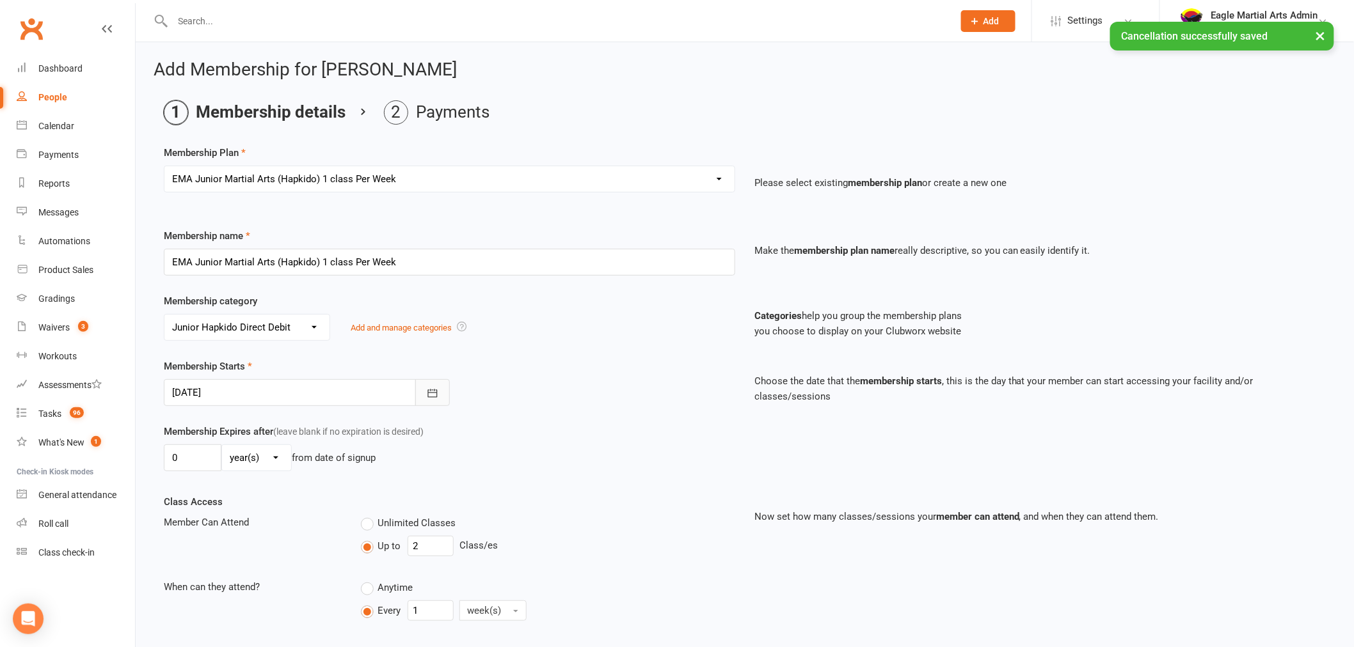
click at [430, 394] on icon "button" at bounding box center [432, 393] width 13 height 13
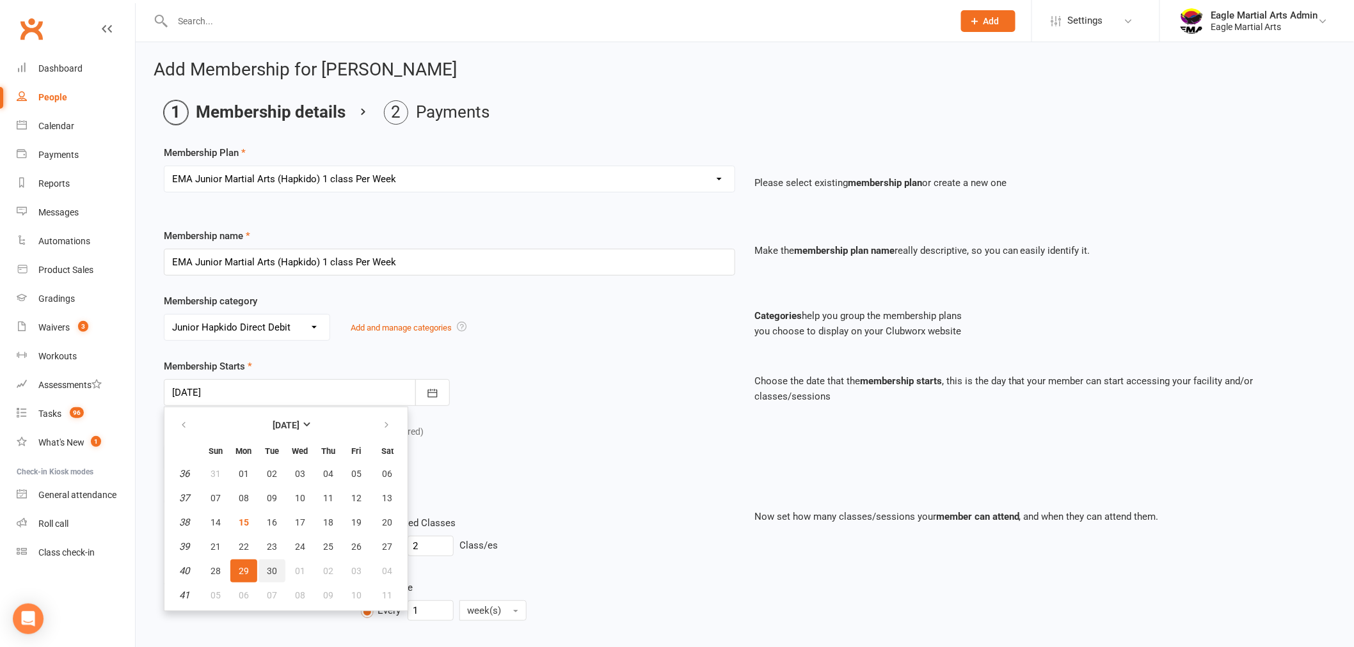
click at [267, 571] on span "30" at bounding box center [272, 571] width 10 height 10
type input "30 Sep 2025"
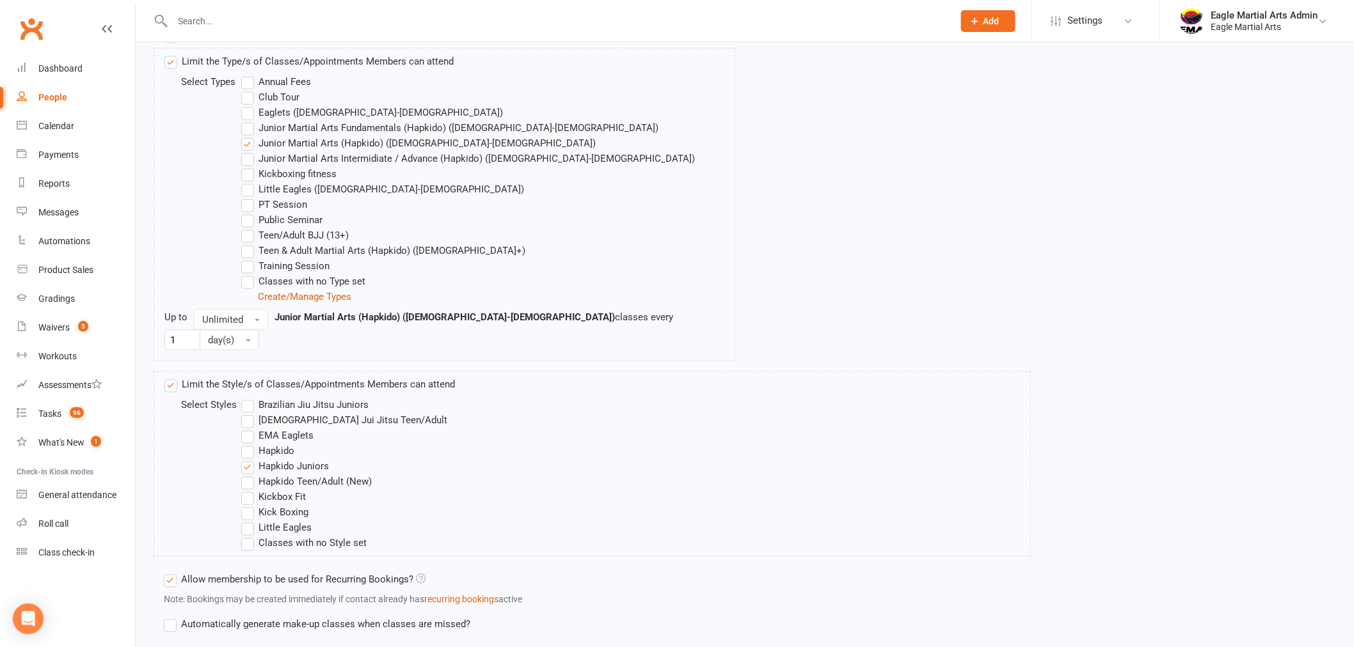
scroll to position [706, 0]
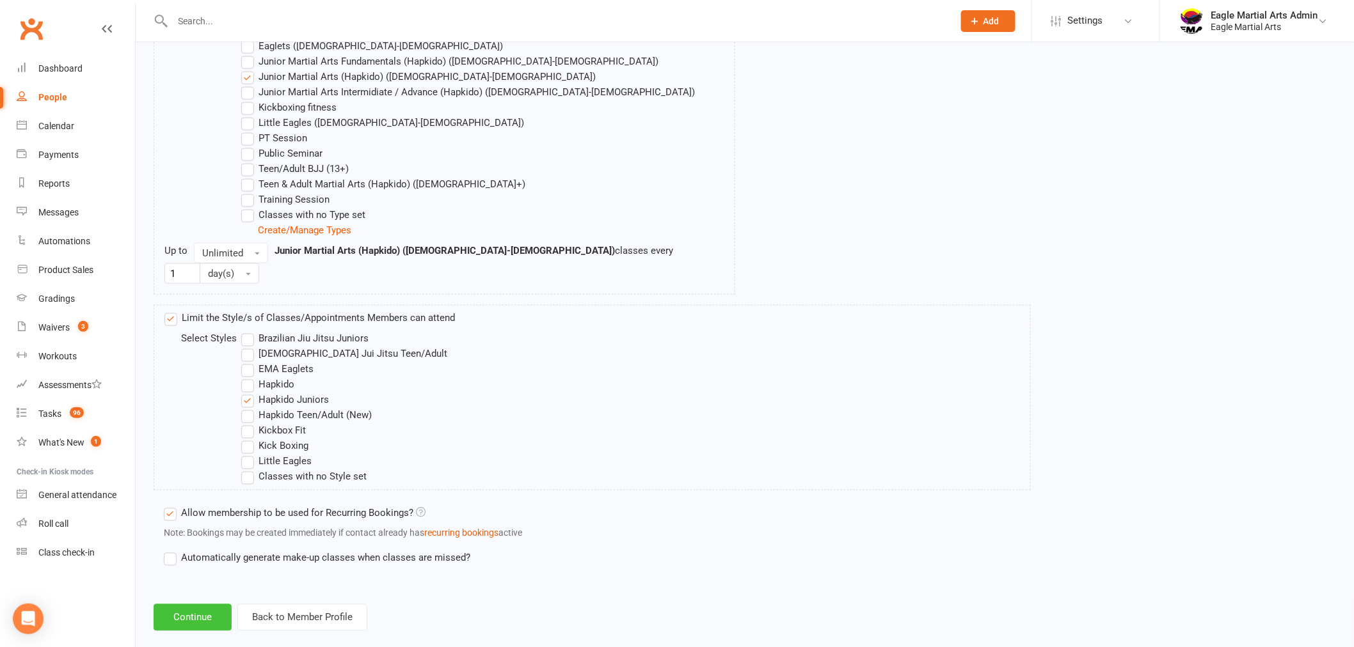
click at [209, 604] on button "Continue" at bounding box center [193, 617] width 78 height 27
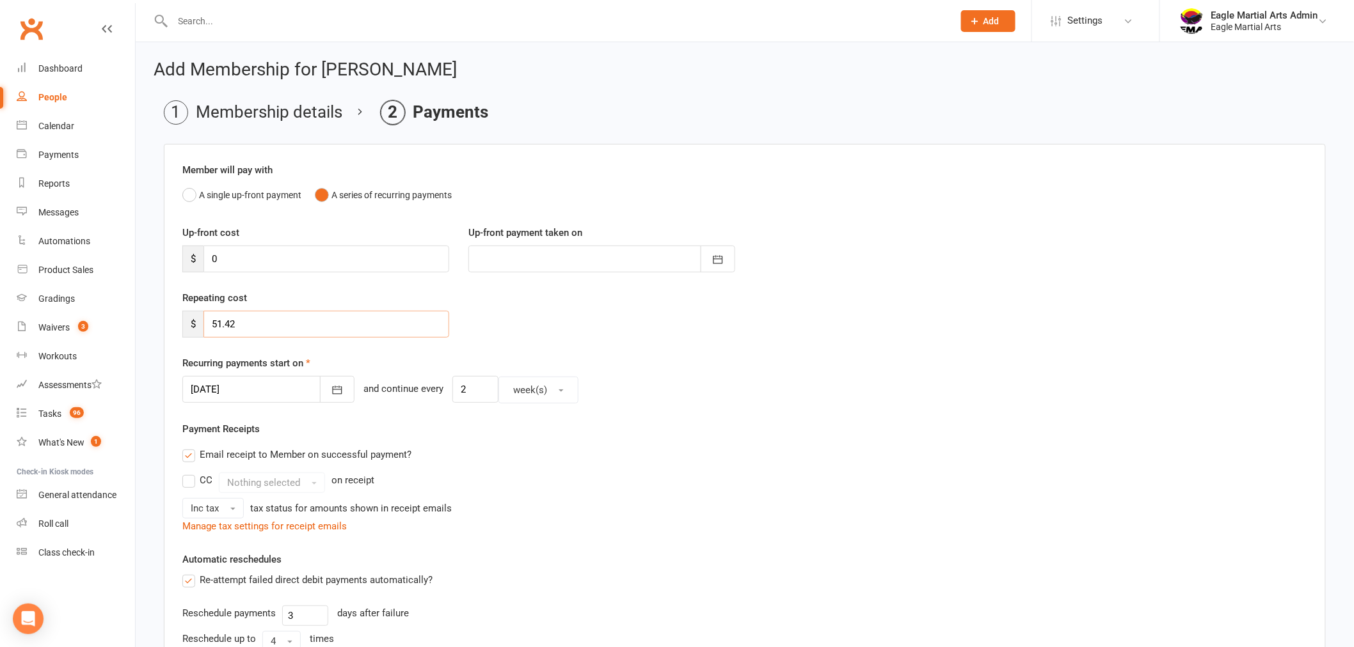
drag, startPoint x: 252, startPoint y: 327, endPoint x: 164, endPoint y: 322, distance: 87.7
click at [165, 323] on div "Member will pay with A single up-front payment A series of recurring payments U…" at bounding box center [745, 499] width 1162 height 710
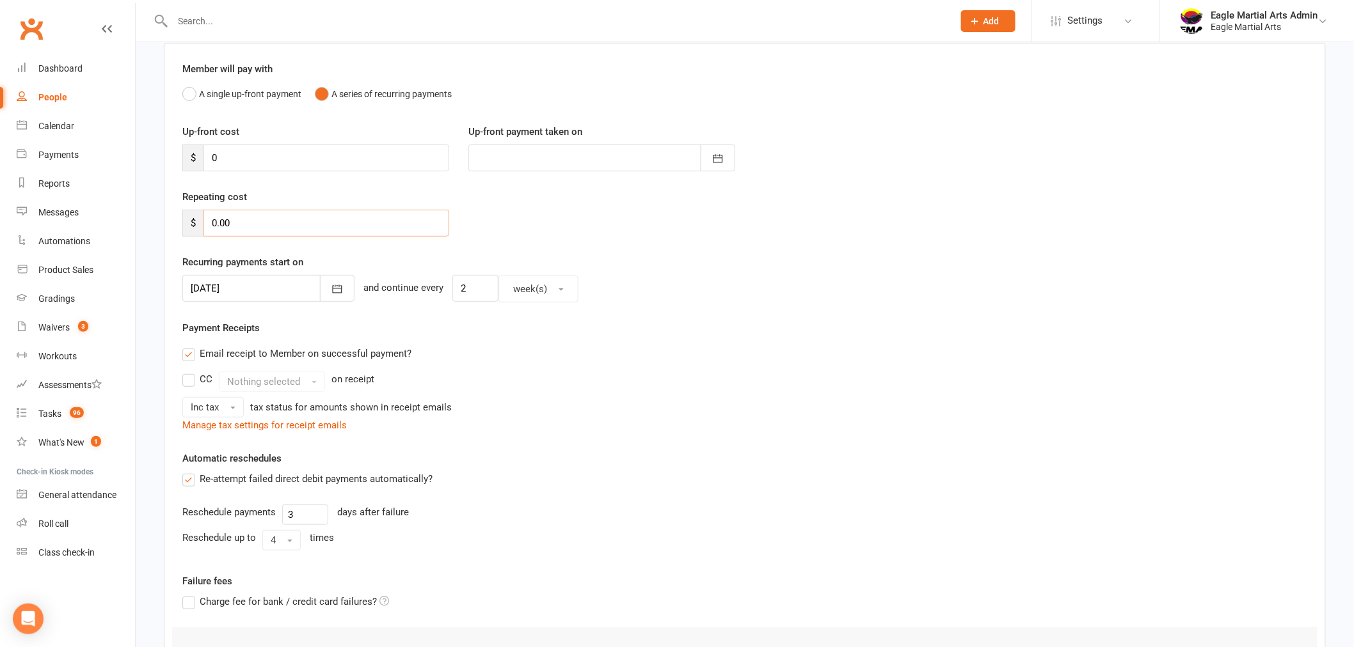
scroll to position [232, 0]
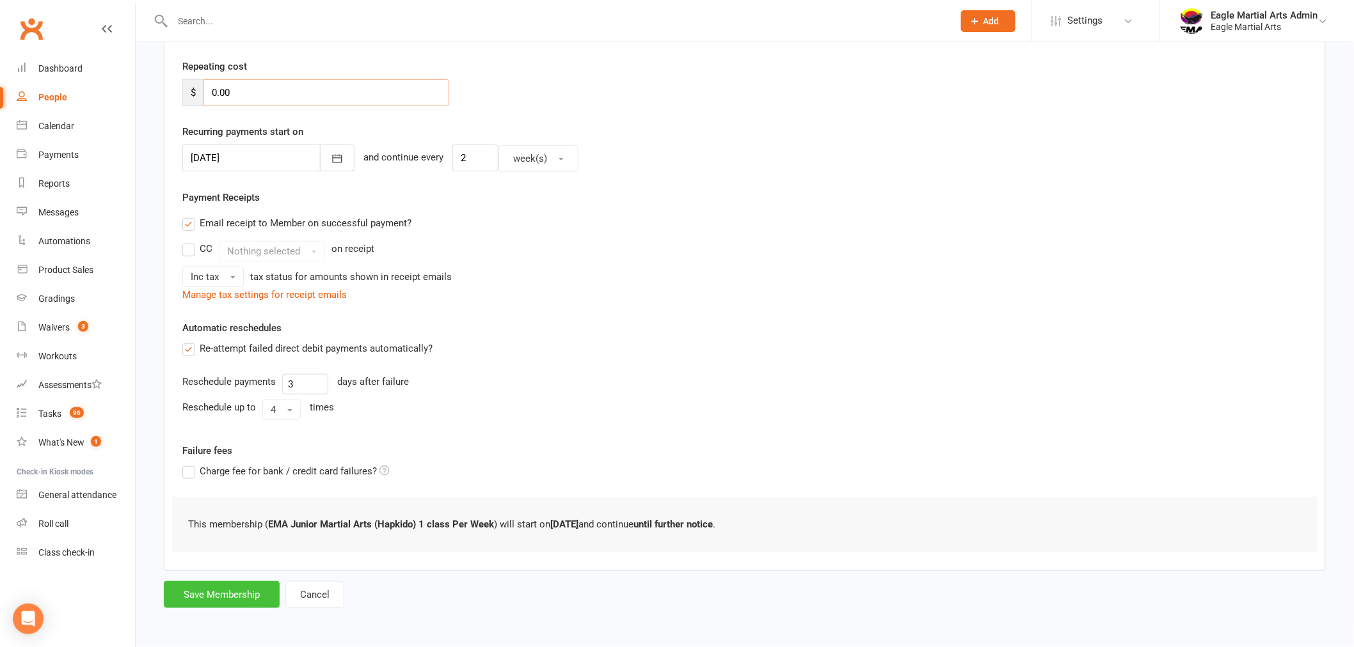
type input "0.00"
click at [220, 593] on button "Save Membership" at bounding box center [222, 594] width 116 height 27
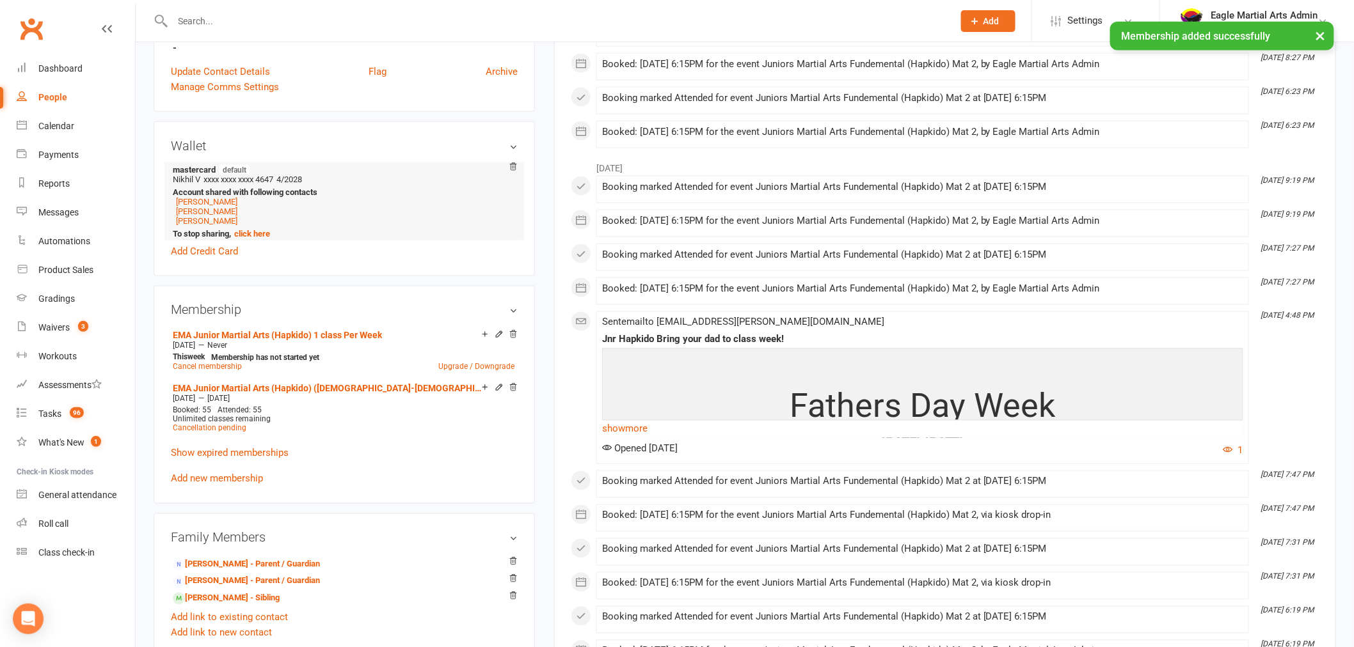
scroll to position [995, 0]
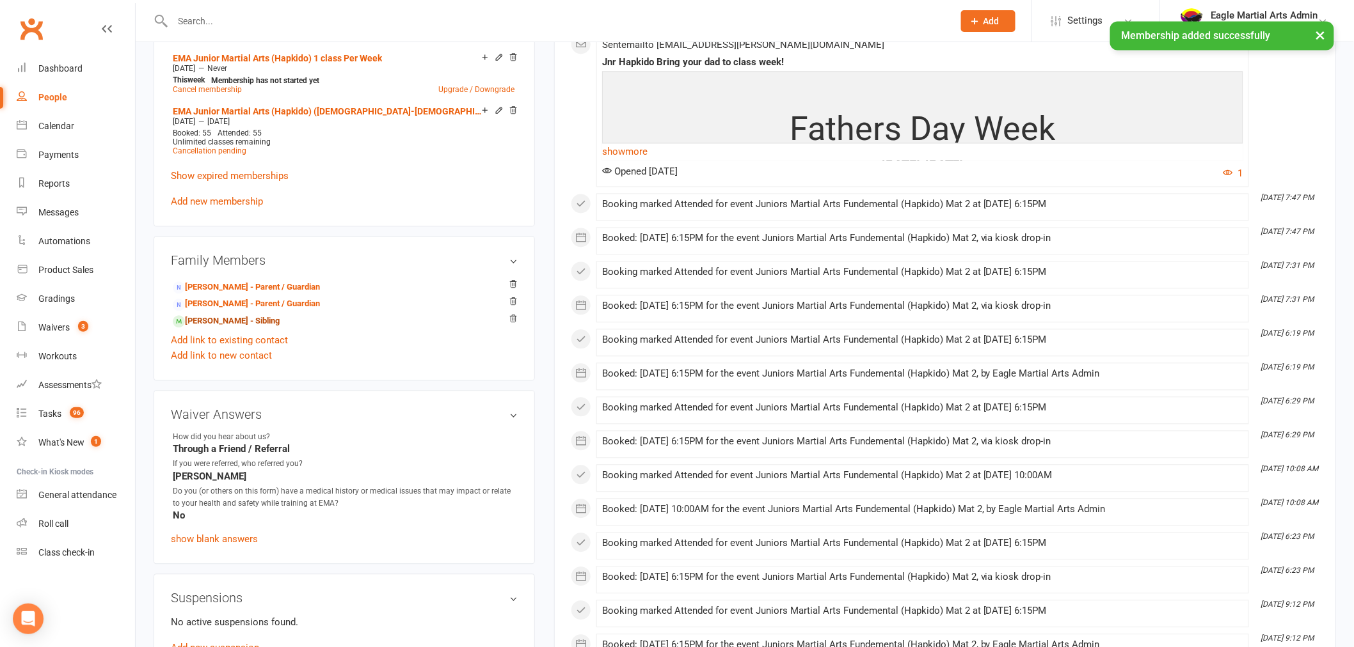
click at [203, 320] on link "Julian Medhekar - Sibling" at bounding box center [226, 321] width 107 height 13
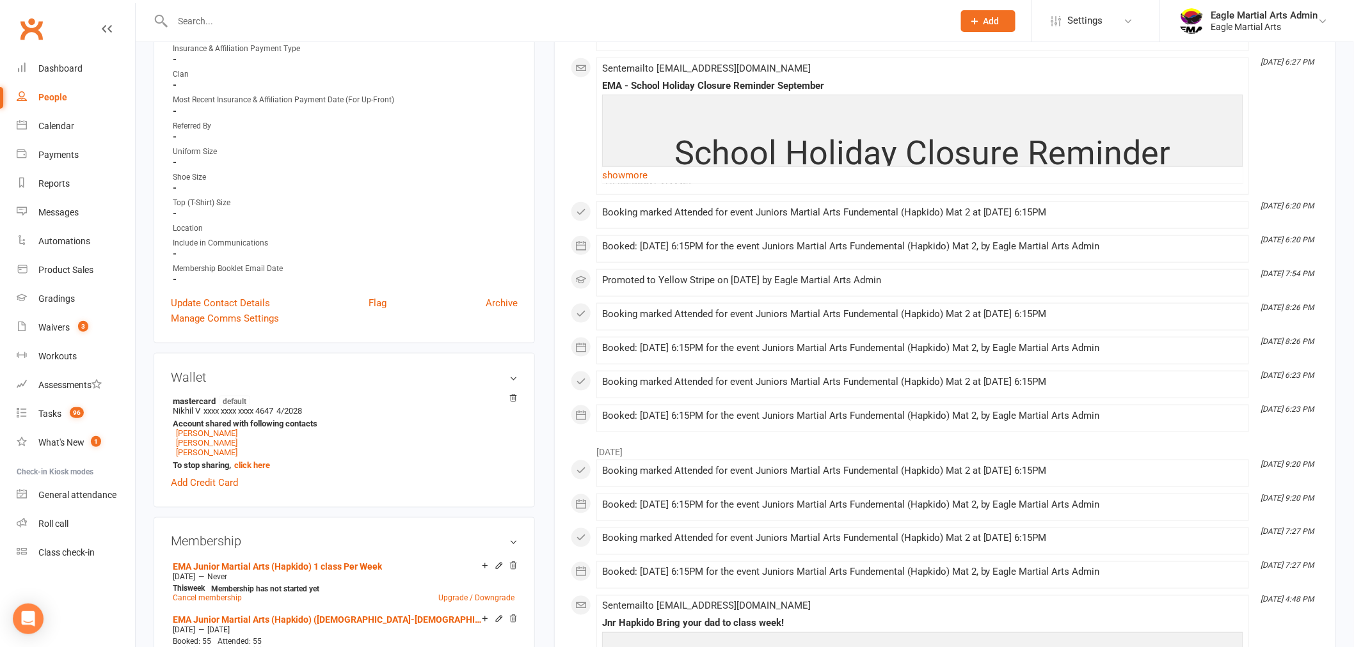
scroll to position [284, 0]
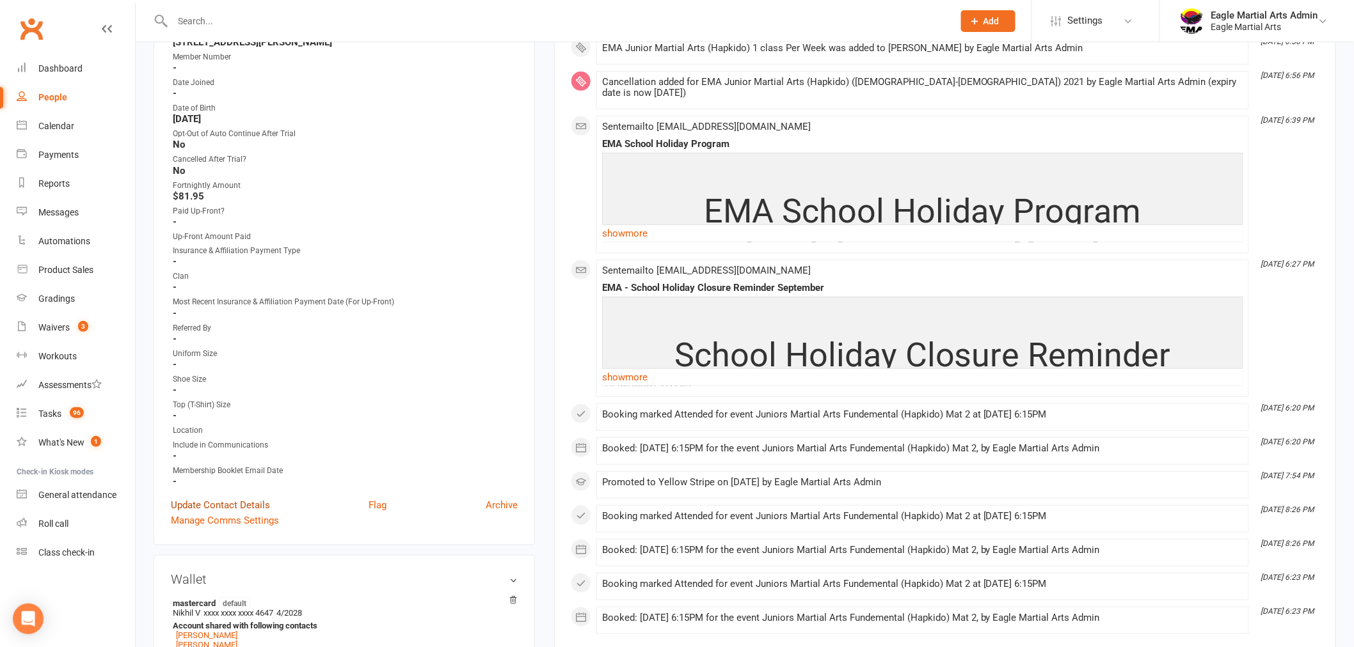
click at [206, 498] on link "Update Contact Details" at bounding box center [220, 505] width 99 height 15
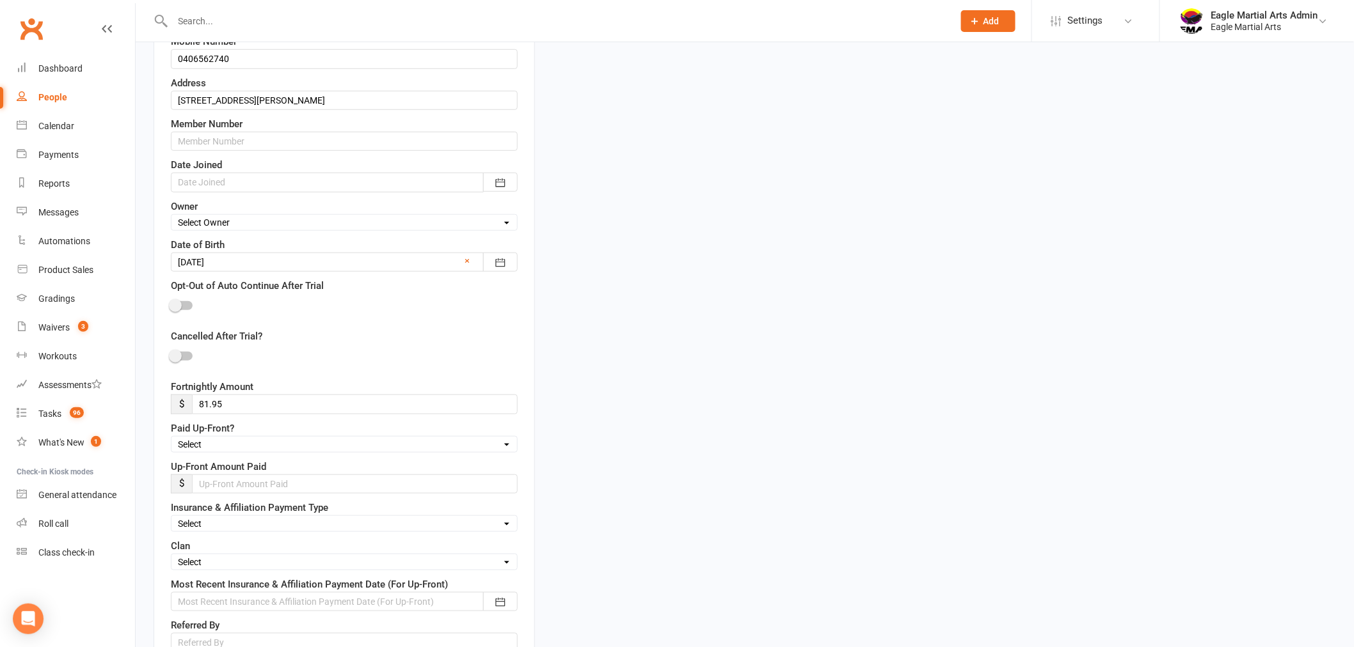
scroll to position [344, 0]
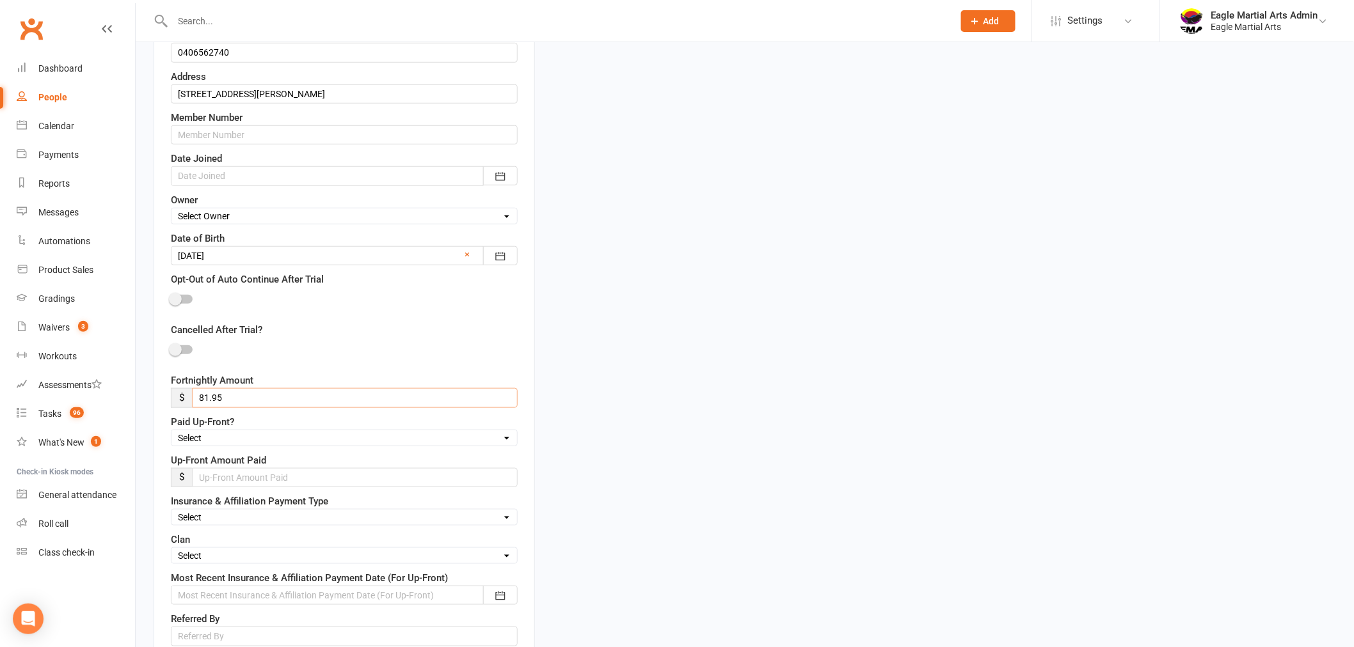
drag, startPoint x: 232, startPoint y: 394, endPoint x: 187, endPoint y: 397, distance: 44.8
click at [188, 397] on div "$ 81.95" at bounding box center [344, 397] width 347 height 19
type input "51.42"
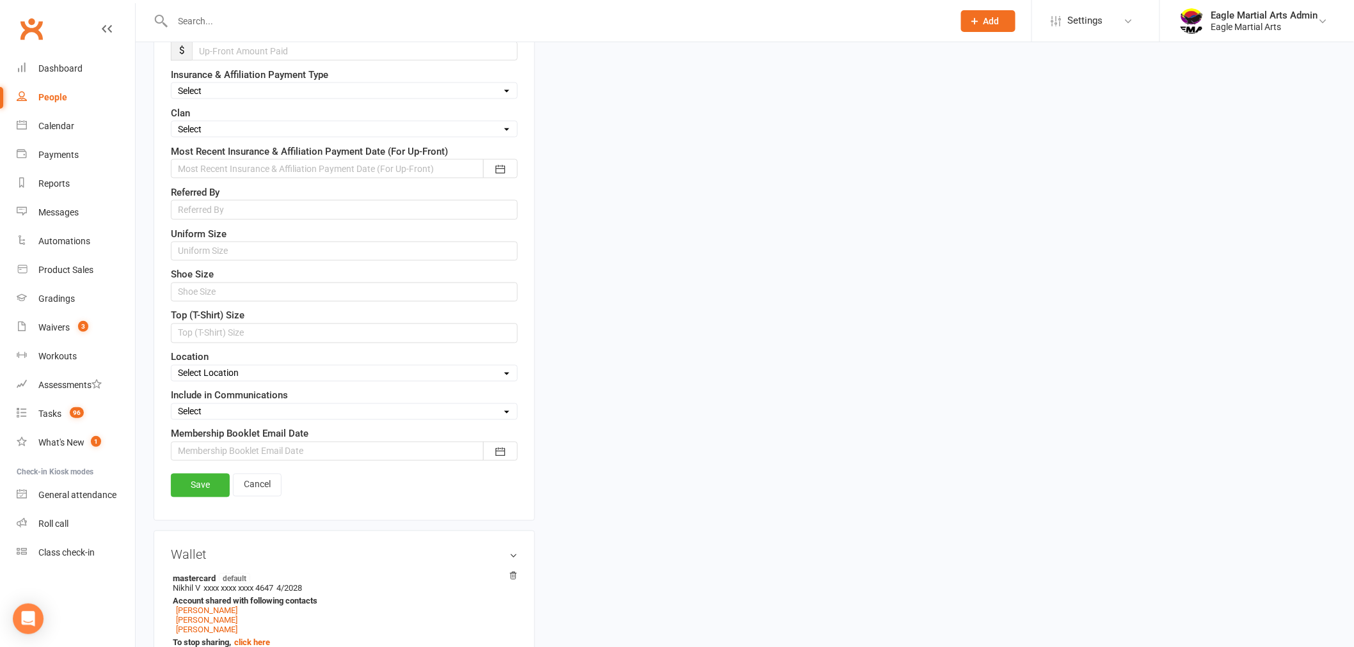
click at [178, 489] on link "Save" at bounding box center [200, 485] width 59 height 23
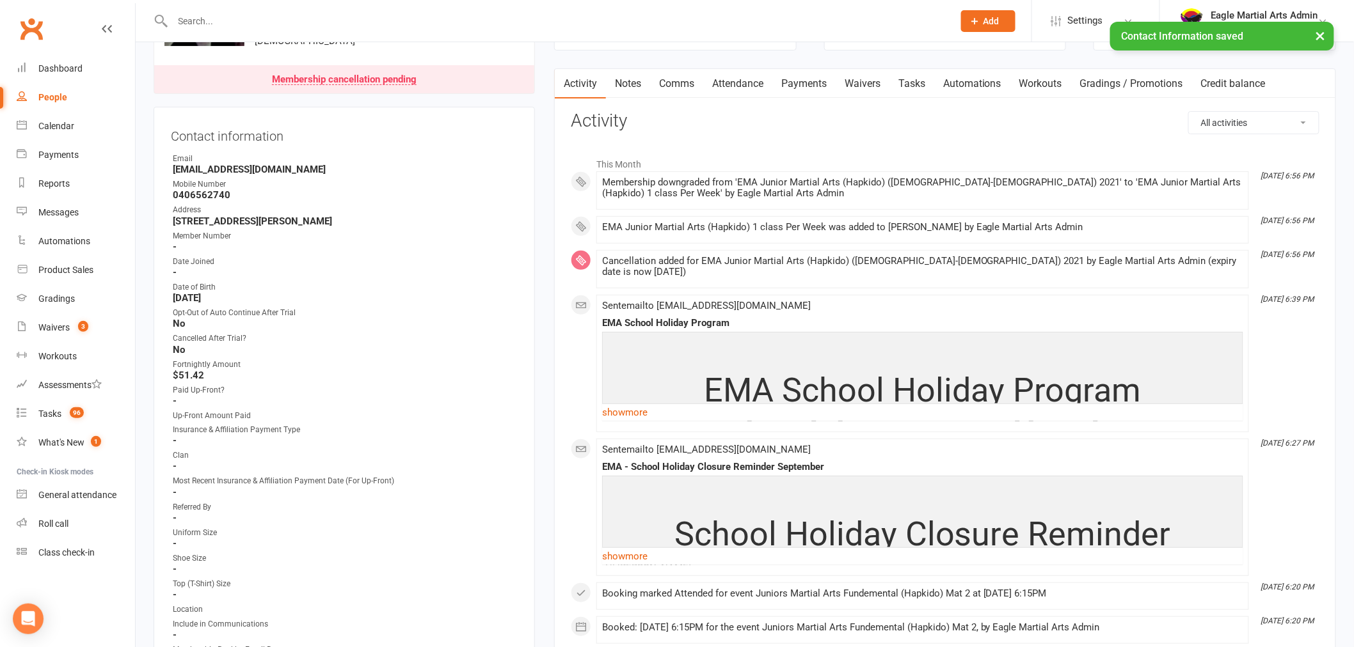
scroll to position [0, 0]
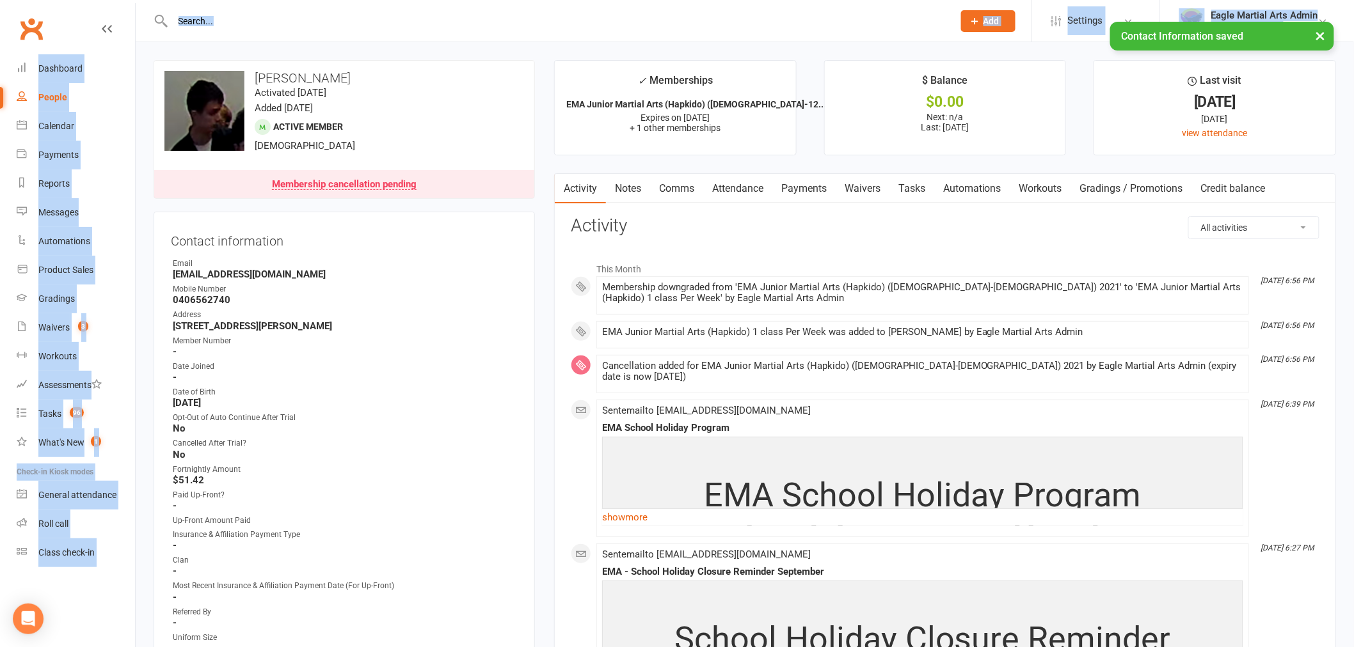
click at [306, 14] on input "text" at bounding box center [556, 21] width 775 height 18
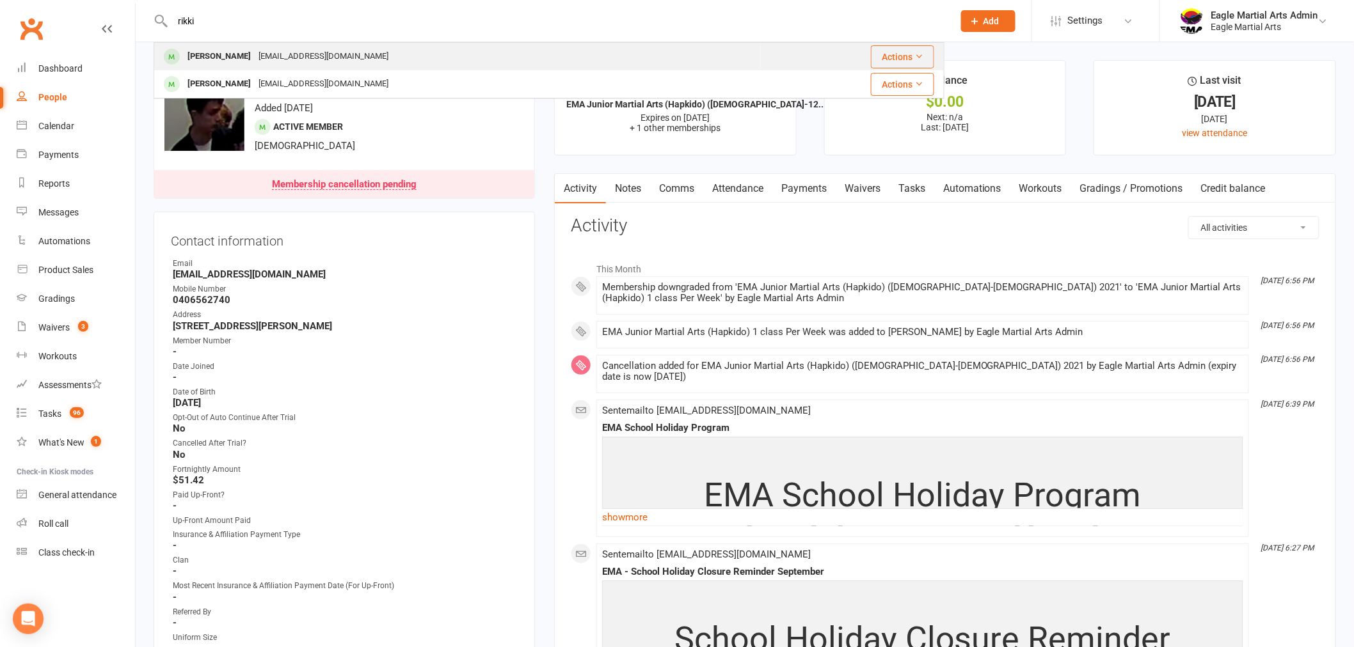
type input "rikki"
click at [228, 56] on div "[PERSON_NAME]" at bounding box center [219, 56] width 71 height 19
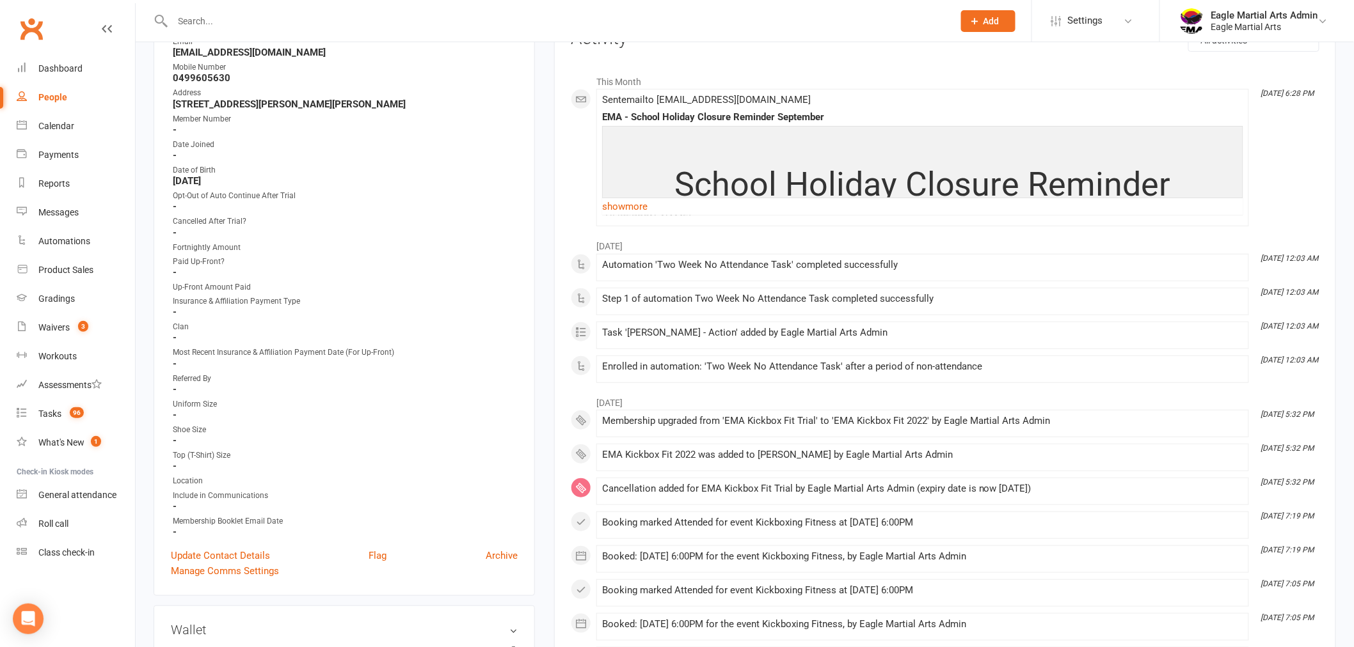
scroll to position [568, 0]
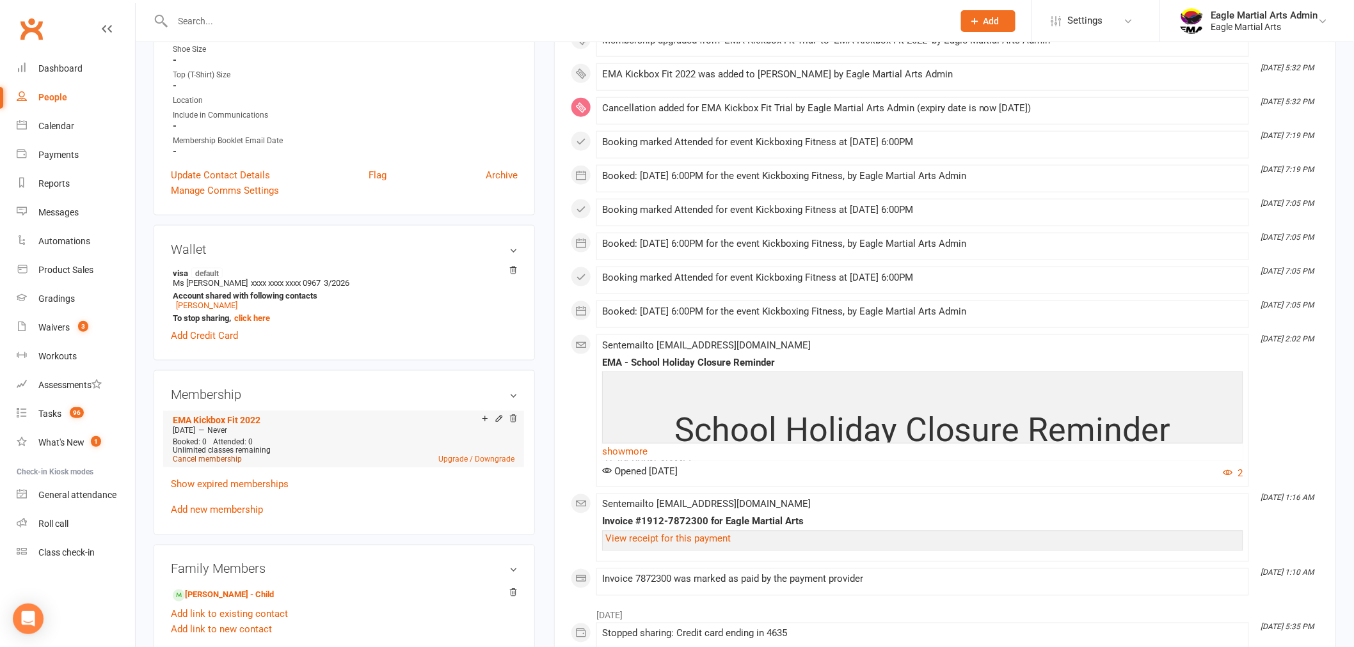
click at [205, 457] on link "Cancel membership" at bounding box center [207, 459] width 69 height 9
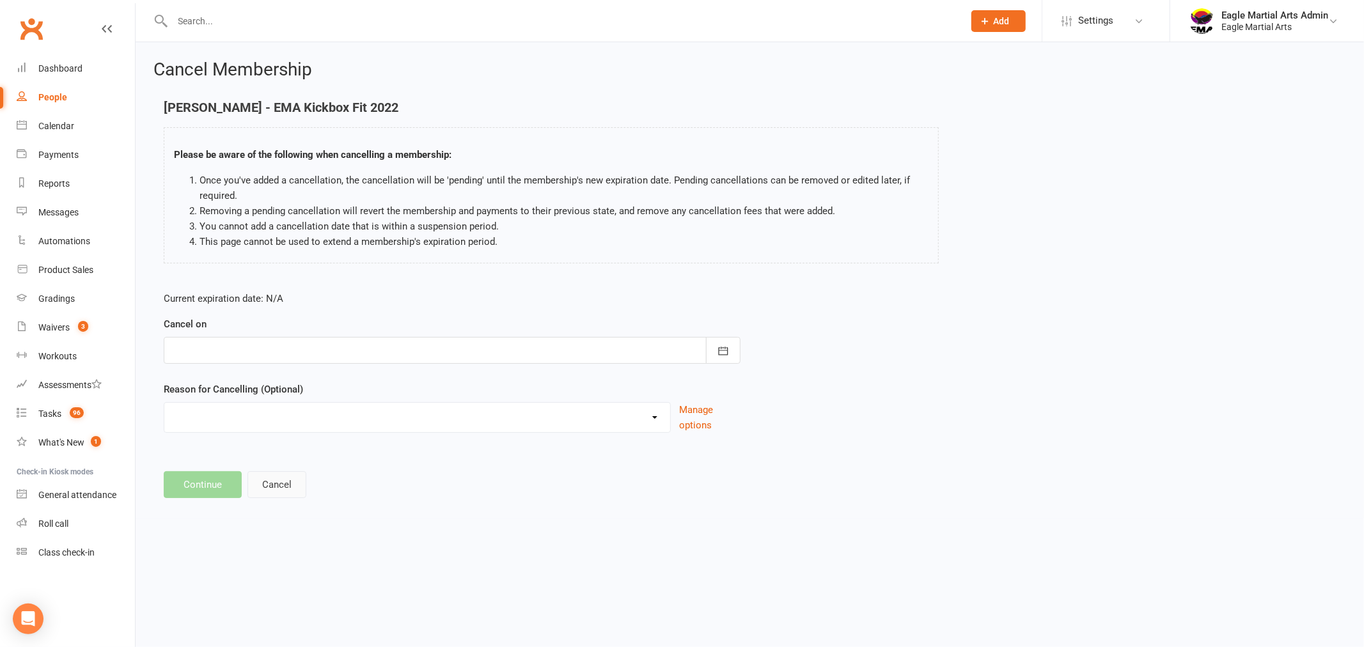
click at [294, 491] on button "Cancel" at bounding box center [277, 484] width 59 height 27
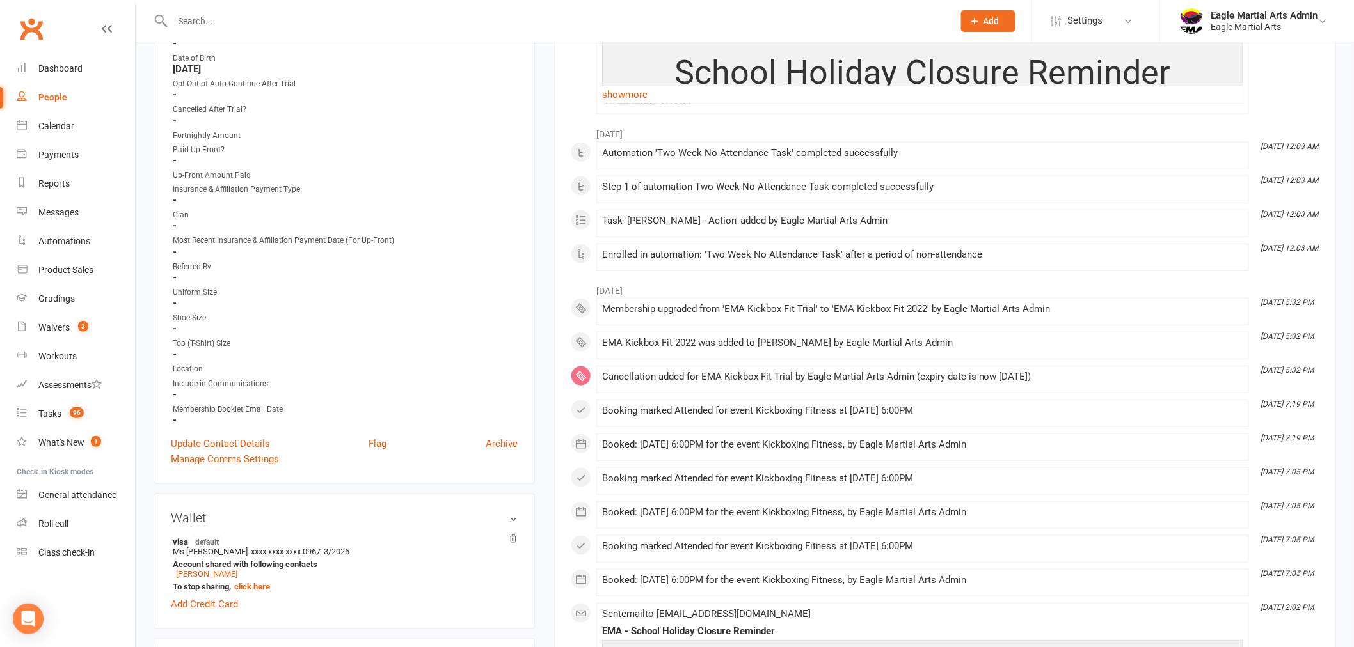
scroll to position [71, 0]
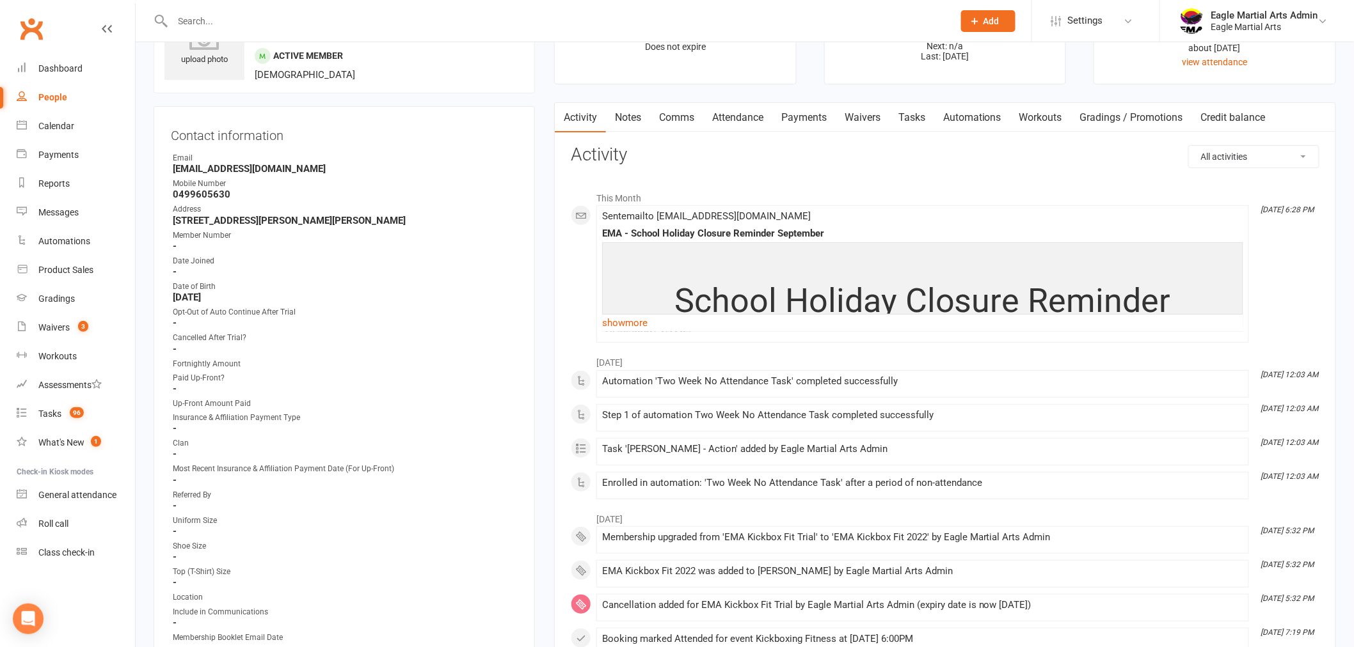
click at [815, 116] on link "Payments" at bounding box center [803, 117] width 63 height 29
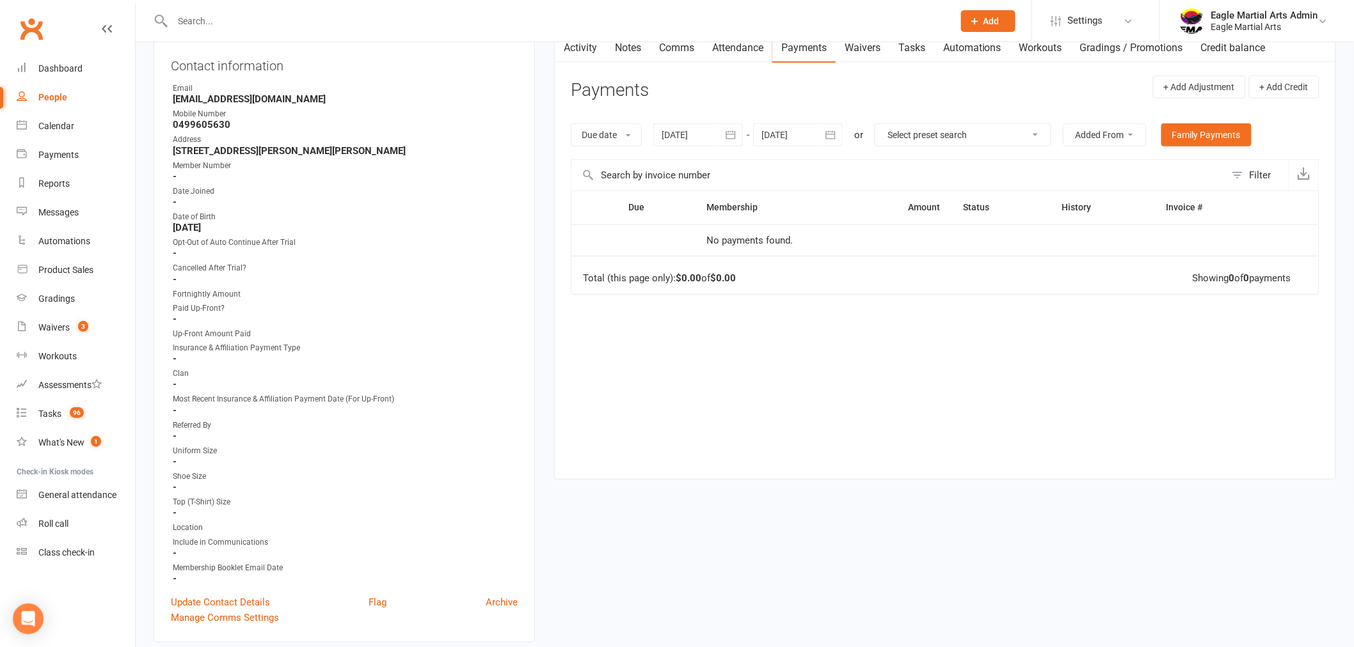
scroll to position [497, 0]
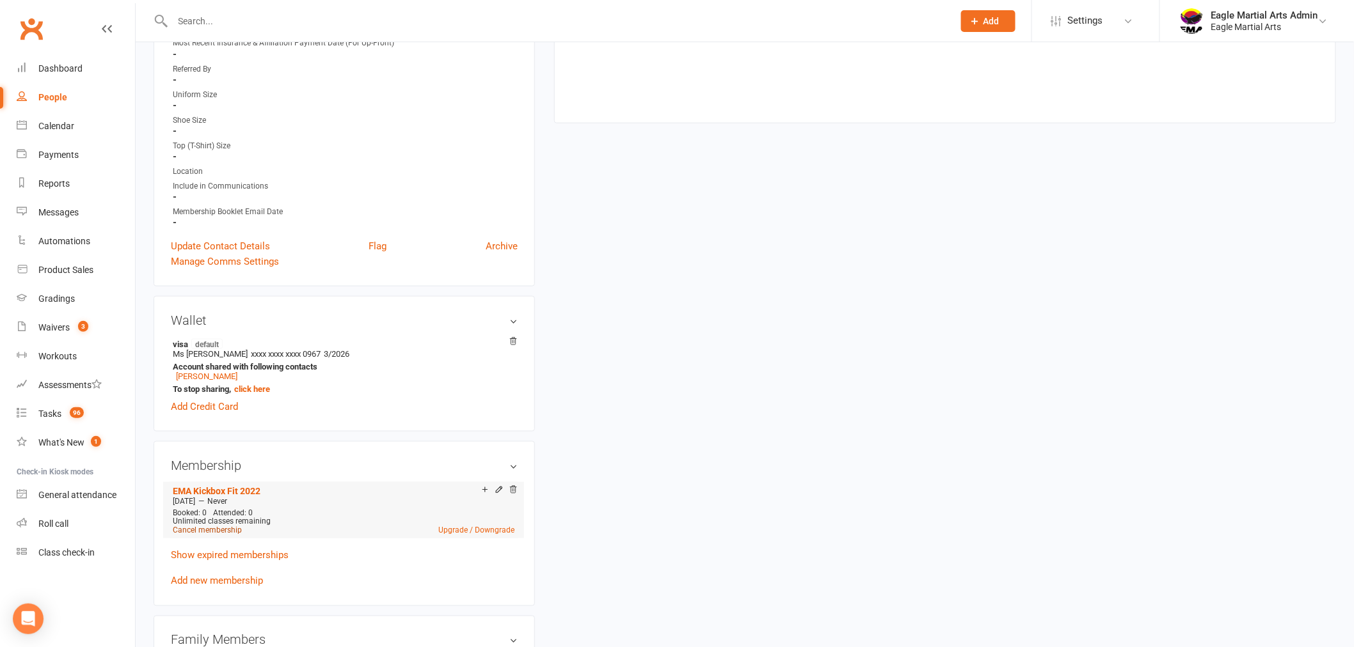
click at [191, 527] on link "Cancel membership" at bounding box center [207, 530] width 69 height 9
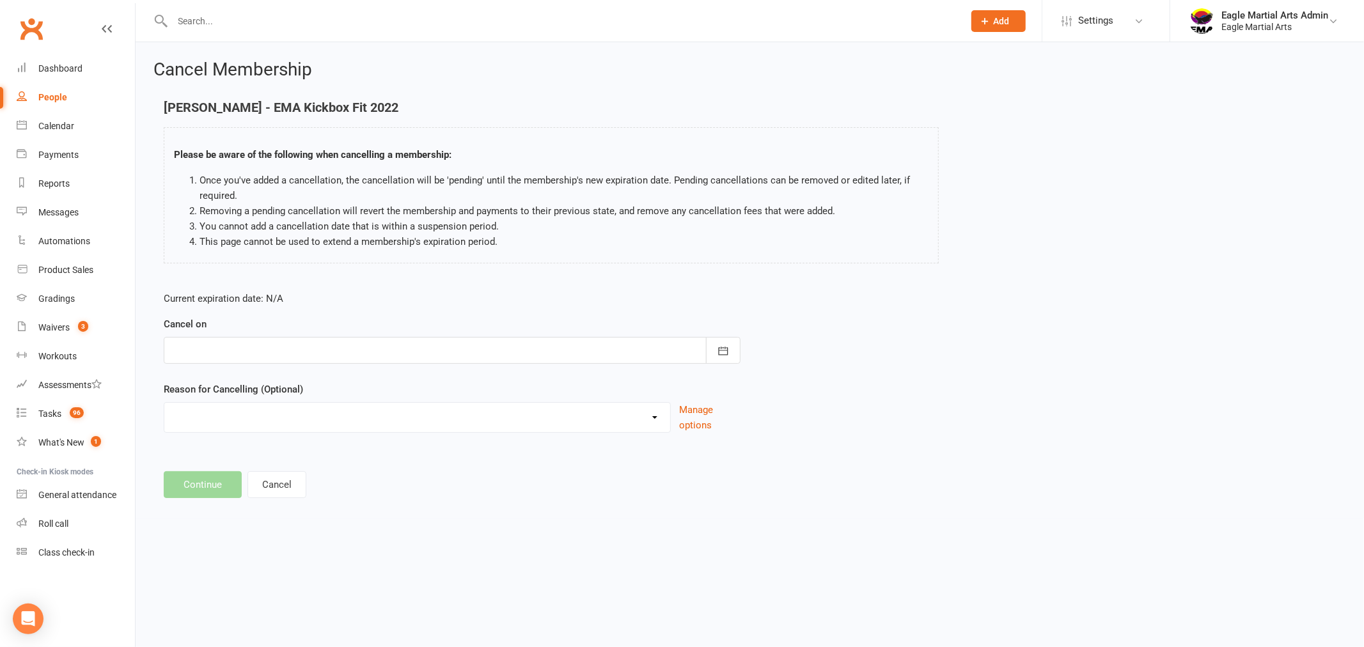
click at [522, 360] on div at bounding box center [452, 350] width 577 height 27
click at [244, 477] on span "15" at bounding box center [244, 480] width 10 height 10
type input "15 Sep 2025"
click at [340, 417] on select "10 class pass Full member Guest Only Holiday Injury Lost interest moved House /…" at bounding box center [417, 416] width 506 height 26
select select "5"
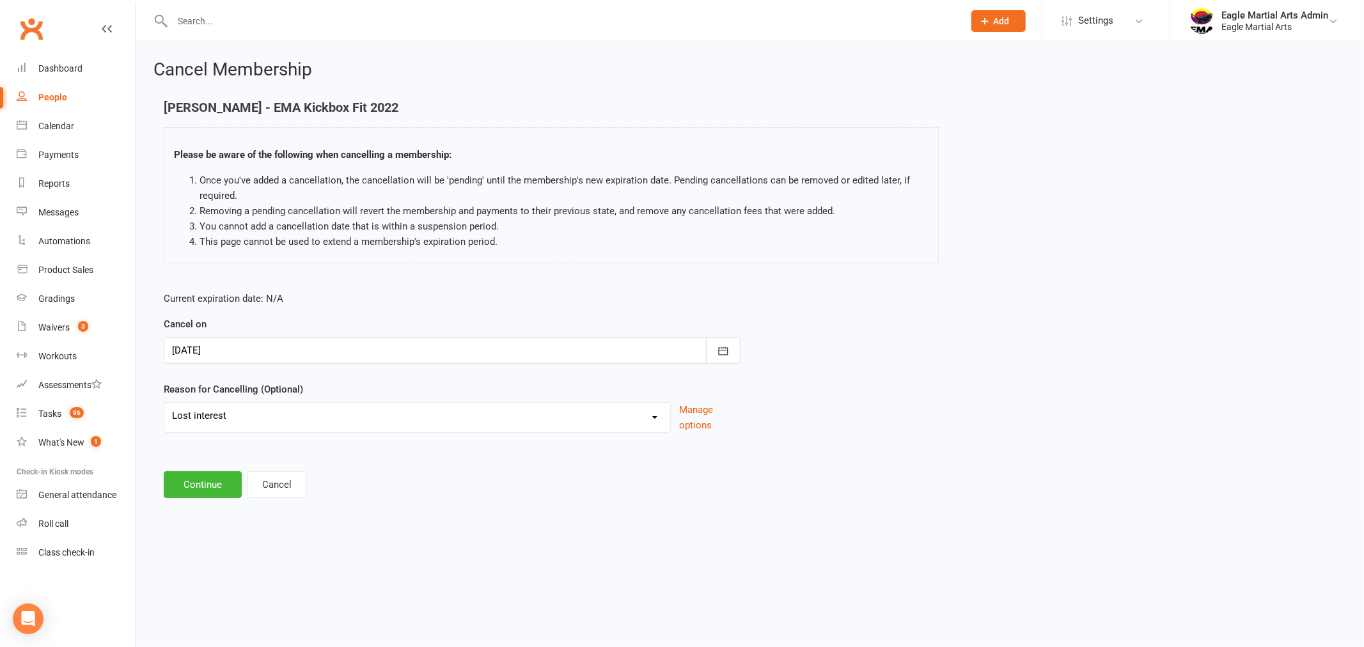
click at [164, 403] on select "10 class pass Full member Guest Only Holiday Injury Lost interest moved House /…" at bounding box center [417, 416] width 506 height 26
click at [195, 478] on button "Continue" at bounding box center [203, 484] width 78 height 27
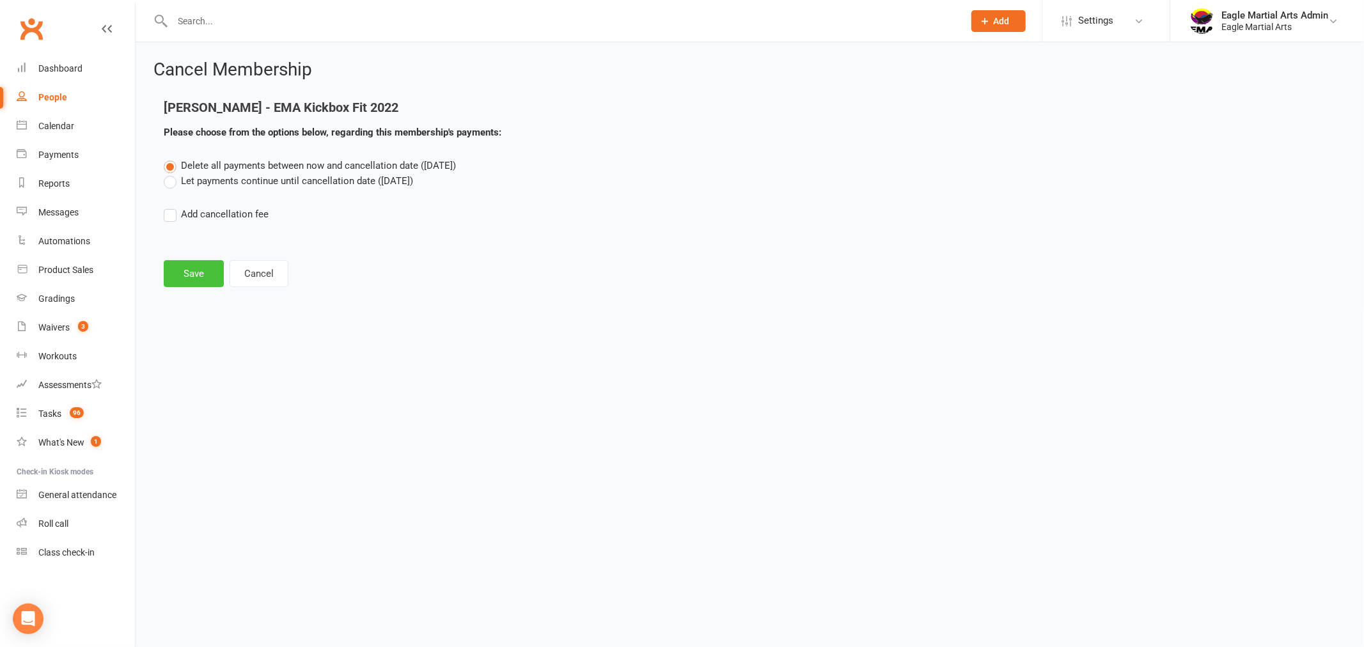
click at [201, 278] on button "Save" at bounding box center [194, 273] width 60 height 27
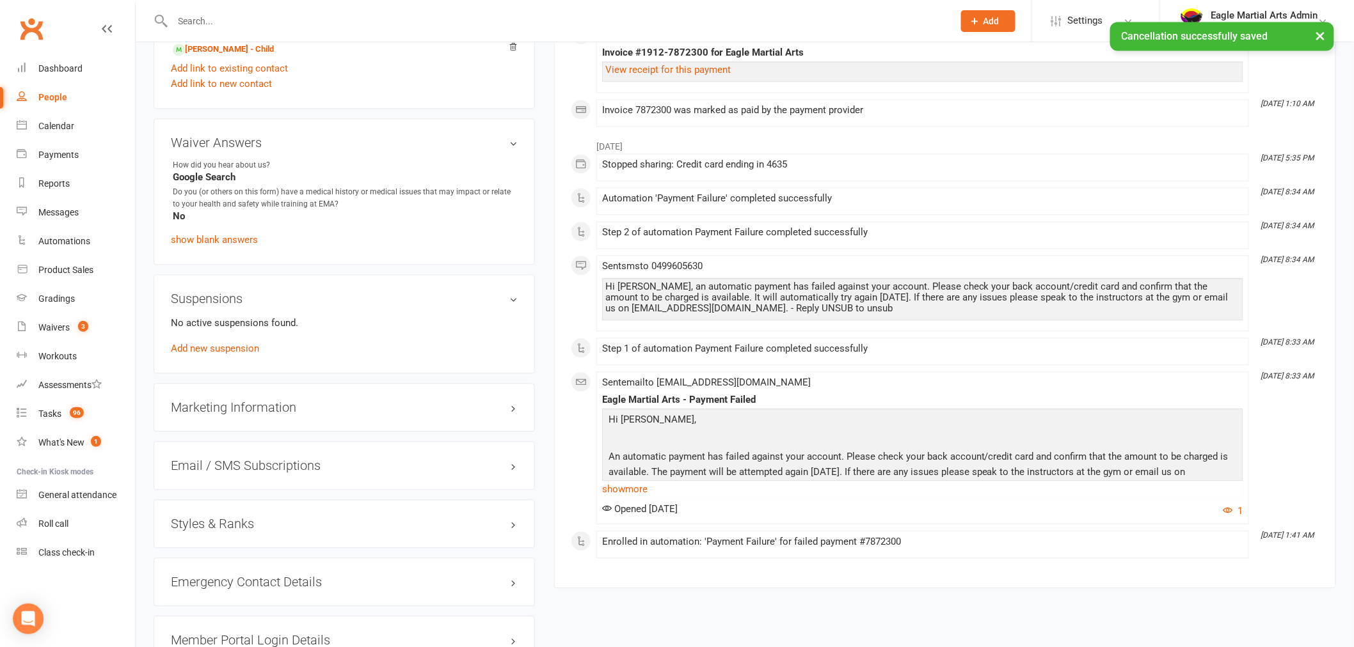
scroll to position [1180, 0]
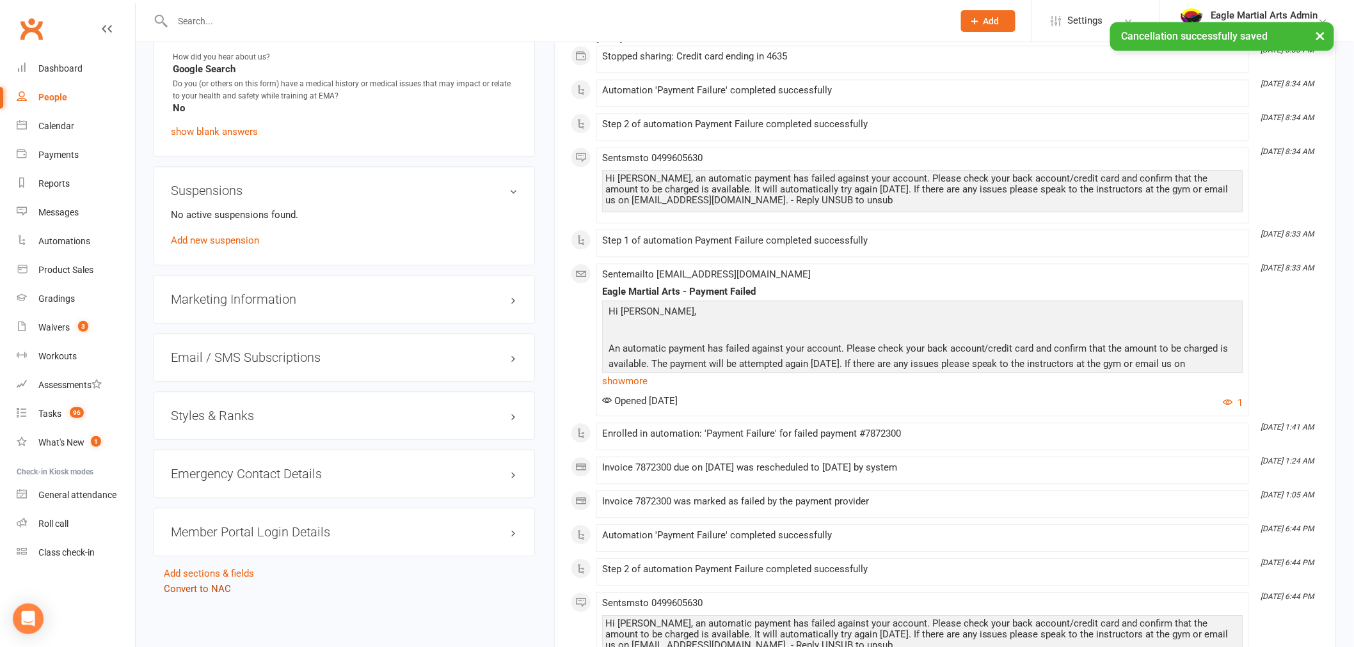
click at [205, 587] on link "Convert to NAC" at bounding box center [197, 589] width 67 height 12
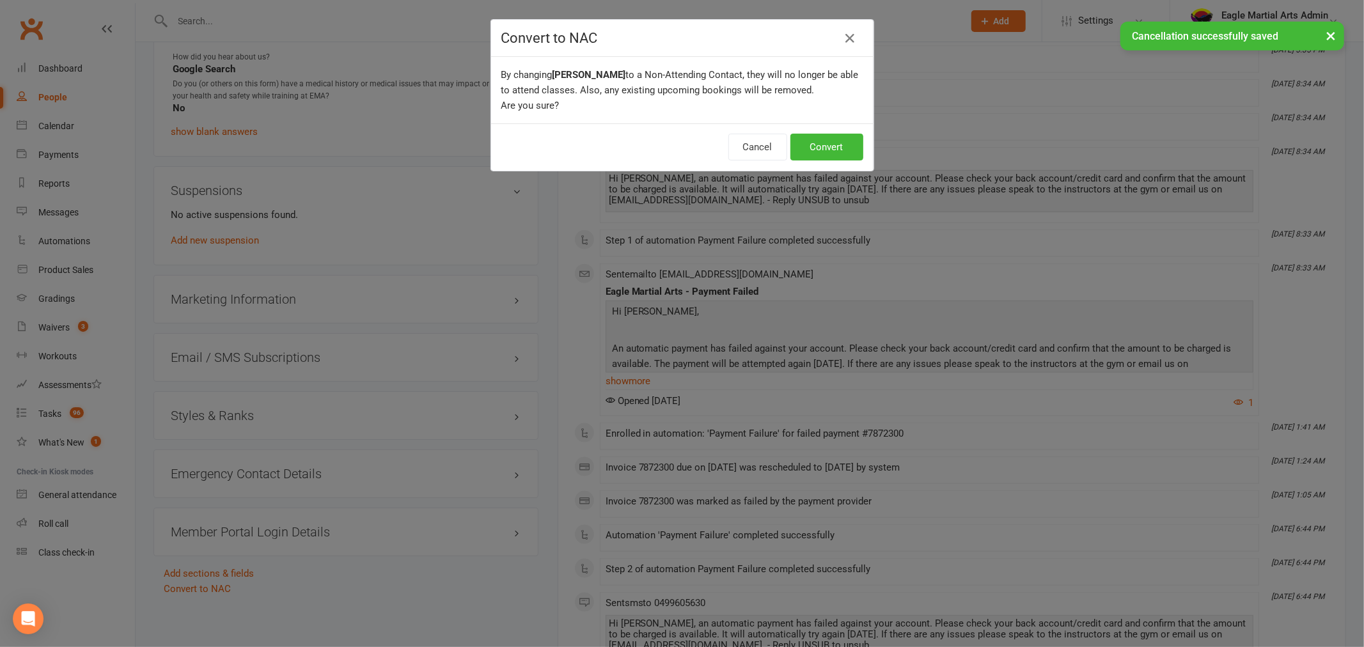
click at [858, 141] on div "Cancel Convert" at bounding box center [682, 146] width 383 height 47
click at [842, 142] on button "Convert" at bounding box center [827, 147] width 73 height 27
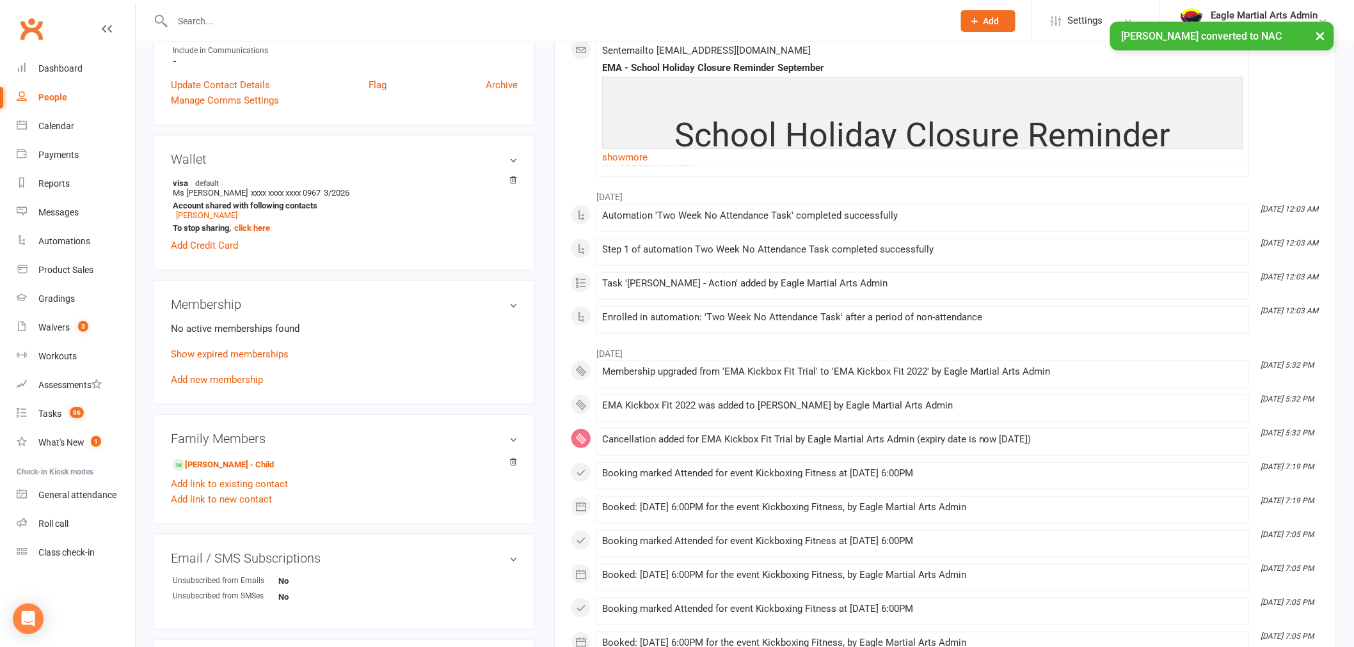
scroll to position [284, 0]
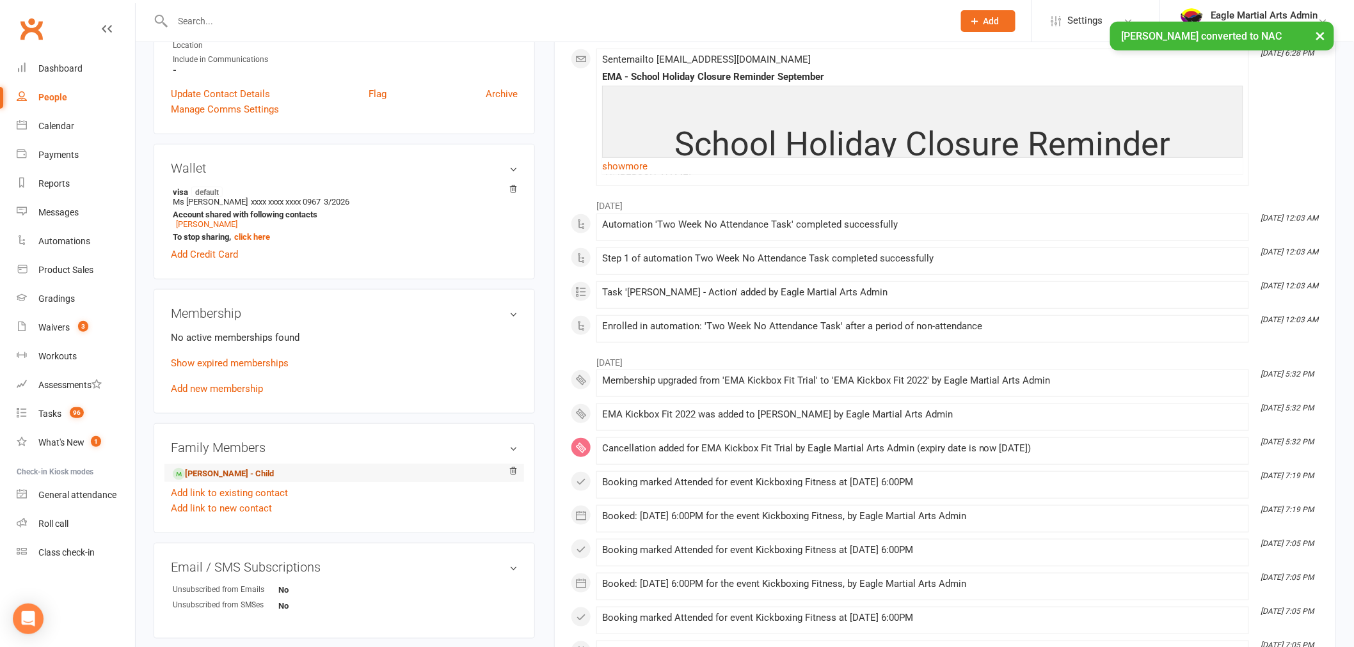
click at [210, 471] on link "[PERSON_NAME] - Child" at bounding box center [223, 474] width 101 height 13
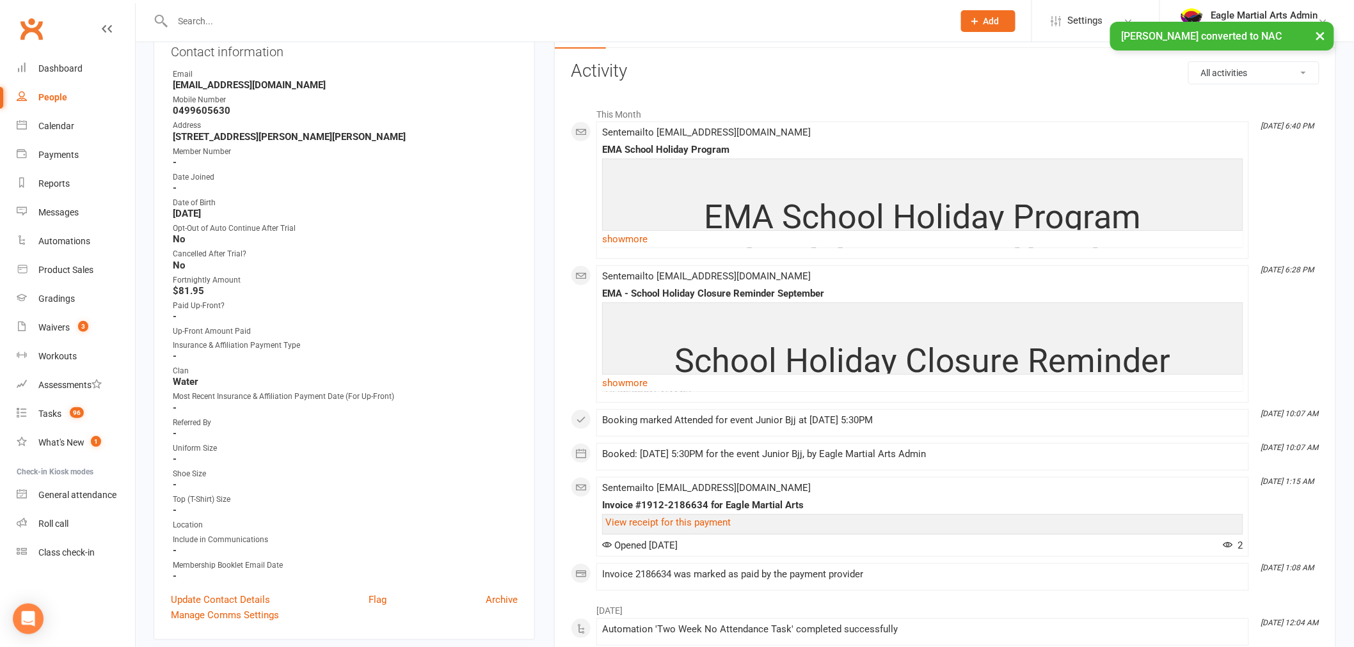
scroll to position [497, 0]
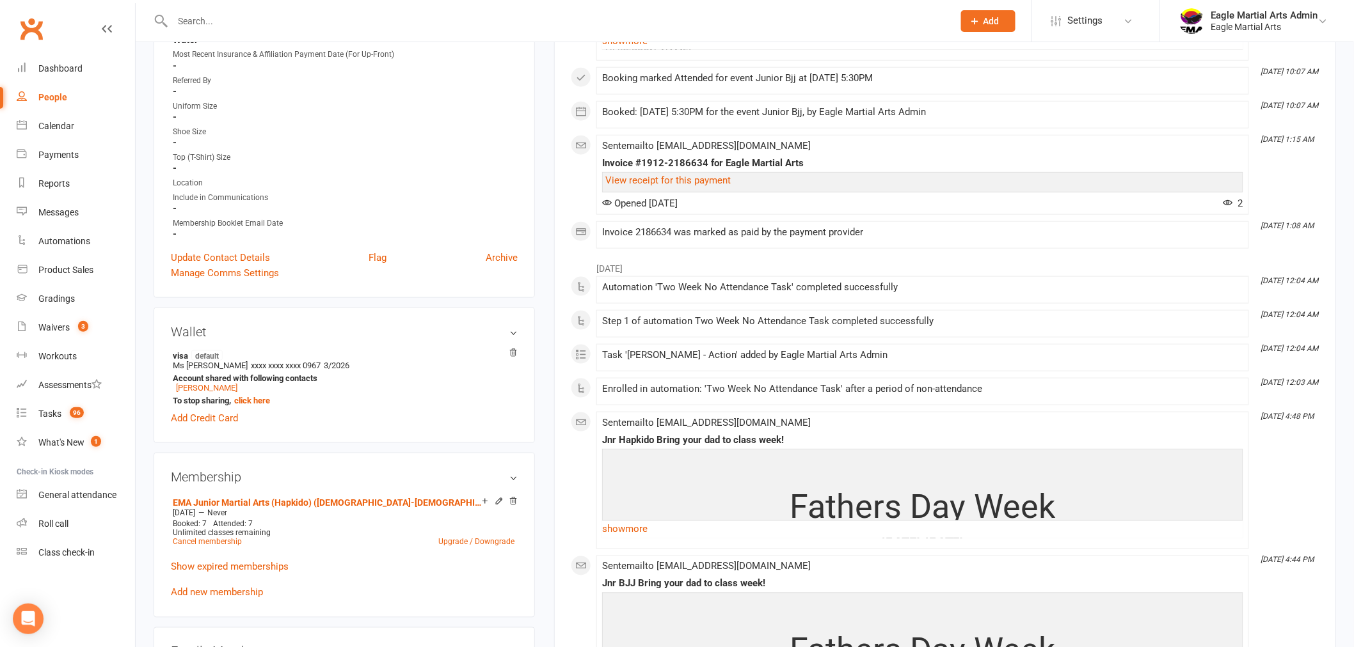
click at [498, 500] on icon at bounding box center [498, 501] width 9 height 9
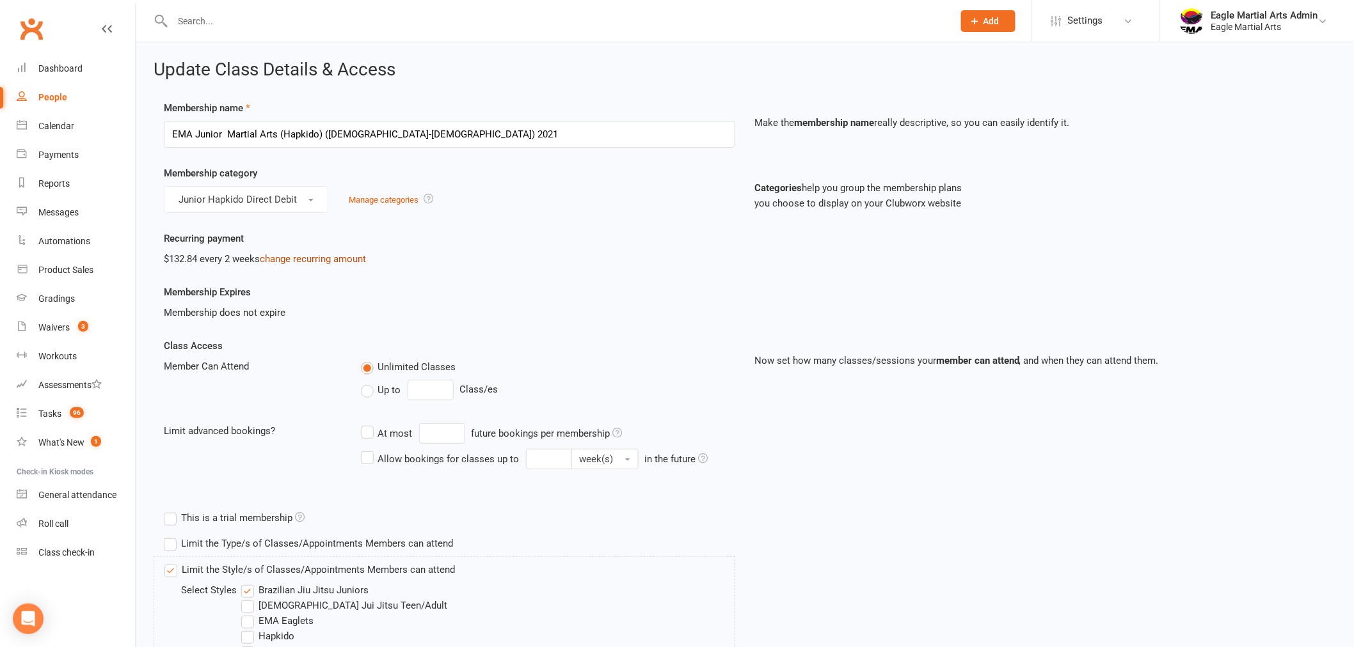
click at [278, 260] on link "change recurring amount" at bounding box center [313, 259] width 106 height 12
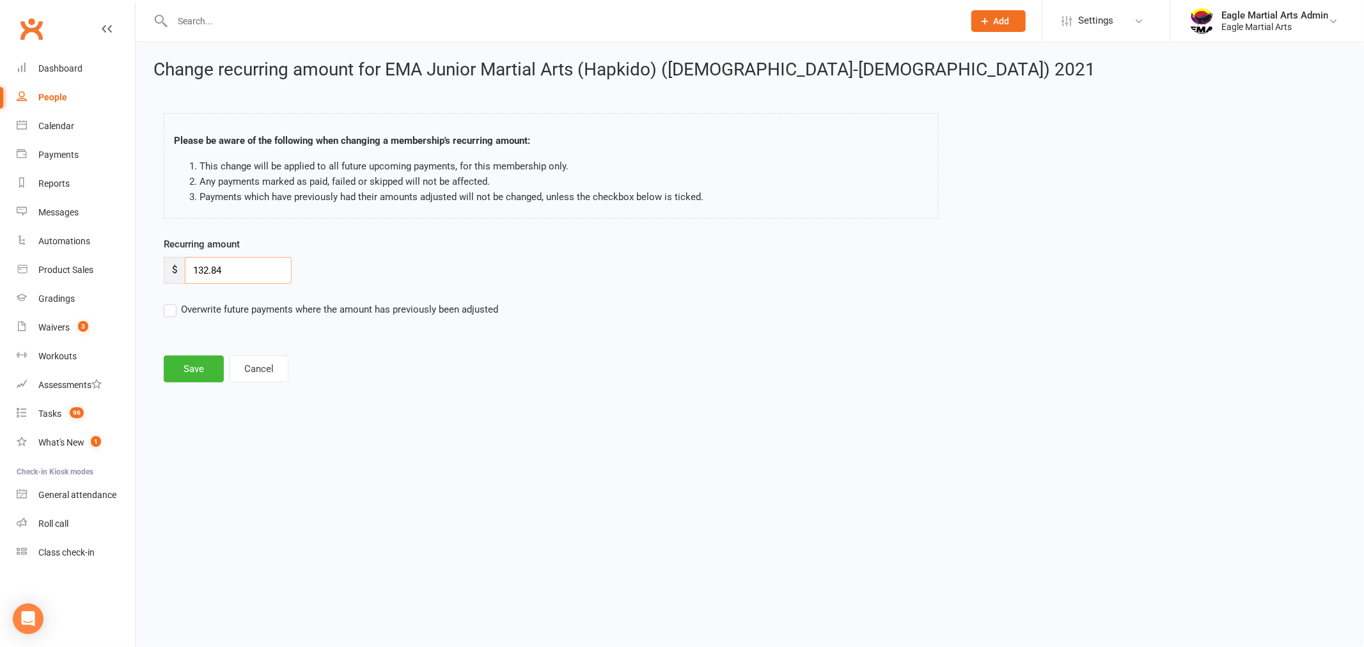
drag, startPoint x: 250, startPoint y: 271, endPoint x: 184, endPoint y: 276, distance: 66.1
click at [188, 276] on input "132.84" at bounding box center [238, 270] width 107 height 27
type input "81.95"
click at [170, 310] on label "Overwrite future payments where the amount has previously been adjusted" at bounding box center [331, 309] width 335 height 15
click at [170, 302] on input "Overwrite future payments where the amount has previously been adjusted" at bounding box center [331, 302] width 335 height 0
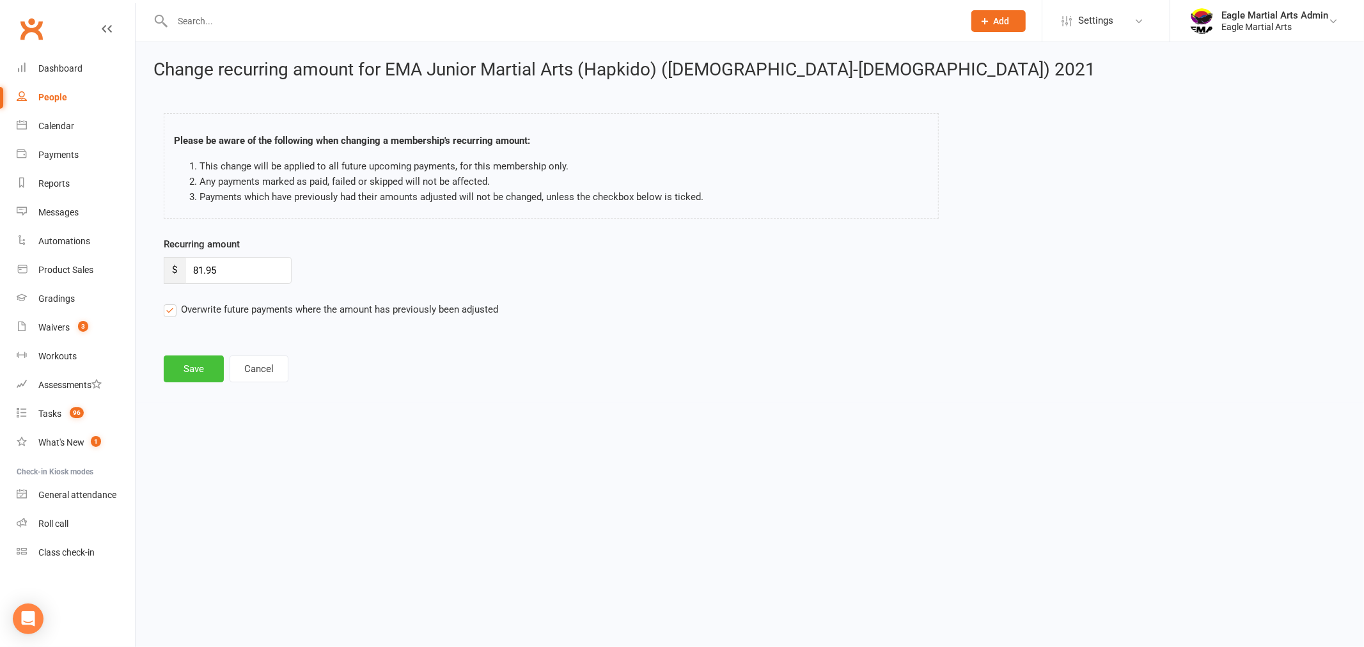
click at [177, 367] on button "Save" at bounding box center [194, 369] width 60 height 27
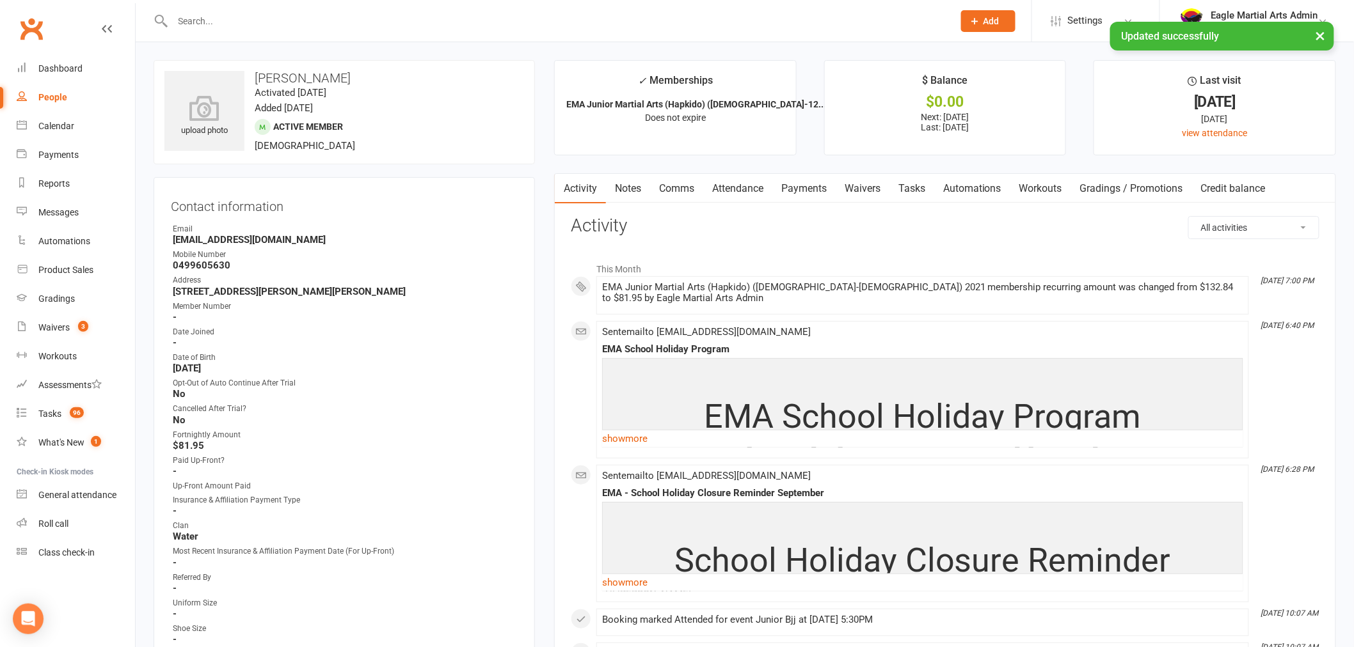
click at [808, 187] on link "Payments" at bounding box center [803, 188] width 63 height 29
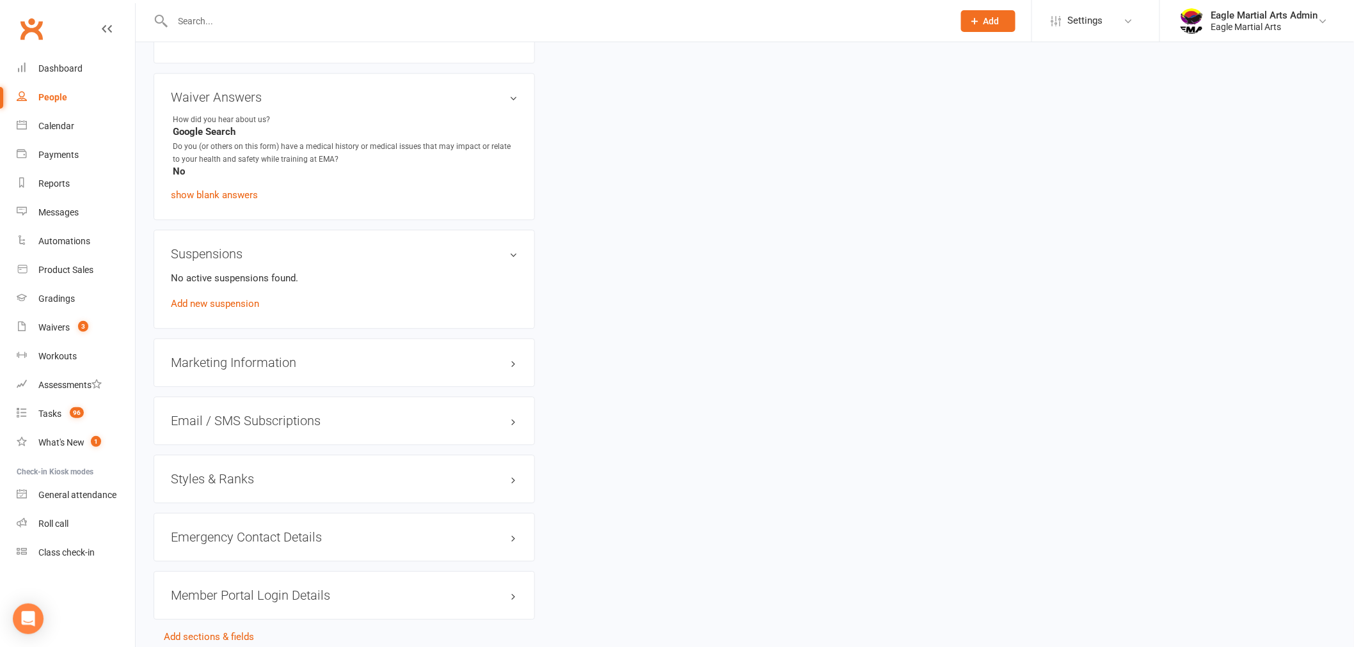
scroll to position [1208, 0]
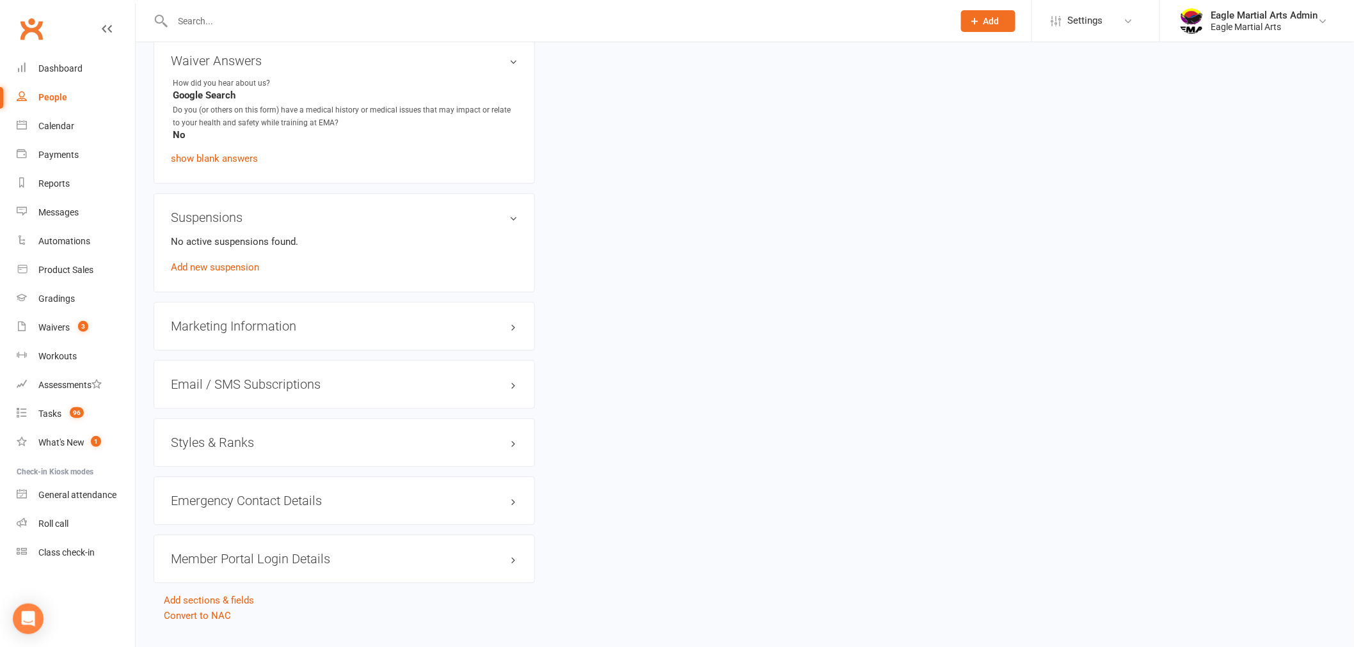
click at [509, 444] on h3 "Styles & Ranks" at bounding box center [344, 443] width 347 height 14
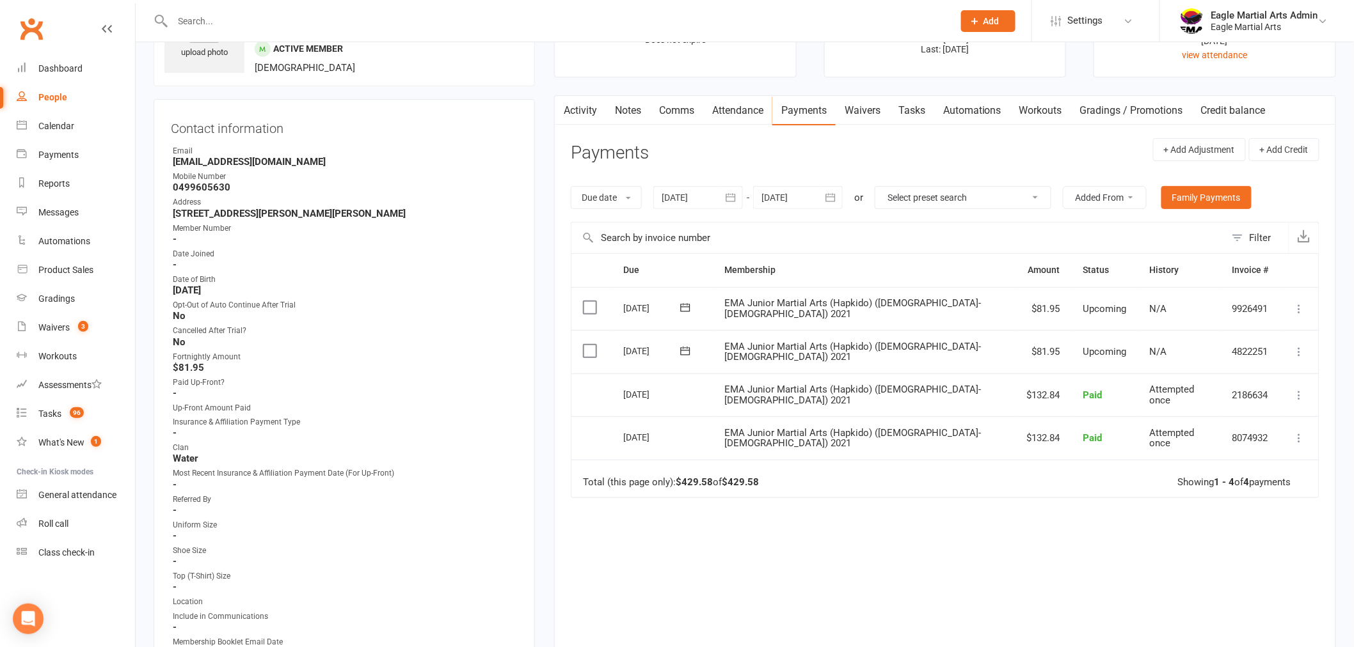
scroll to position [0, 0]
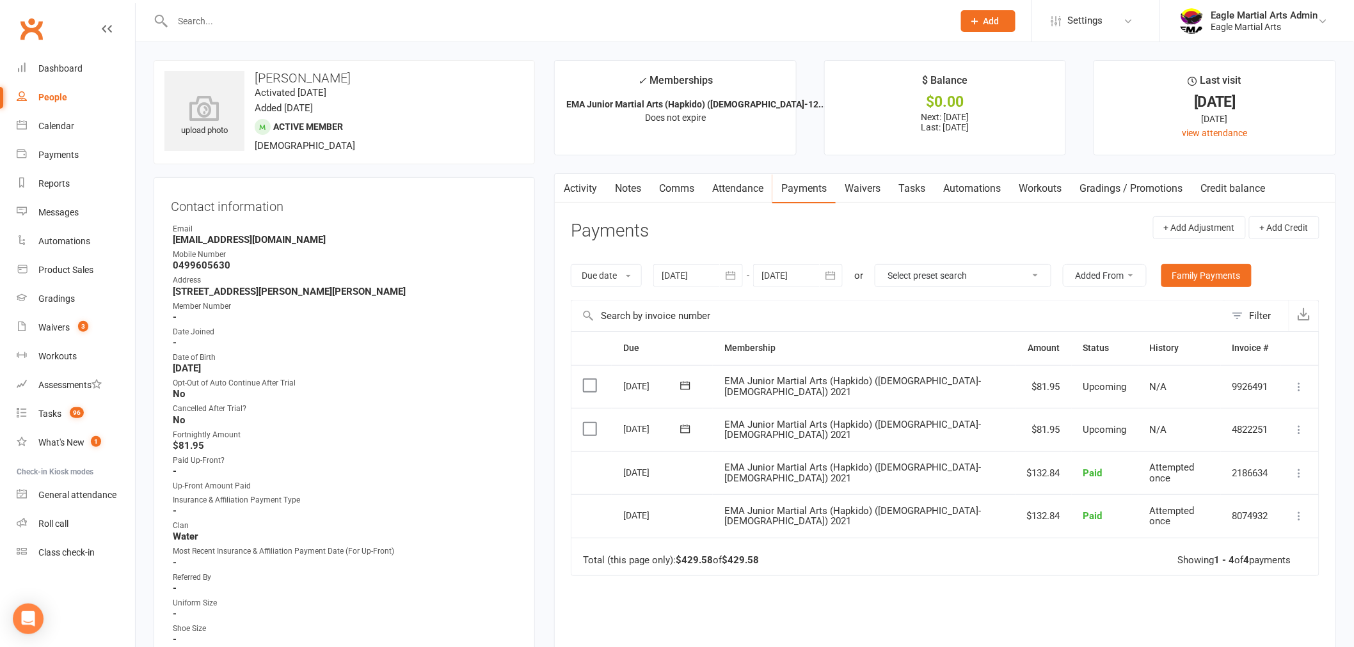
click at [210, 23] on input "text" at bounding box center [556, 21] width 775 height 18
type input "eloise"
click at [228, 59] on div "Eloise Asef Asef" at bounding box center [219, 56] width 71 height 19
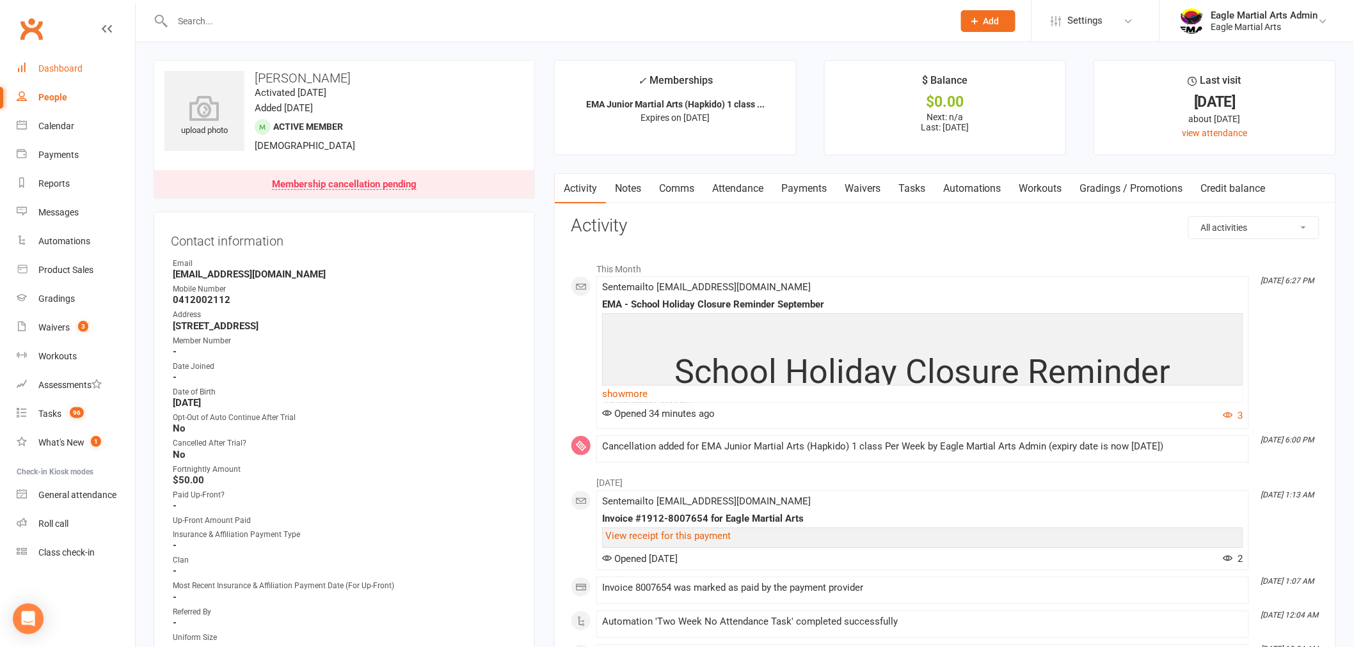
click at [86, 71] on link "Dashboard" at bounding box center [76, 68] width 118 height 29
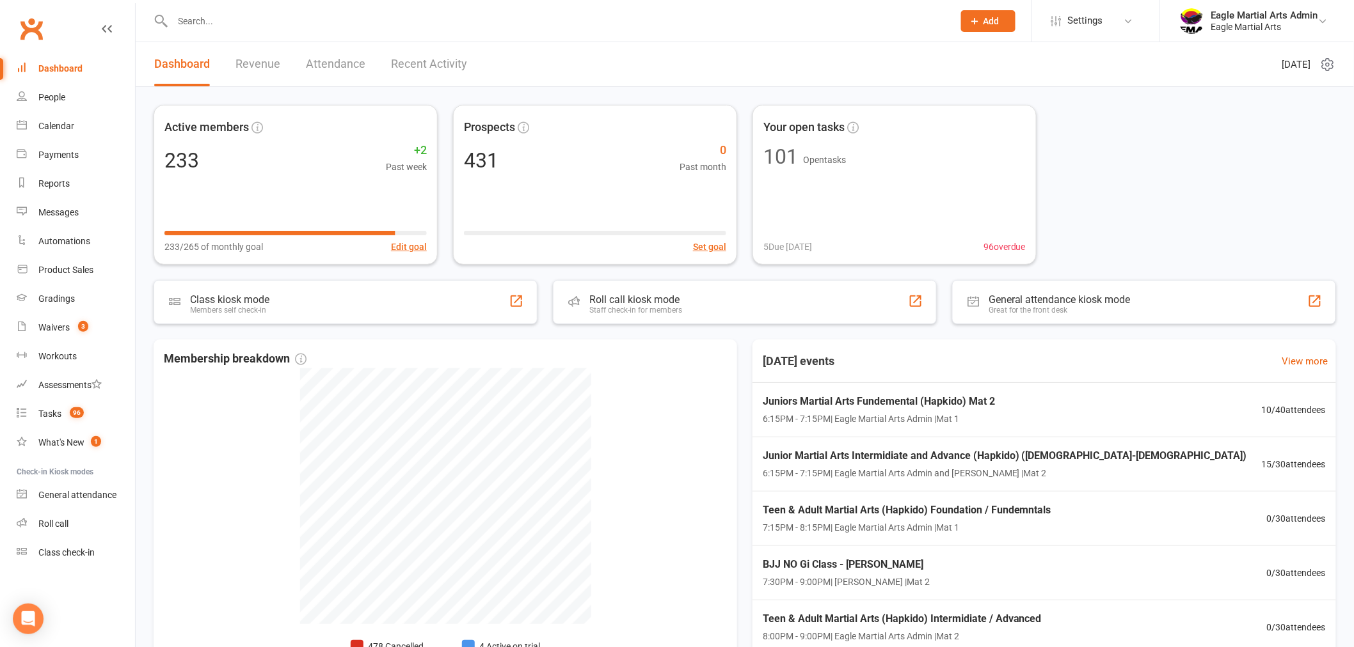
click at [249, 24] on input "text" at bounding box center [556, 21] width 775 height 18
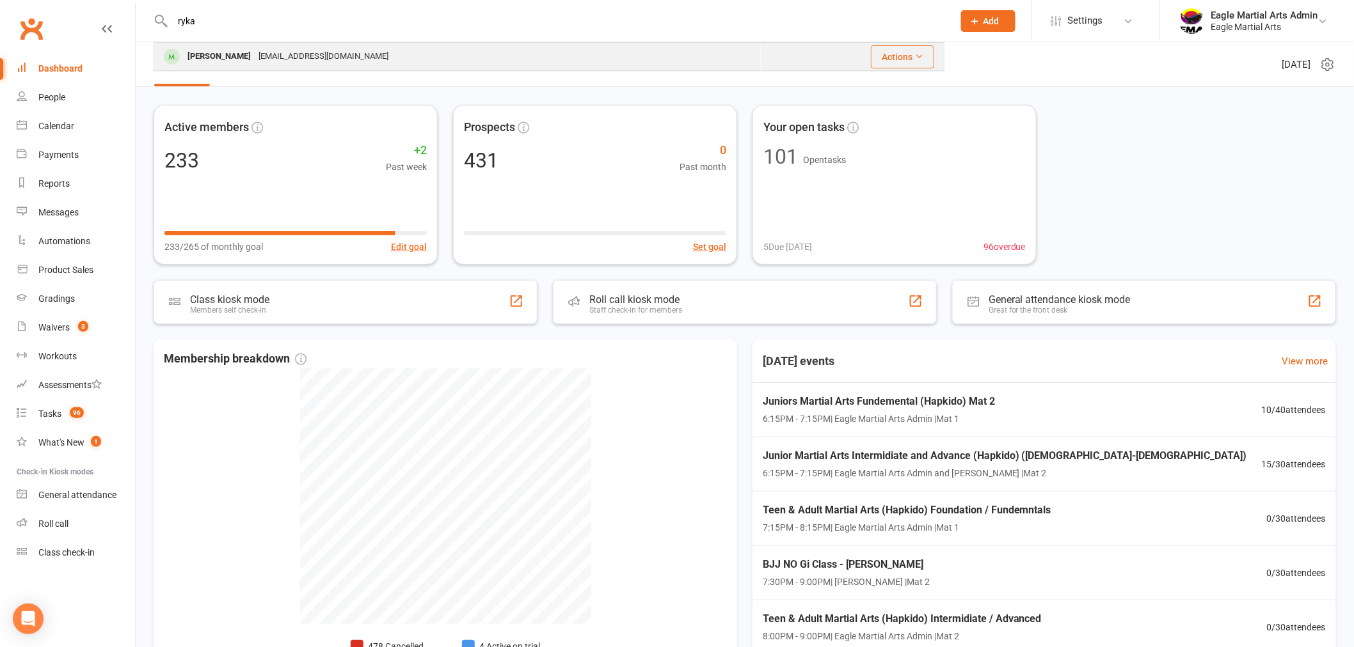
type input "ryka"
click at [221, 56] on div "Rayka Zakeri" at bounding box center [219, 56] width 71 height 19
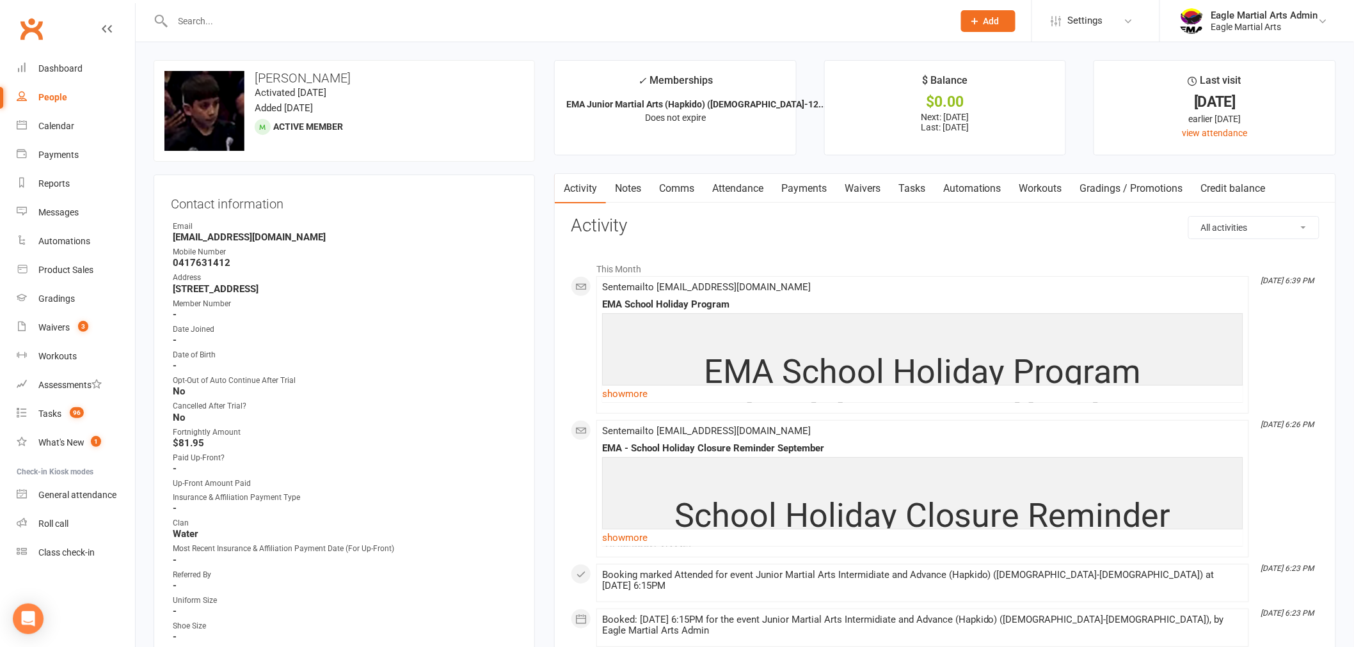
click at [800, 189] on link "Payments" at bounding box center [803, 188] width 63 height 29
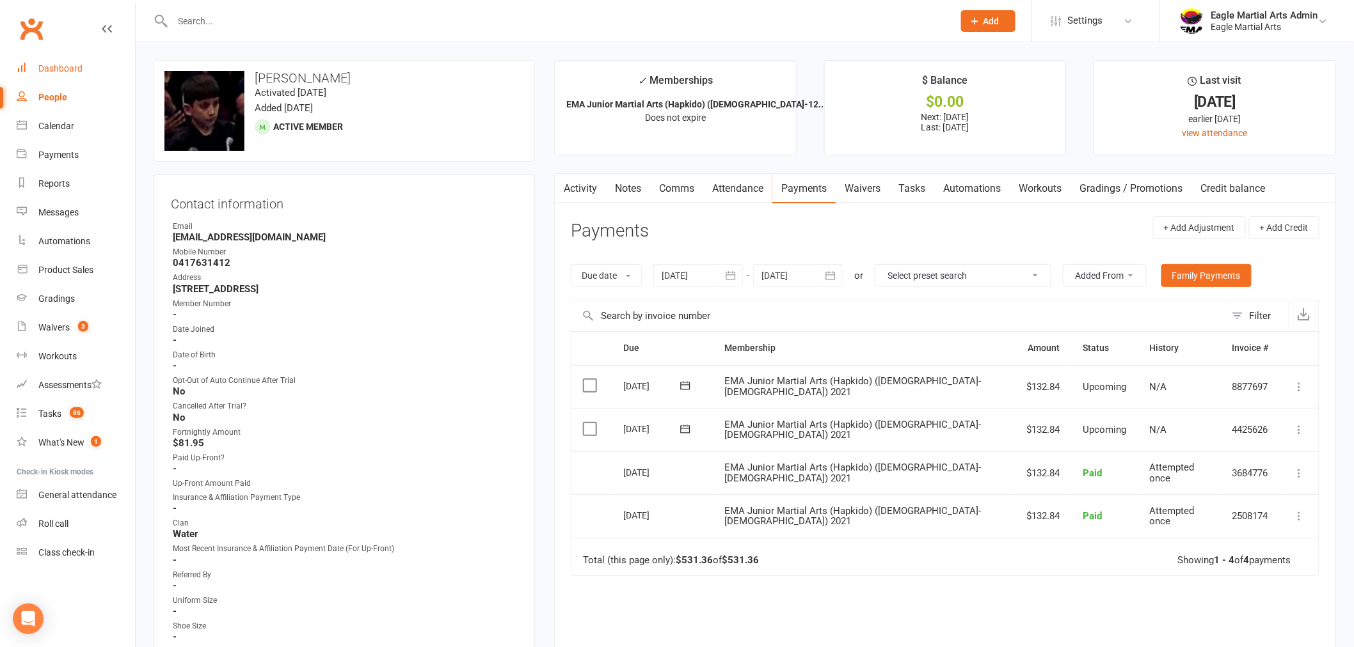
click at [68, 71] on div "Dashboard" at bounding box center [60, 68] width 44 height 10
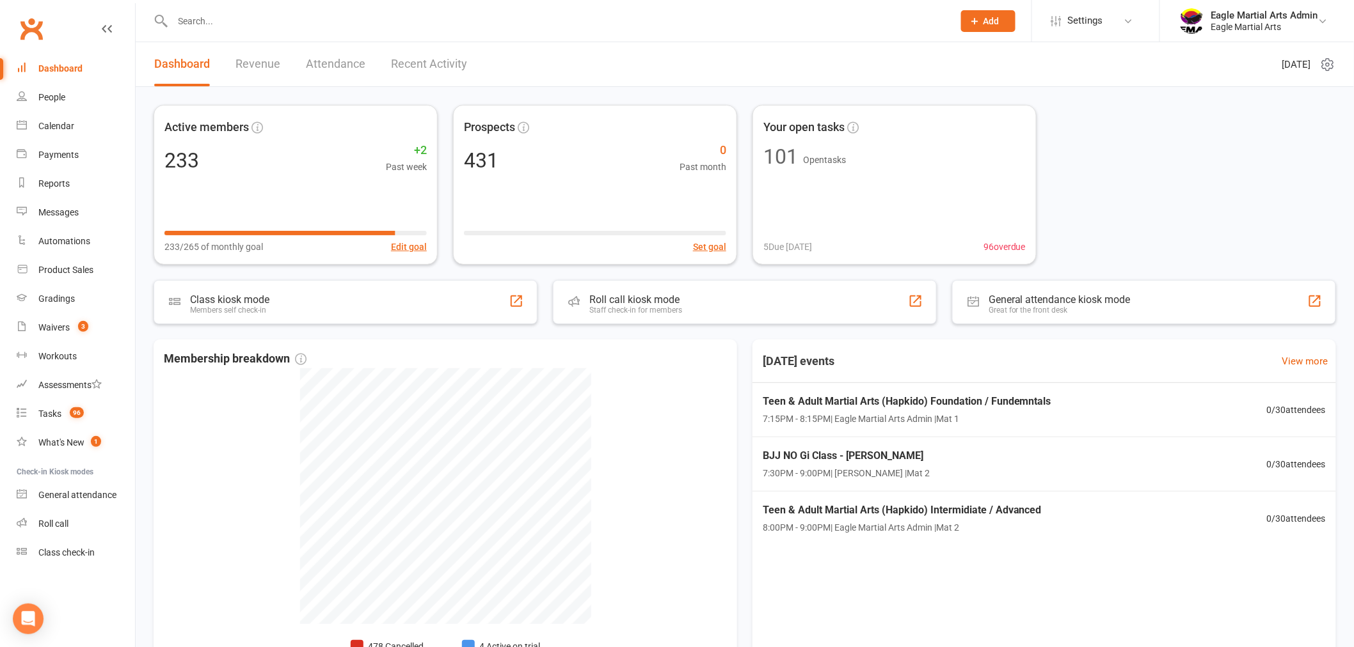
click at [274, 23] on input "text" at bounding box center [556, 21] width 775 height 18
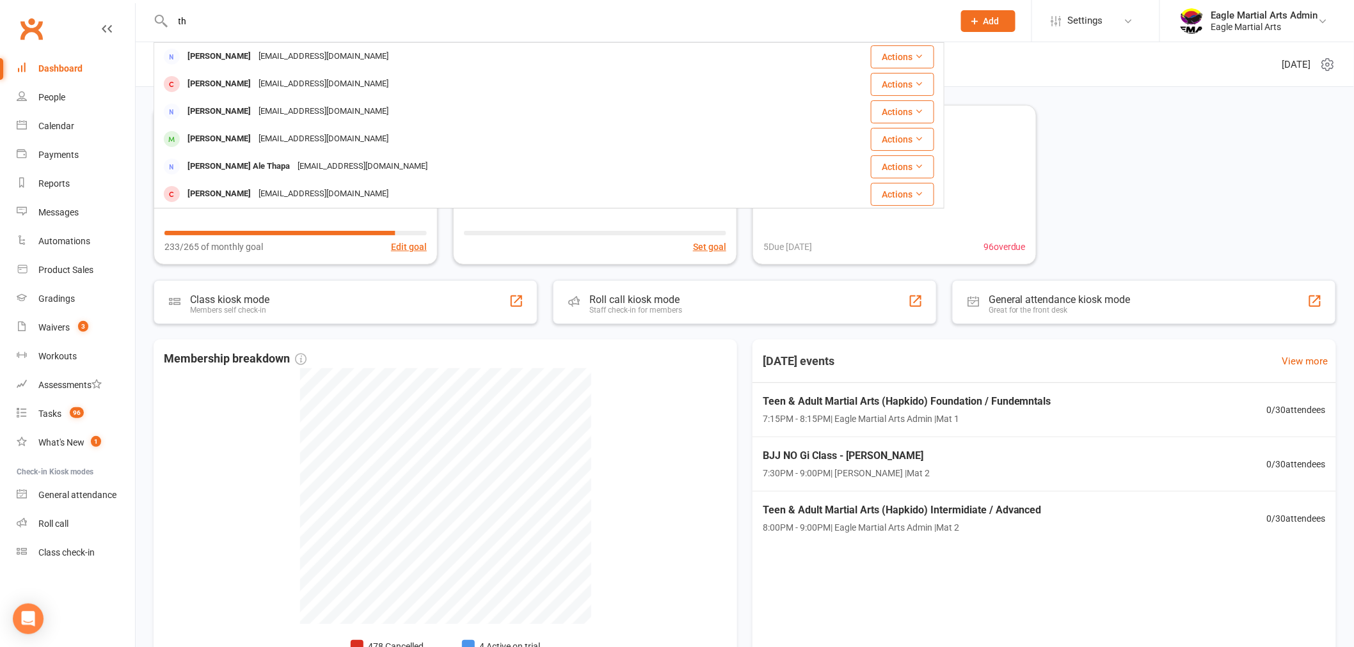
type input "t"
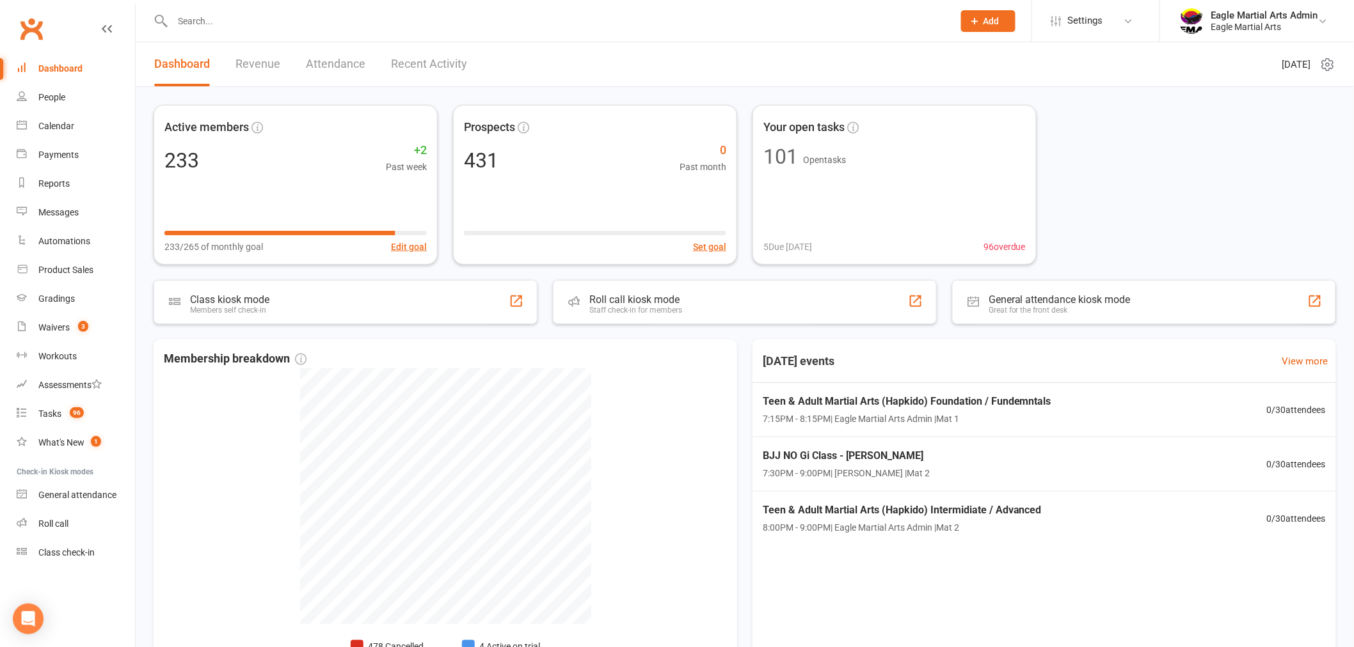
click at [70, 67] on div "Dashboard" at bounding box center [60, 68] width 44 height 10
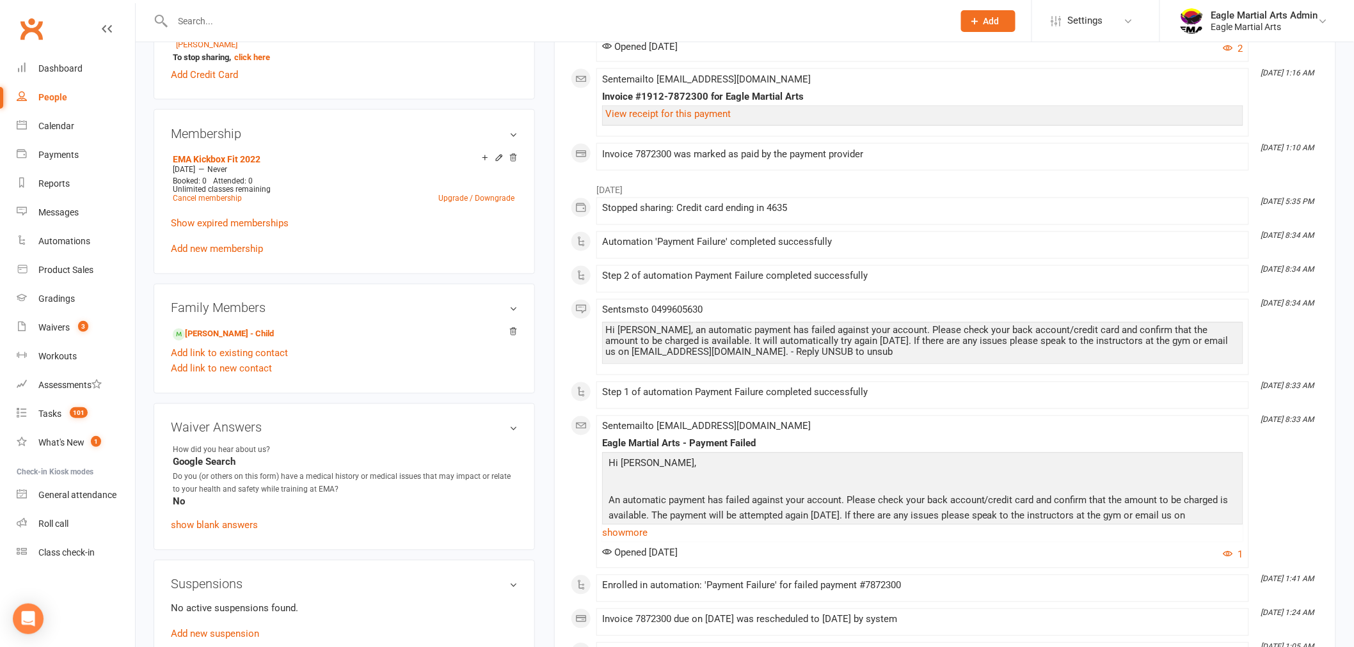
scroll to position [853, 0]
